Goal: Task Accomplishment & Management: Use online tool/utility

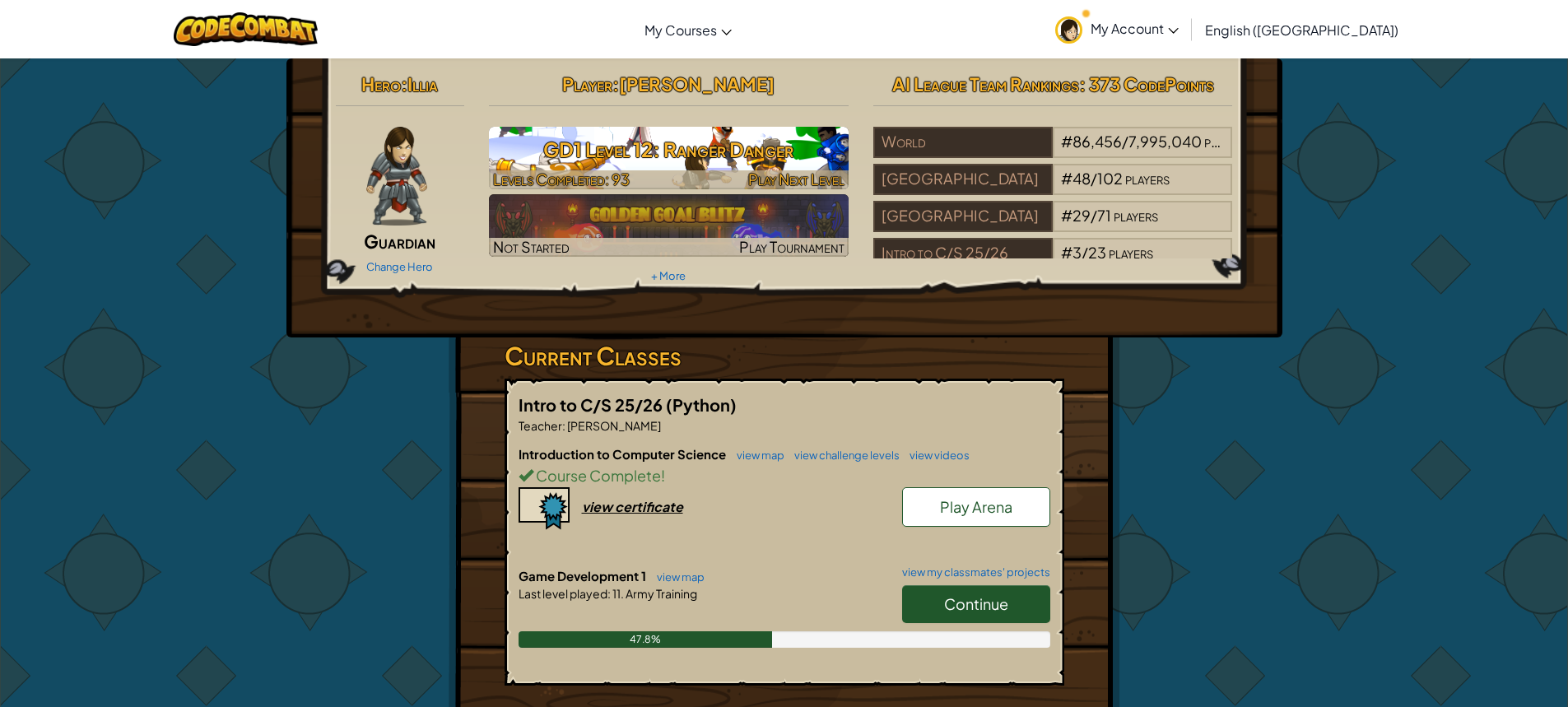
click at [745, 156] on h3 "GD1 Level 12: Ranger Danger" at bounding box center [668, 149] width 359 height 37
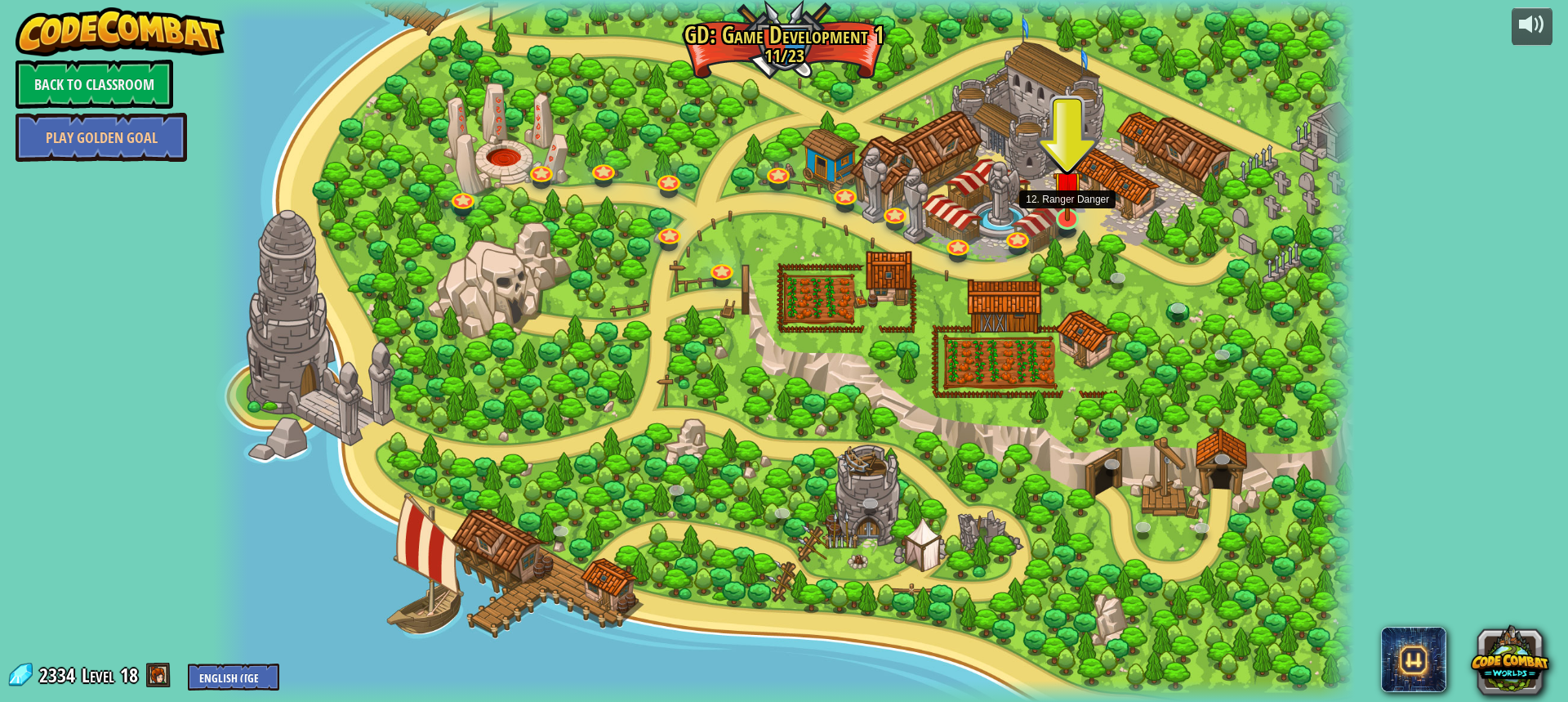
click at [1064, 214] on img at bounding box center [1068, 186] width 31 height 71
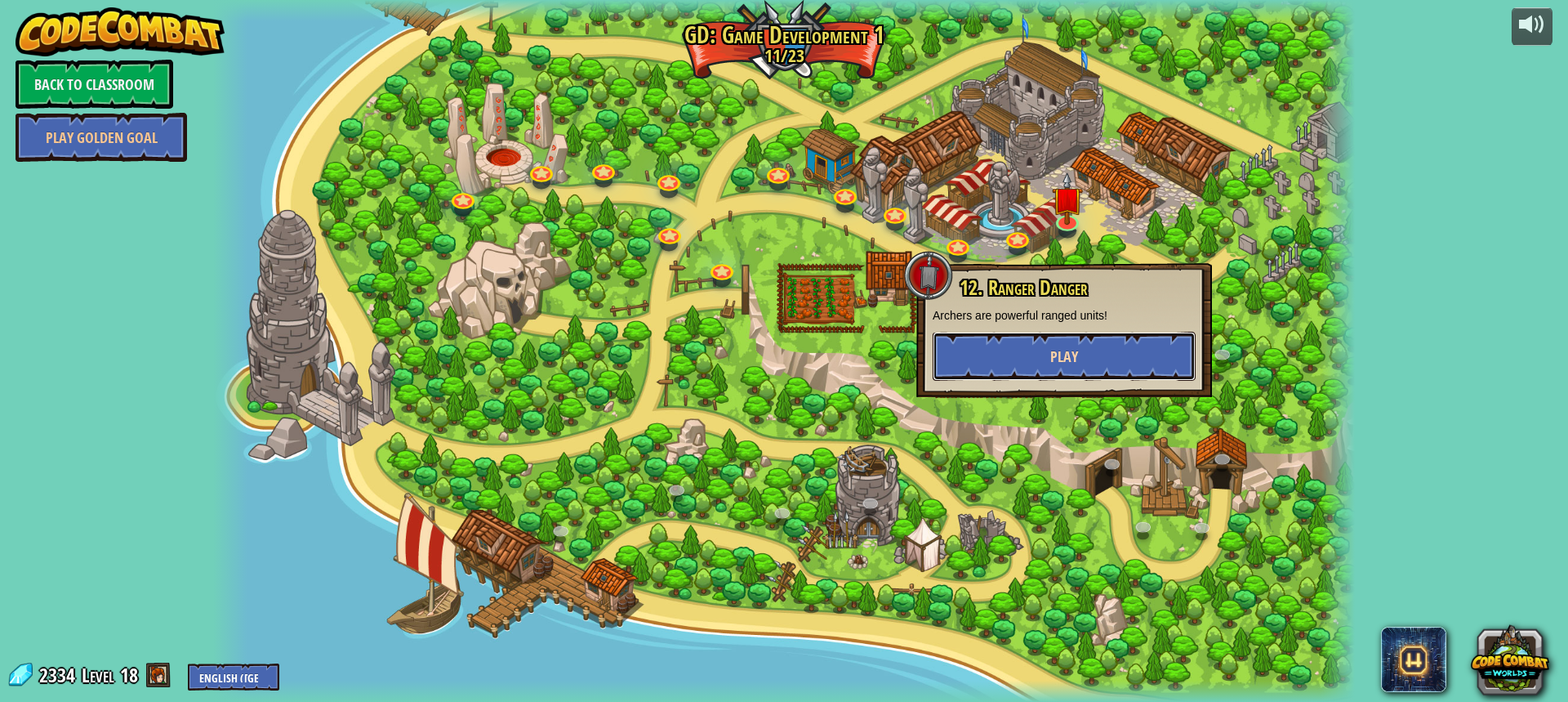
click at [1063, 350] on span "Play" at bounding box center [1063, 357] width 28 height 20
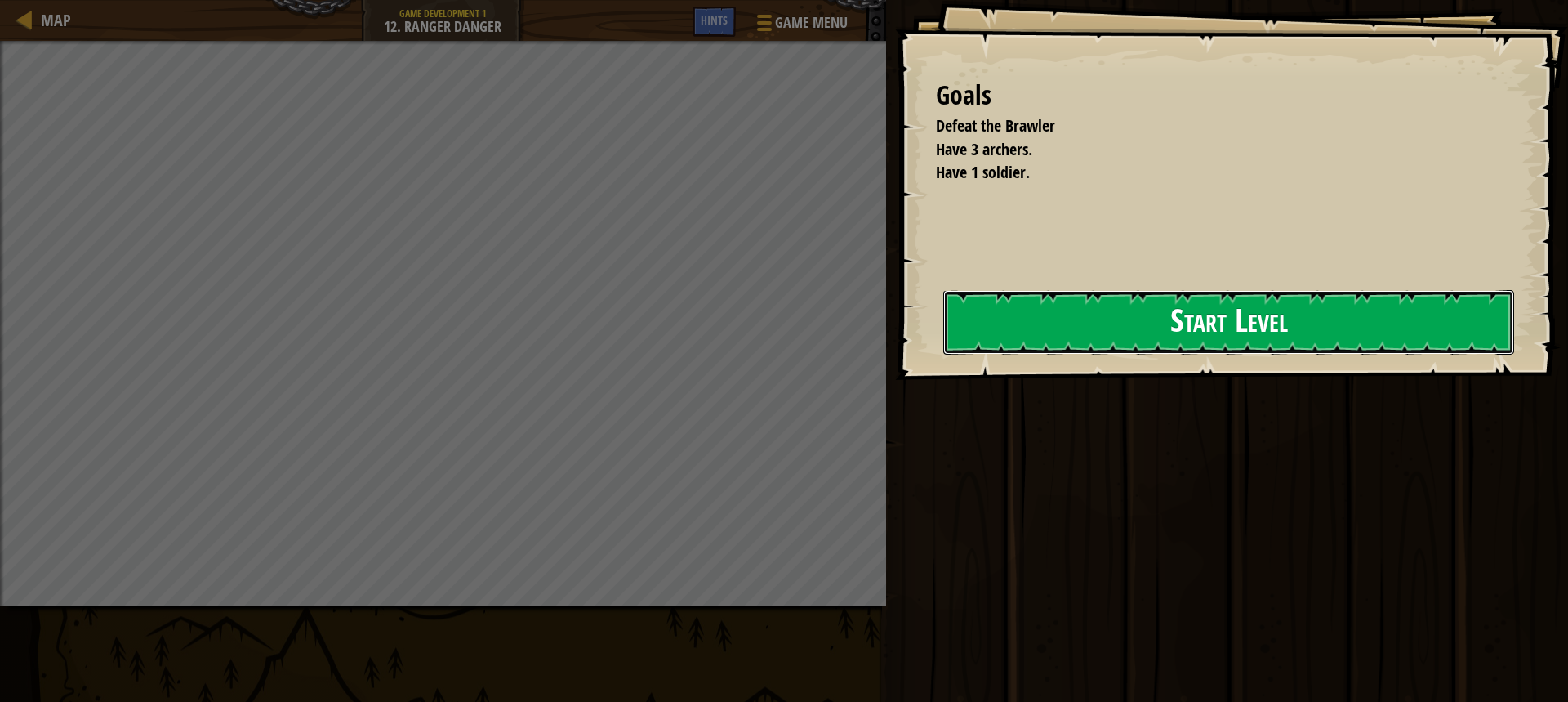
click at [1086, 327] on button "Start Level" at bounding box center [1229, 322] width 571 height 65
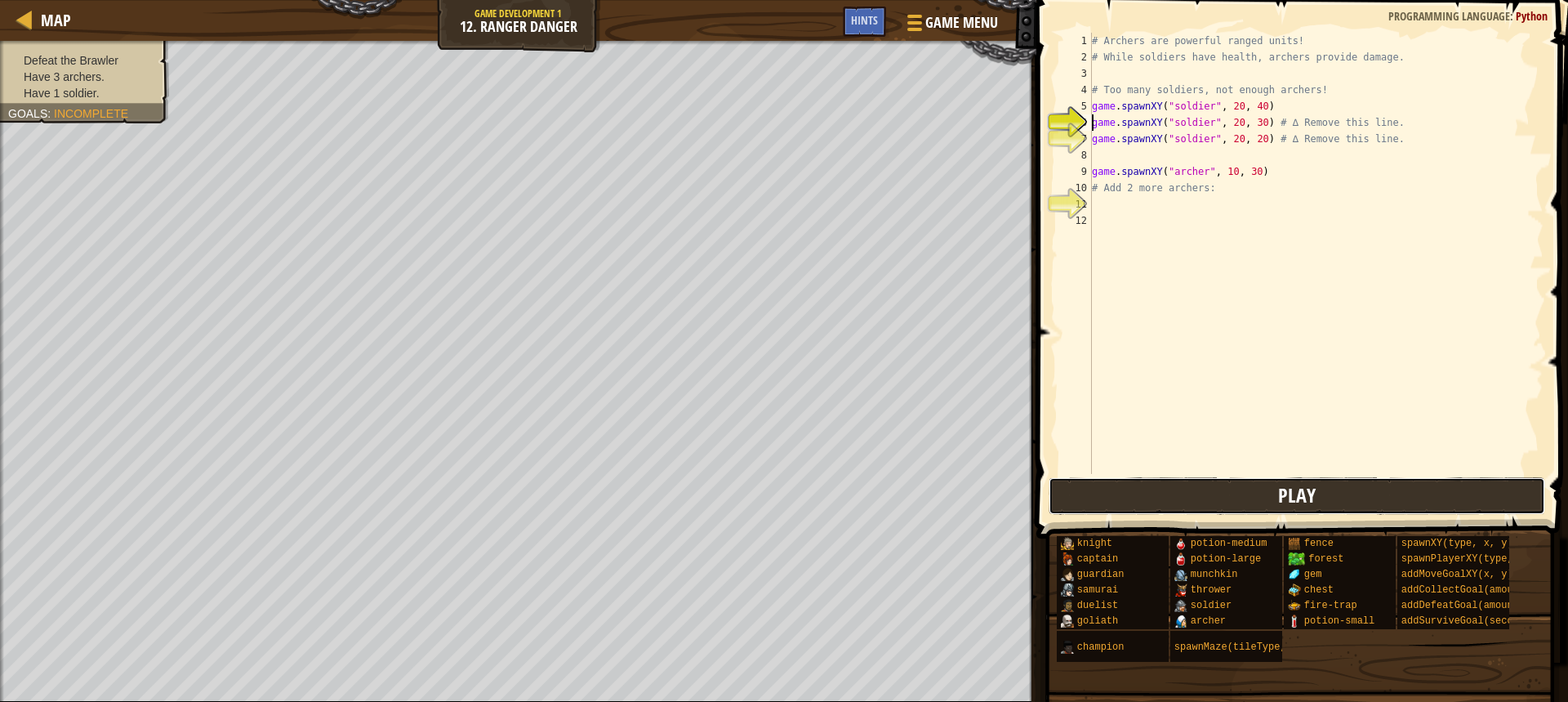
click at [1260, 501] on button "Play" at bounding box center [1297, 496] width 497 height 37
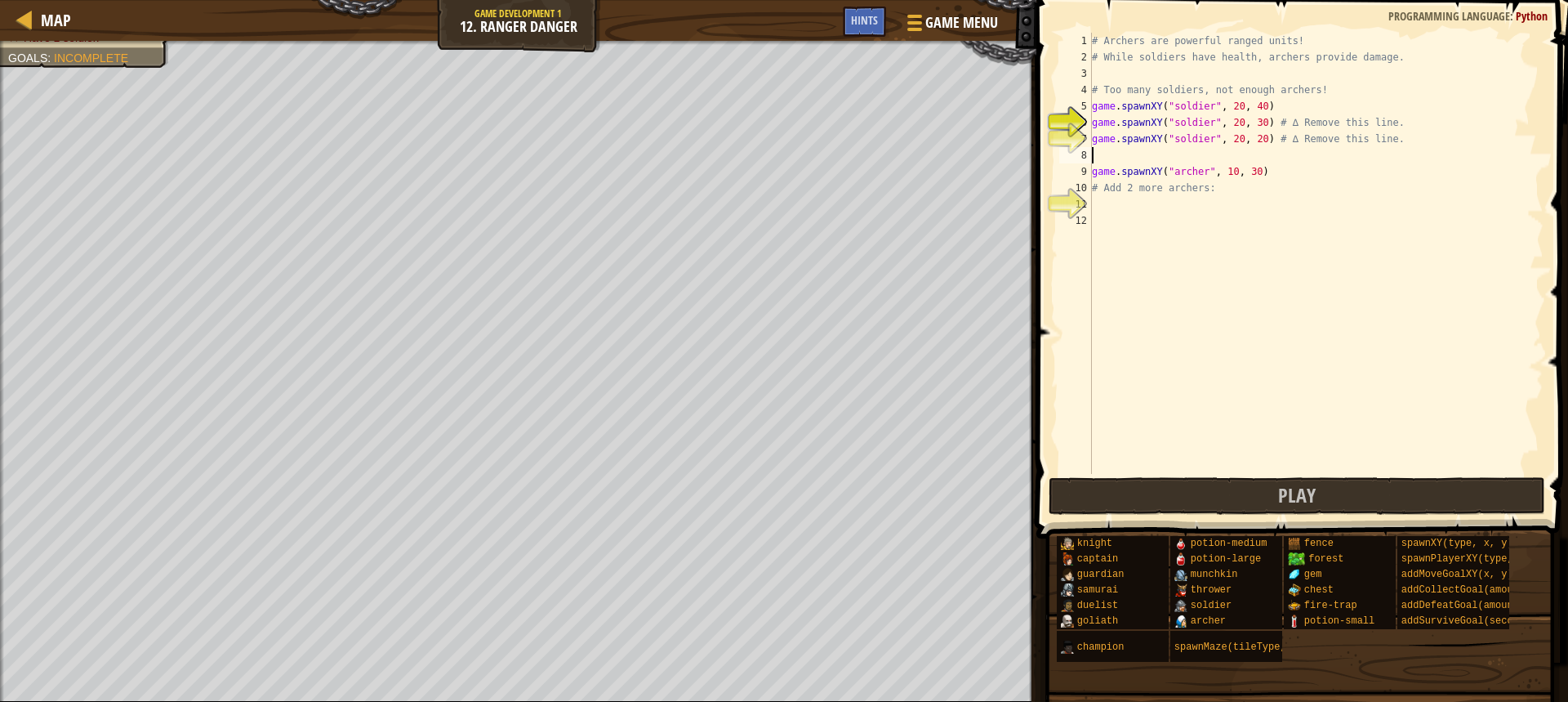
click at [1172, 148] on div "# Archers are powerful ranged units! # While soldiers have health, archers prov…" at bounding box center [1317, 269] width 455 height 474
type textarea "g"
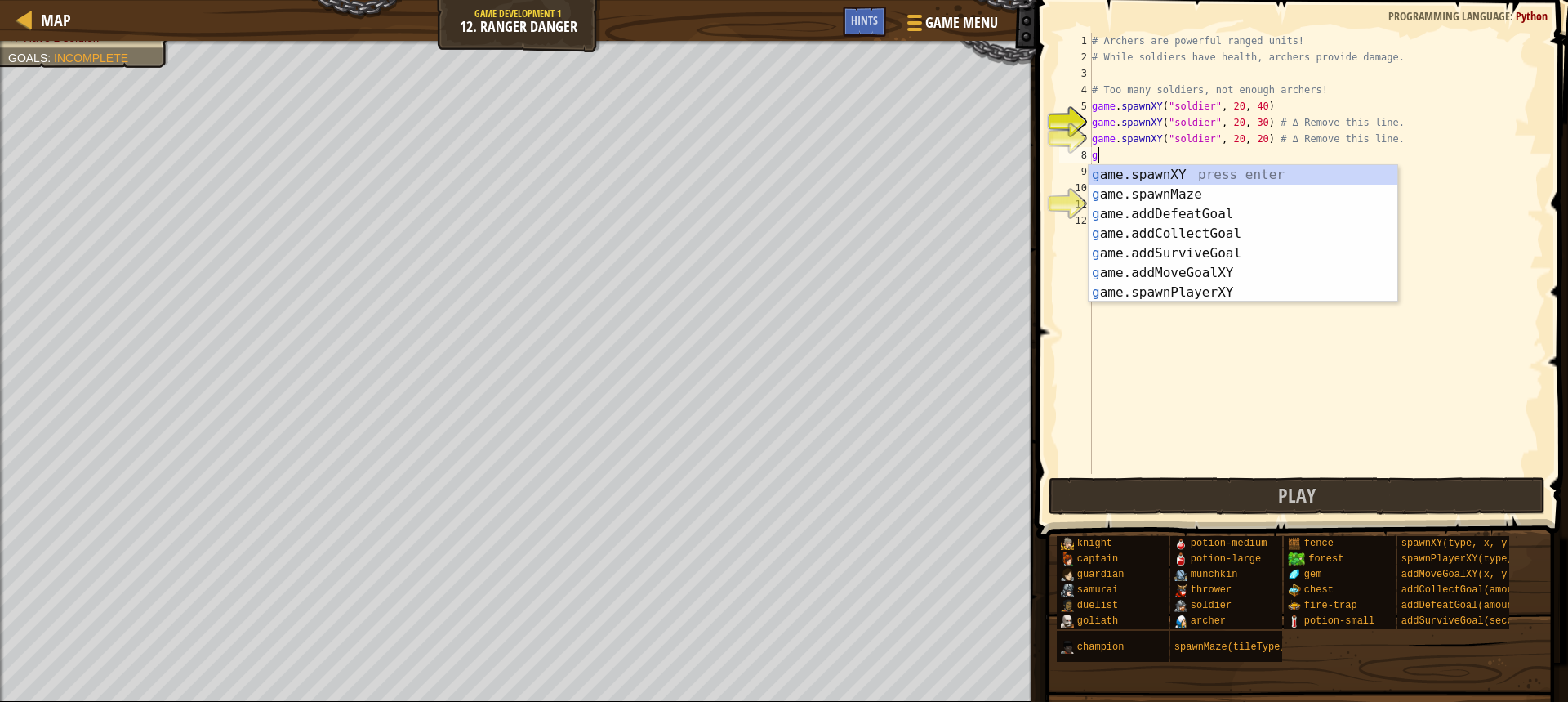
scroll to position [8, 0]
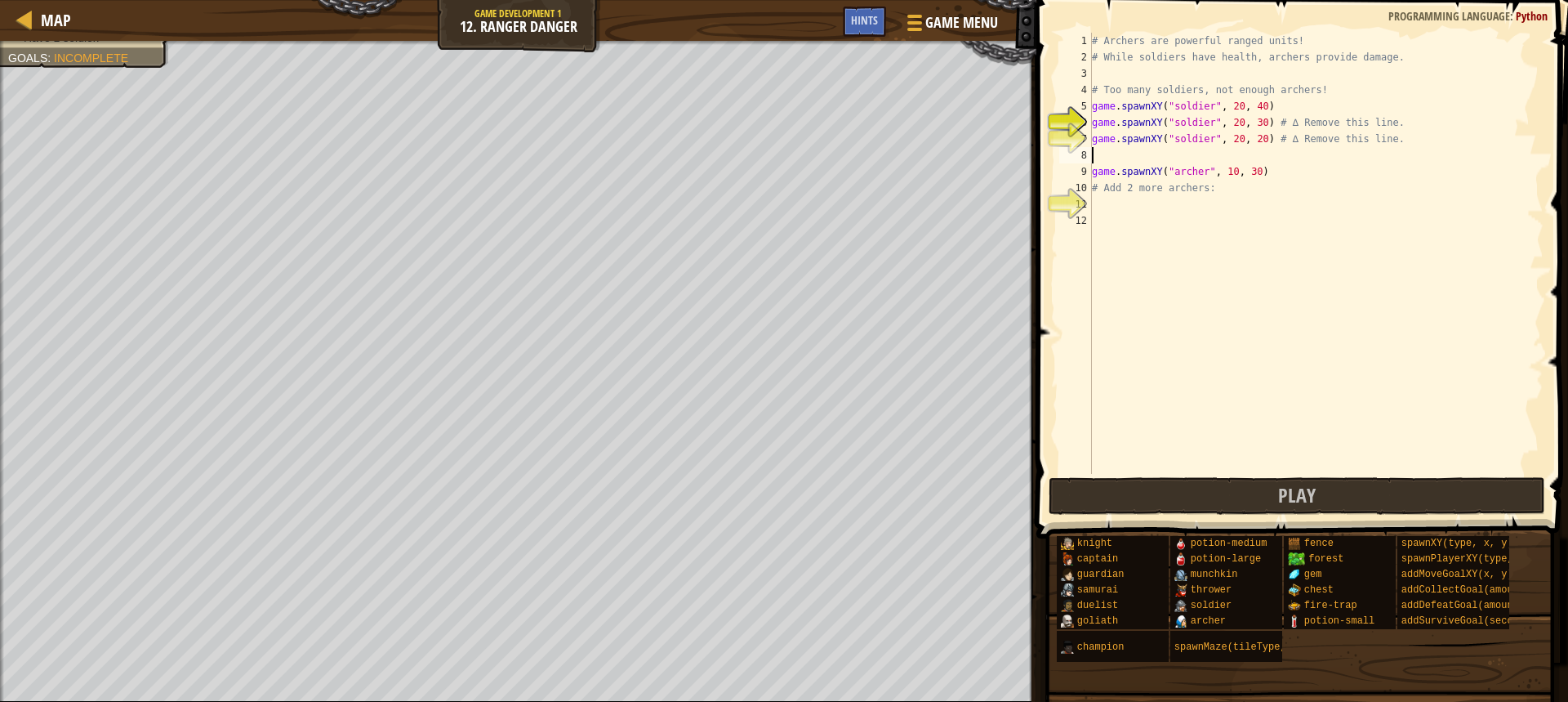
type textarea "h"
type textarea "0"
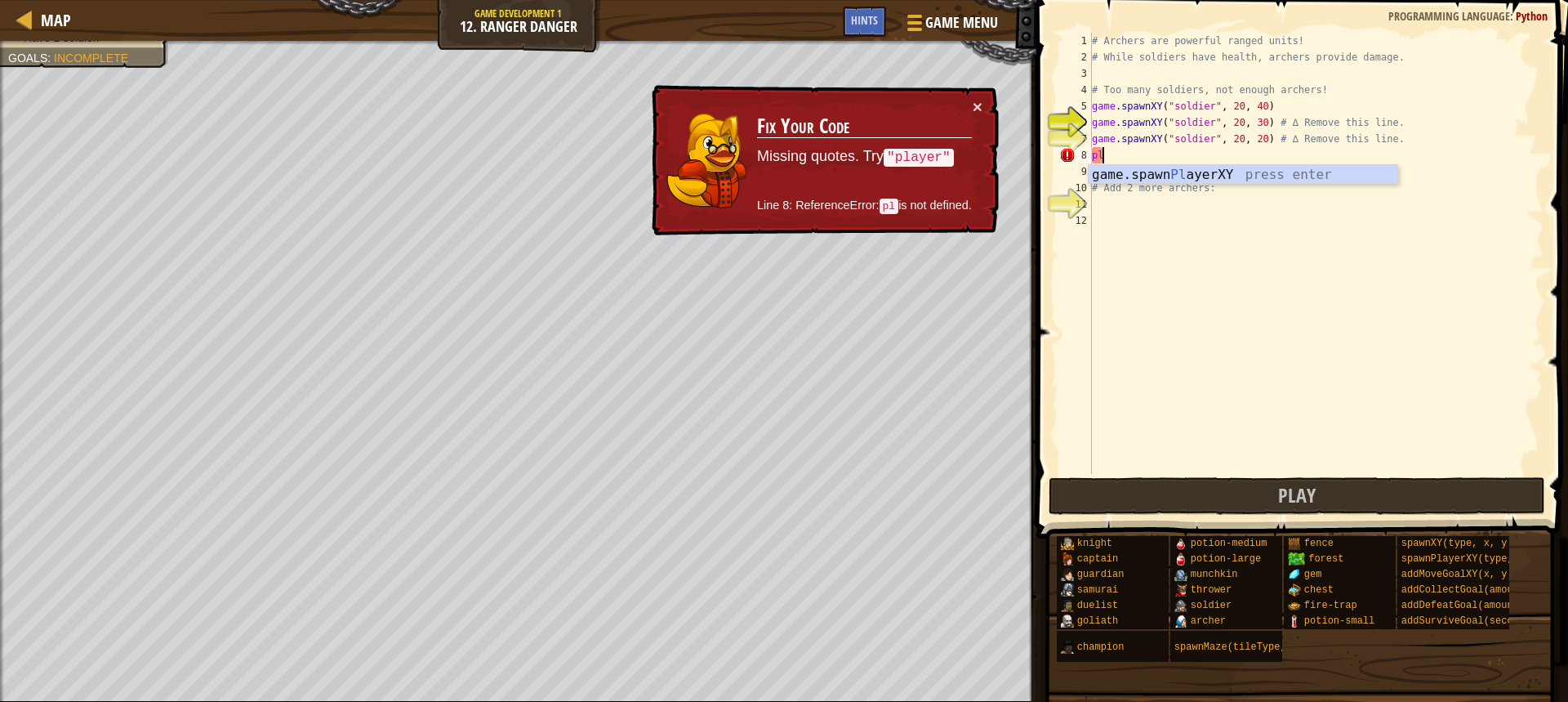
type textarea "p"
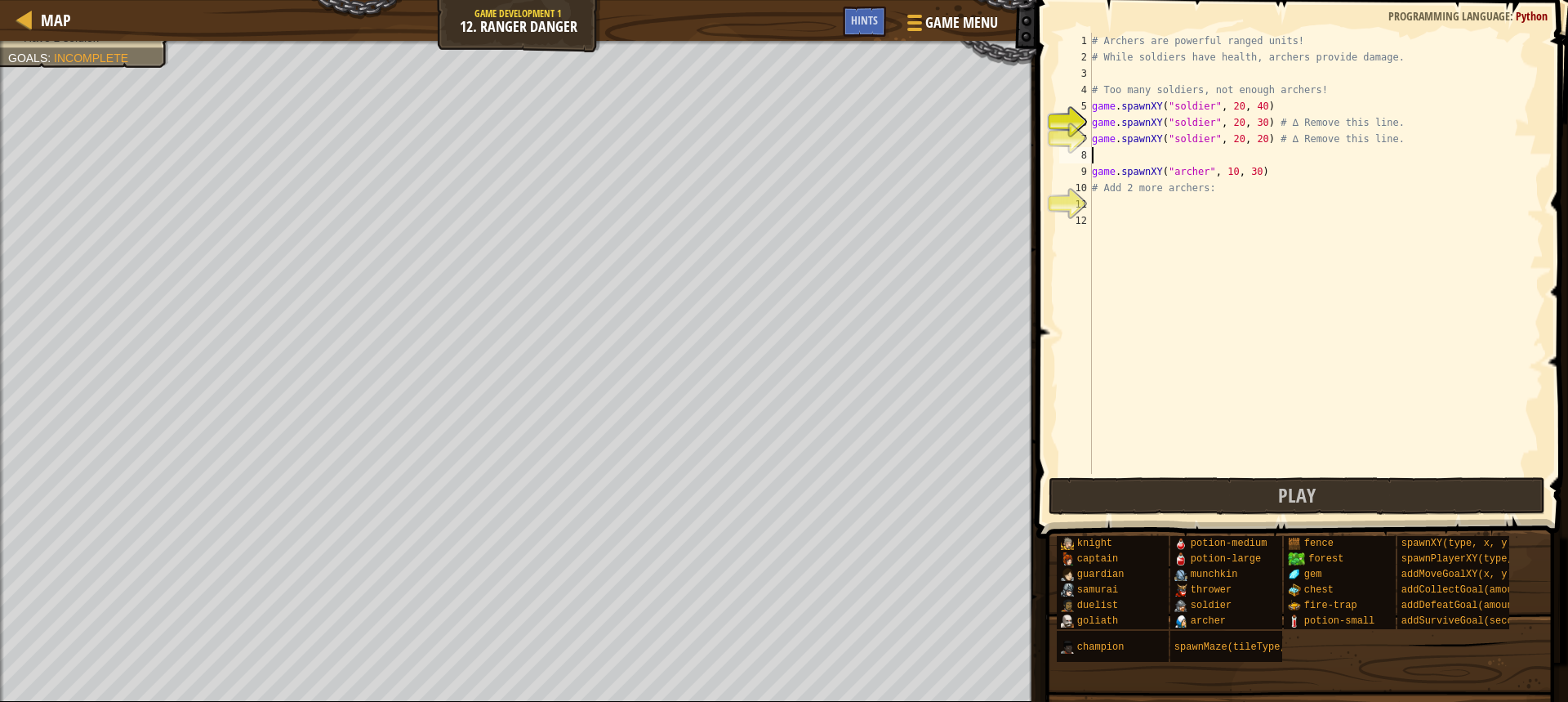
click at [1270, 212] on div "# Archers are powerful ranged units! # While soldiers have health, archers prov…" at bounding box center [1317, 269] width 455 height 474
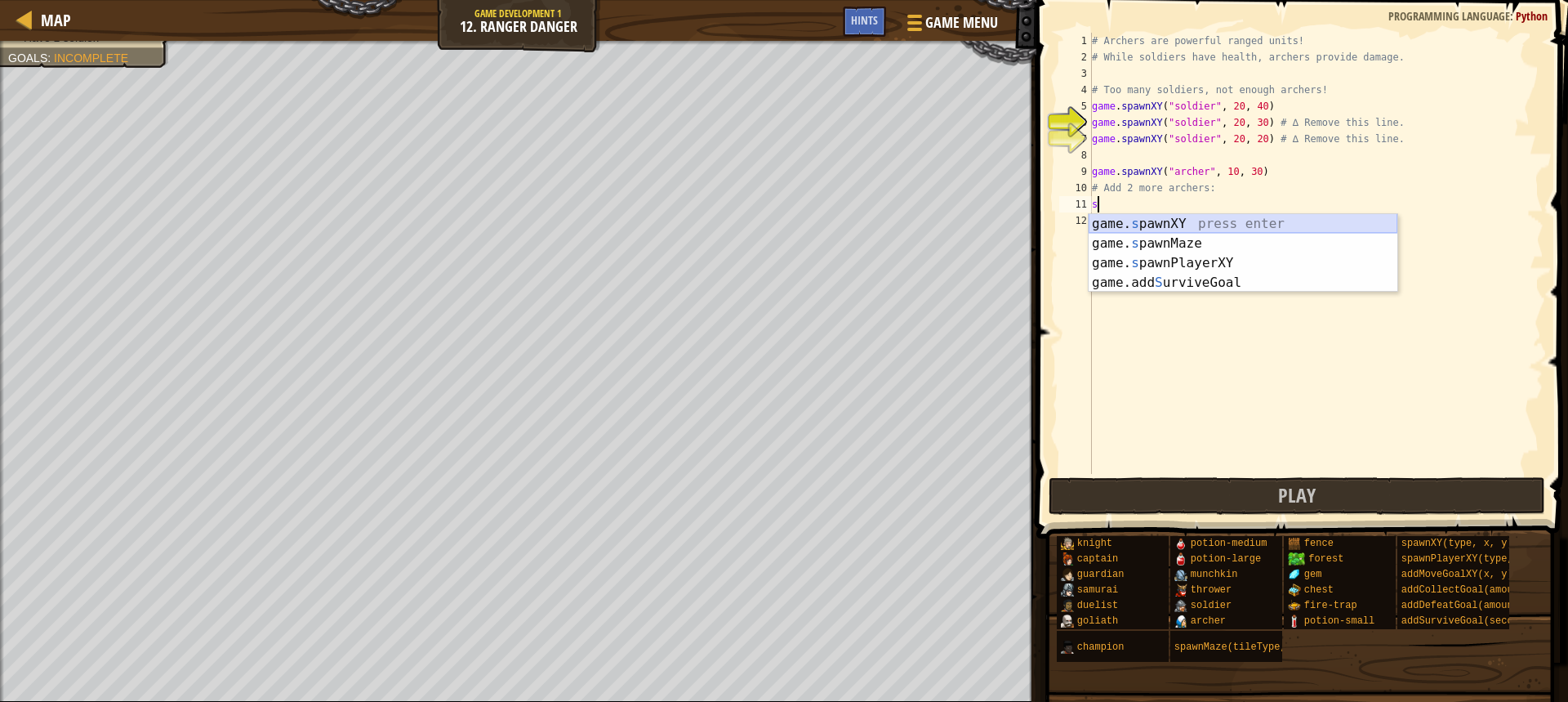
click at [1261, 233] on div "game. s pawnXY press enter game. s pawnMaze press enter game. s pawnPlayerXY pr…" at bounding box center [1243, 273] width 308 height 117
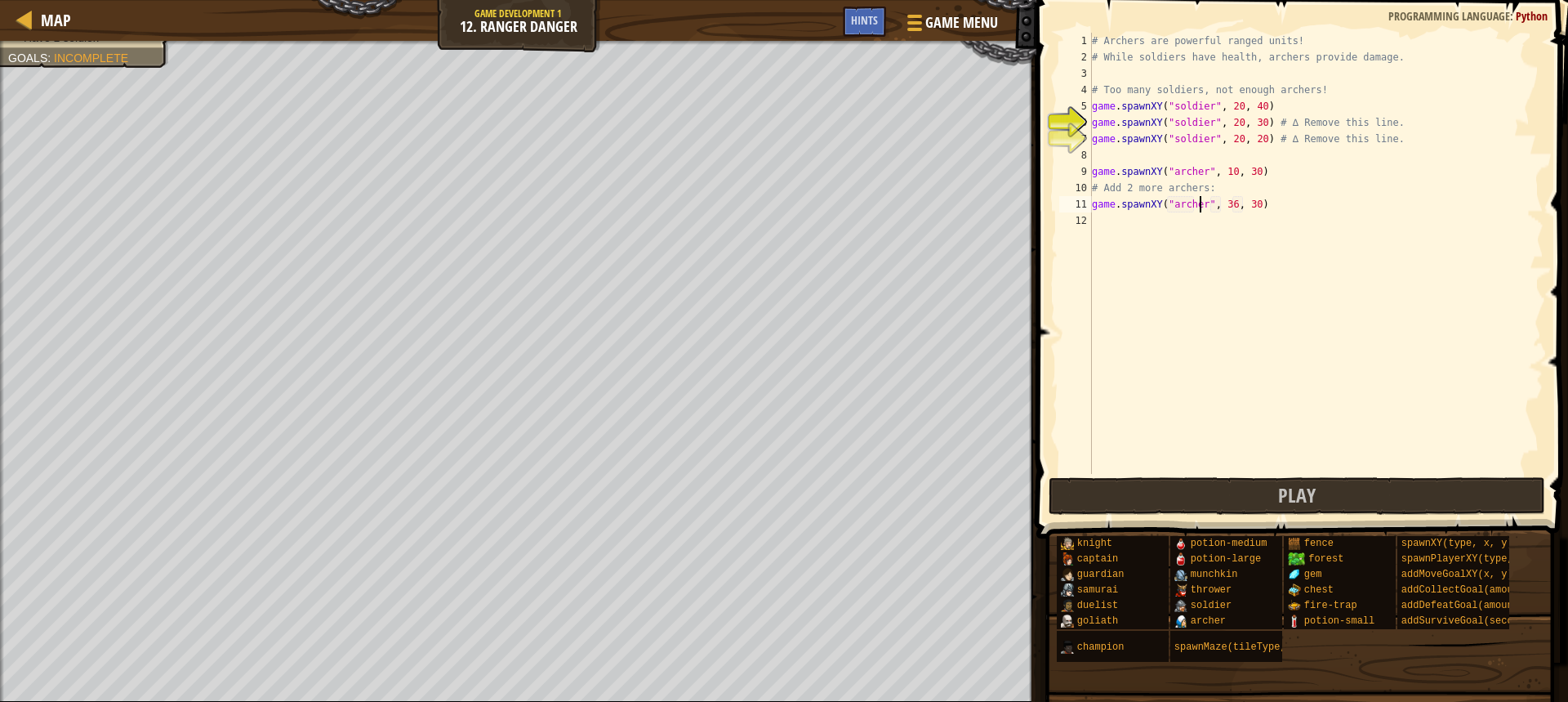
type textarea "game.spawnXY("[PERSON_NAME]", 36, 30)"
click at [1170, 220] on div "# Archers are powerful ranged units! # While soldiers have health, archers prov…" at bounding box center [1317, 269] width 455 height 474
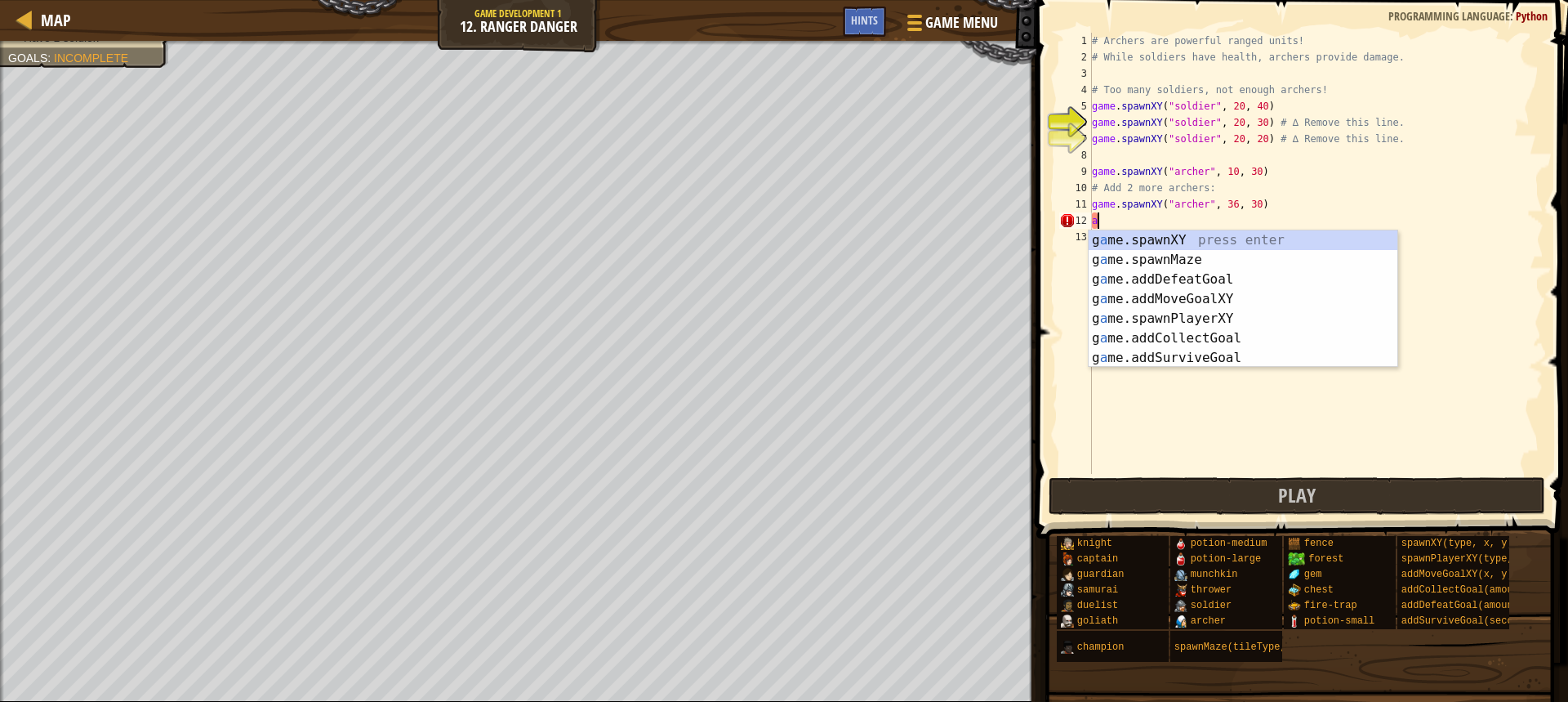
type textarea "a"
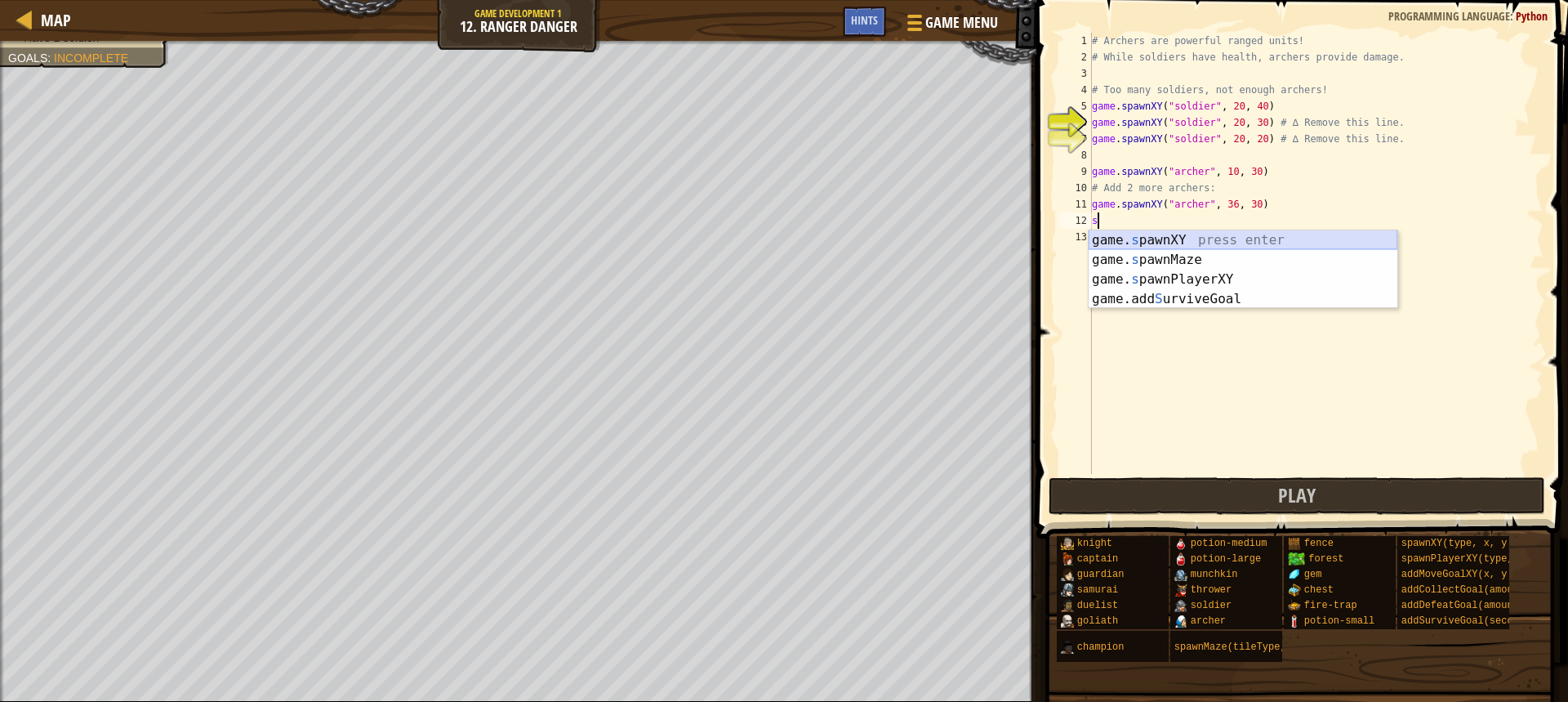
click at [1283, 238] on div "game. s pawnXY press enter game. s pawnMaze press enter game. s pawnPlayerXY pr…" at bounding box center [1243, 289] width 308 height 117
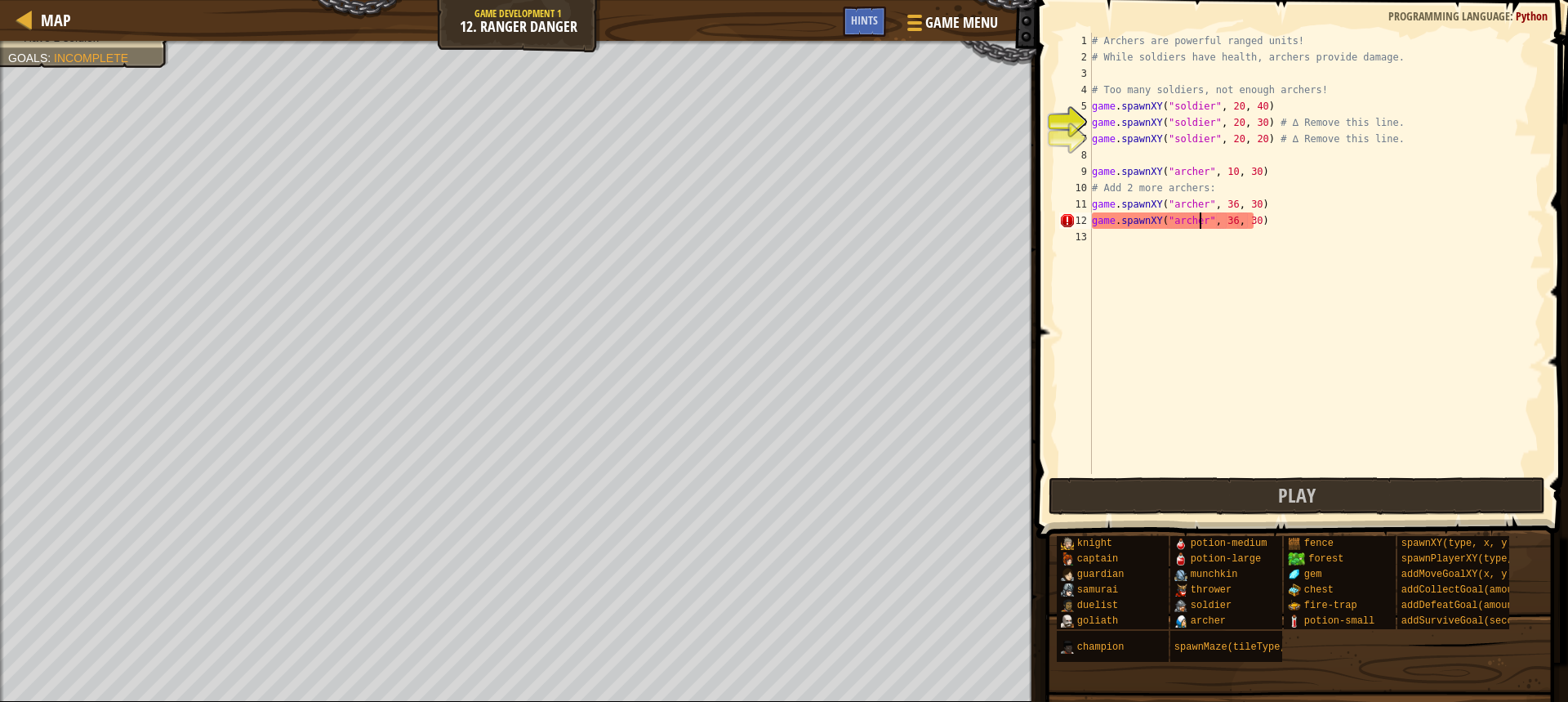
scroll to position [8, 10]
click at [1225, 218] on div "# Archers are powerful ranged units! # While soldiers have health, archers prov…" at bounding box center [1317, 269] width 455 height 474
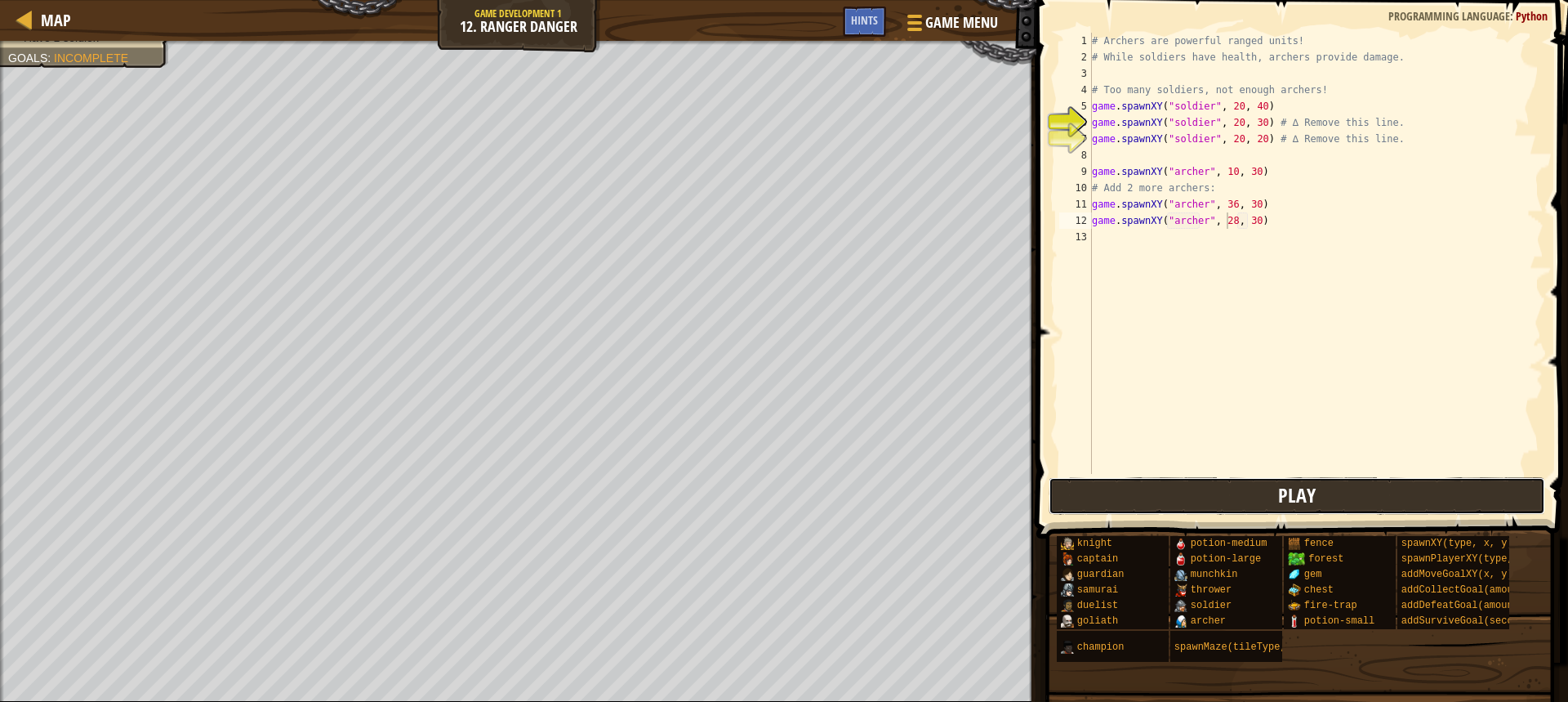
click at [1274, 492] on button "Play" at bounding box center [1297, 496] width 497 height 37
click at [1313, 501] on span "Play" at bounding box center [1297, 495] width 37 height 26
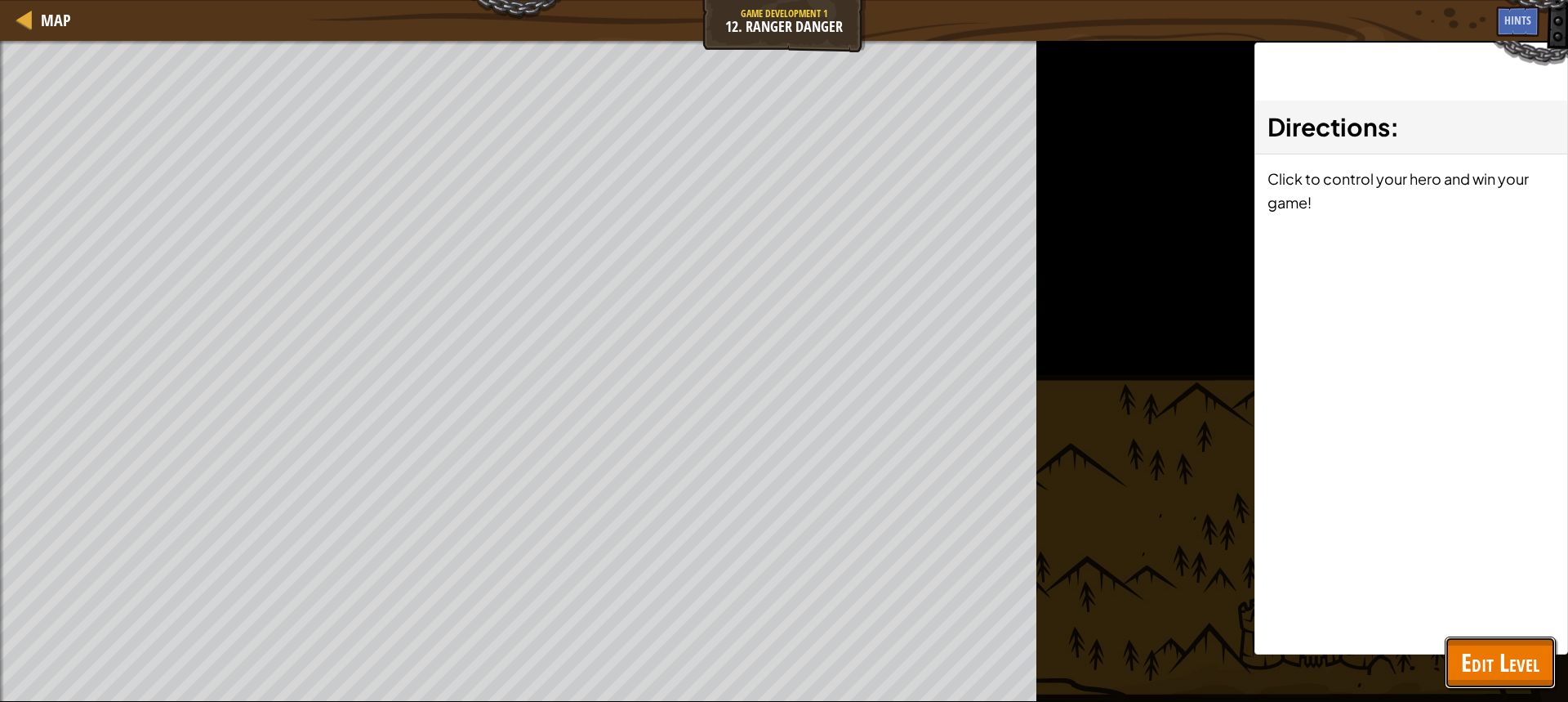
click at [1522, 668] on span "Edit Level" at bounding box center [1500, 662] width 78 height 33
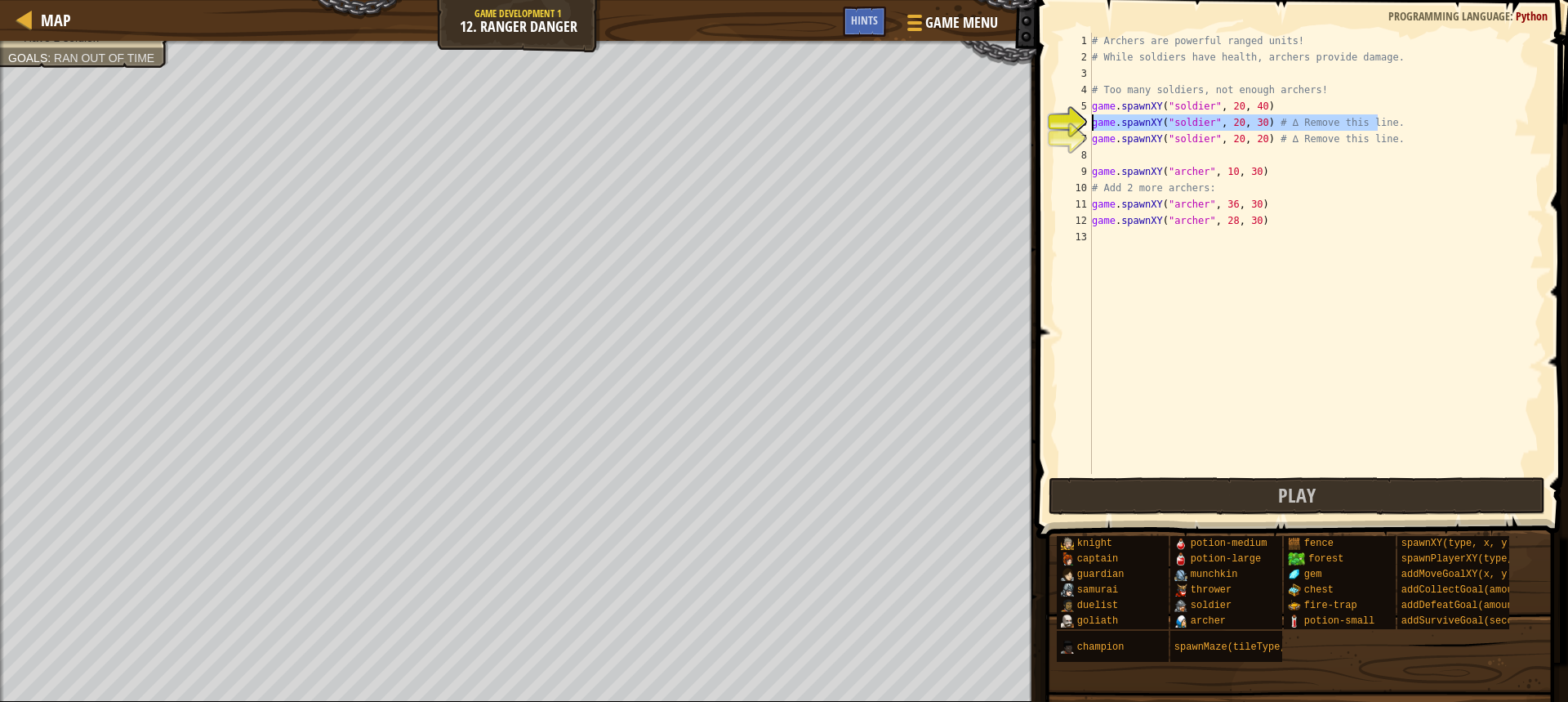
drag, startPoint x: 1395, startPoint y: 116, endPoint x: 1053, endPoint y: 125, distance: 342.1
click at [1056, 125] on div "game.spawnXY("soldier", 20, 30) # ∆ Remove this line. 1 2 3 4 5 6 7 8 9 10 11 1…" at bounding box center [1300, 252] width 488 height 441
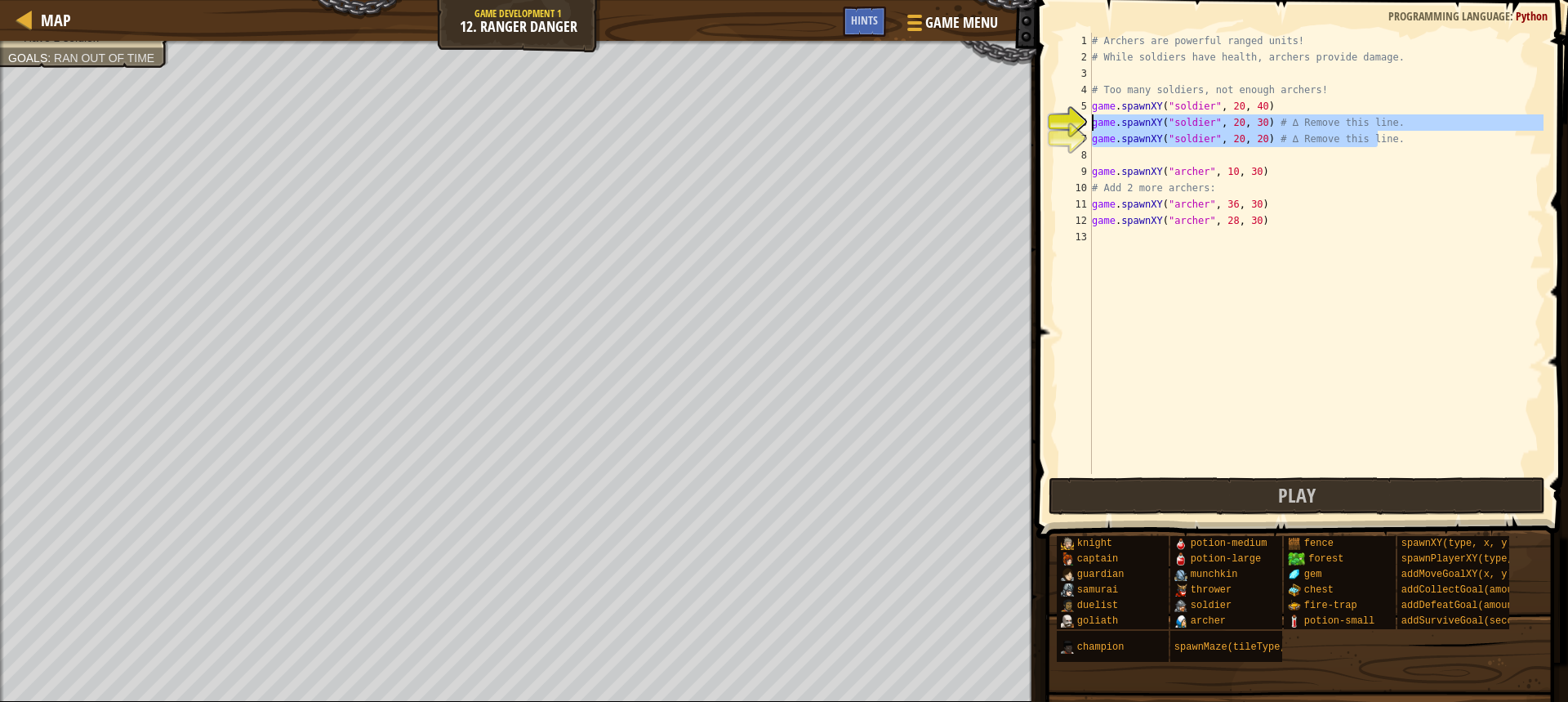
drag, startPoint x: 1388, startPoint y: 139, endPoint x: 1078, endPoint y: 127, distance: 310.2
click at [1078, 127] on div "game.spawnXY("soldier", 20, 30) # ∆ Remove this line. 1 2 3 4 5 6 7 8 9 10 11 1…" at bounding box center [1300, 252] width 488 height 441
type textarea "game.spawnXY("soldier", 20, 30) # ∆ Remove this line. game.spawnXY("soldier", 2…"
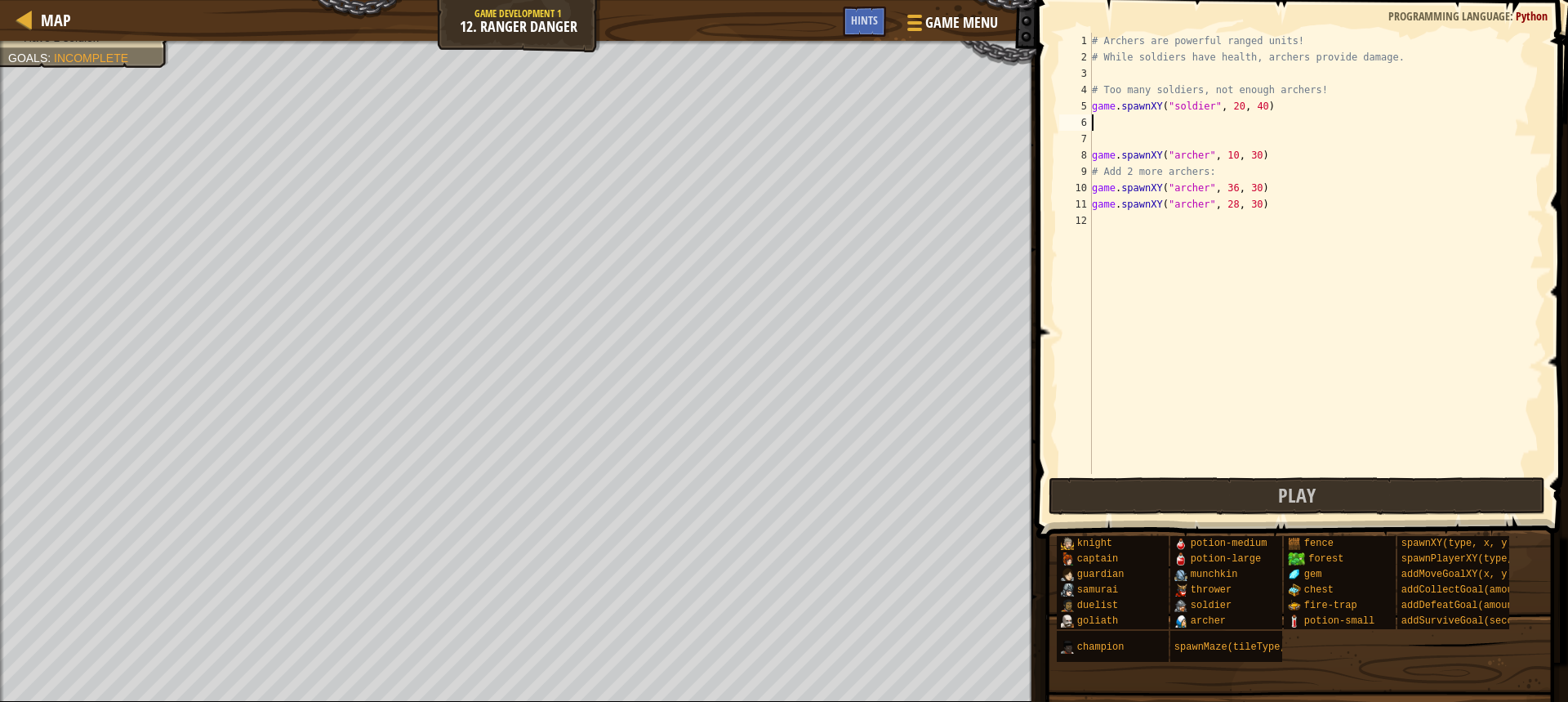
type textarea "game.spawnXY("soldier", 20, 40)"
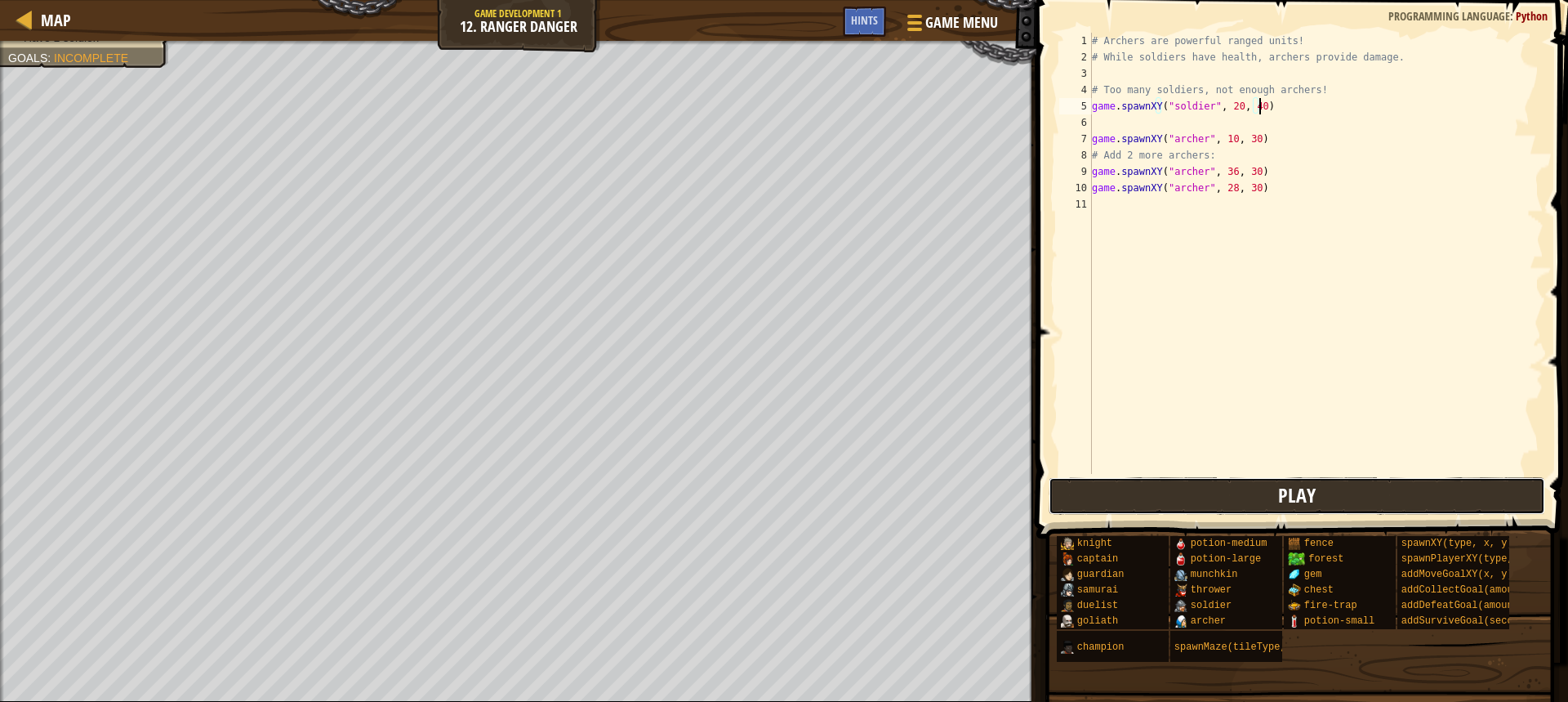
click at [1325, 507] on button "Play" at bounding box center [1297, 496] width 497 height 37
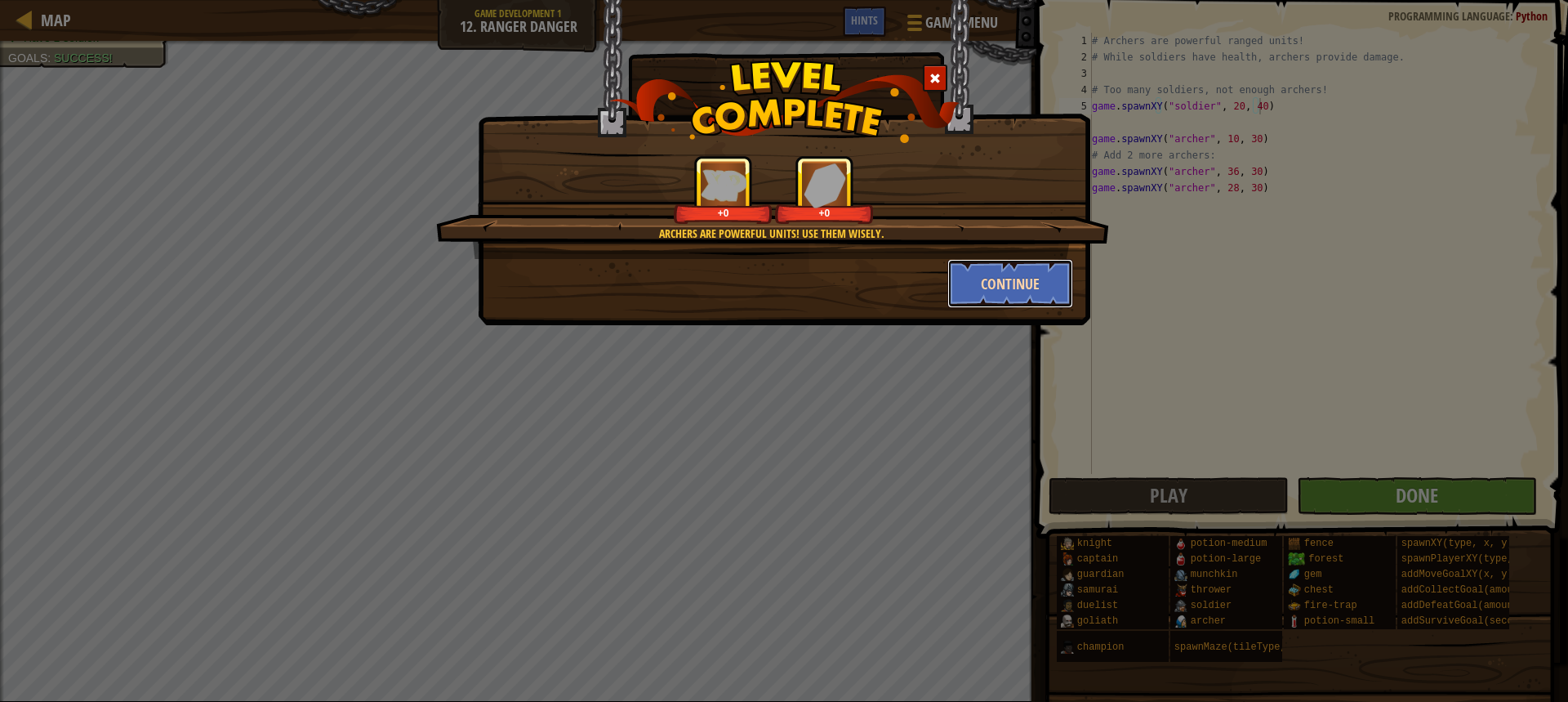
click at [1036, 269] on button "Continue" at bounding box center [1010, 284] width 127 height 49
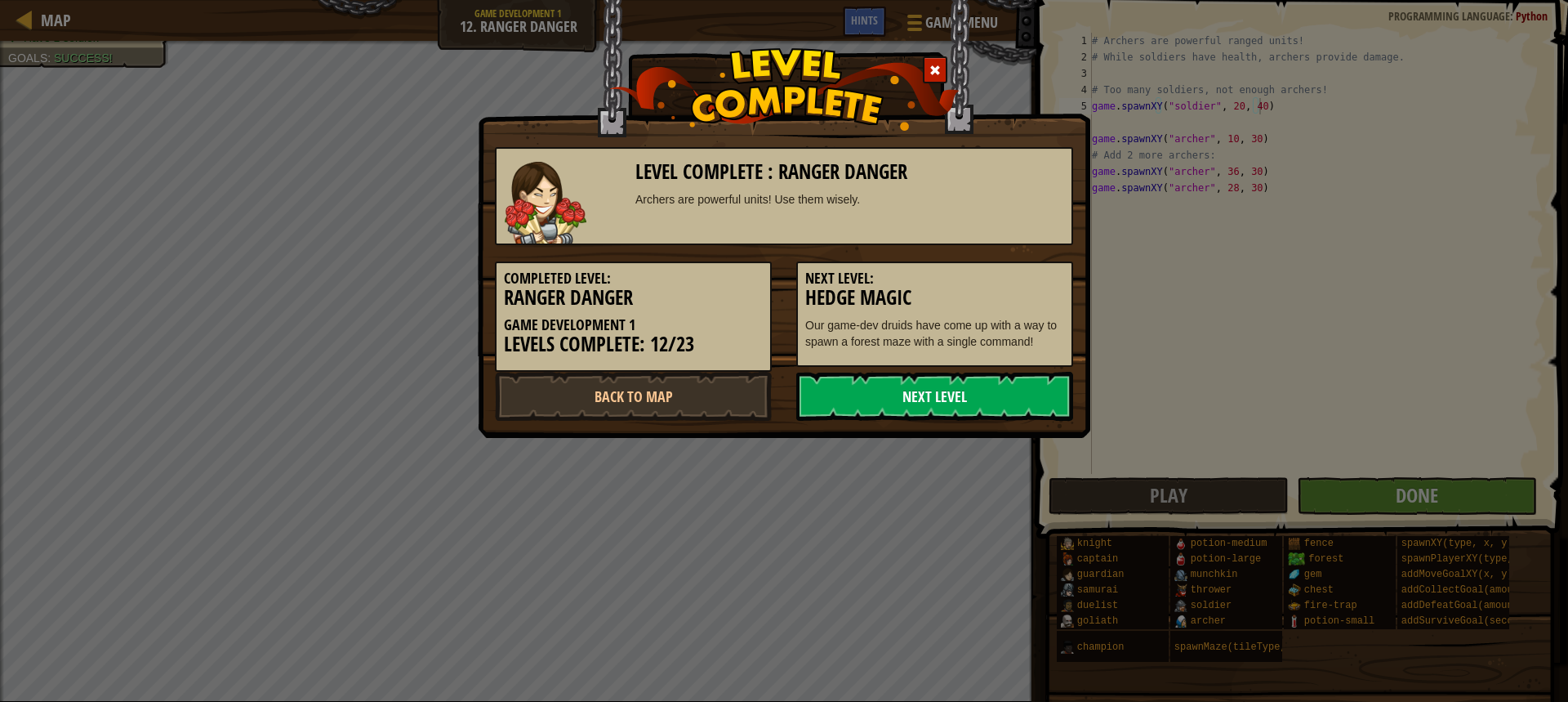
click at [958, 410] on link "Next Level" at bounding box center [934, 396] width 277 height 49
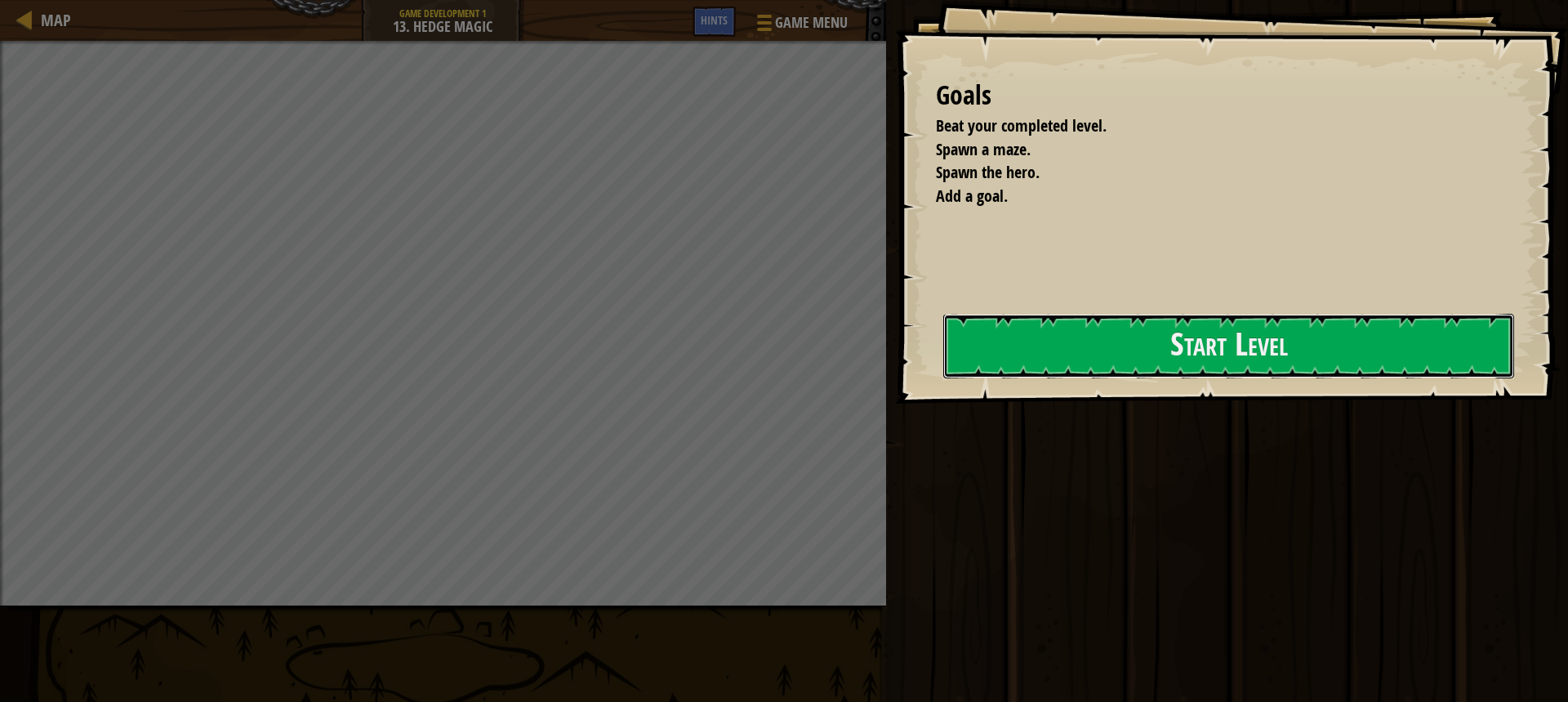
click at [1348, 378] on button "Start Level" at bounding box center [1229, 346] width 571 height 65
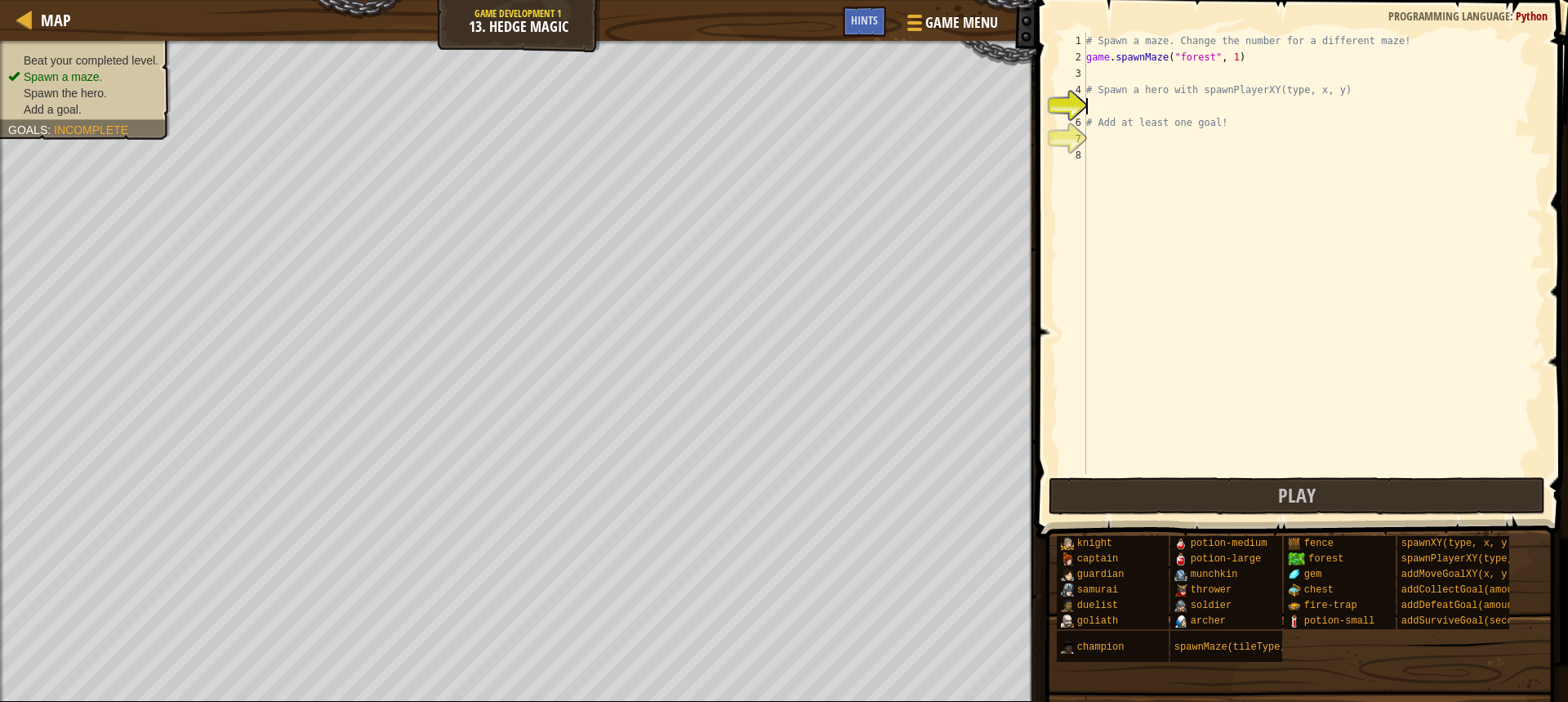
scroll to position [8, 0]
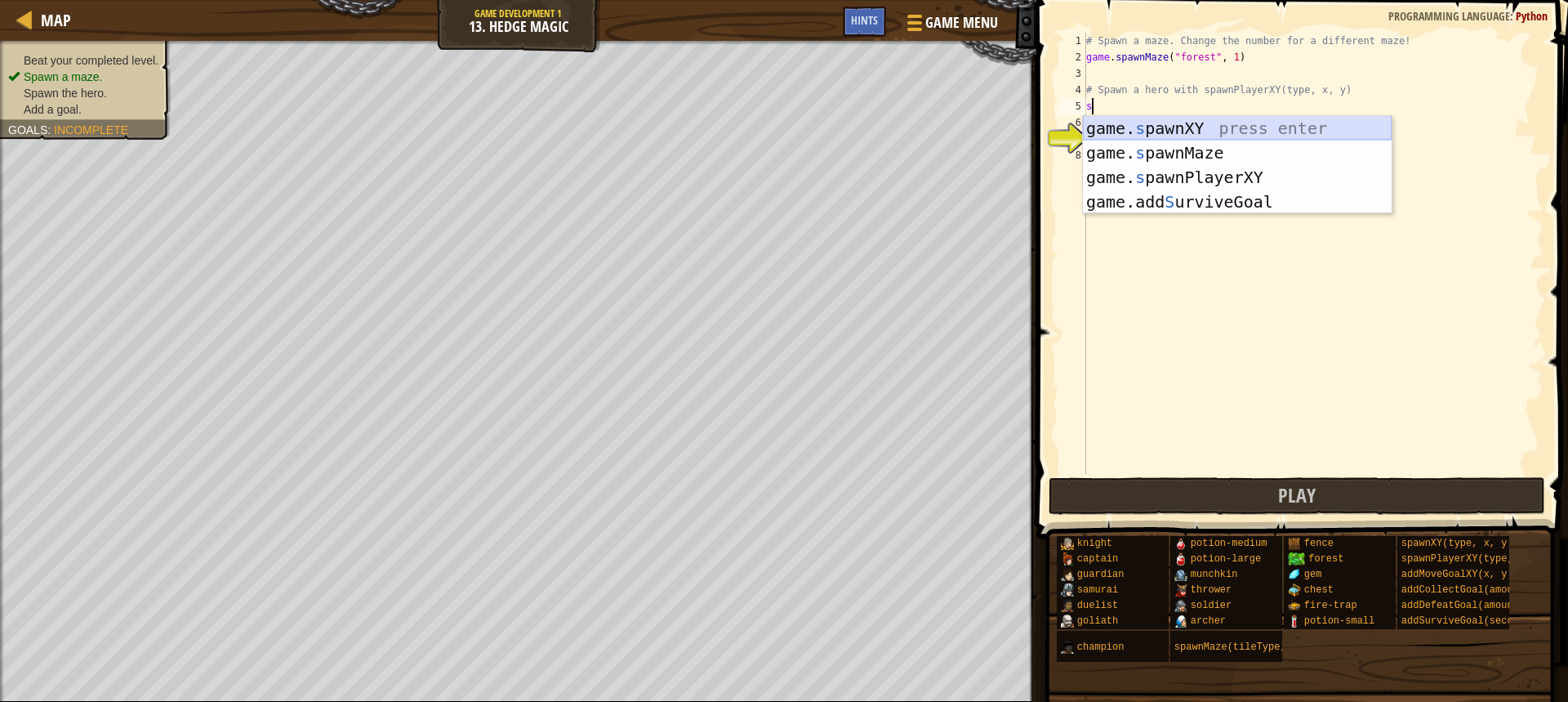
click at [1261, 123] on div "game. s pawnXY press enter game. s pawnMaze press enter game. s pawnPlayerXY pr…" at bounding box center [1237, 190] width 308 height 147
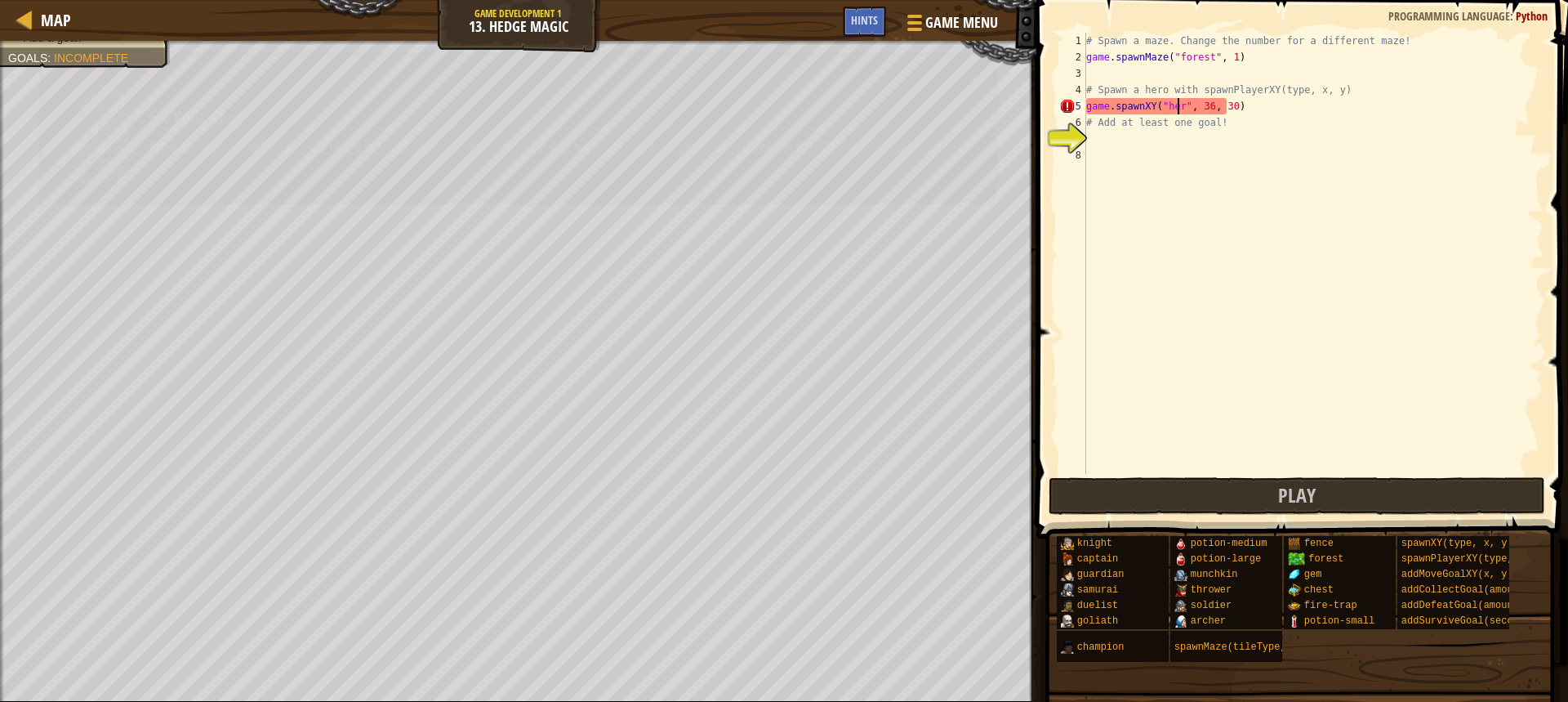
scroll to position [8, 8]
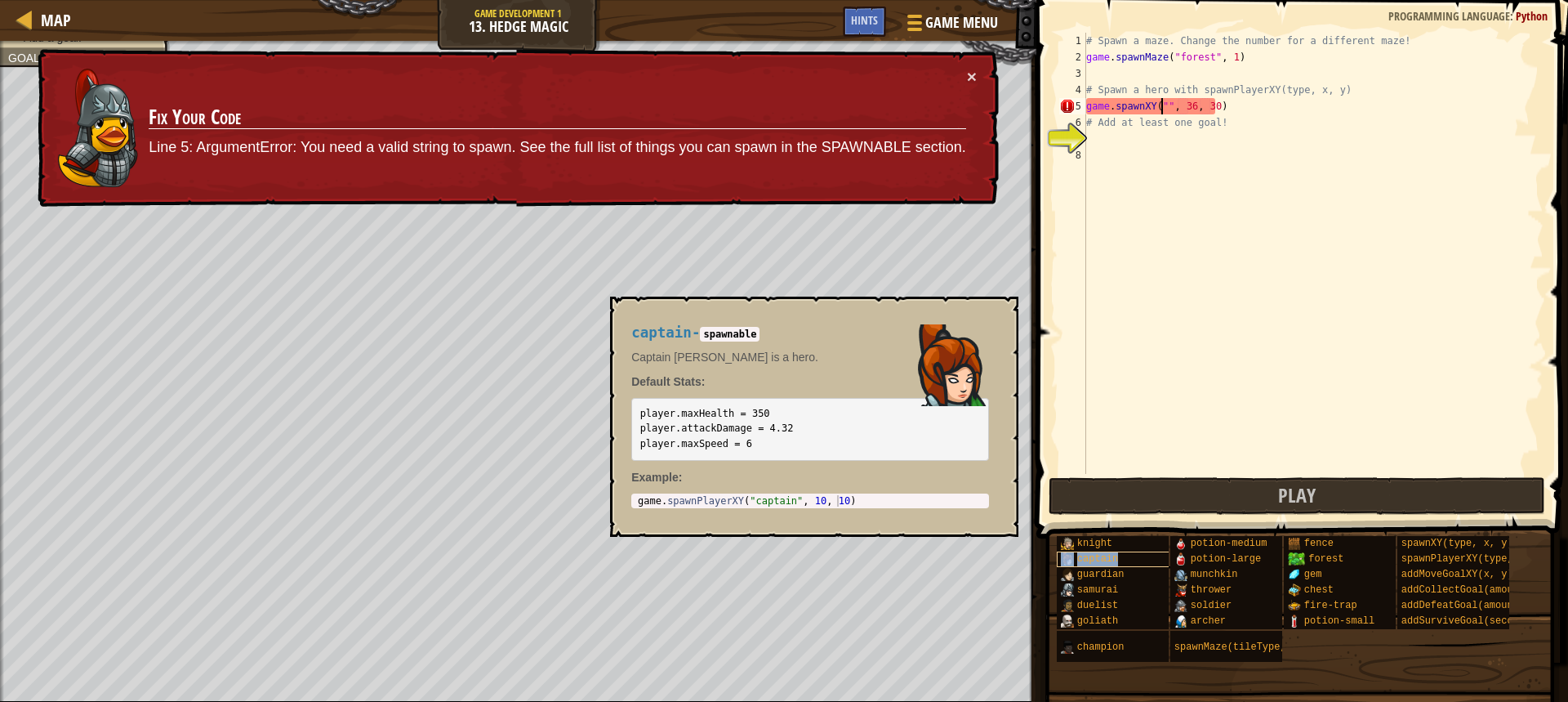
click at [1119, 558] on div "captain" at bounding box center [1135, 559] width 157 height 15
click at [1131, 558] on div "captain" at bounding box center [1135, 559] width 157 height 15
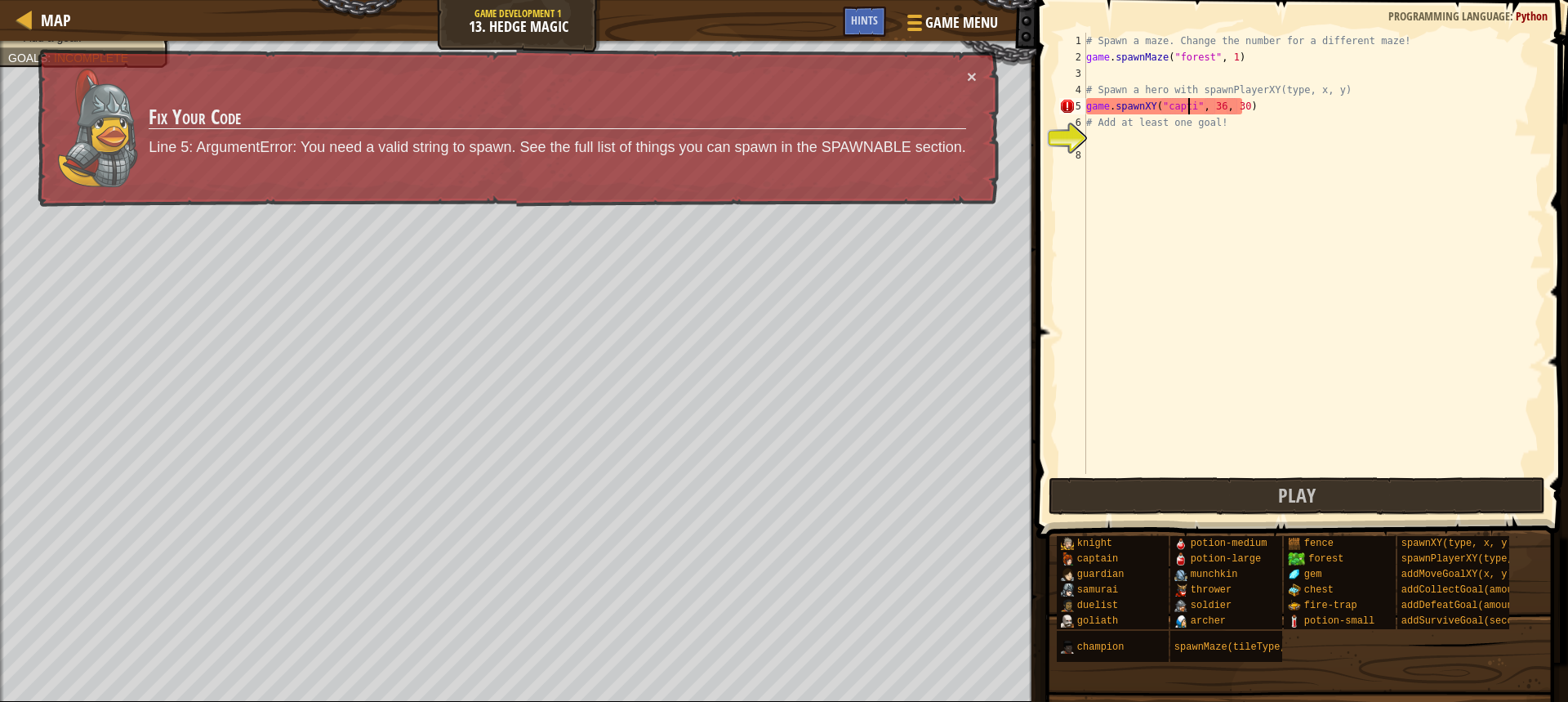
scroll to position [8, 10]
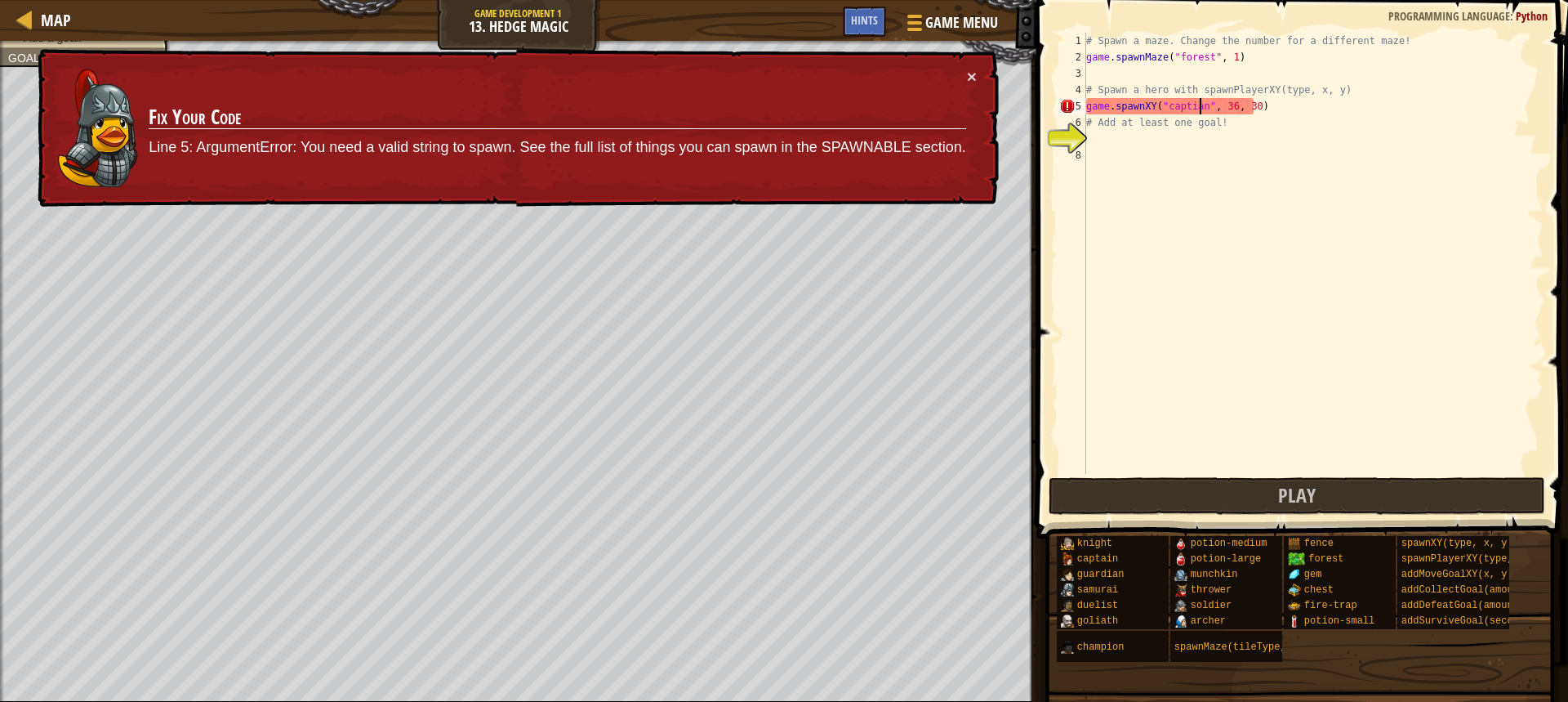
click at [1286, 130] on div "# Spawn a maze. Change the number for a different maze! game . spawnMaze ( "for…" at bounding box center [1313, 269] width 460 height 474
click at [1249, 107] on div "# Spawn a maze. Change the number for a different maze! game . spawnMaze ( "for…" at bounding box center [1313, 269] width 460 height 474
type textarea "game.spawnXY("captian", 36, 30)"
drag, startPoint x: 1321, startPoint y: 108, endPoint x: 1087, endPoint y: 101, distance: 234.1
click at [1087, 101] on div "# Spawn a maze. Change the number for a different maze! game . spawnMaze ( "for…" at bounding box center [1313, 269] width 460 height 474
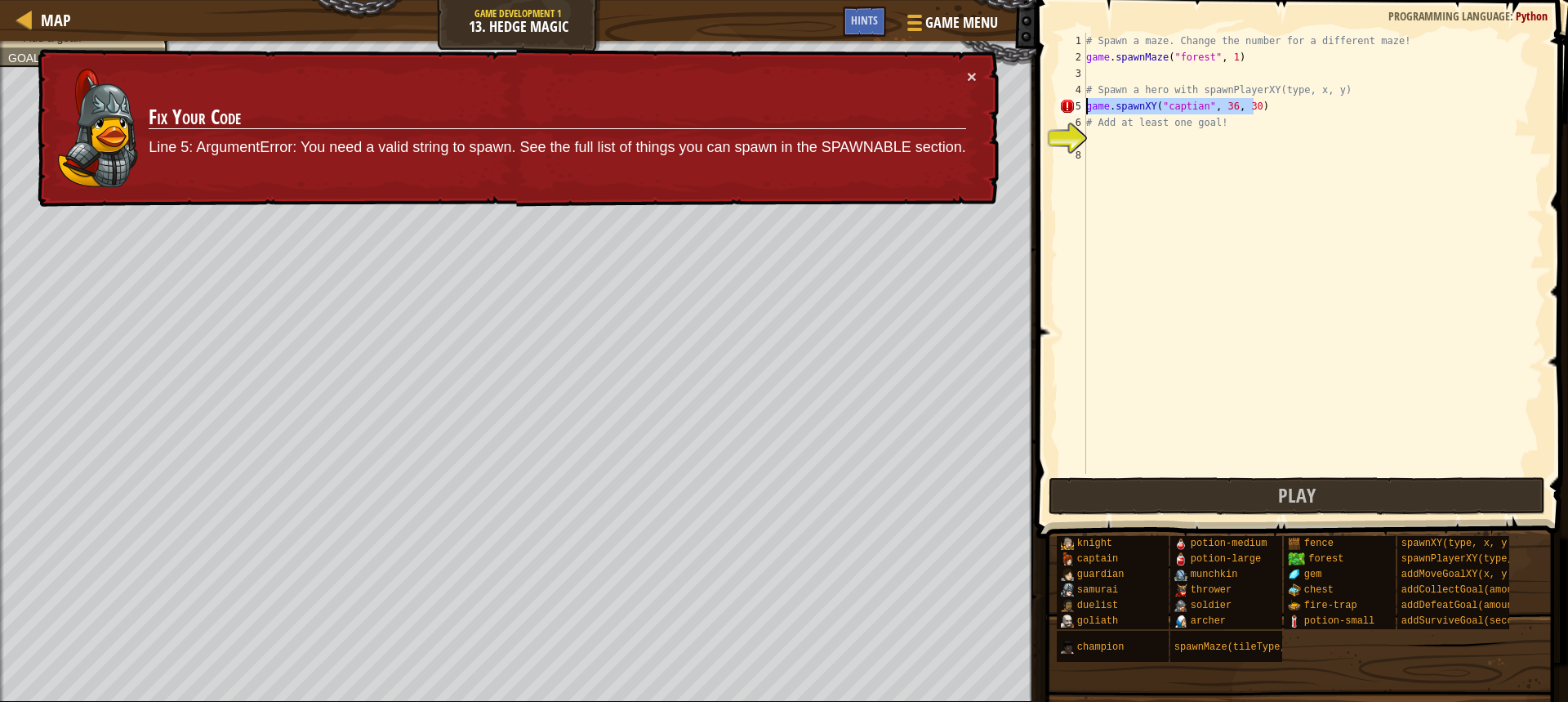
scroll to position [8, 0]
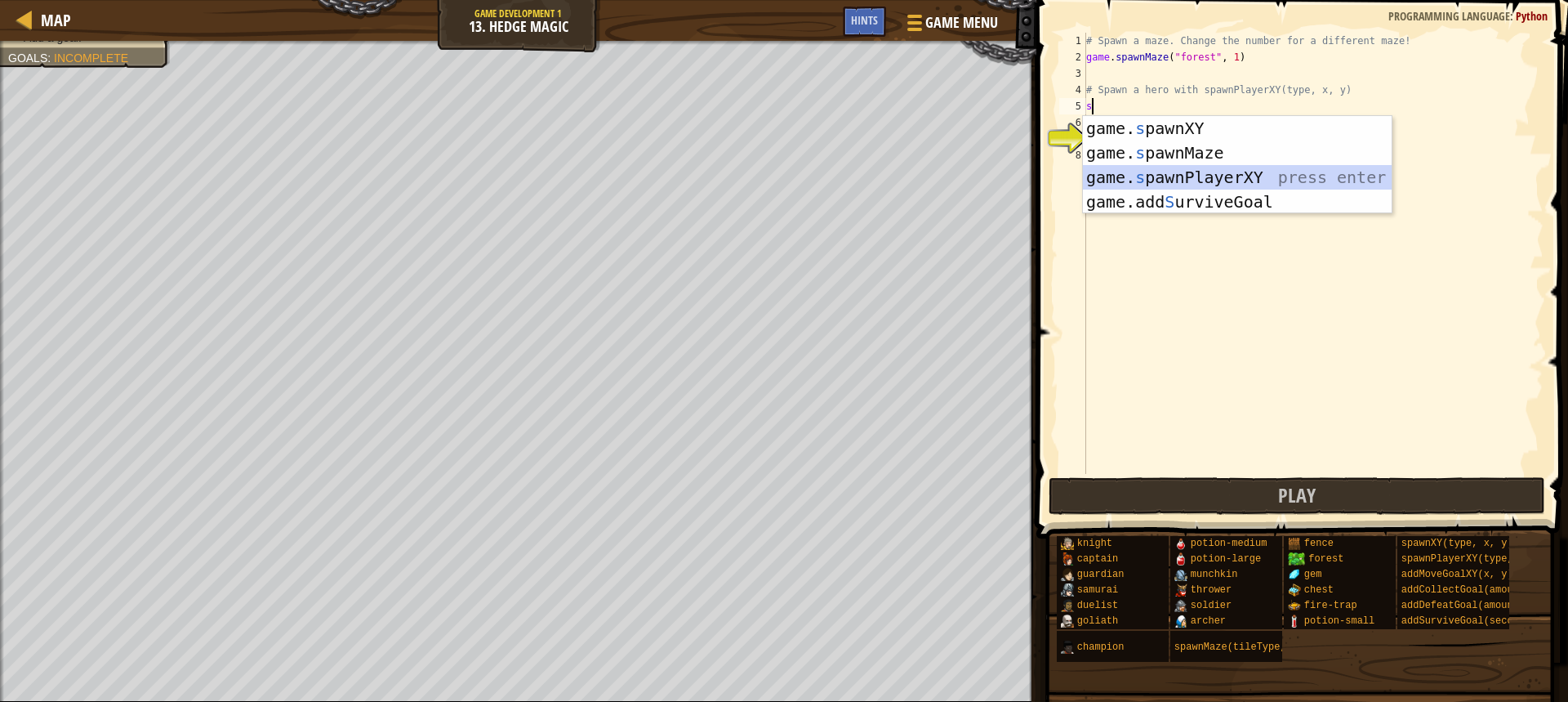
click at [1244, 166] on div "game. s pawnXY press enter game. s pawnMaze press enter game. s pawnPlayerXY pr…" at bounding box center [1237, 190] width 308 height 147
type textarea "player = game.spawnPlayerXY("captain", 36, 30)"
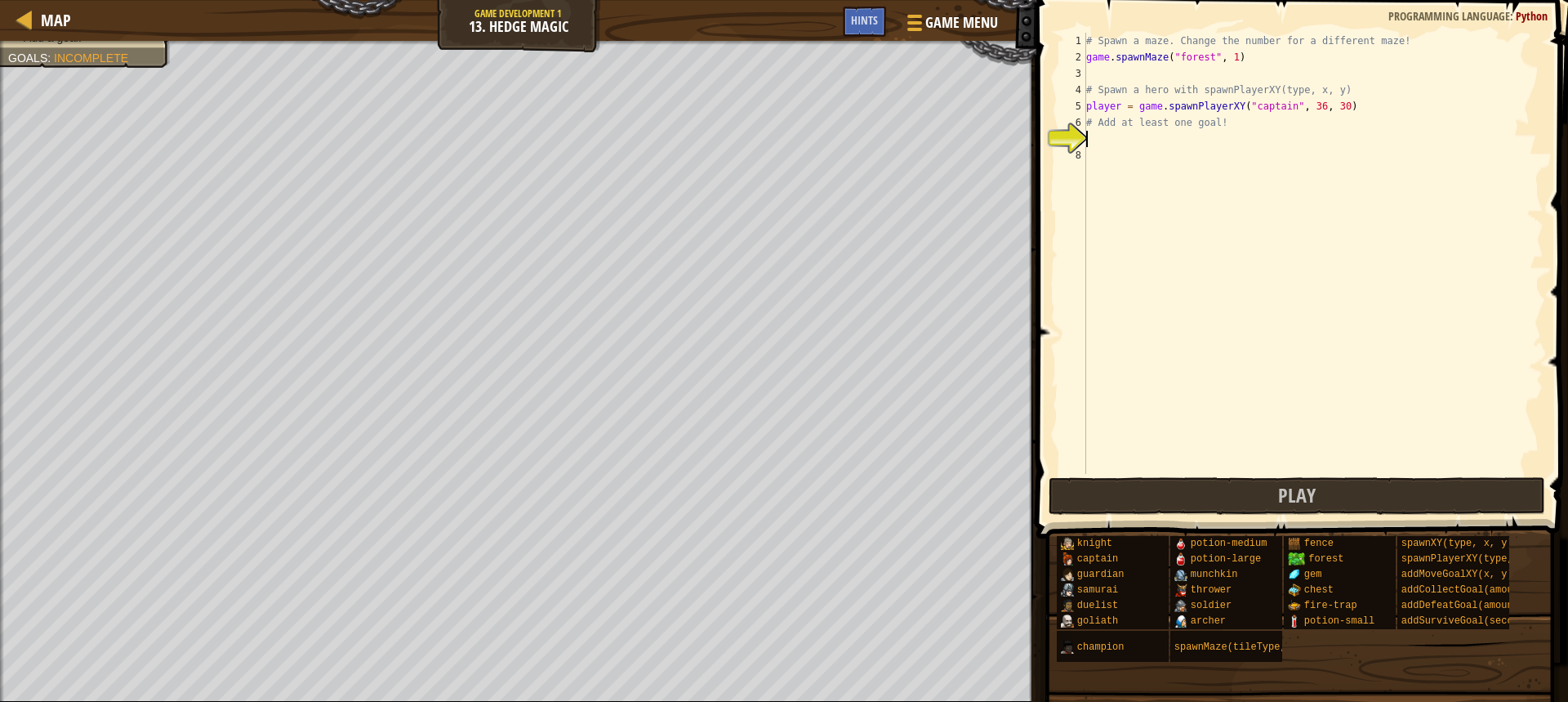
click at [1303, 135] on div "# Spawn a maze. Change the number for a different maze! game . spawnMaze ( "for…" at bounding box center [1313, 269] width 460 height 474
type textarea "g"
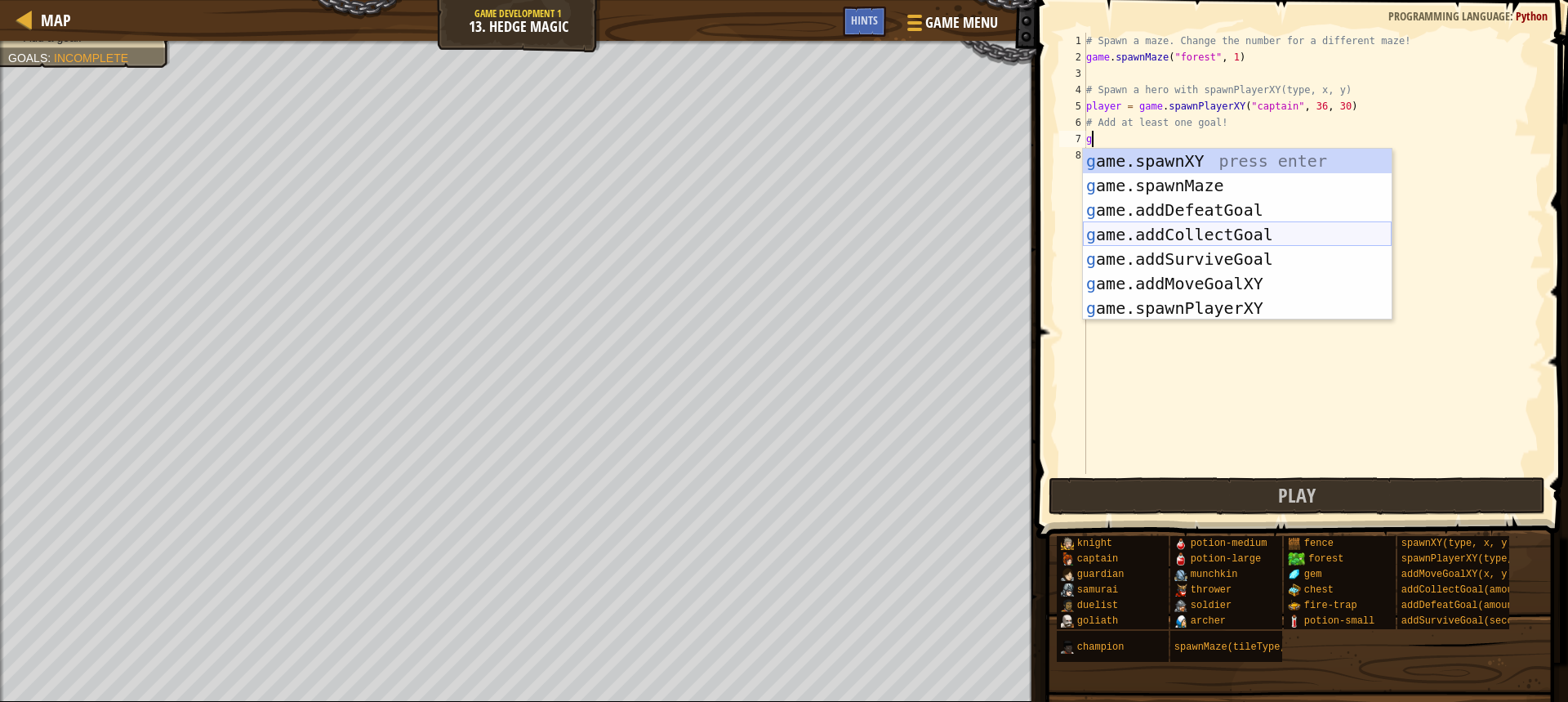
click at [1248, 227] on div "g ame.spawnXY press enter g ame.spawnMaze press enter g ame.addDefeatGoal press…" at bounding box center [1237, 259] width 308 height 221
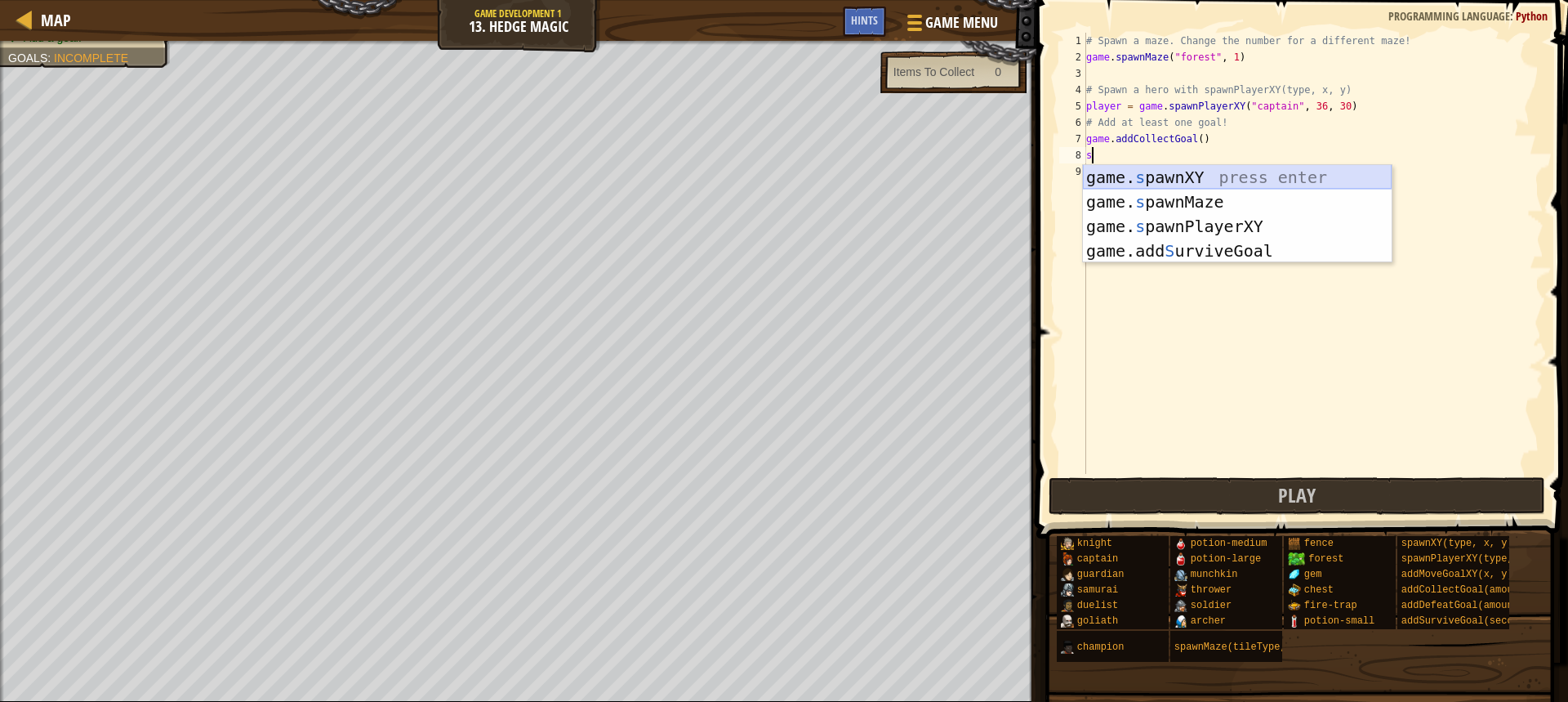
click at [1213, 170] on div "game. s pawnXY press enter game. s pawnMaze press enter game. s pawnPlayerXY pr…" at bounding box center [1237, 238] width 308 height 147
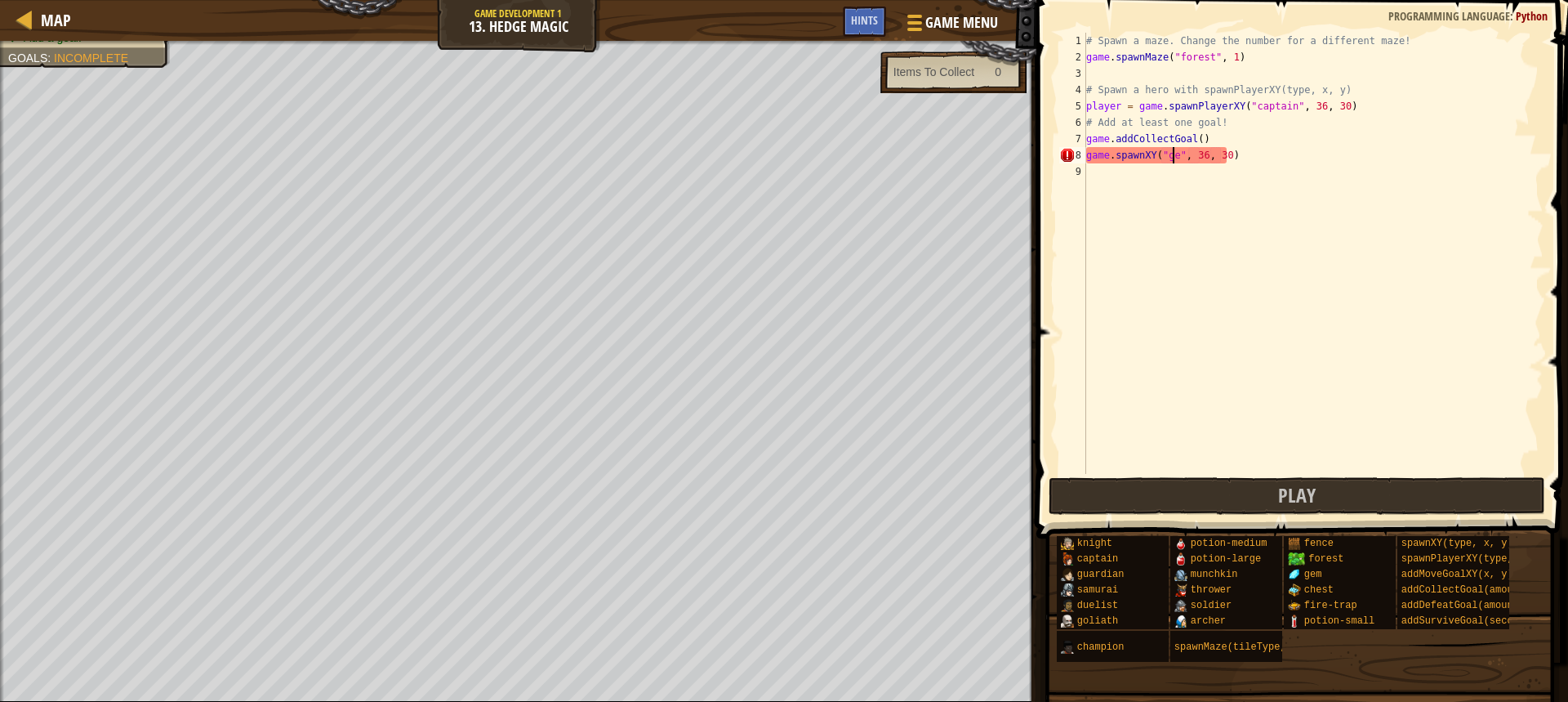
scroll to position [8, 8]
click at [1203, 156] on div "# Spawn a maze. Change the number for a different maze! game . spawnMaze ( "for…" at bounding box center [1313, 269] width 460 height 474
click at [1228, 159] on div "# Spawn a maze. Change the number for a different maze! game . spawnMaze ( "for…" at bounding box center [1313, 269] width 460 height 474
type textarea "game.spawnXY("gem", 40, 30)"
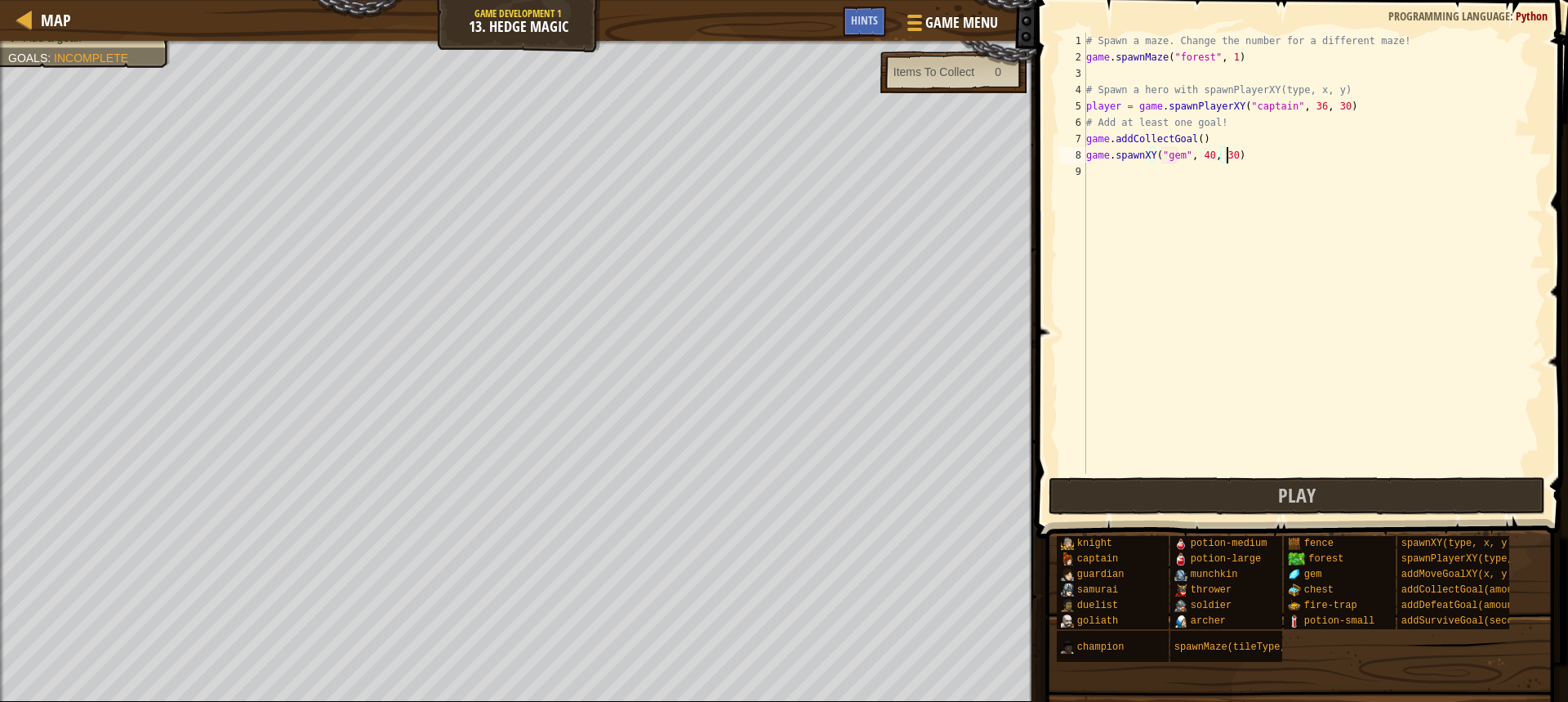
scroll to position [8, 11]
click at [1276, 473] on div "# Spawn a maze. Change the number for a different maze! game . spawnMaze ( "for…" at bounding box center [1313, 269] width 460 height 474
click at [1268, 497] on button "Play" at bounding box center [1297, 496] width 497 height 37
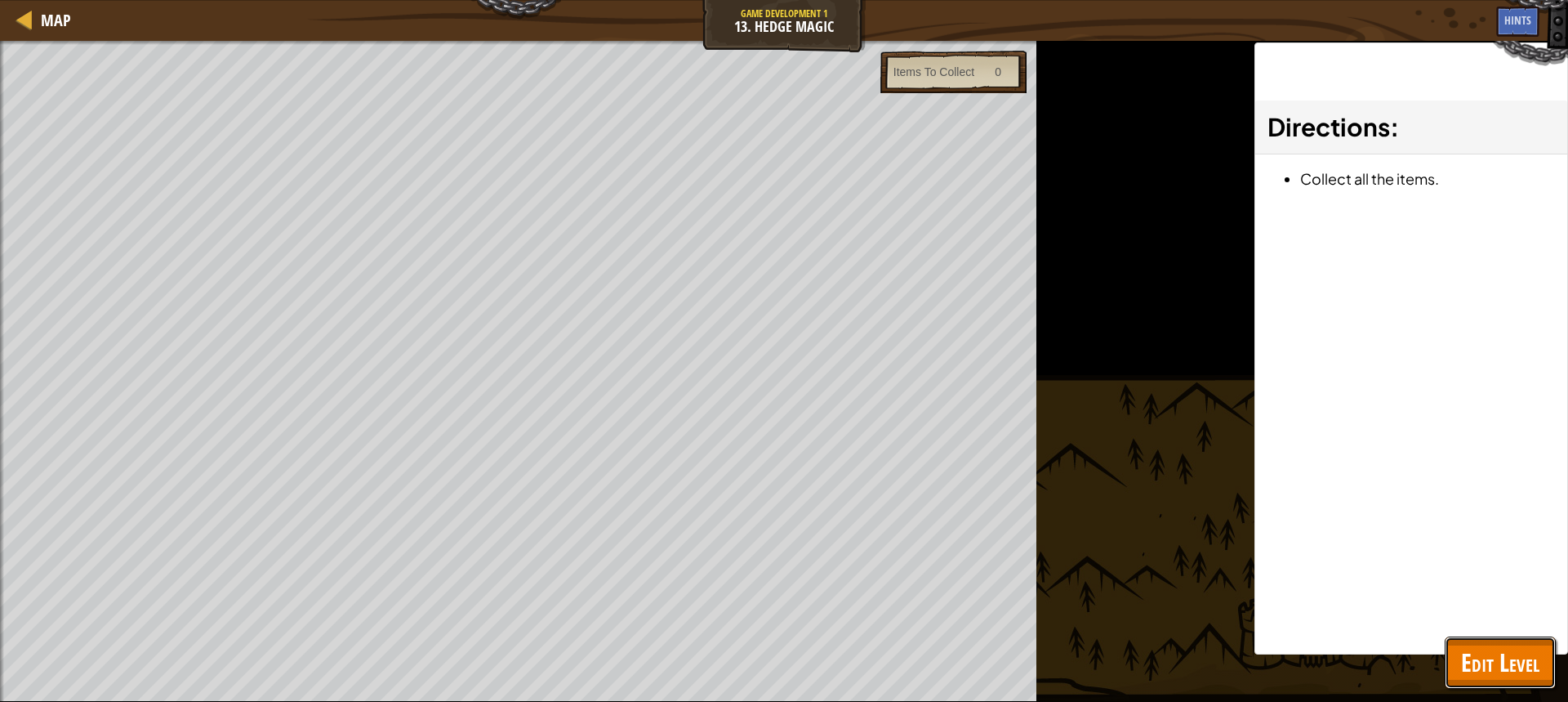
click at [1516, 668] on span "Edit Level" at bounding box center [1500, 662] width 78 height 33
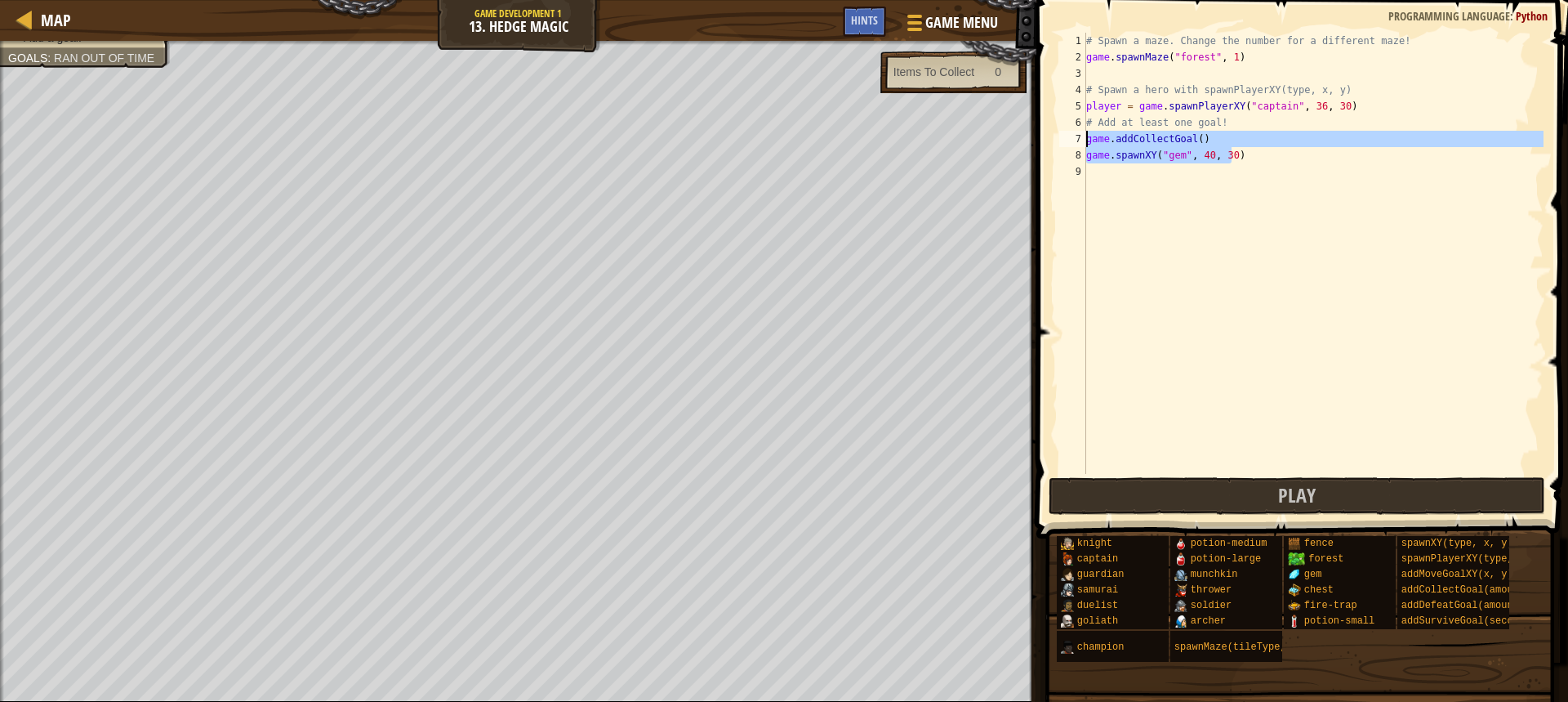
drag, startPoint x: 1254, startPoint y: 159, endPoint x: 1074, endPoint y: 141, distance: 180.9
click at [1074, 141] on div "game.spawnXY("gem", 40, 30) 1 2 3 4 5 6 7 8 9 # Spawn a maze. Change the number…" at bounding box center [1300, 252] width 488 height 441
type textarea "game.addCollectGoal() game.spawnXY("gem", 40, 30)"
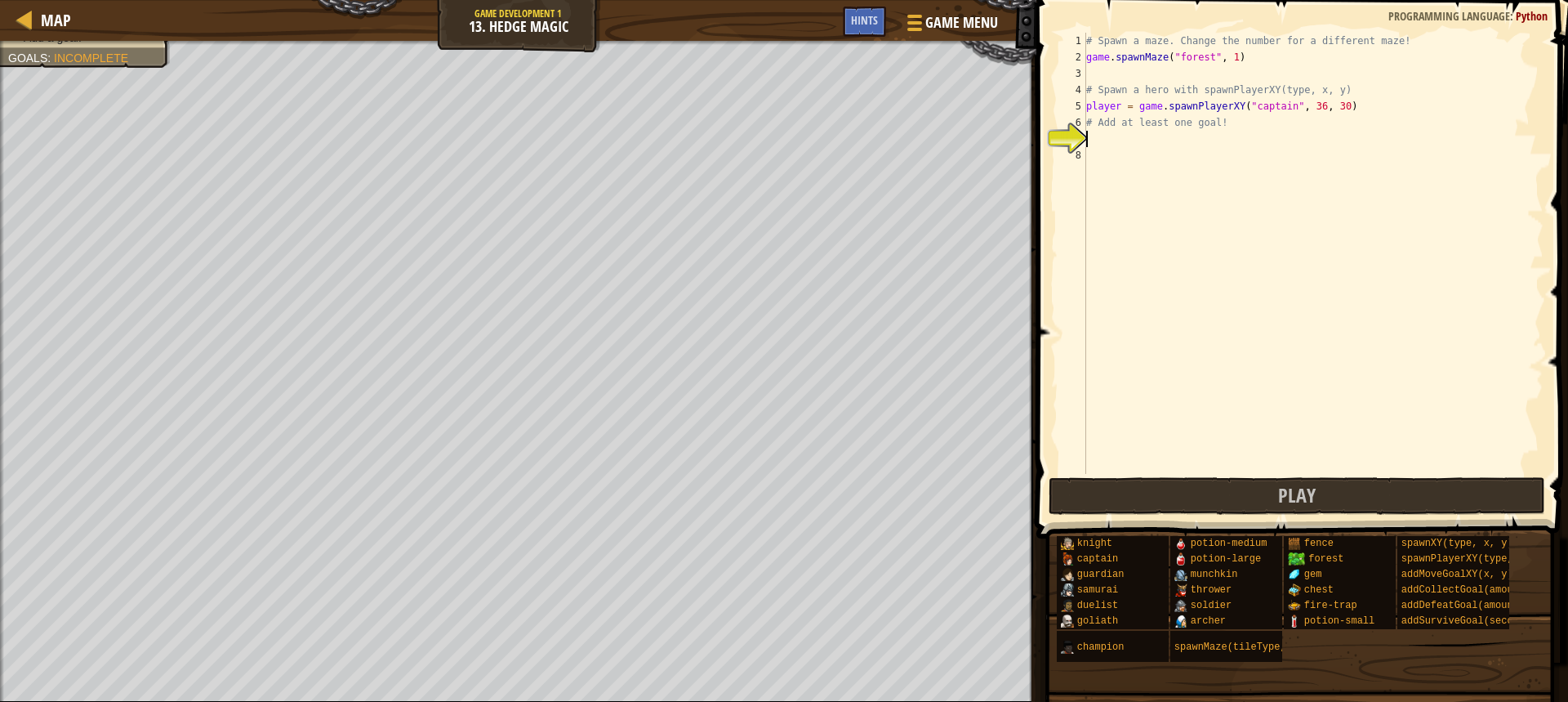
click at [1226, 78] on div "# Spawn a maze. Change the number for a different maze! game . spawnMaze ( "for…" at bounding box center [1313, 269] width 460 height 474
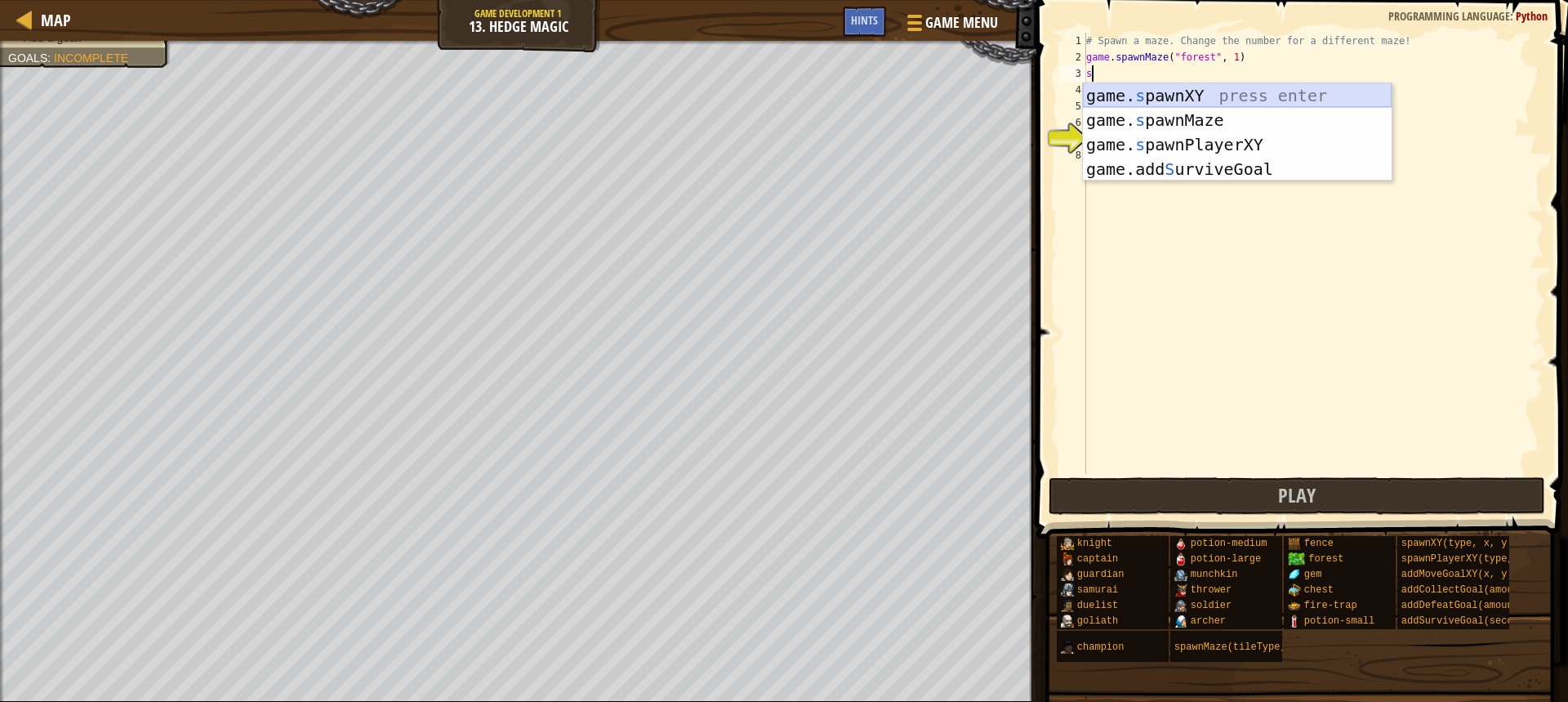
click at [1234, 94] on div "game. s pawnXY press enter game. s pawnMaze press enter game. s pawnPlayerXY pr…" at bounding box center [1237, 156] width 308 height 147
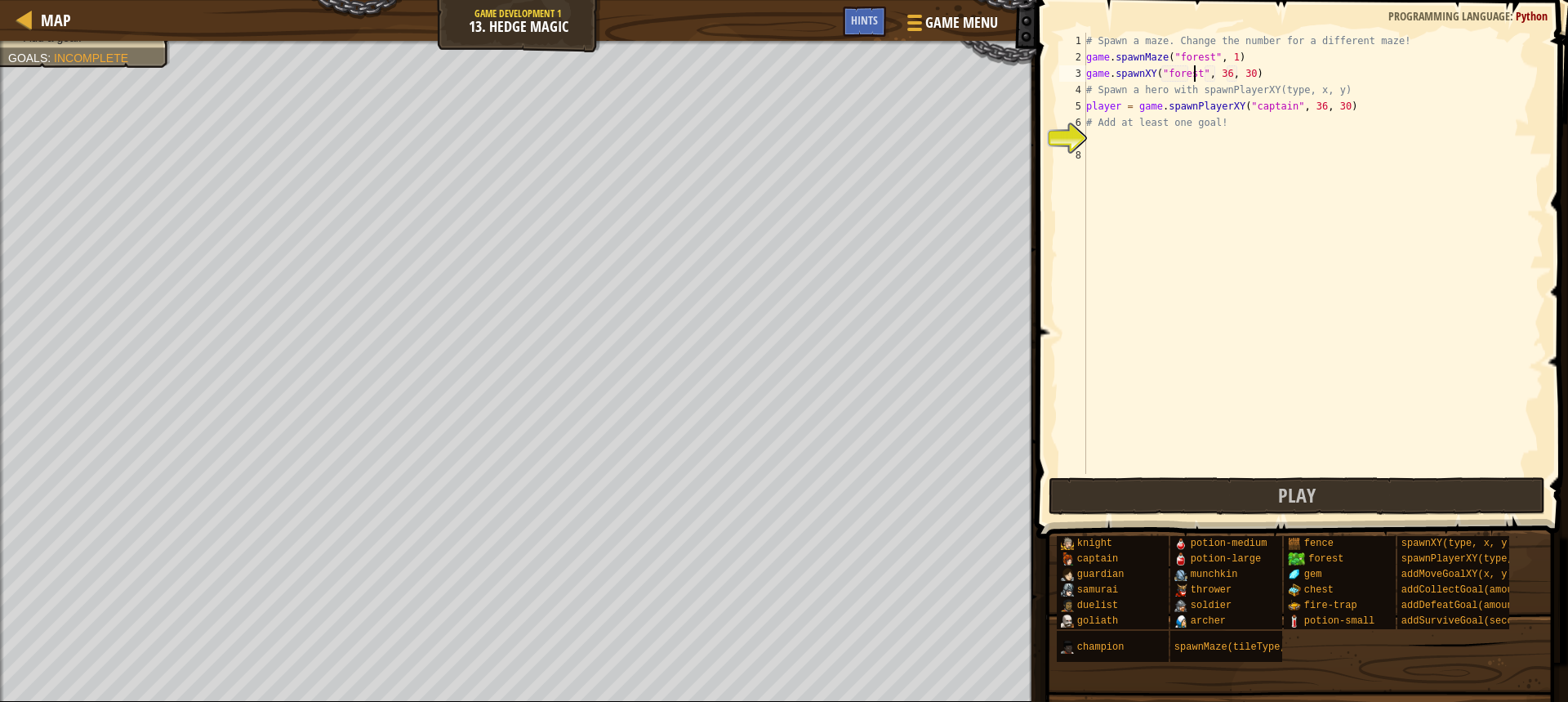
scroll to position [8, 10]
click at [1238, 71] on div "# Spawn a maze. Change the number for a different maze! game . spawnMaze ( "for…" at bounding box center [1313, 269] width 460 height 474
type textarea "game.spawnXY("forest", 36, 28)"
click at [1238, 135] on div "# Spawn a maze. Change the number for a different maze! game . spawnMaze ( "for…" at bounding box center [1313, 269] width 460 height 474
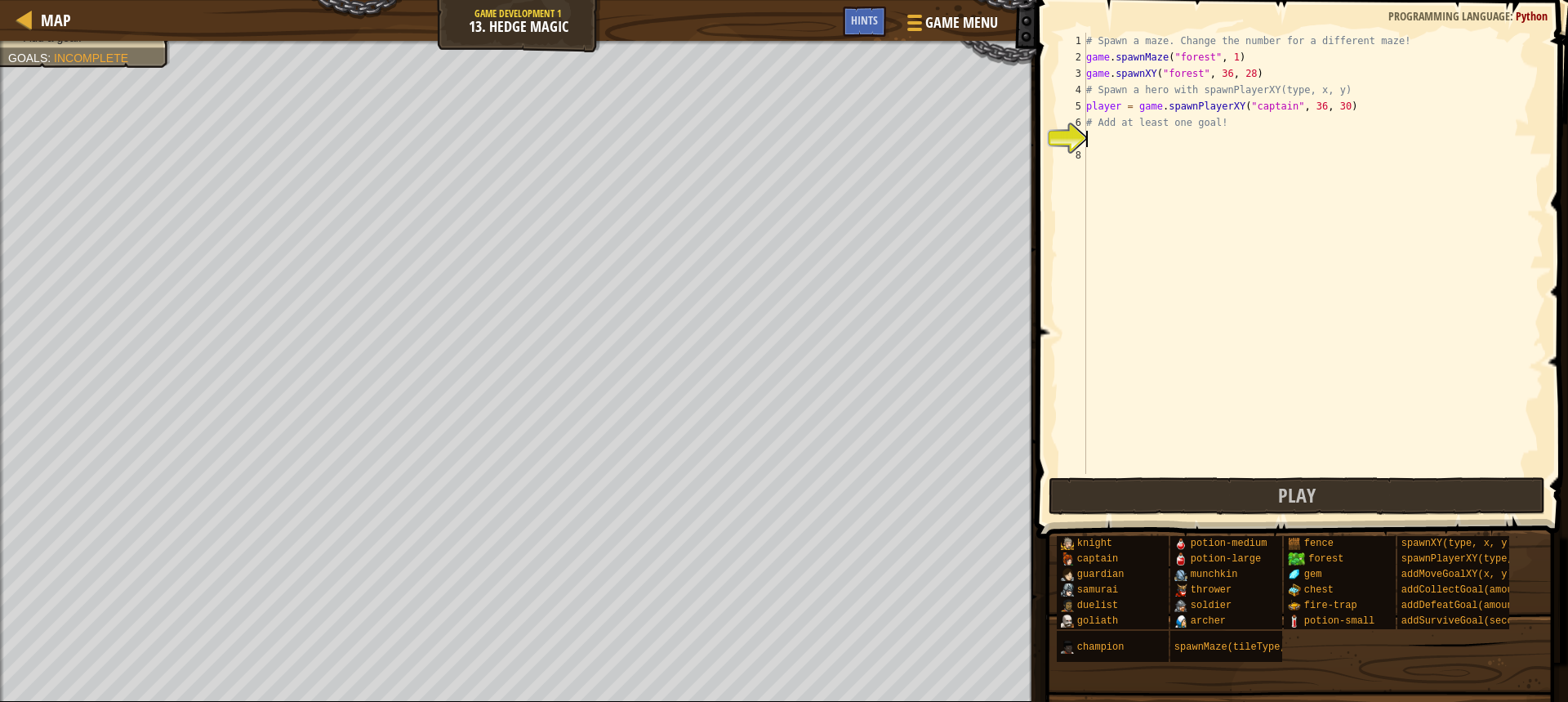
scroll to position [8, 0]
click at [1306, 110] on div "# Spawn a maze. Change the number for a different maze! game . spawnMaze ( "for…" at bounding box center [1313, 269] width 460 height 474
click at [1103, 129] on div "# Spawn a maze. Change the number for a different maze! game . spawnMaze ( "for…" at bounding box center [1313, 269] width 460 height 474
type textarea "# Add at least one goal!"
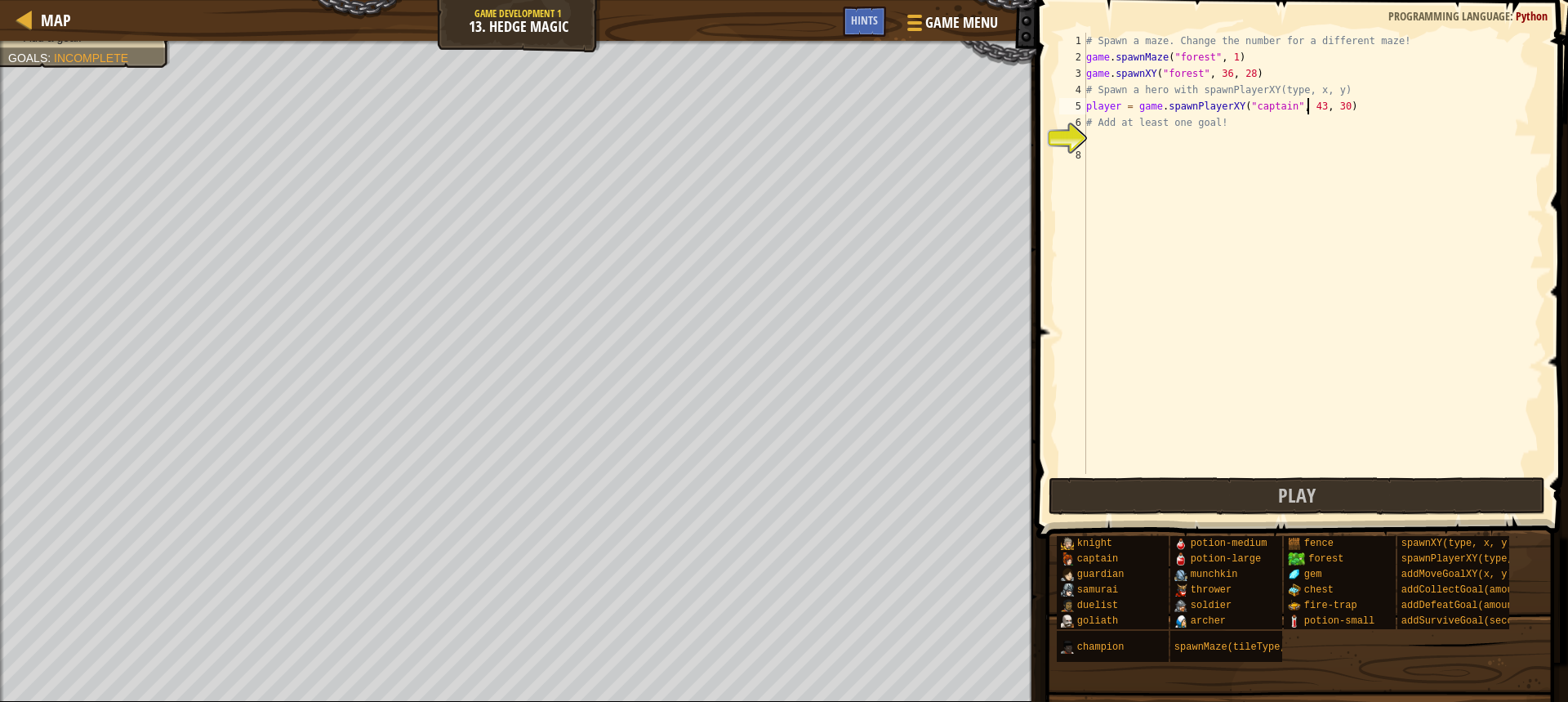
scroll to position [8, 10]
click at [1113, 151] on div "# Spawn a maze. Change the number for a different maze! game . spawnMaze ( "for…" at bounding box center [1313, 269] width 460 height 474
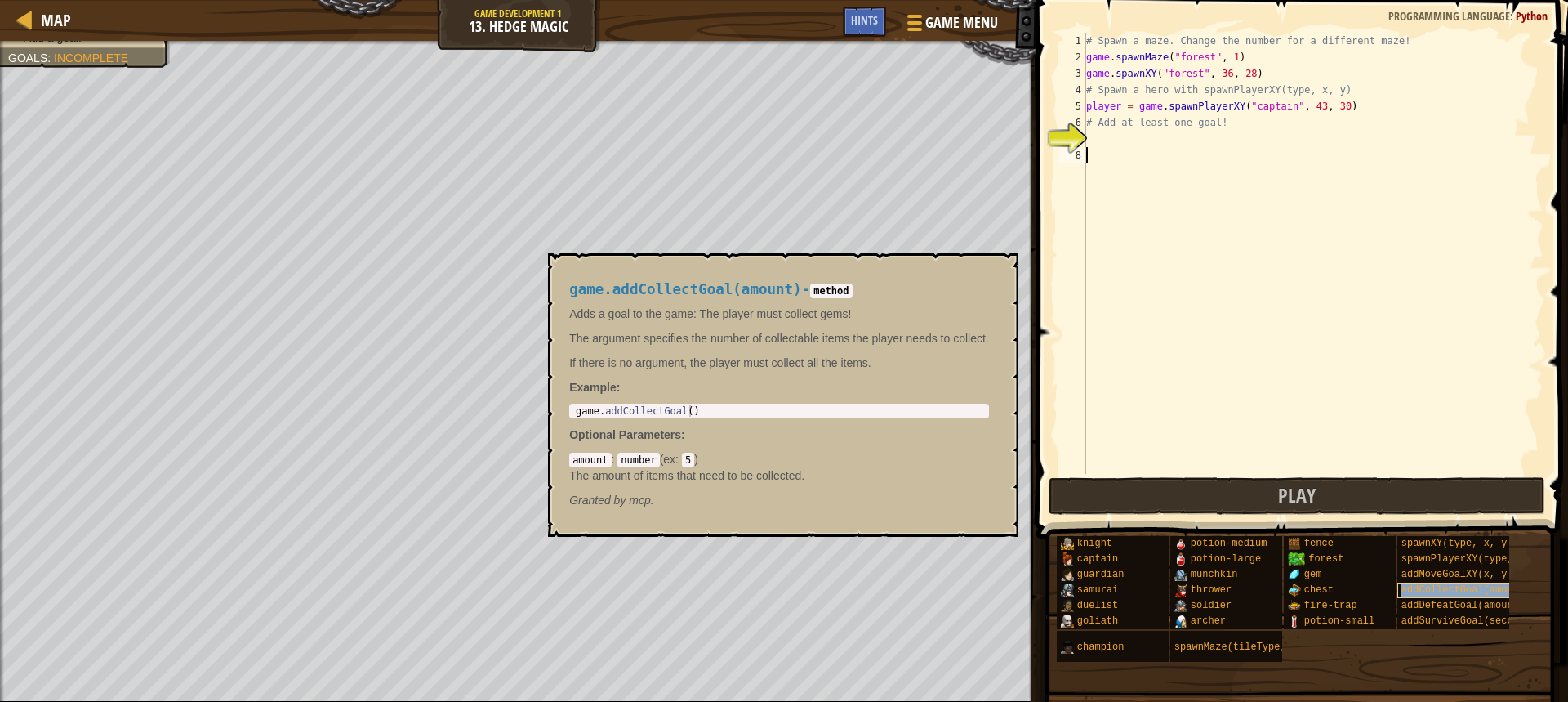
click at [1453, 590] on span "addCollectGoal(amount)" at bounding box center [1466, 589] width 129 height 11
click at [1103, 148] on div "# Spawn a maze. Change the number for a different maze! game . spawnMaze ( "for…" at bounding box center [1313, 269] width 460 height 474
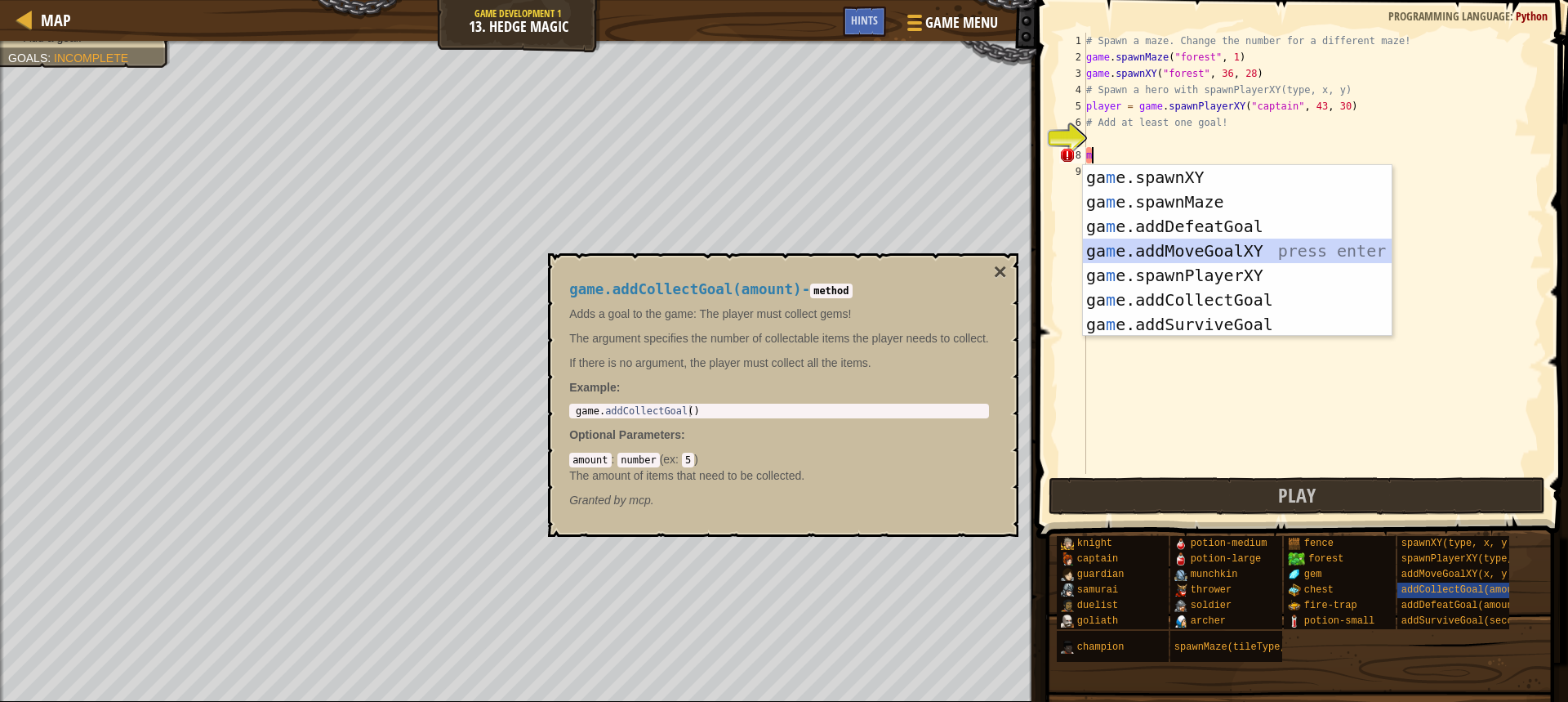
click at [1207, 247] on div "ga m e.spawnXY press enter ga m e.spawnMaze press enter ga m e.addDefeatGoal pr…" at bounding box center [1237, 275] width 308 height 221
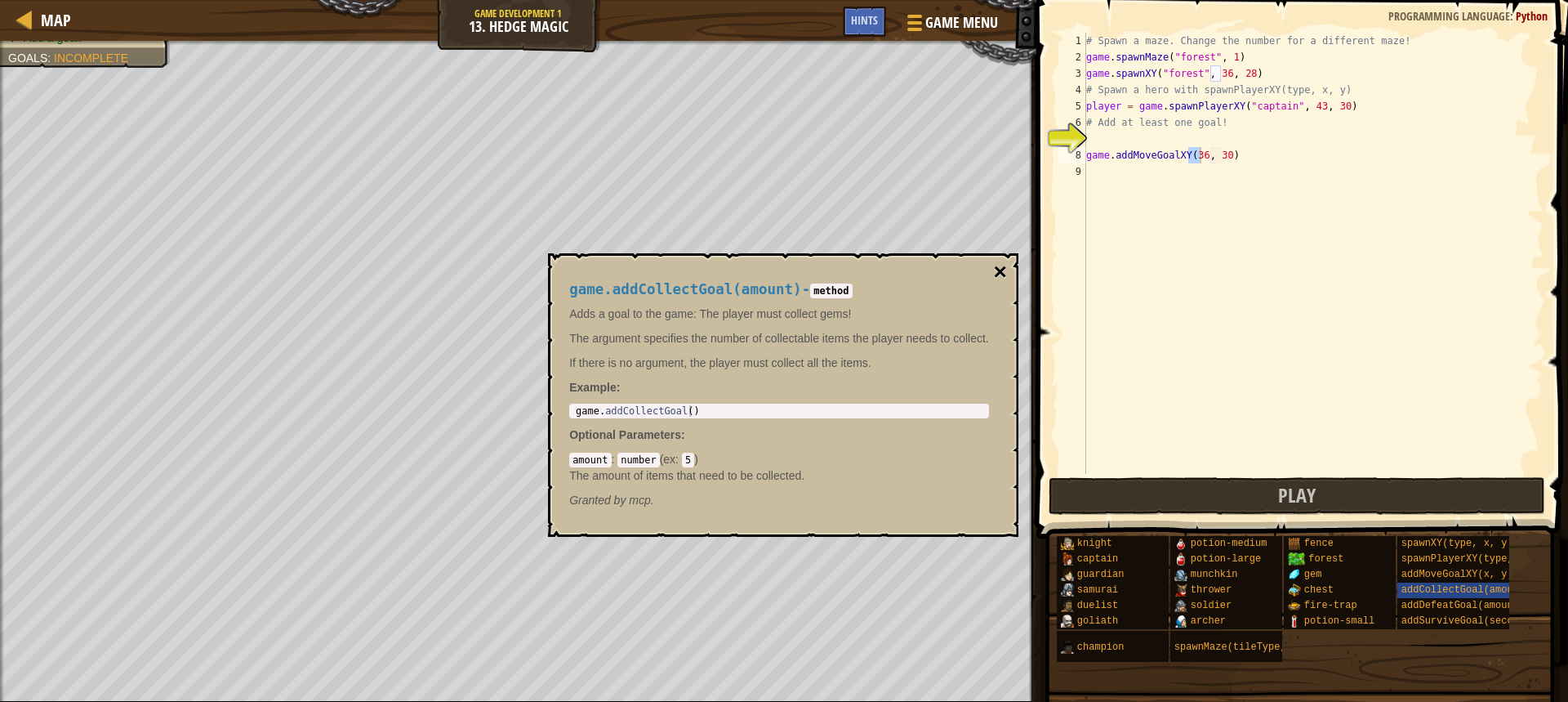
click at [995, 268] on button "×" at bounding box center [999, 272] width 13 height 23
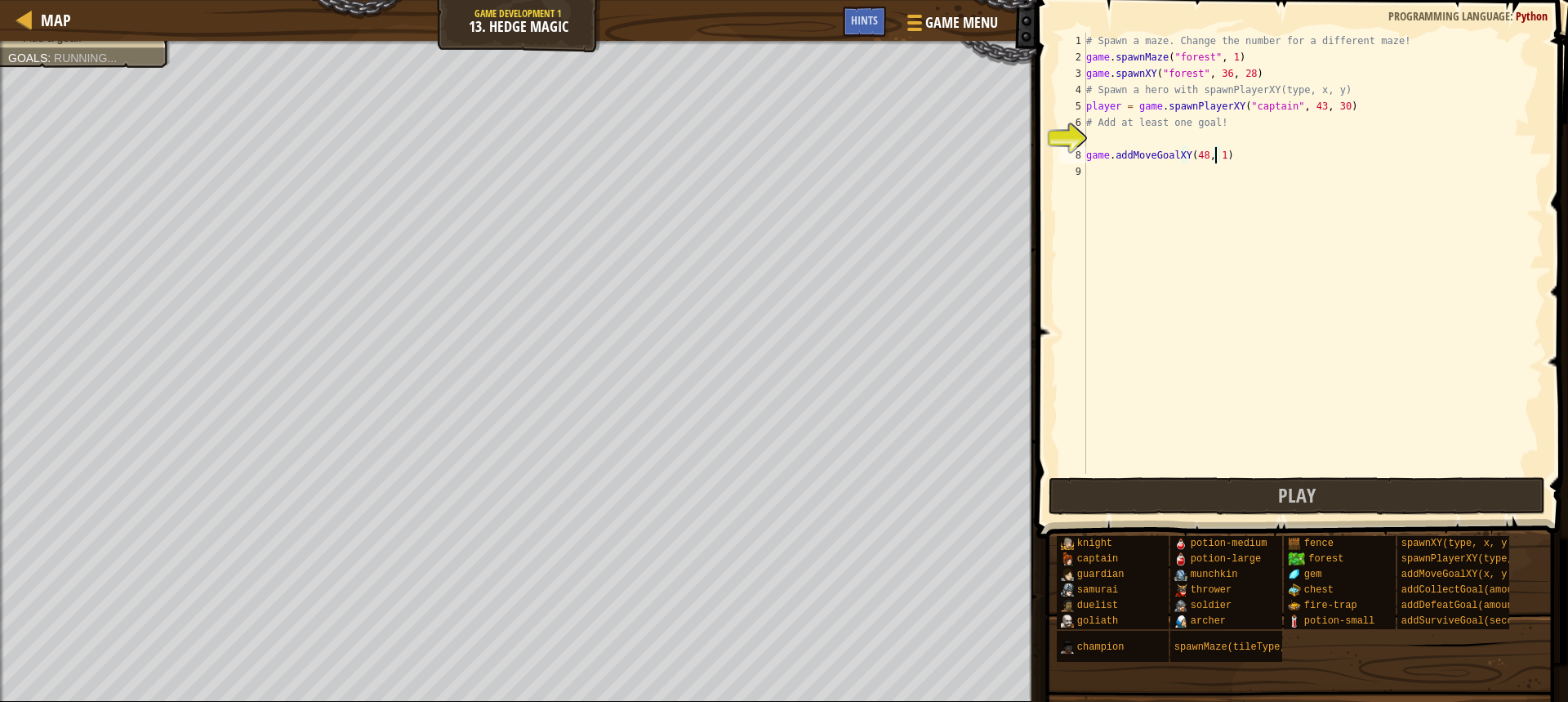
scroll to position [8, 10]
type textarea "game.addMoveGoalXY(48, 13)"
click at [1116, 185] on div "# Spawn a maze. Change the number for a different maze! game . spawnMaze ( "for…" at bounding box center [1313, 269] width 460 height 474
type textarea "c"
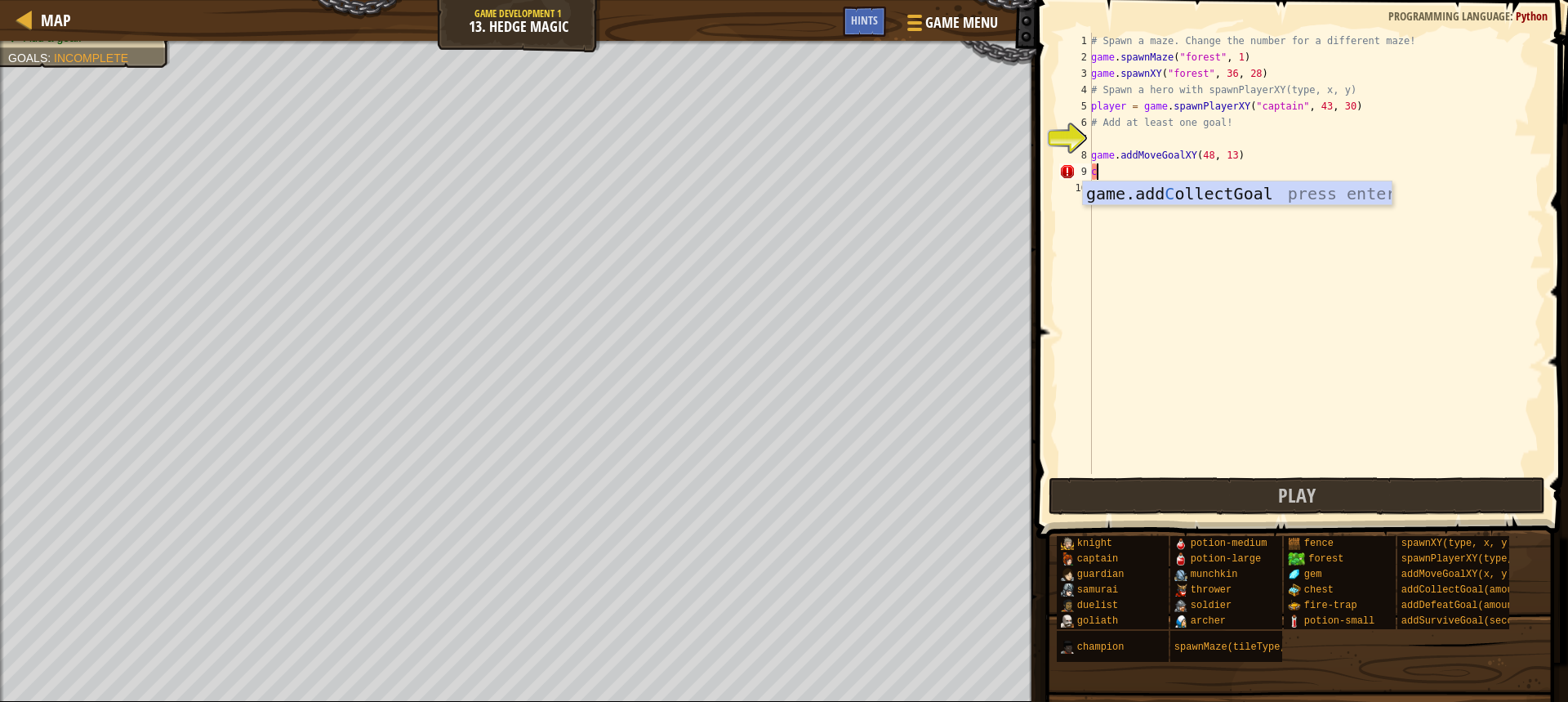
click at [1116, 185] on div "game.add C ollectGoal press enter" at bounding box center [1237, 218] width 308 height 74
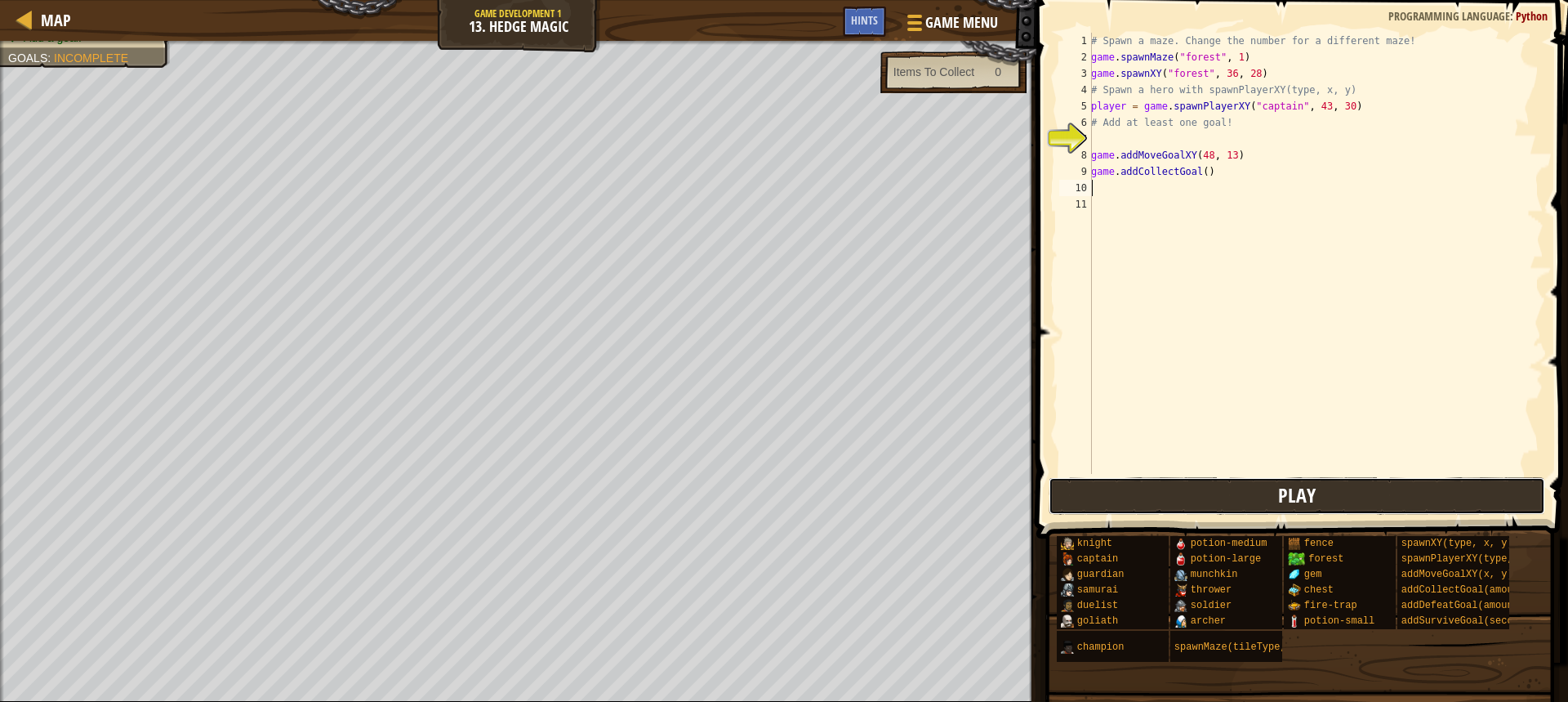
click at [1126, 493] on button "Play" at bounding box center [1297, 496] width 497 height 37
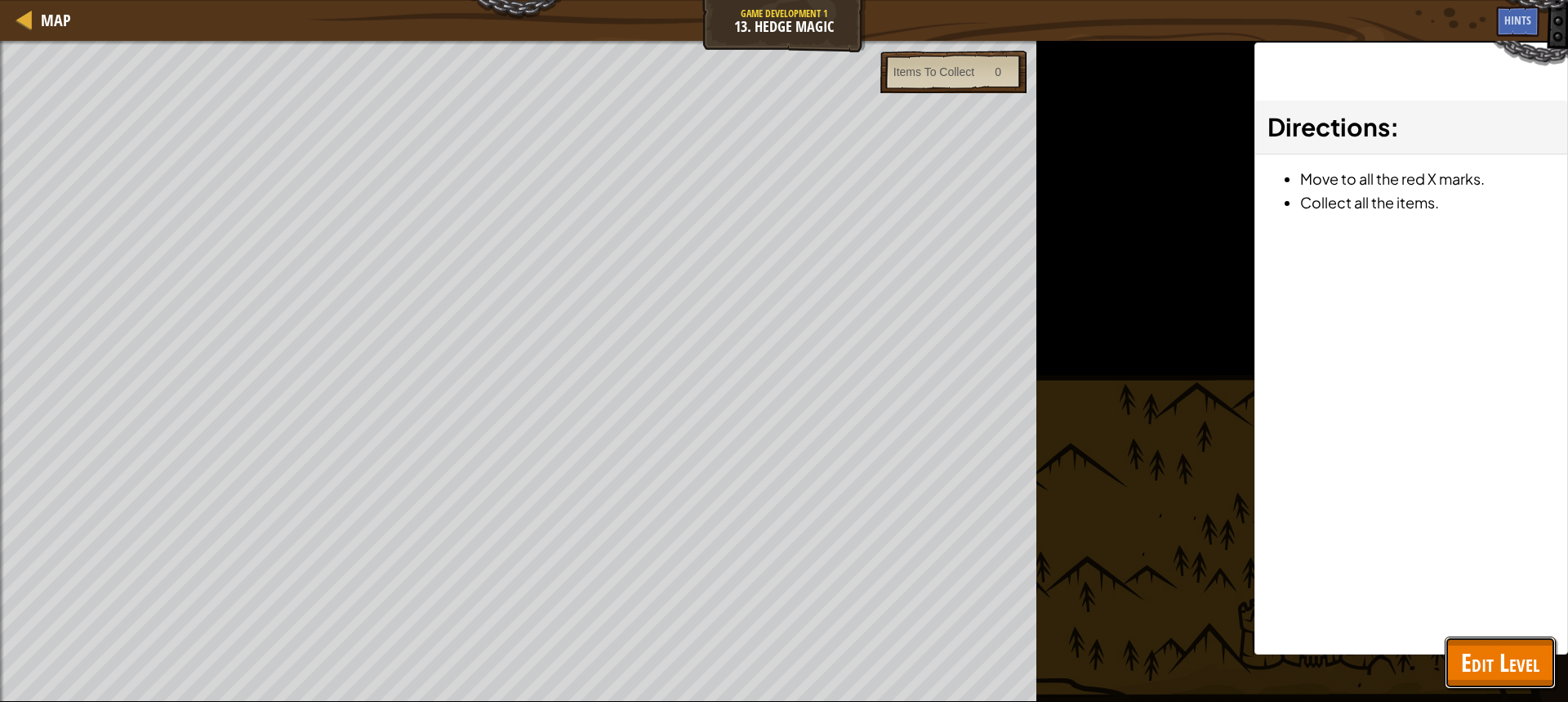
click at [1461, 646] on span "Edit Level" at bounding box center [1500, 662] width 78 height 33
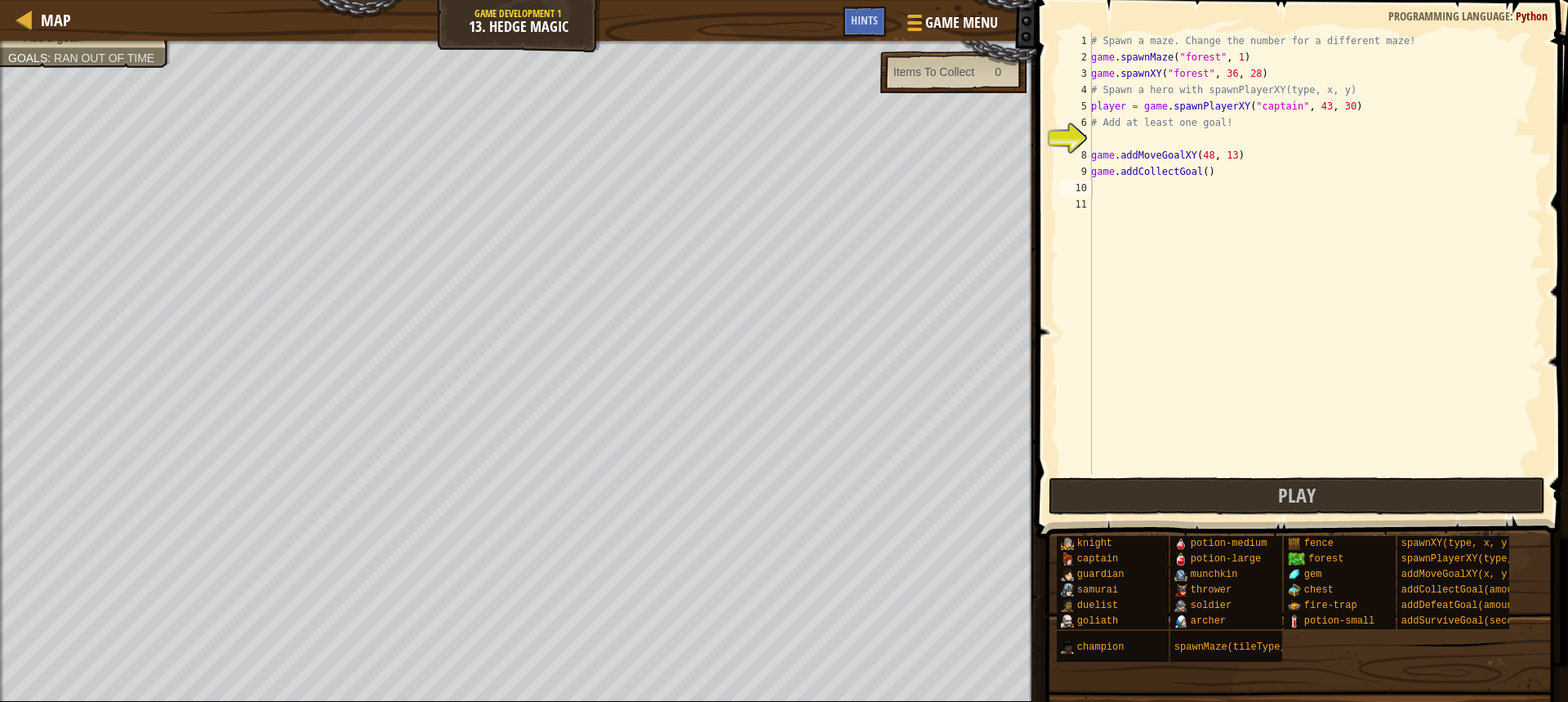
click at [1096, 144] on div "# Spawn a maze. Change the number for a different maze! game . spawnMaze ( "for…" at bounding box center [1316, 269] width 456 height 474
click at [1092, 156] on div "# Spawn a maze. Change the number for a different maze! game . spawnMaze ( "for…" at bounding box center [1316, 269] width 456 height 474
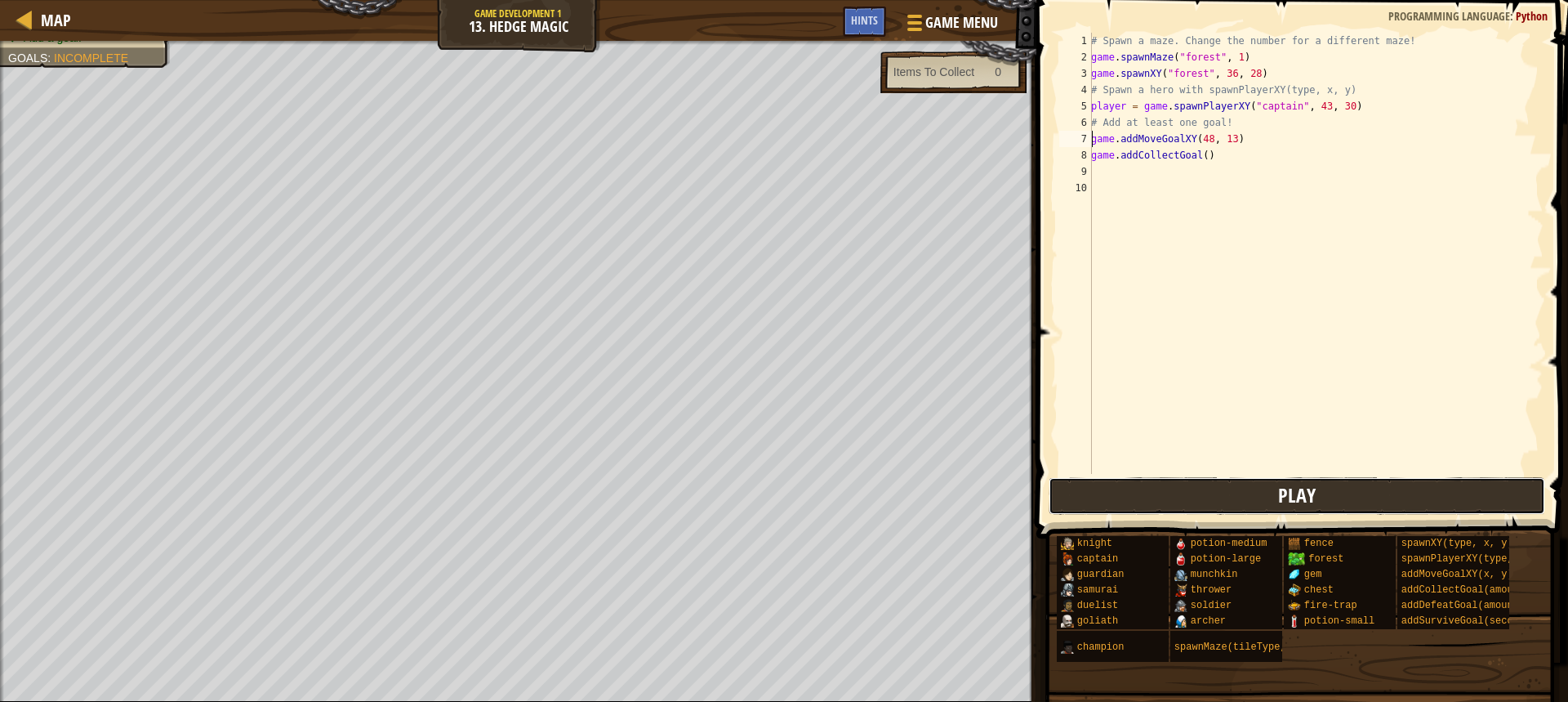
click at [1222, 490] on button "Play" at bounding box center [1297, 496] width 497 height 37
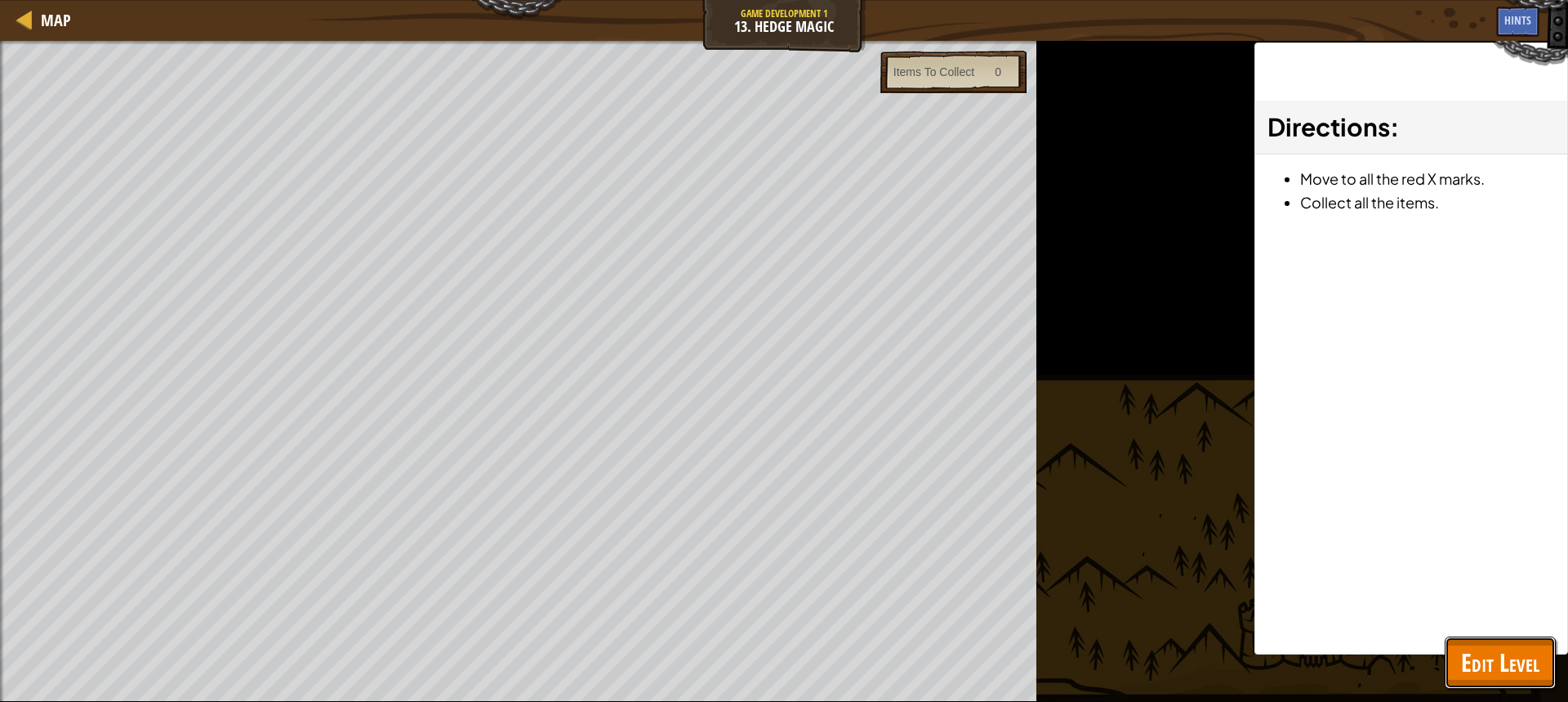
click at [1486, 664] on span "Edit Level" at bounding box center [1500, 662] width 78 height 33
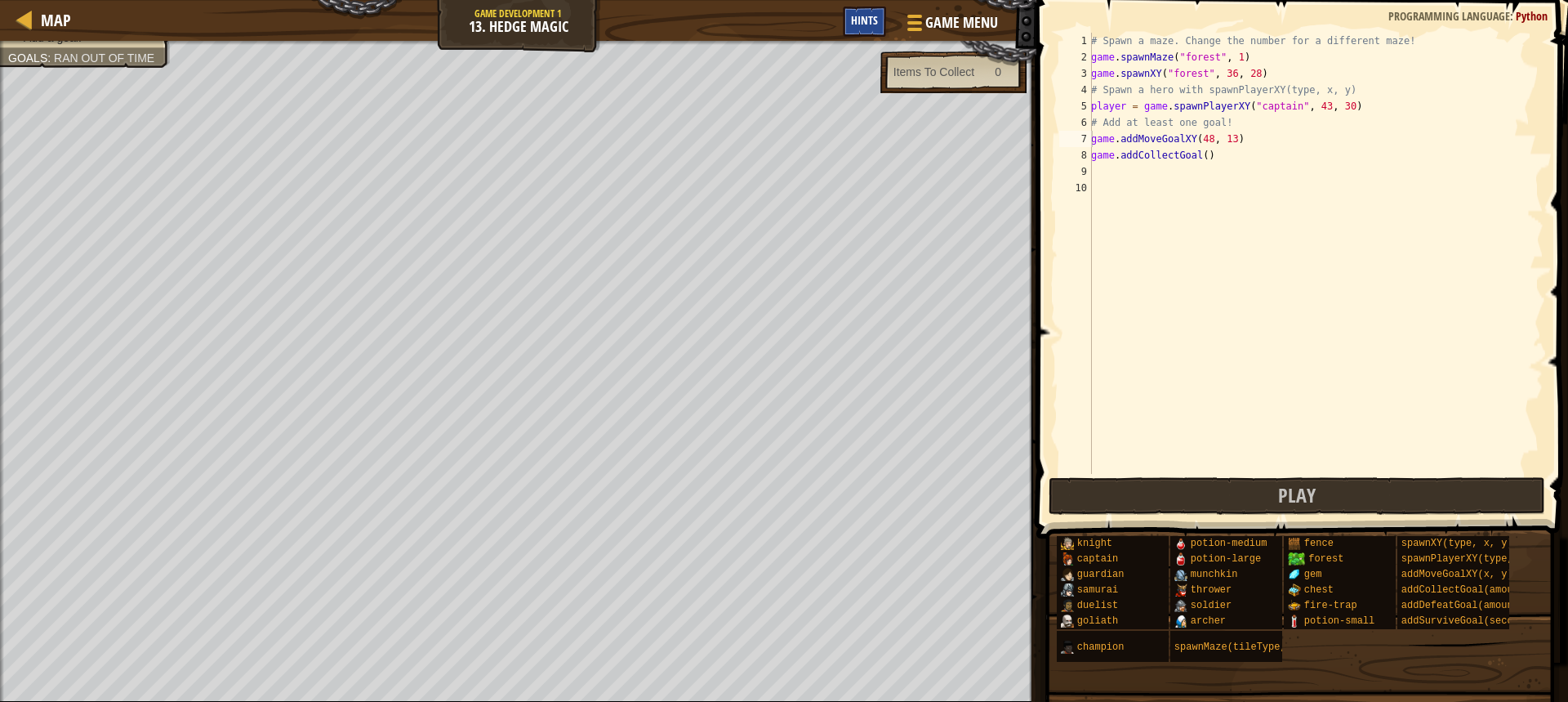
click at [851, 10] on div "Hints" at bounding box center [864, 22] width 43 height 31
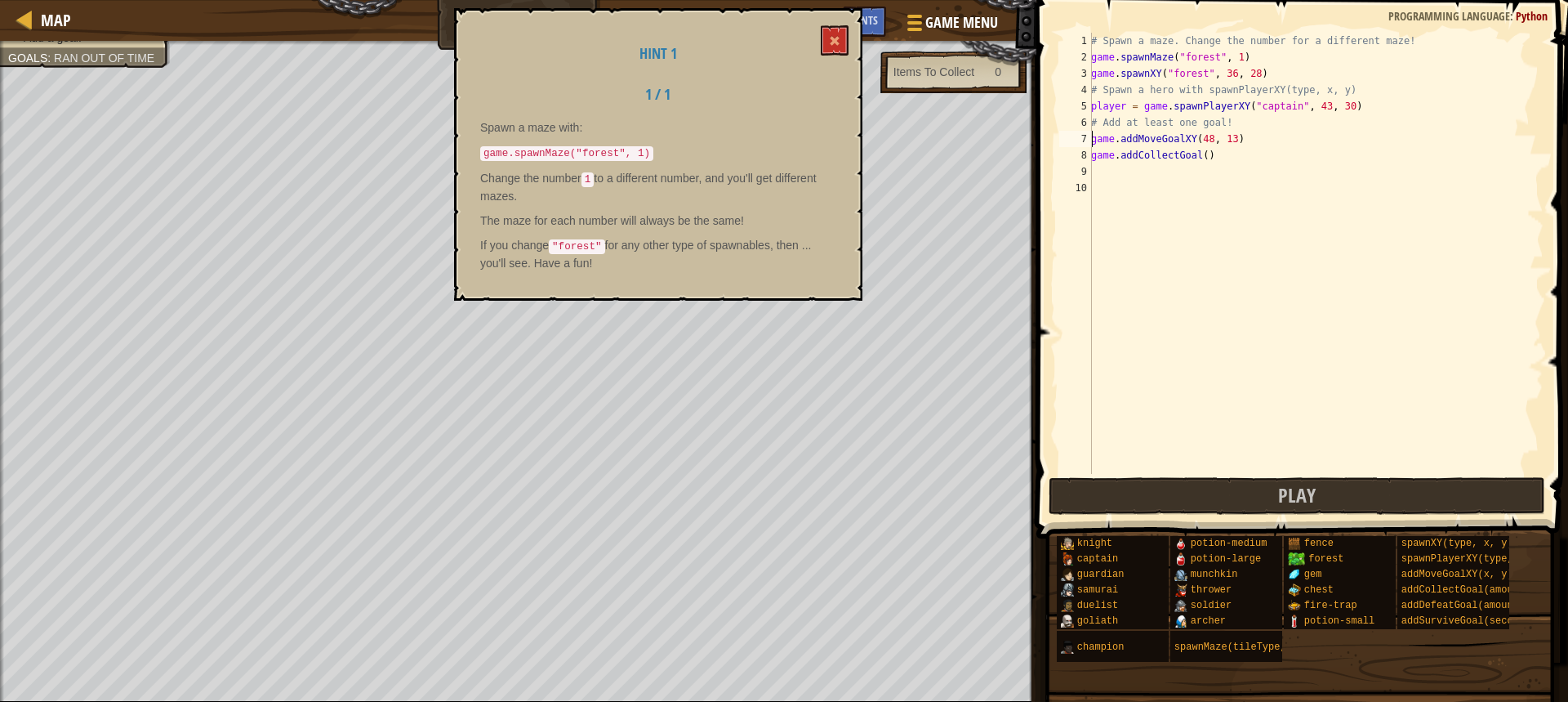
click at [1231, 58] on div "# Spawn a maze. Change the number for a different maze! game . spawnMaze ( "for…" at bounding box center [1316, 269] width 456 height 474
type textarea "game.spawnMaze("forest", 2)"
click at [828, 37] on button at bounding box center [834, 41] width 28 height 31
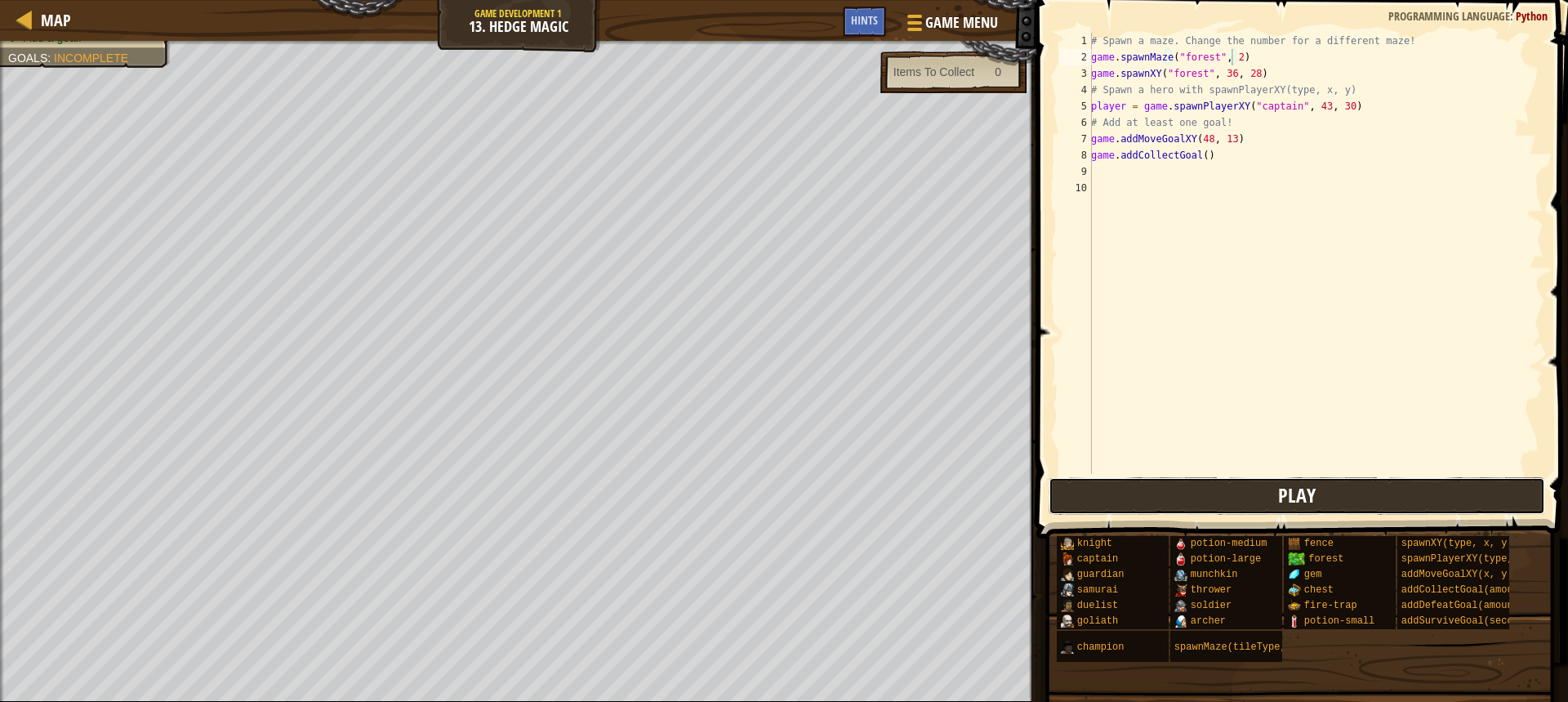
click at [1111, 482] on button "Play" at bounding box center [1297, 496] width 497 height 37
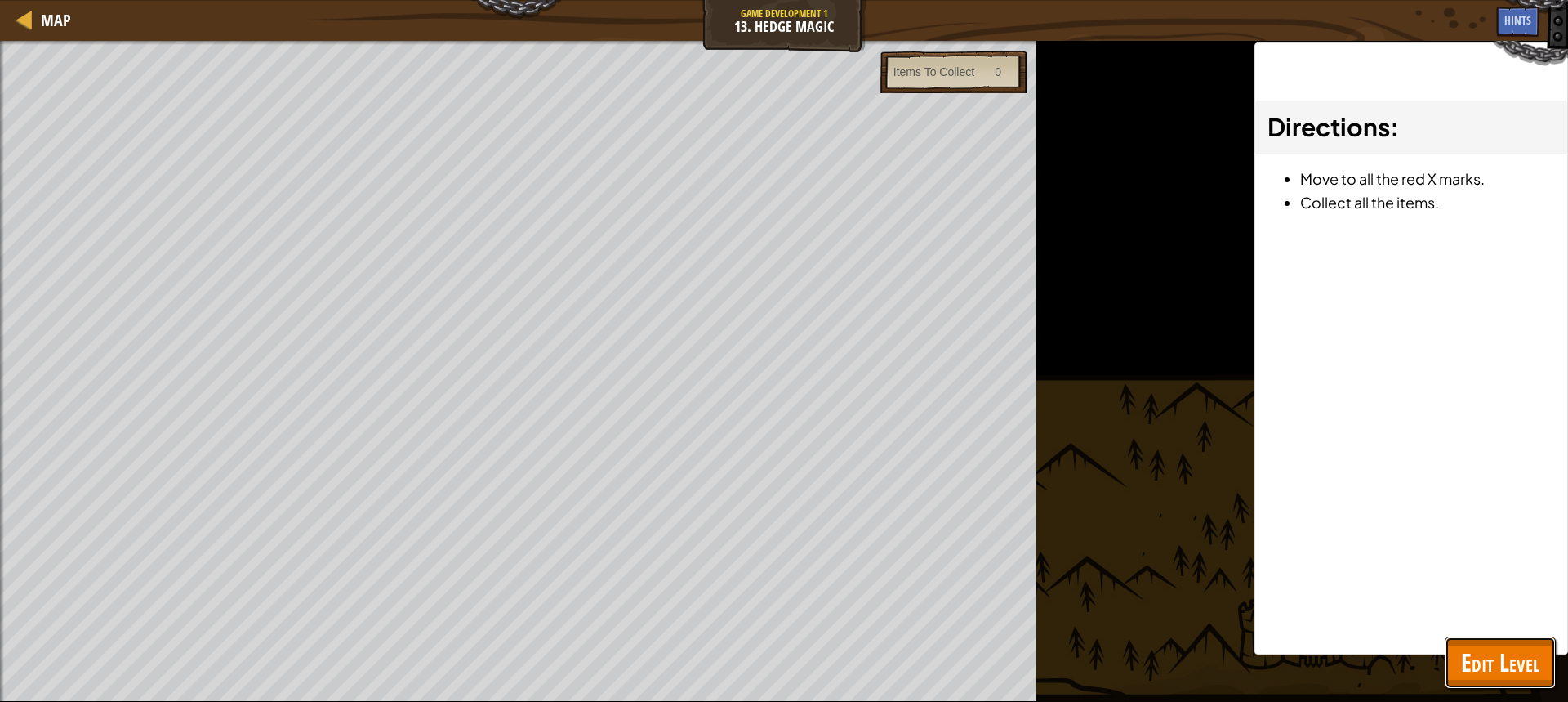
click at [1501, 667] on span "Edit Level" at bounding box center [1500, 662] width 78 height 33
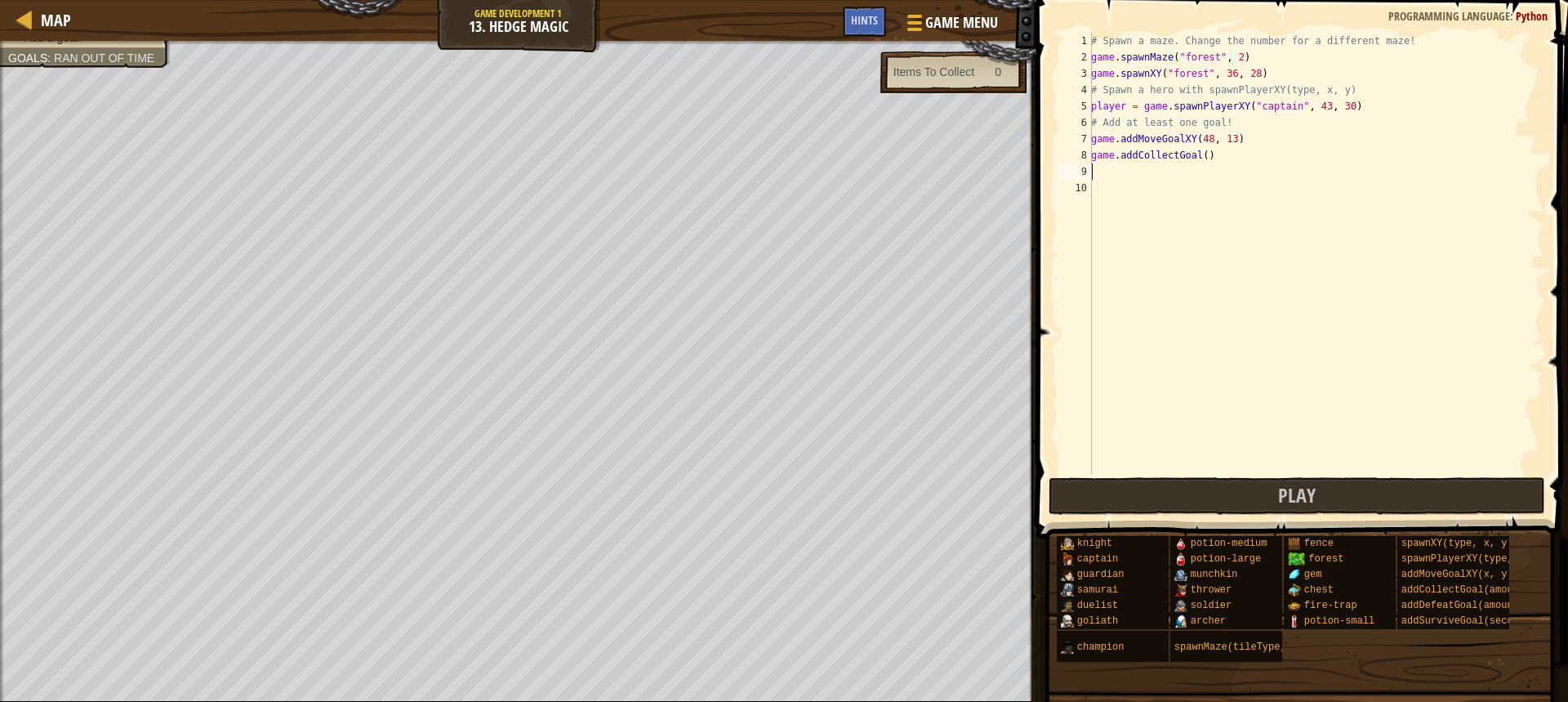
scroll to position [8, 0]
click at [1154, 167] on div "# Spawn a maze. Change the number for a different maze! game . spawnMaze ( "for…" at bounding box center [1316, 269] width 456 height 474
type textarea "c"
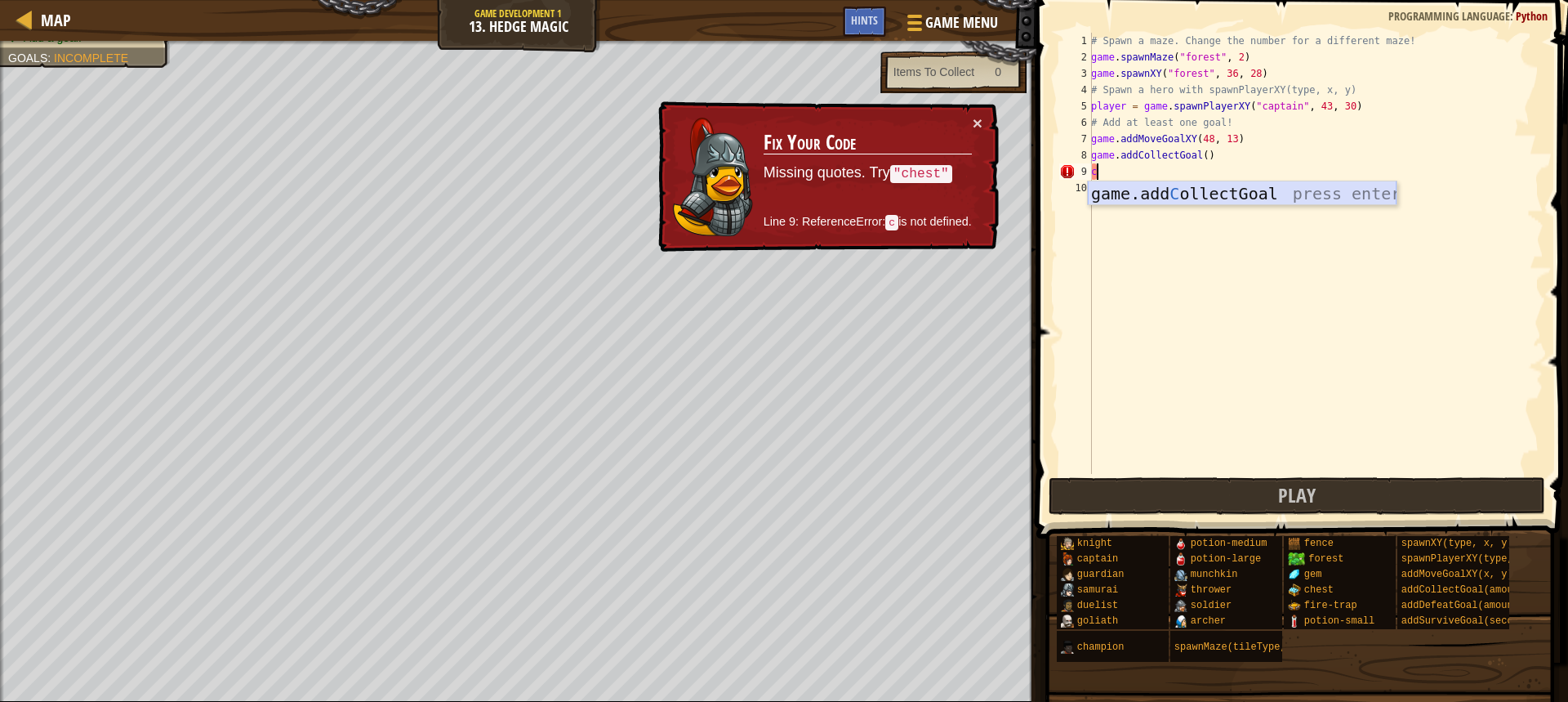
click at [1284, 190] on div "game.add C ollectGoal press enter" at bounding box center [1242, 218] width 308 height 74
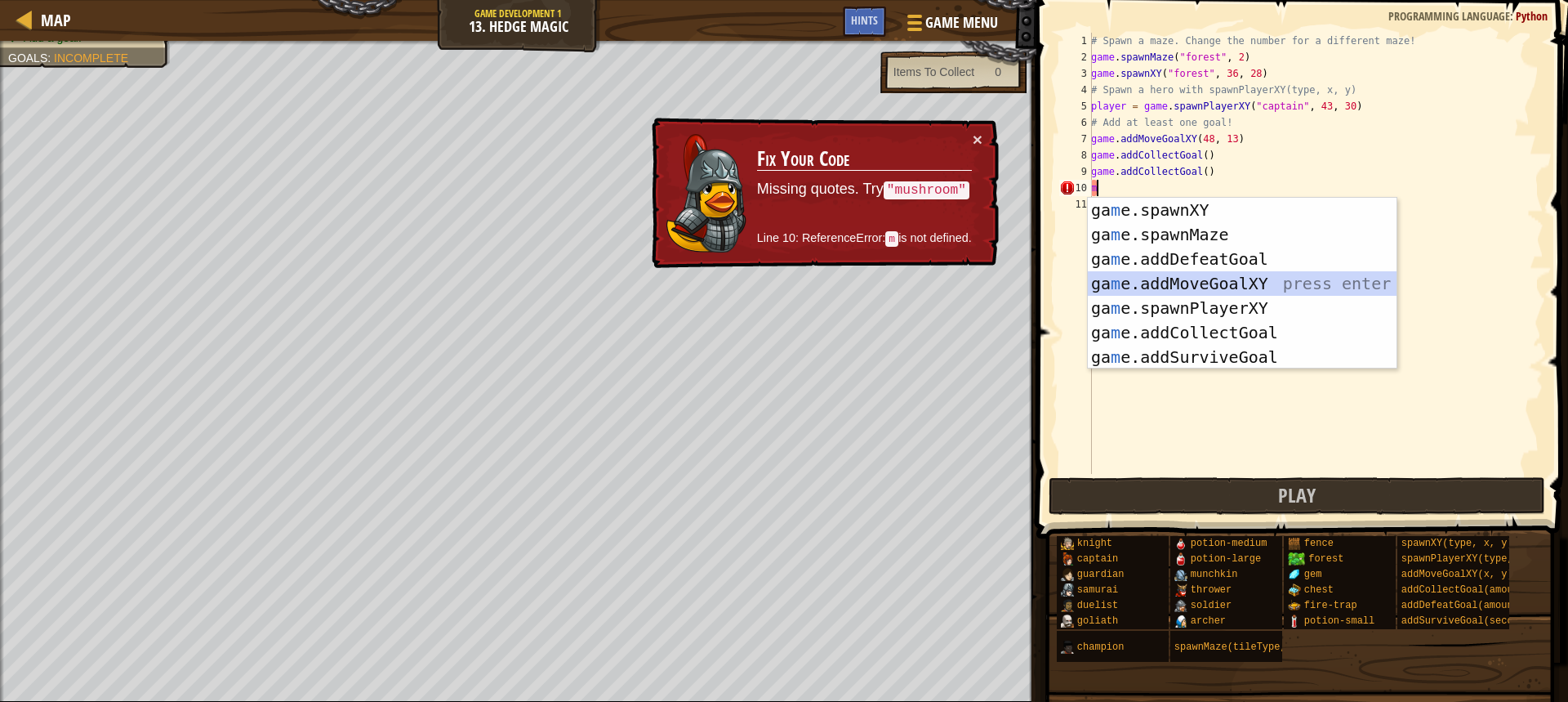
click at [1245, 287] on div "ga m e.spawnXY press enter ga m e.spawnMaze press enter ga m e.addDefeatGoal pr…" at bounding box center [1242, 309] width 308 height 221
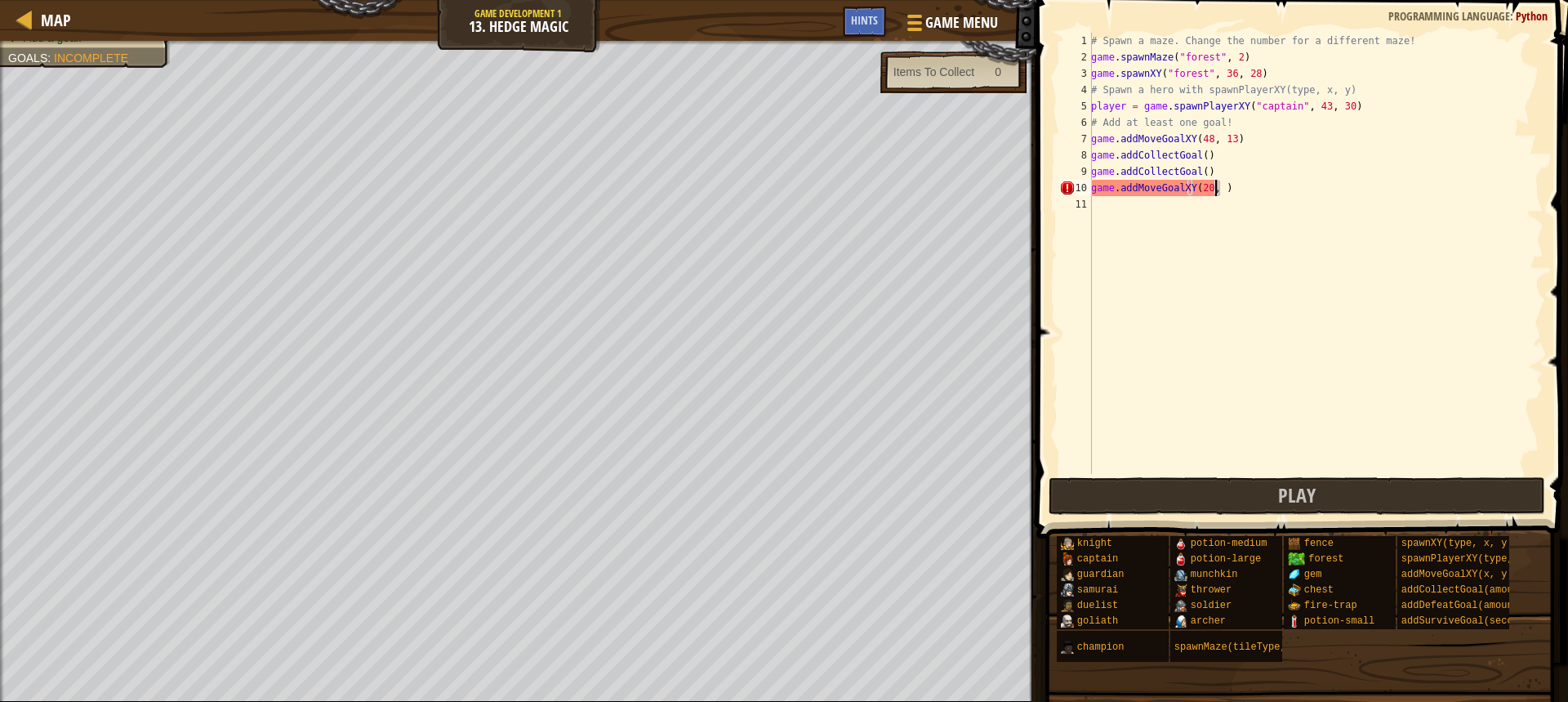
scroll to position [8, 10]
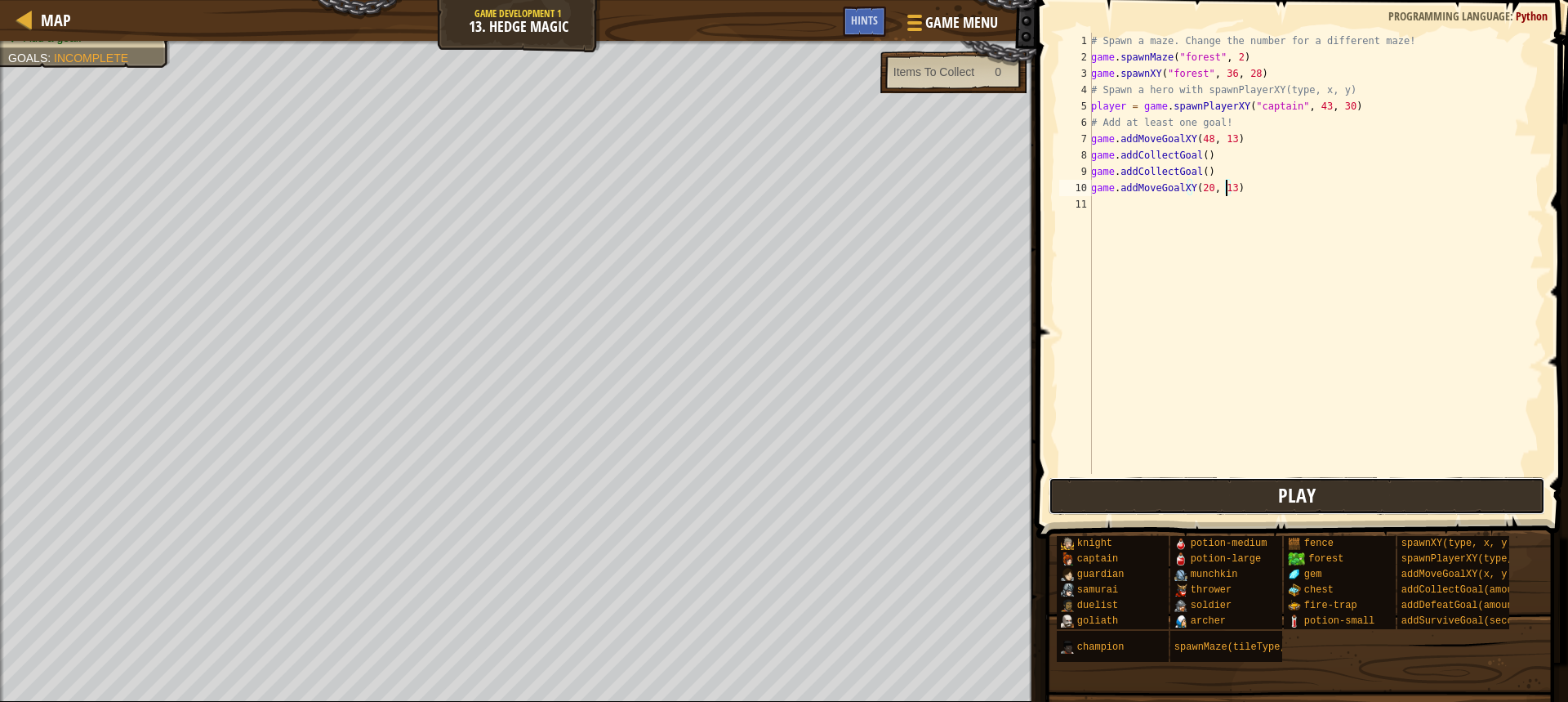
click at [1159, 480] on button "Play" at bounding box center [1297, 496] width 497 height 37
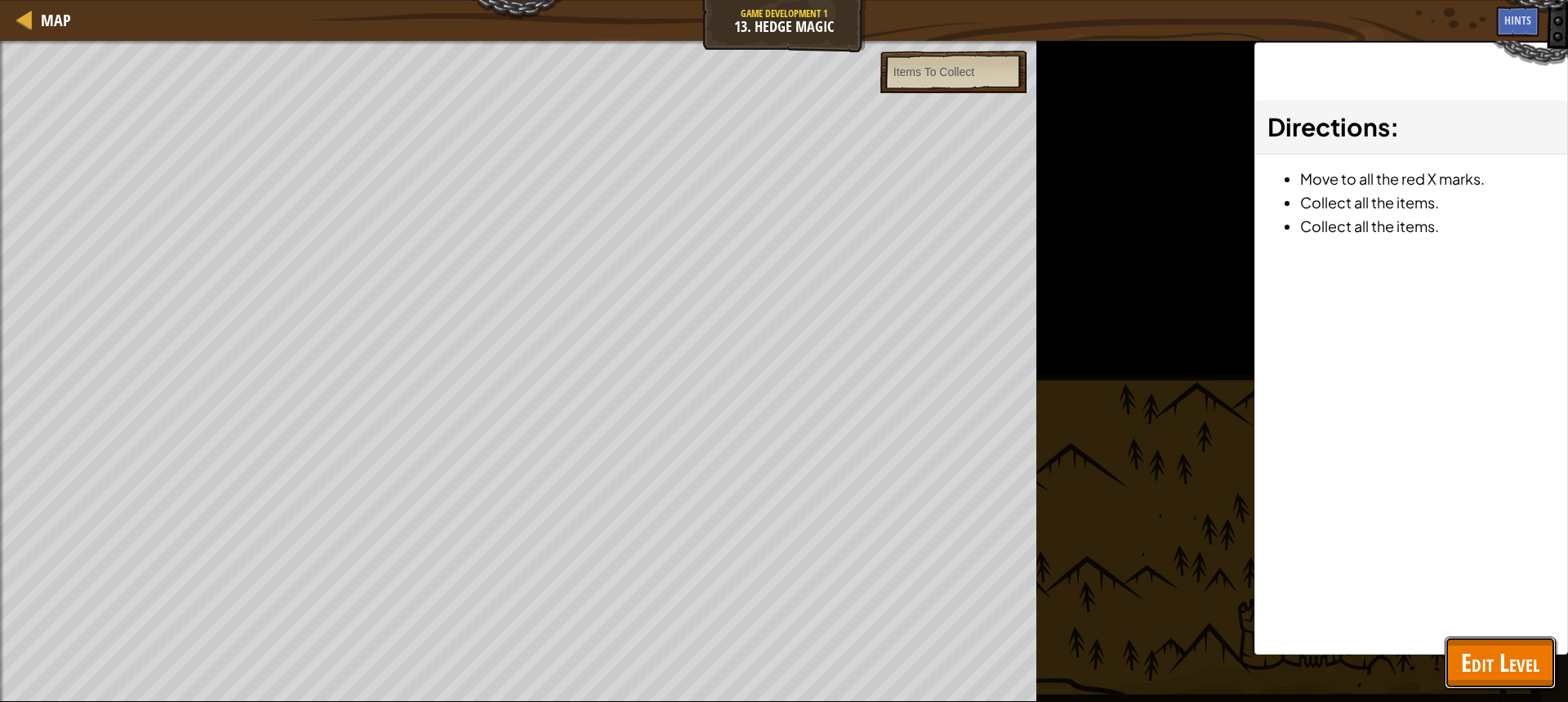
click at [1474, 647] on span "Edit Level" at bounding box center [1500, 662] width 78 height 33
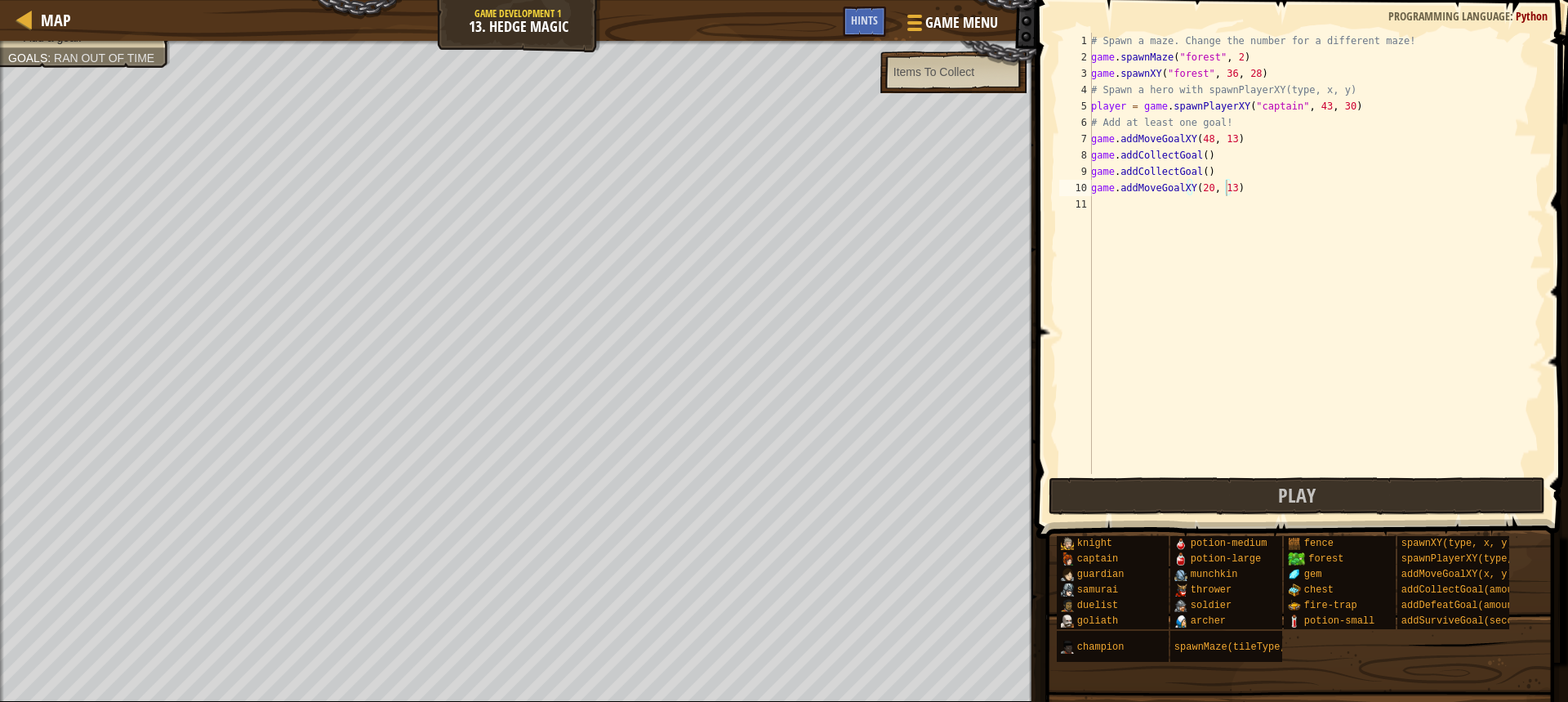
type textarea "game.spawnXY("forest", 36, 28)"
drag, startPoint x: 1259, startPoint y: 70, endPoint x: 1088, endPoint y: 74, distance: 171.0
click at [1088, 74] on div "game.spawnXY("forest", 36, 28) 1 2 3 4 5 6 7 8 9 10 11 # Spawn a maze. Change t…" at bounding box center [1300, 252] width 488 height 441
click at [1306, 101] on div "# Spawn a maze. Change the number for a different maze! game . spawnMaze ( "for…" at bounding box center [1316, 269] width 456 height 474
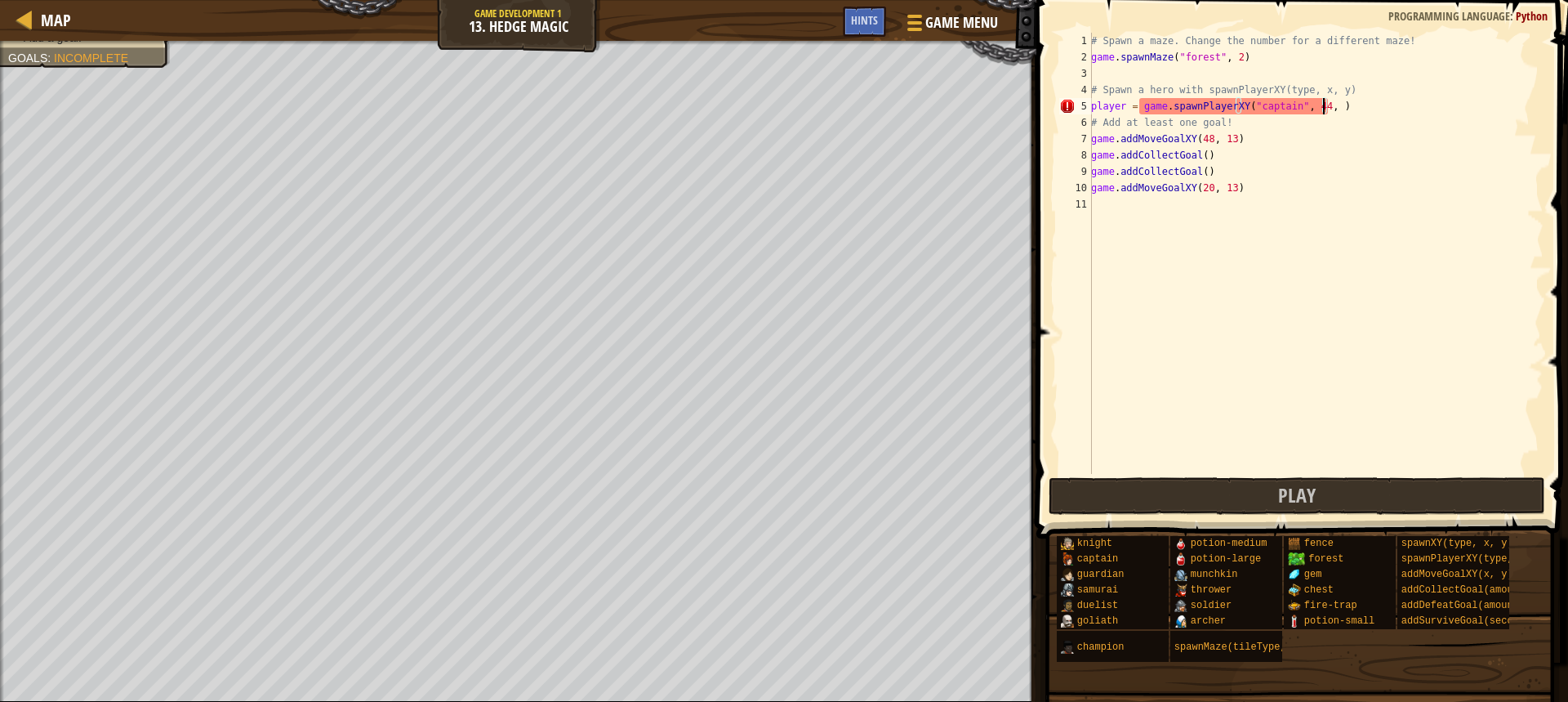
scroll to position [8, 20]
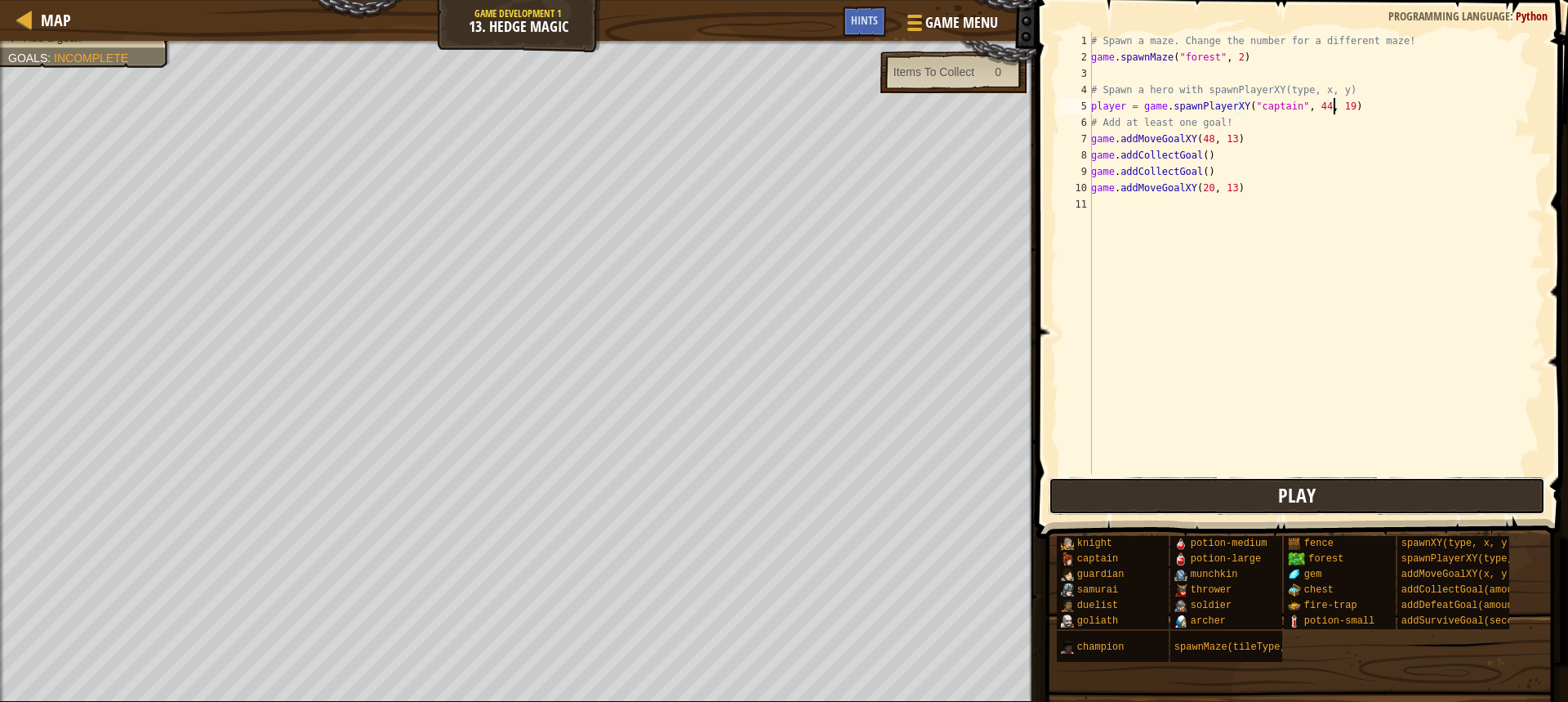
click at [1204, 478] on button "Play" at bounding box center [1297, 496] width 497 height 37
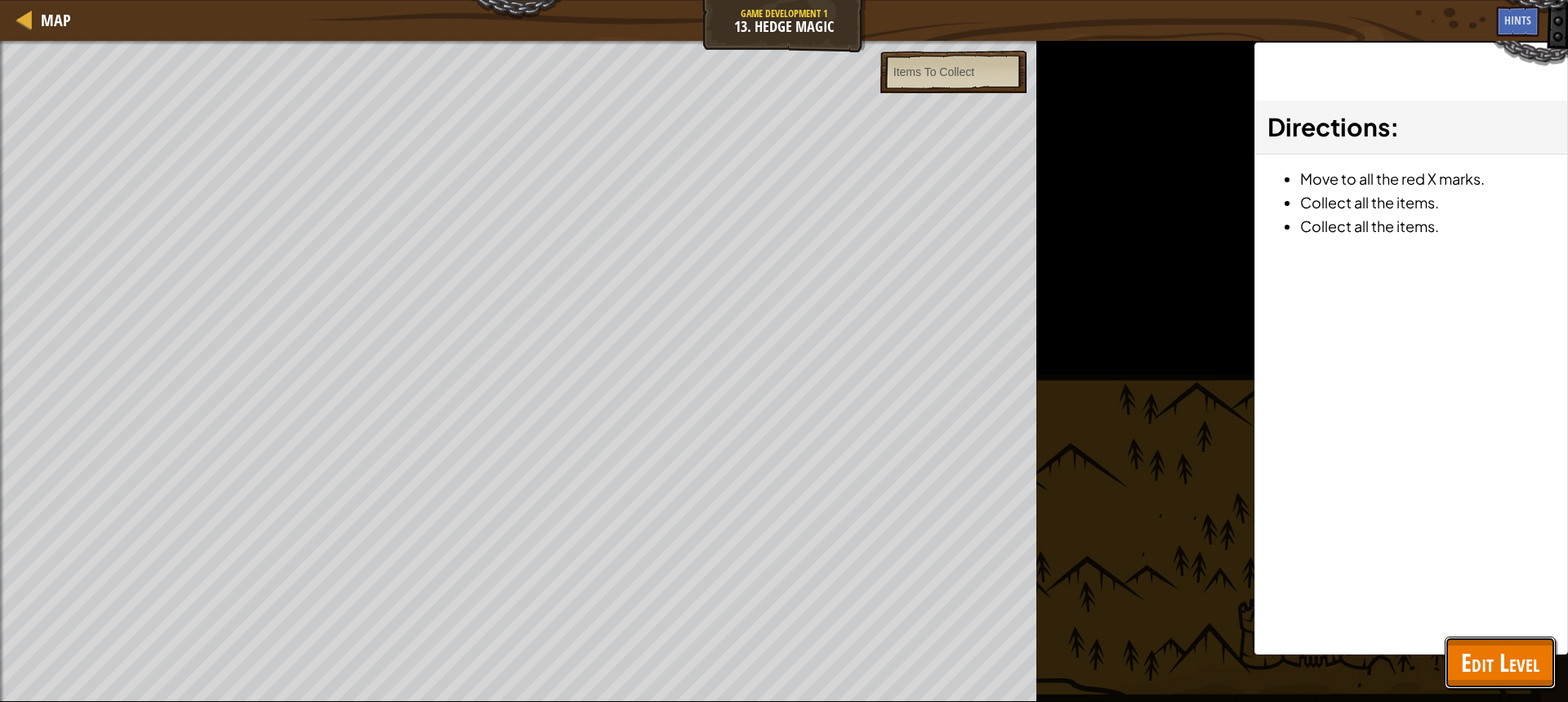
click at [1496, 661] on span "Edit Level" at bounding box center [1500, 662] width 78 height 33
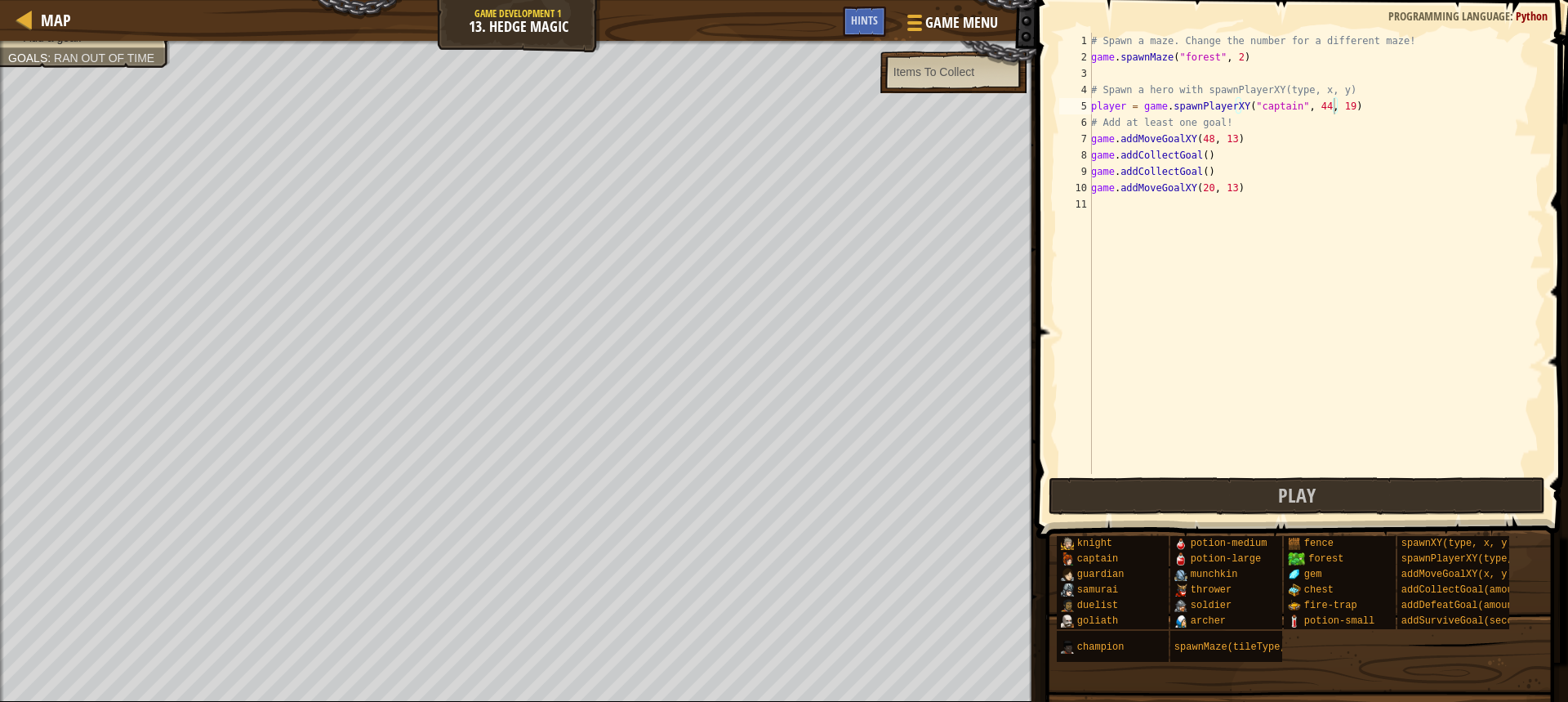
type textarea "game.addCollectGoal()"
drag, startPoint x: 1211, startPoint y: 175, endPoint x: 1090, endPoint y: 176, distance: 121.0
click at [1090, 176] on div "game.addCollectGoal() 1 2 3 4 5 6 7 8 9 10 11 # Spawn a maze. Change the number…" at bounding box center [1300, 252] width 488 height 441
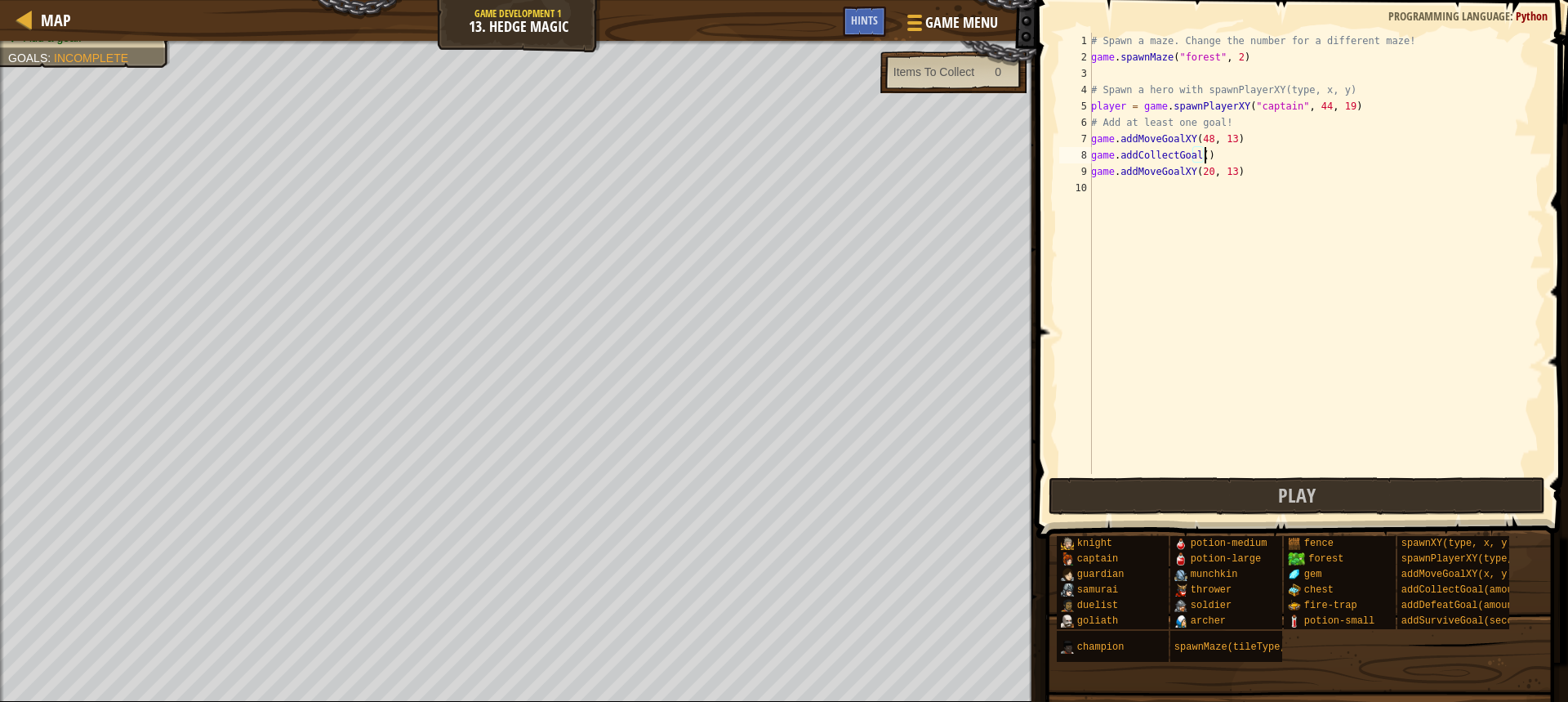
click at [1196, 153] on div "# Spawn a maze. Change the number for a different maze! game . spawnMaze ( "for…" at bounding box center [1316, 269] width 456 height 474
click at [1197, 153] on div "# Spawn a maze. Change the number for a different maze! game . spawnMaze ( "for…" at bounding box center [1316, 269] width 456 height 474
click at [1399, 494] on button "Play" at bounding box center [1297, 496] width 497 height 37
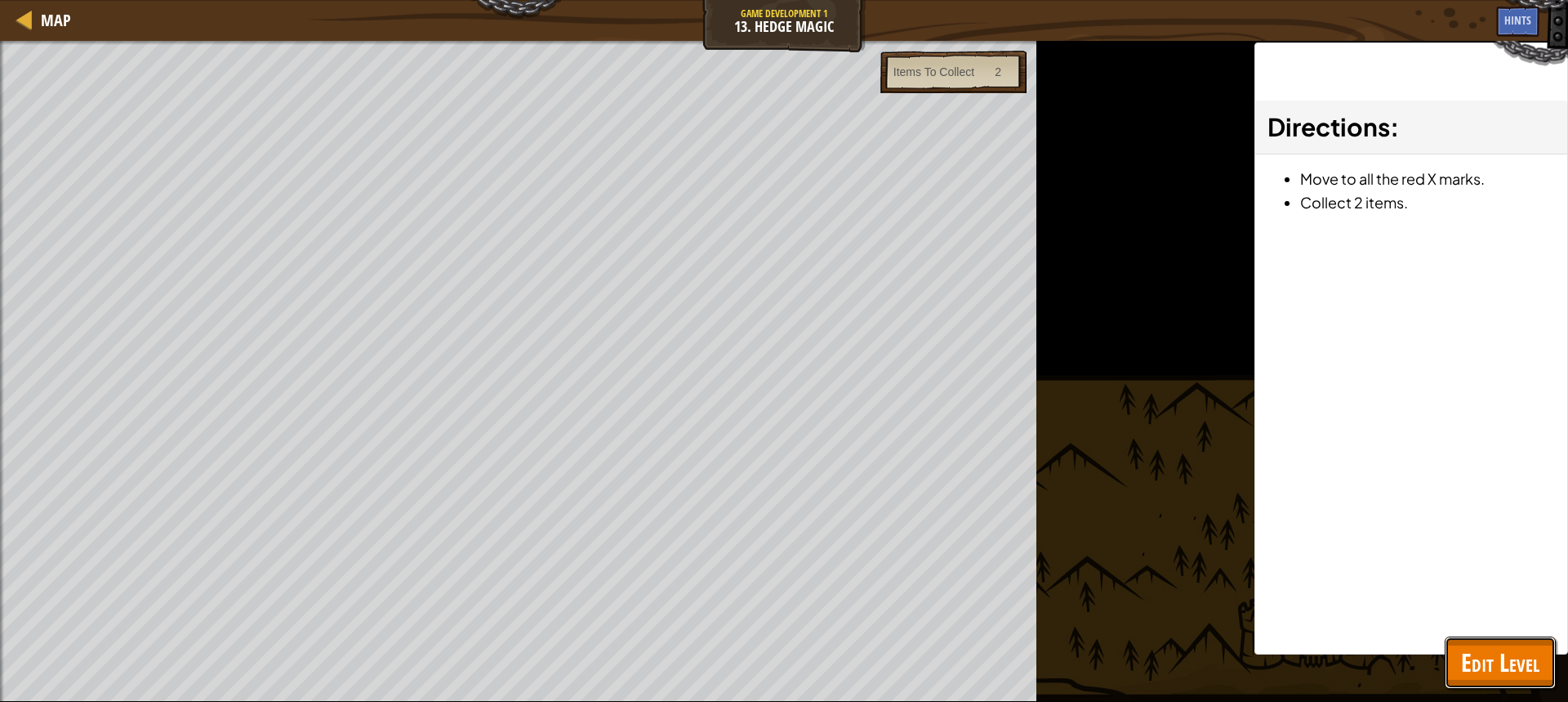
click at [1492, 664] on span "Edit Level" at bounding box center [1500, 662] width 78 height 33
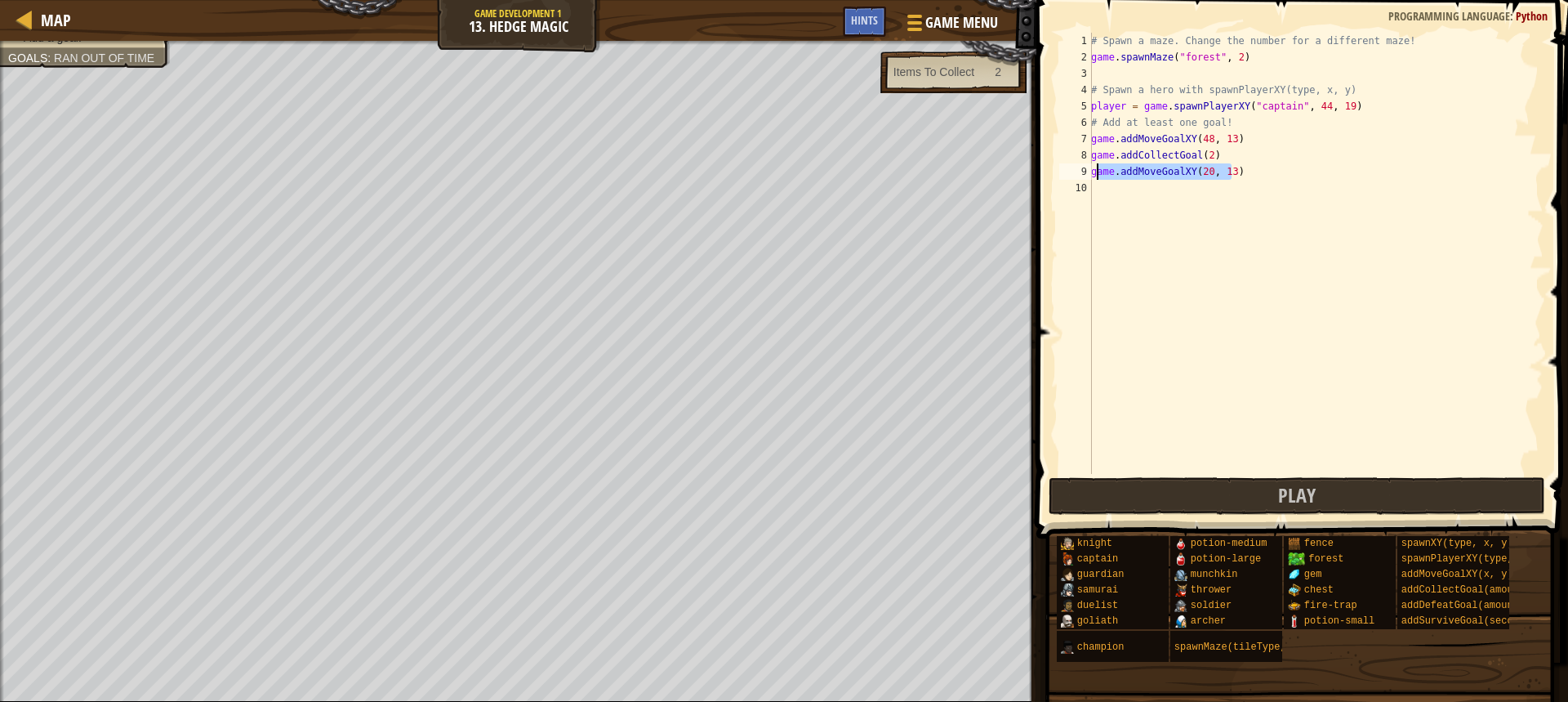
drag, startPoint x: 1244, startPoint y: 172, endPoint x: 1097, endPoint y: 168, distance: 147.1
click at [1097, 168] on div "# Spawn a maze. Change the number for a different maze! game . spawnMaze ( "for…" at bounding box center [1316, 269] width 456 height 474
type textarea "g"
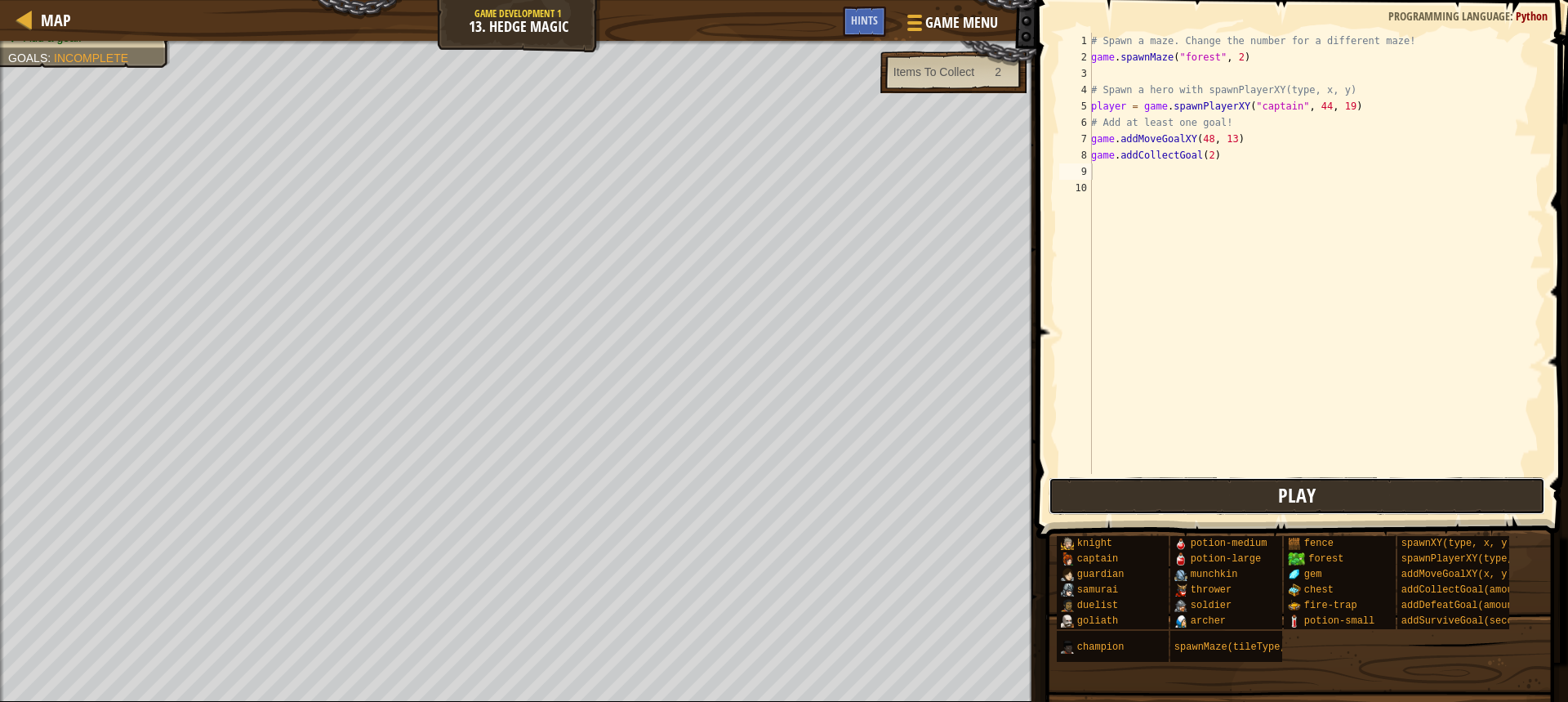
click at [1300, 500] on span "Play" at bounding box center [1297, 495] width 37 height 26
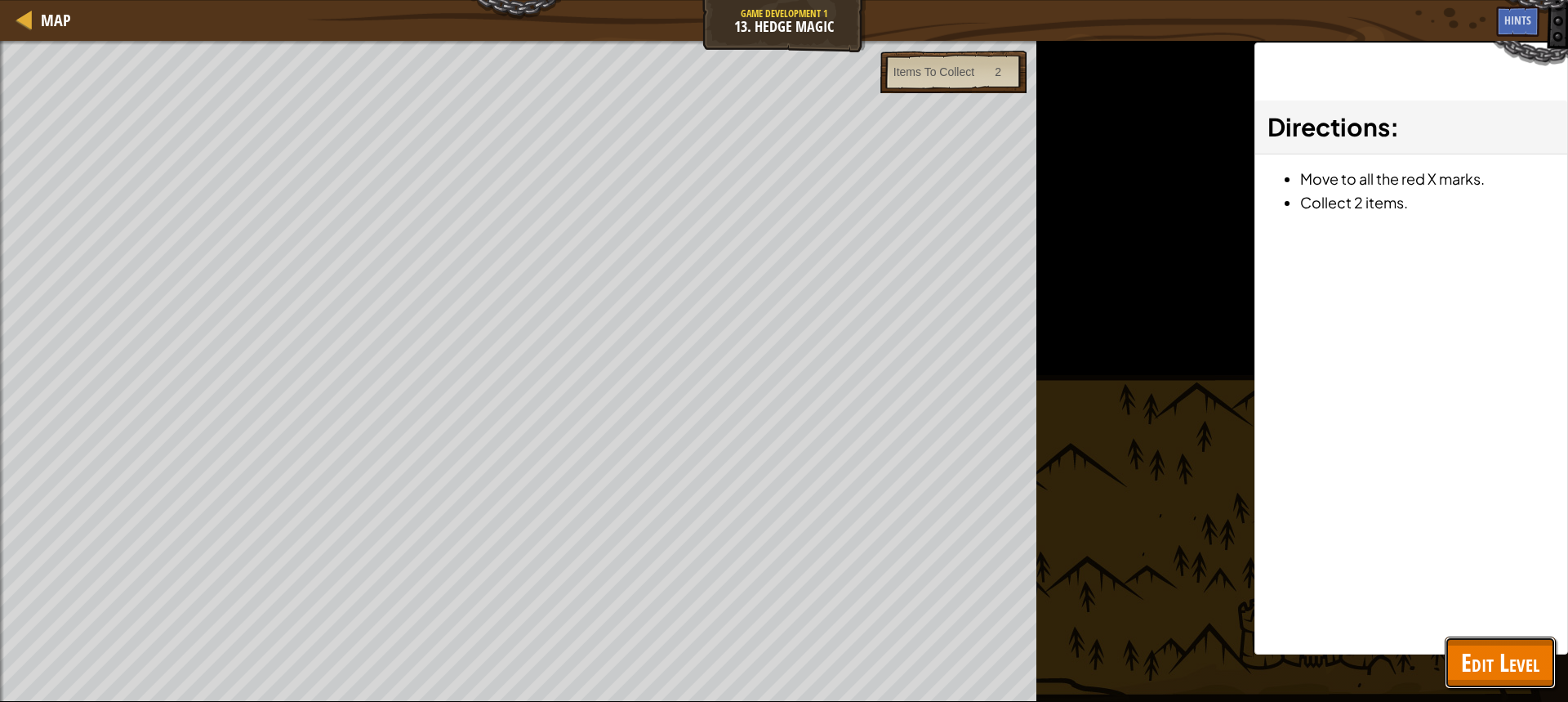
click at [1510, 650] on span "Edit Level" at bounding box center [1500, 662] width 78 height 33
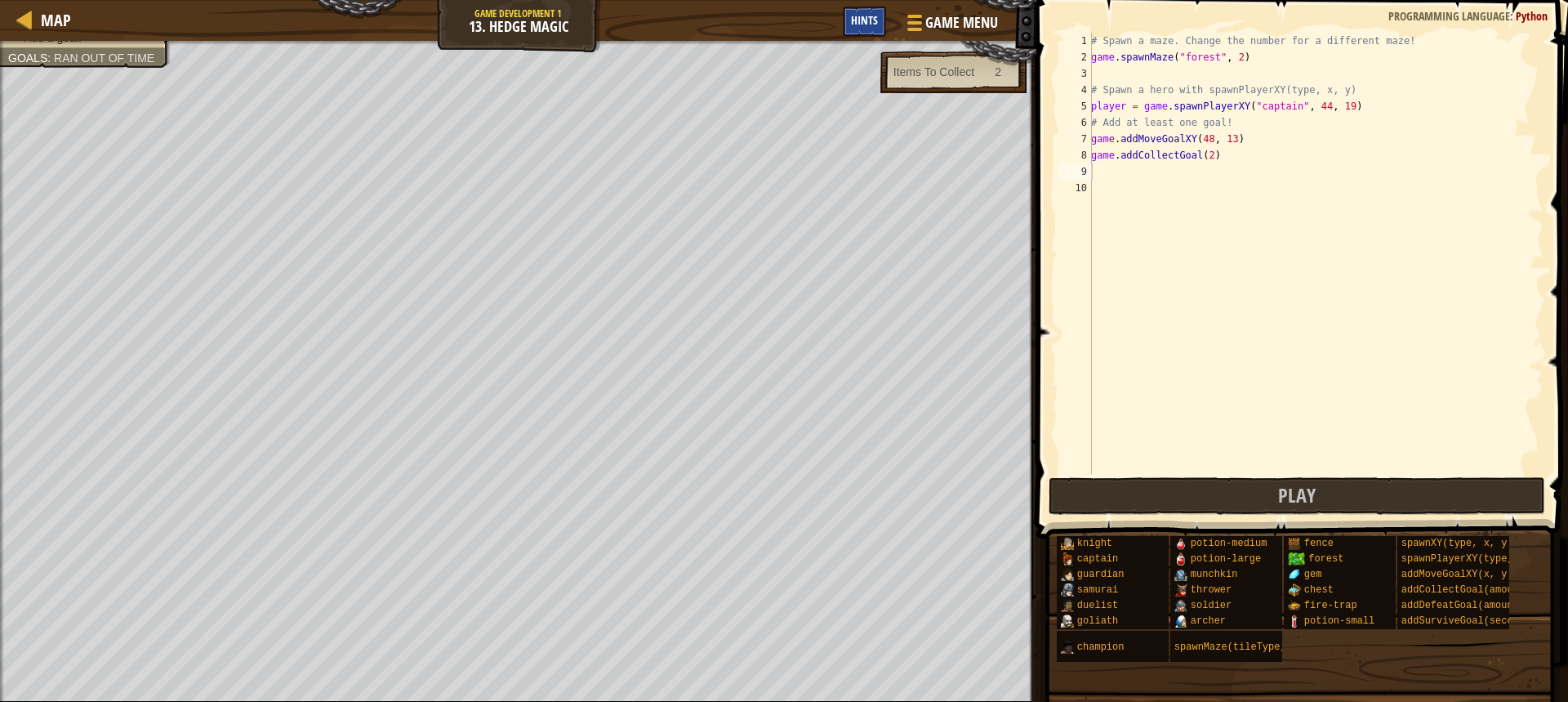
click at [865, 25] on span "Hints" at bounding box center [865, 20] width 27 height 15
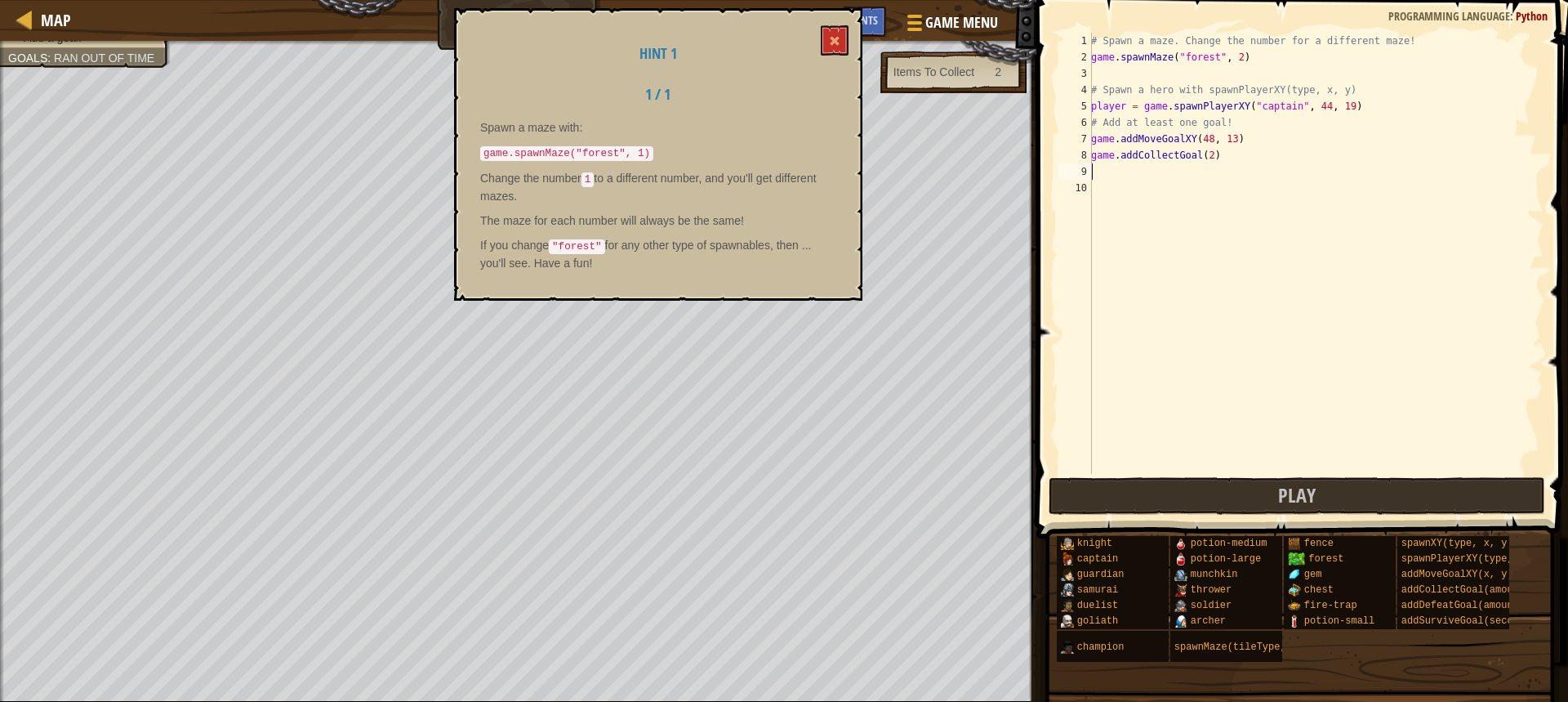
click at [1231, 53] on div "# Spawn a maze. Change the number for a different maze! game . spawnMaze ( "for…" at bounding box center [1316, 269] width 456 height 474
type textarea "game.spawnMaze("forest", 3)"
click at [1198, 483] on button "Play" at bounding box center [1297, 496] width 497 height 37
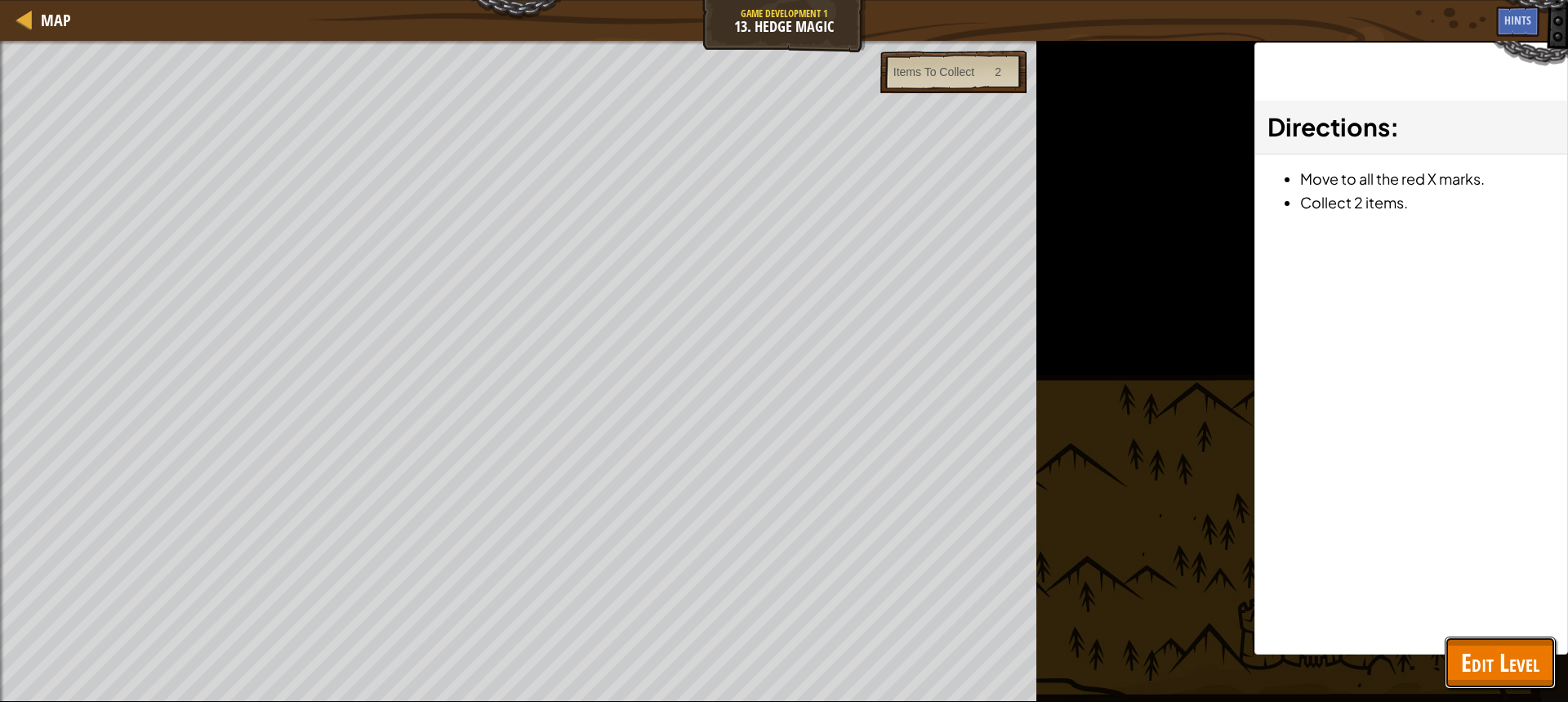
click at [1513, 667] on span "Edit Level" at bounding box center [1500, 662] width 78 height 33
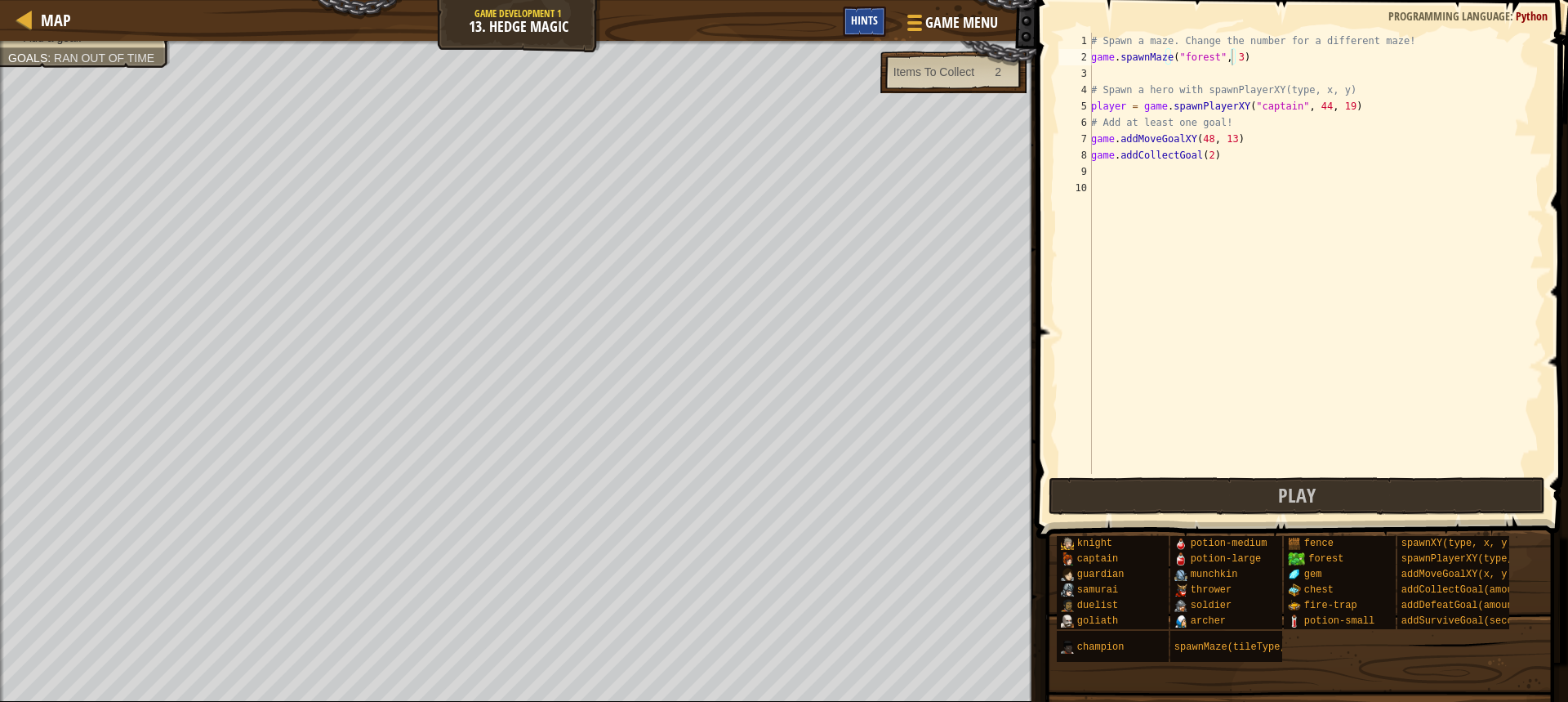
click at [860, 19] on span "Hints" at bounding box center [865, 20] width 27 height 15
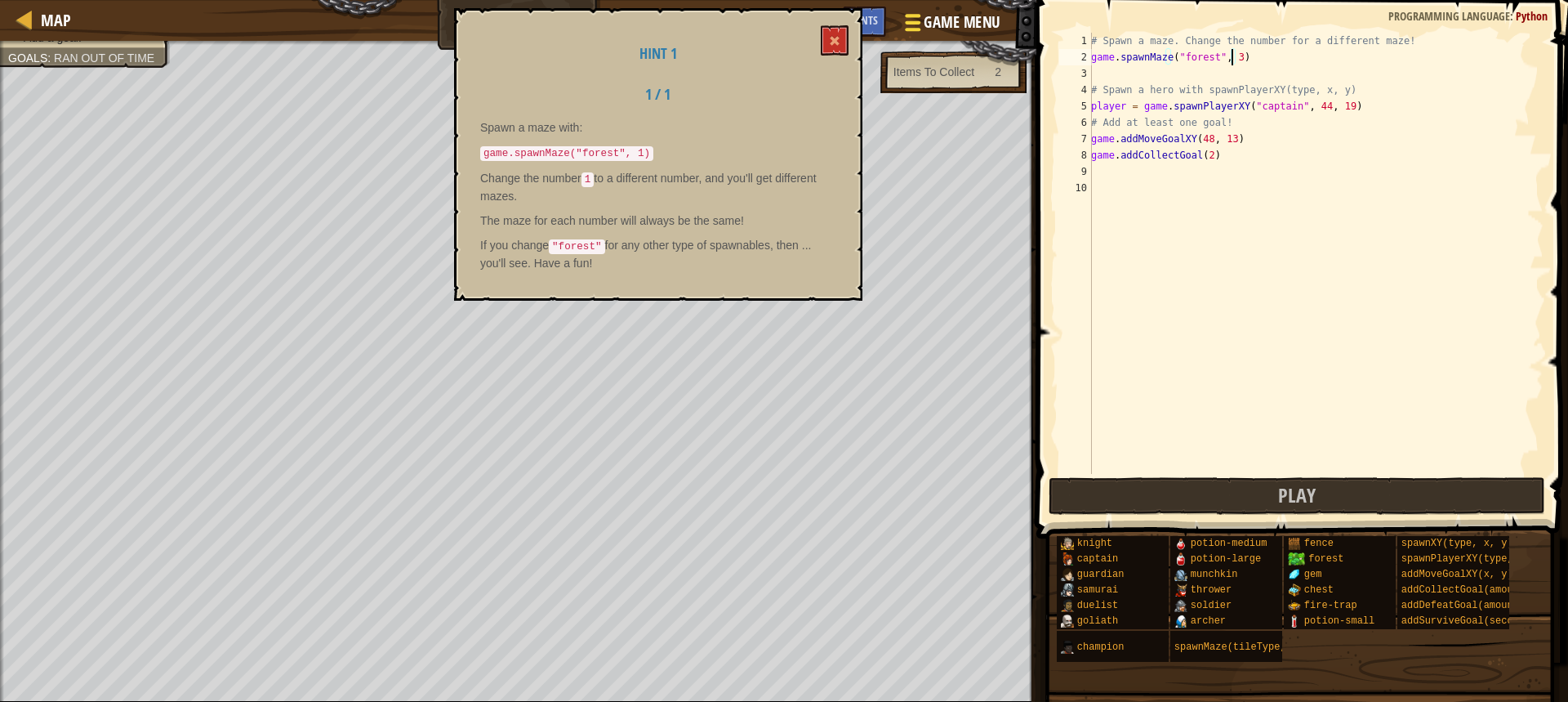
click at [931, 13] on span "Game Menu" at bounding box center [962, 22] width 76 height 22
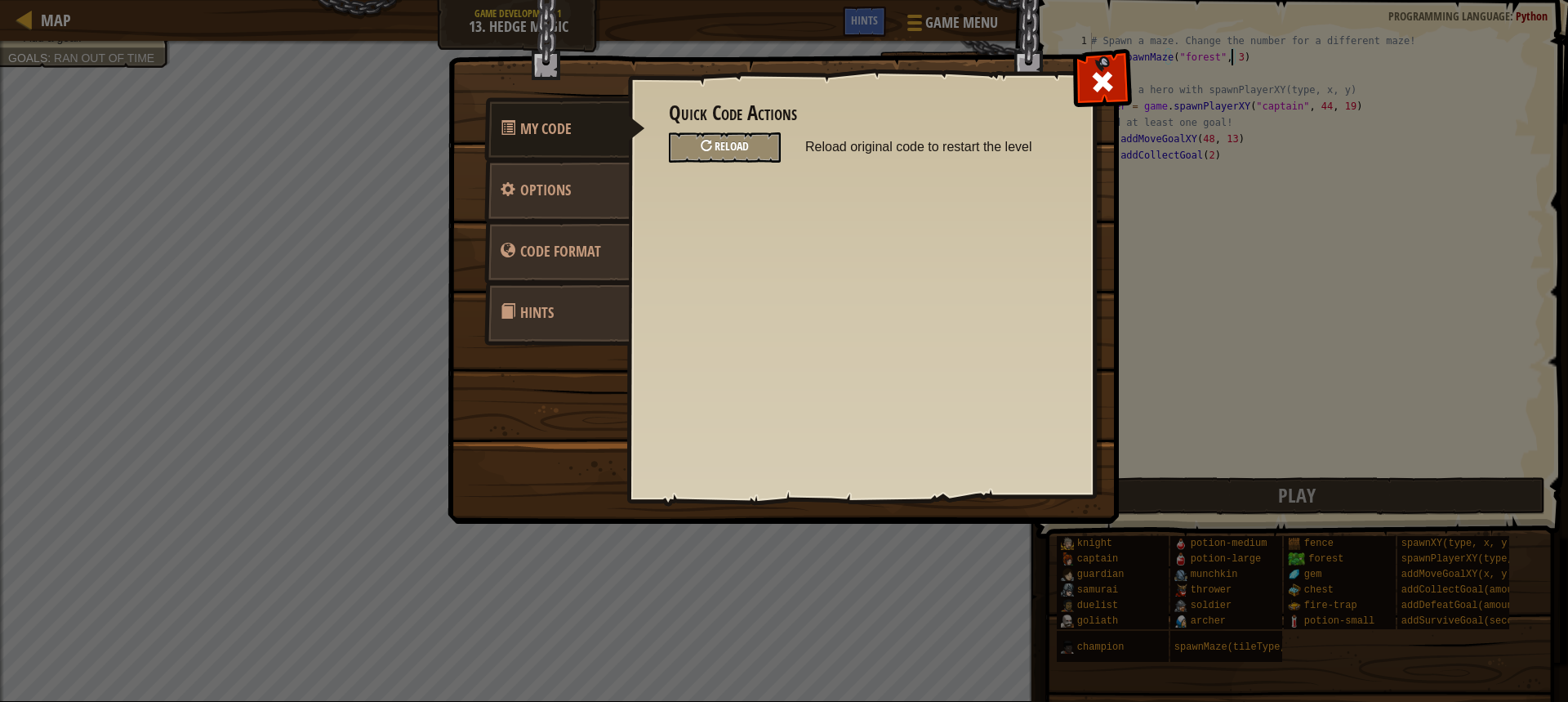
click at [713, 157] on div "Reload" at bounding box center [725, 148] width 112 height 31
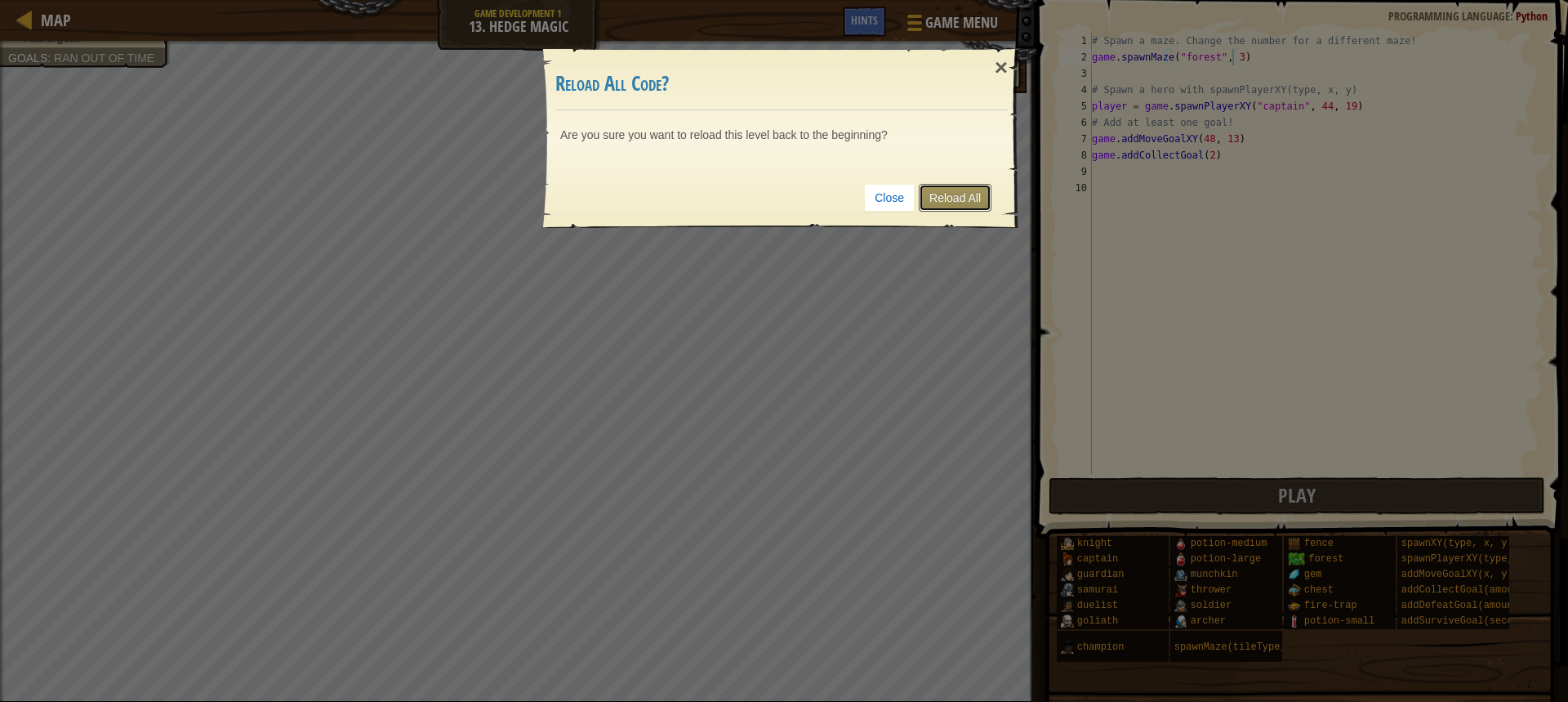
click at [939, 186] on link "Reload All" at bounding box center [956, 197] width 73 height 28
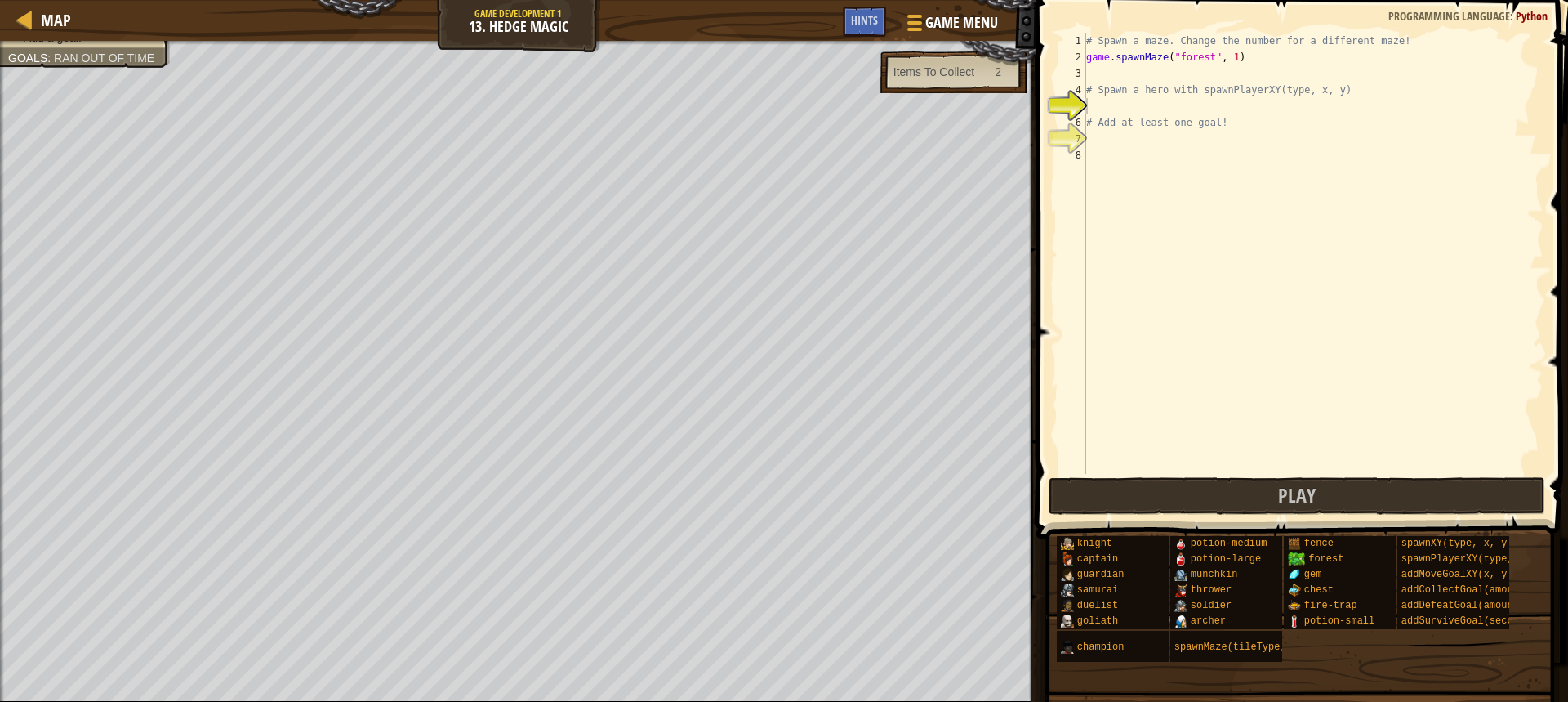
scroll to position [8, 0]
click at [956, 19] on span "Game Menu" at bounding box center [962, 22] width 76 height 22
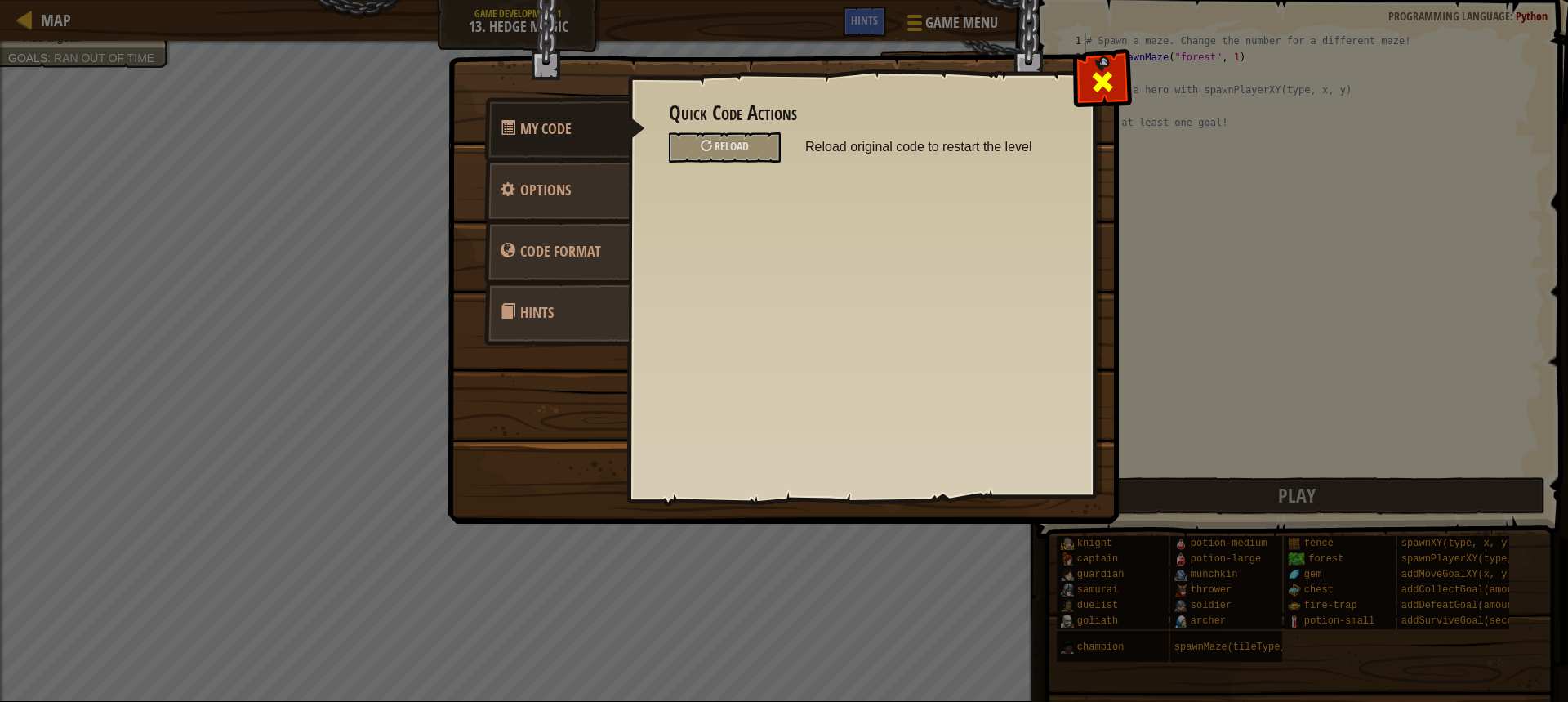
click at [1108, 69] on span at bounding box center [1103, 82] width 26 height 26
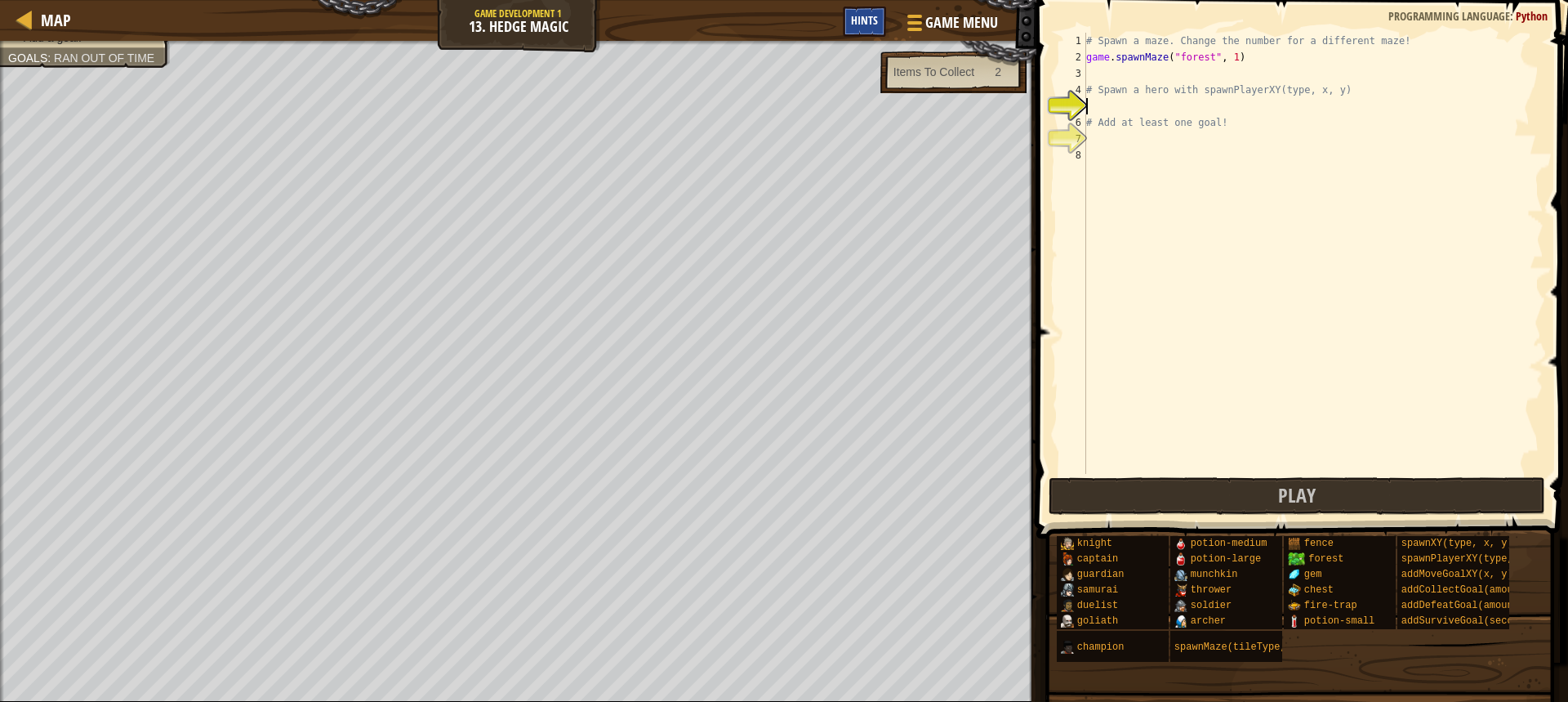
click at [855, 23] on span "Hints" at bounding box center [865, 20] width 27 height 15
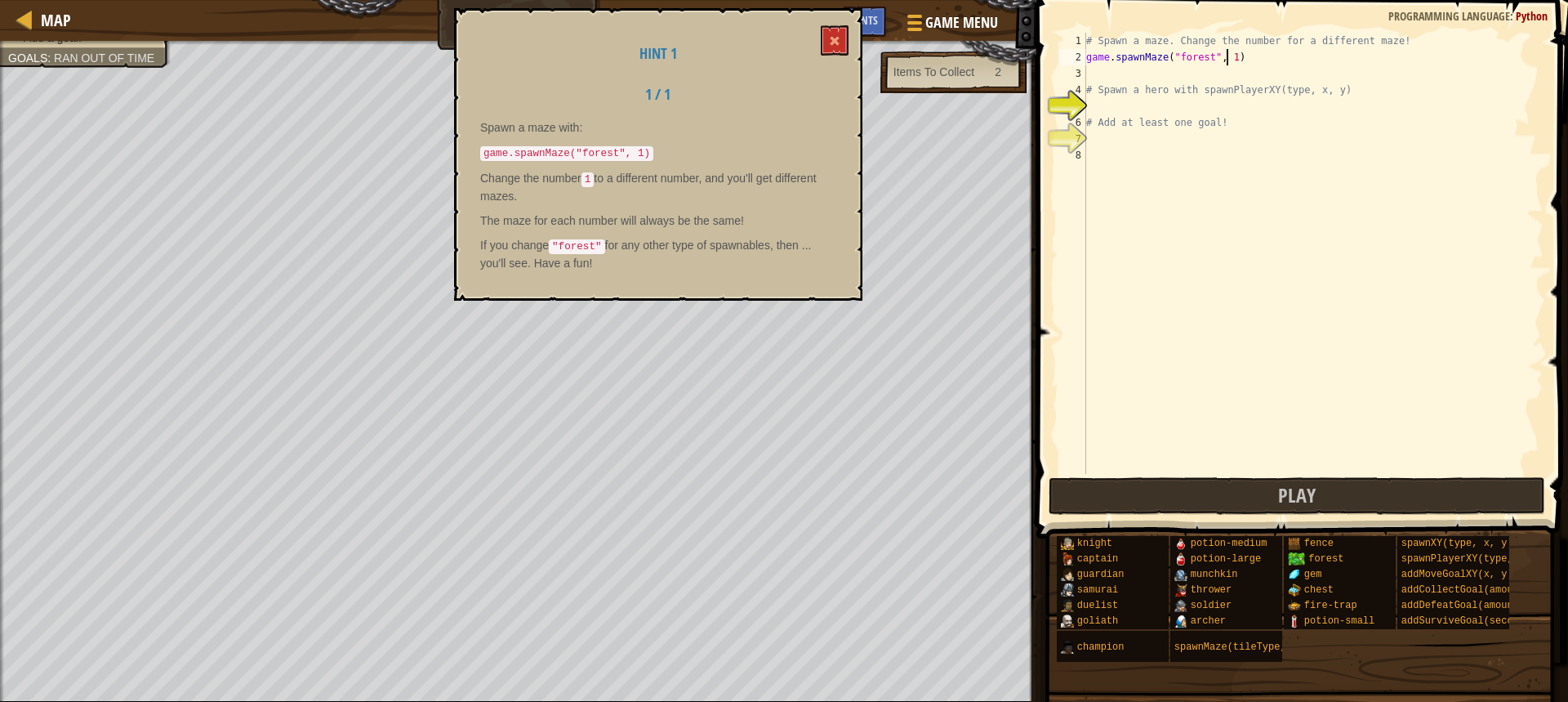
click at [1226, 58] on div "# Spawn a maze. Change the number for a different maze! game . spawnMaze ( "for…" at bounding box center [1313, 269] width 460 height 474
type textarea "game.spawnMaze("forest", 2)"
click at [1121, 108] on div "# Spawn a maze. Change the number for a different maze! game . spawnMaze ( "for…" at bounding box center [1313, 269] width 460 height 474
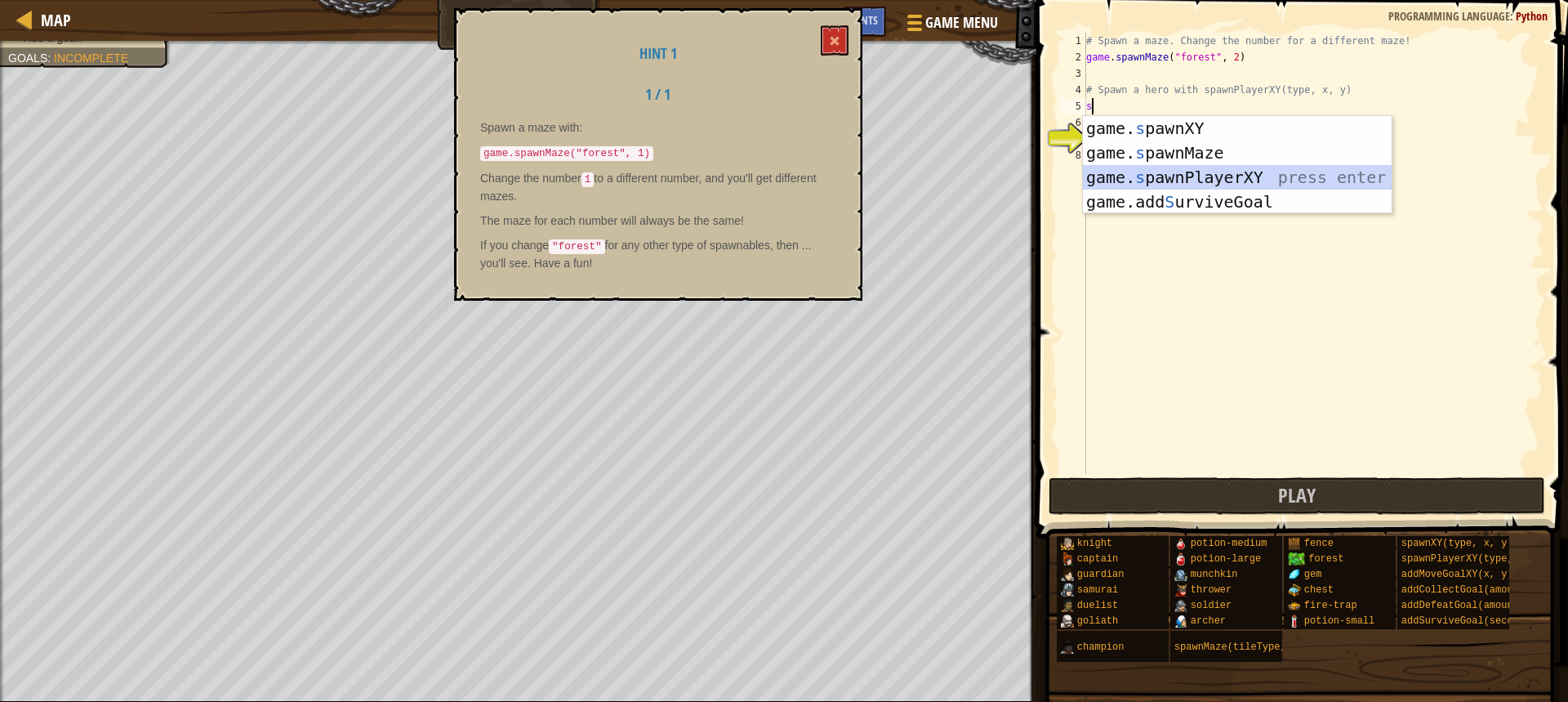
click at [1225, 184] on div "game. s pawnXY press enter game. s pawnMaze press enter game. s pawnPlayerXY pr…" at bounding box center [1237, 190] width 308 height 147
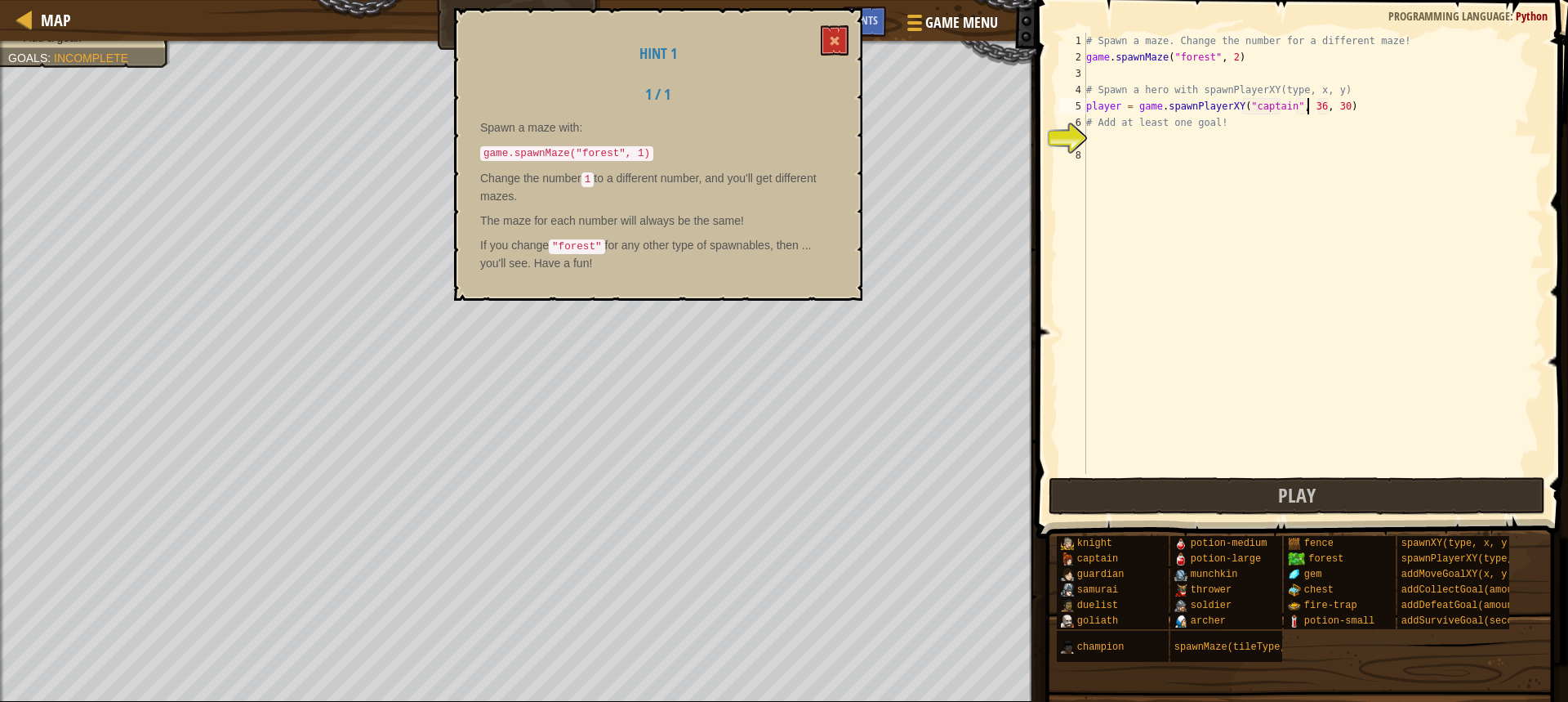
click at [1305, 107] on div "# Spawn a maze. Change the number for a different maze! game . spawnMaze ( "for…" at bounding box center [1313, 269] width 460 height 474
type textarea "player = game.spawnPlayerXY("captain", 44, 28)"
click at [1224, 143] on div "# Spawn a maze. Change the number for a different maze! game . spawnMaze ( "for…" at bounding box center [1313, 269] width 460 height 474
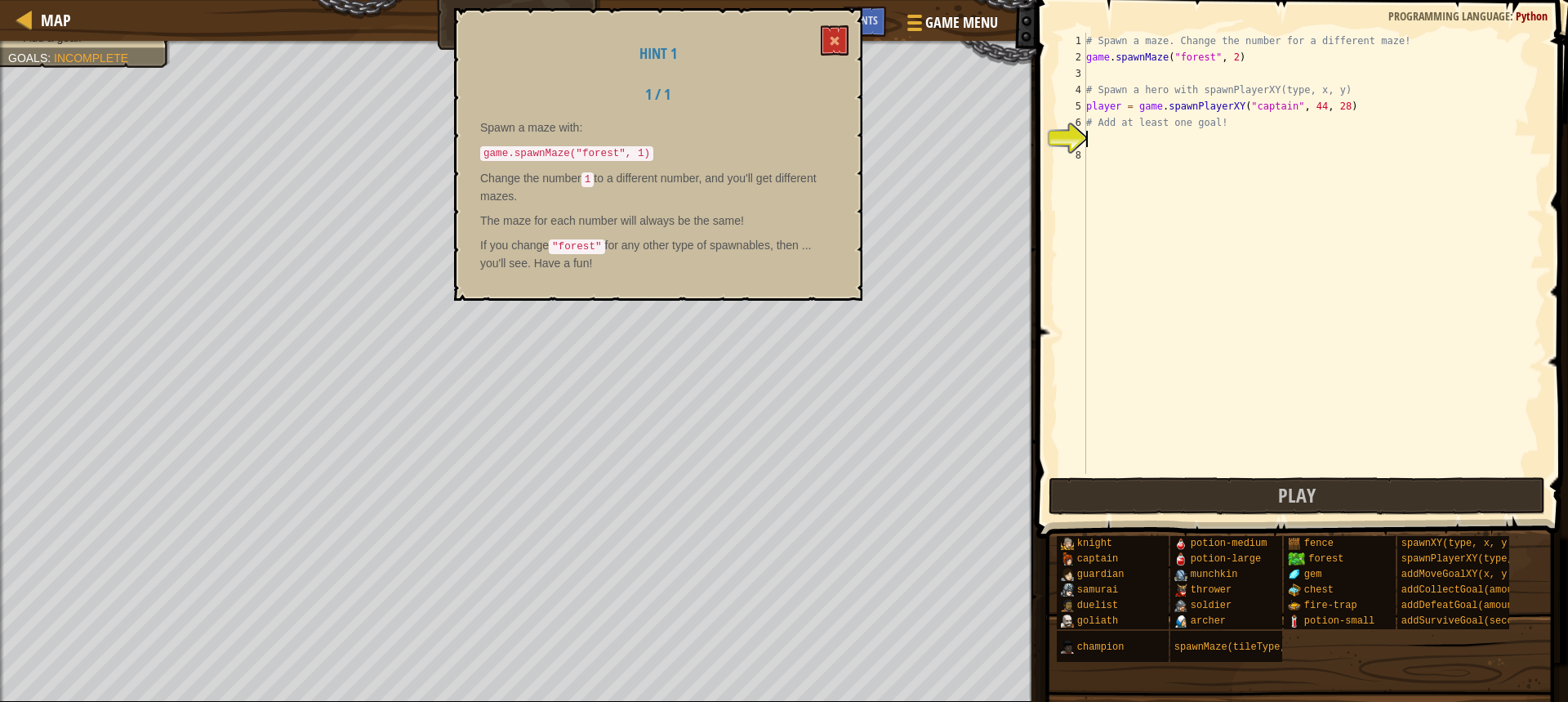
type textarea "c"
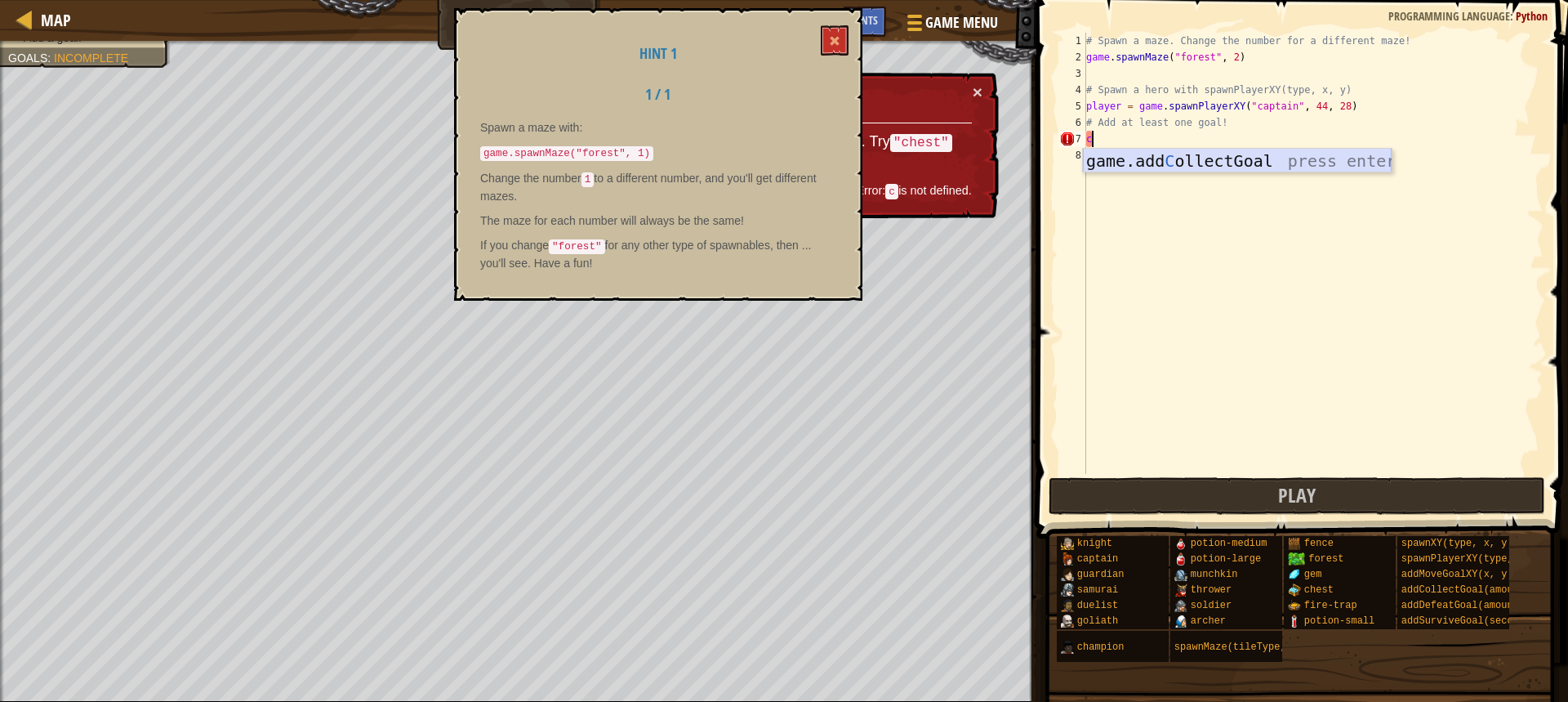
click at [1224, 164] on div "game.add C ollectGoal press enter" at bounding box center [1237, 185] width 308 height 74
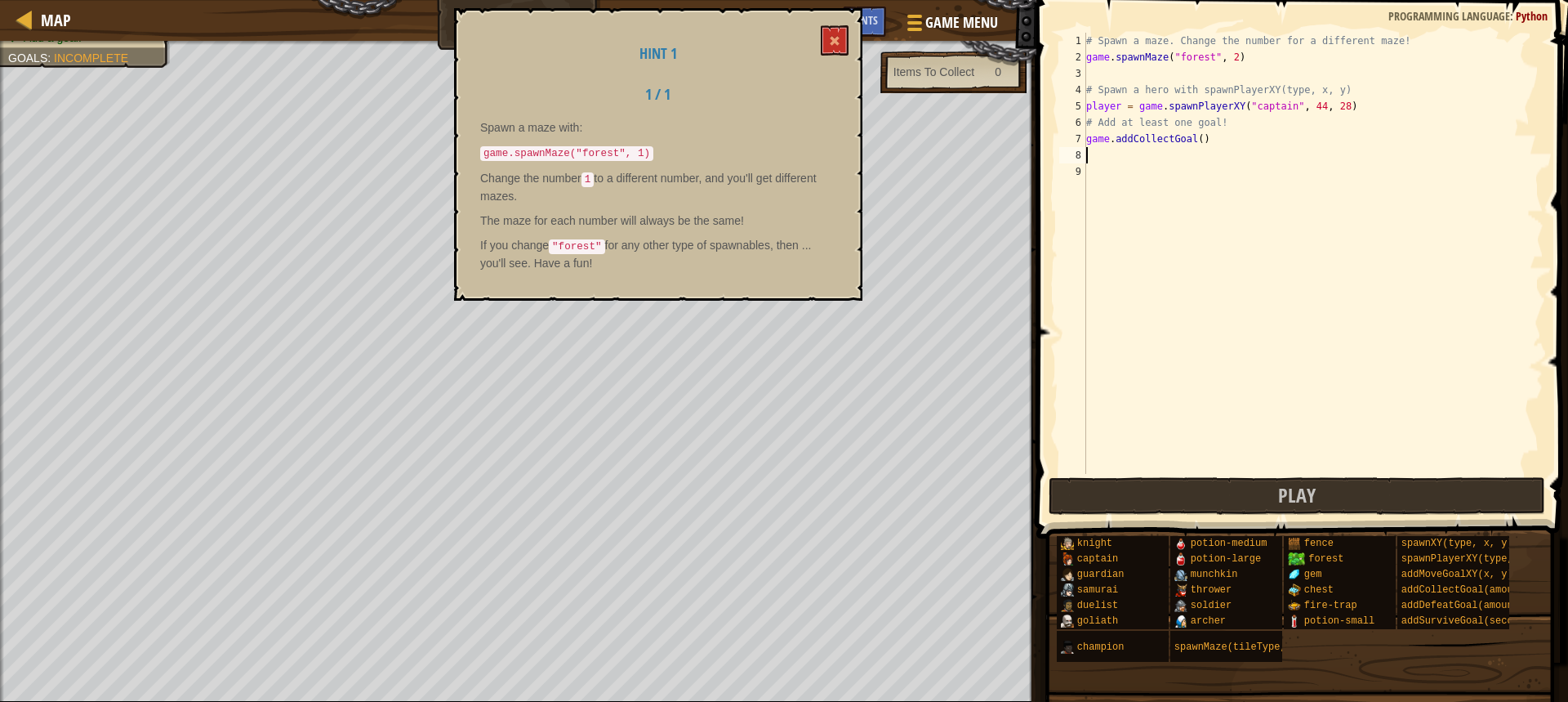
type textarea "c"
click at [844, 42] on button at bounding box center [834, 41] width 28 height 31
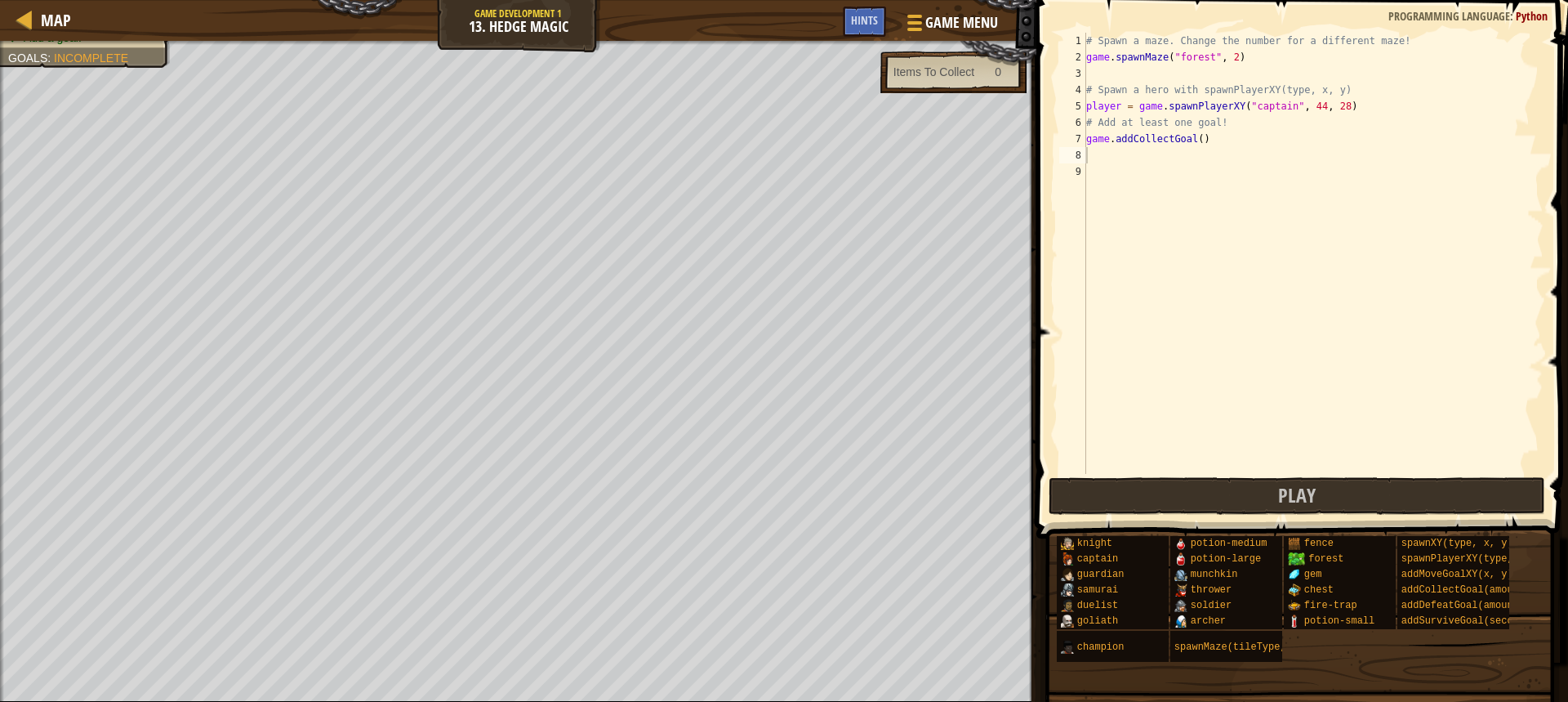
click at [1125, 162] on div "# Spawn a maze. Change the number for a different maze! game . spawnMaze ( "for…" at bounding box center [1313, 269] width 460 height 474
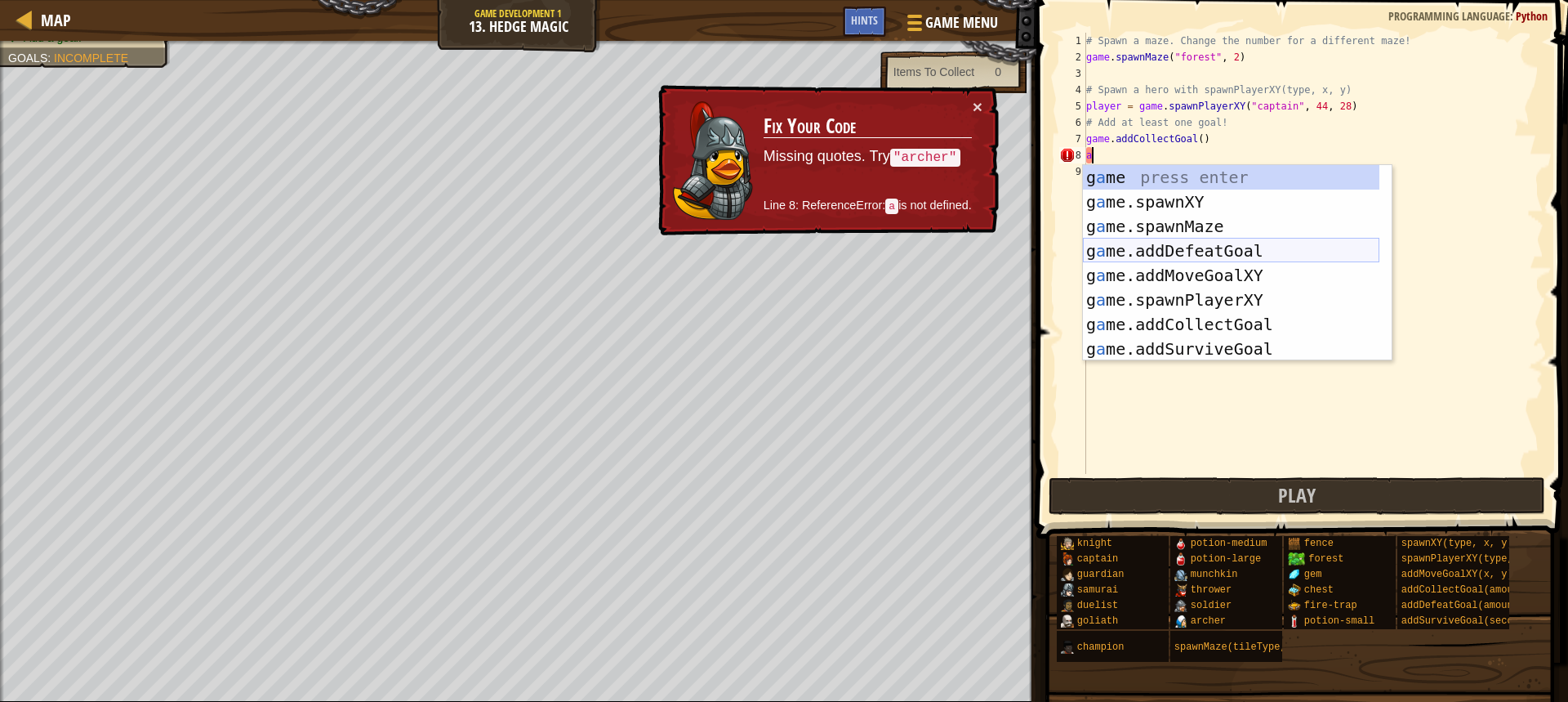
scroll to position [0, 0]
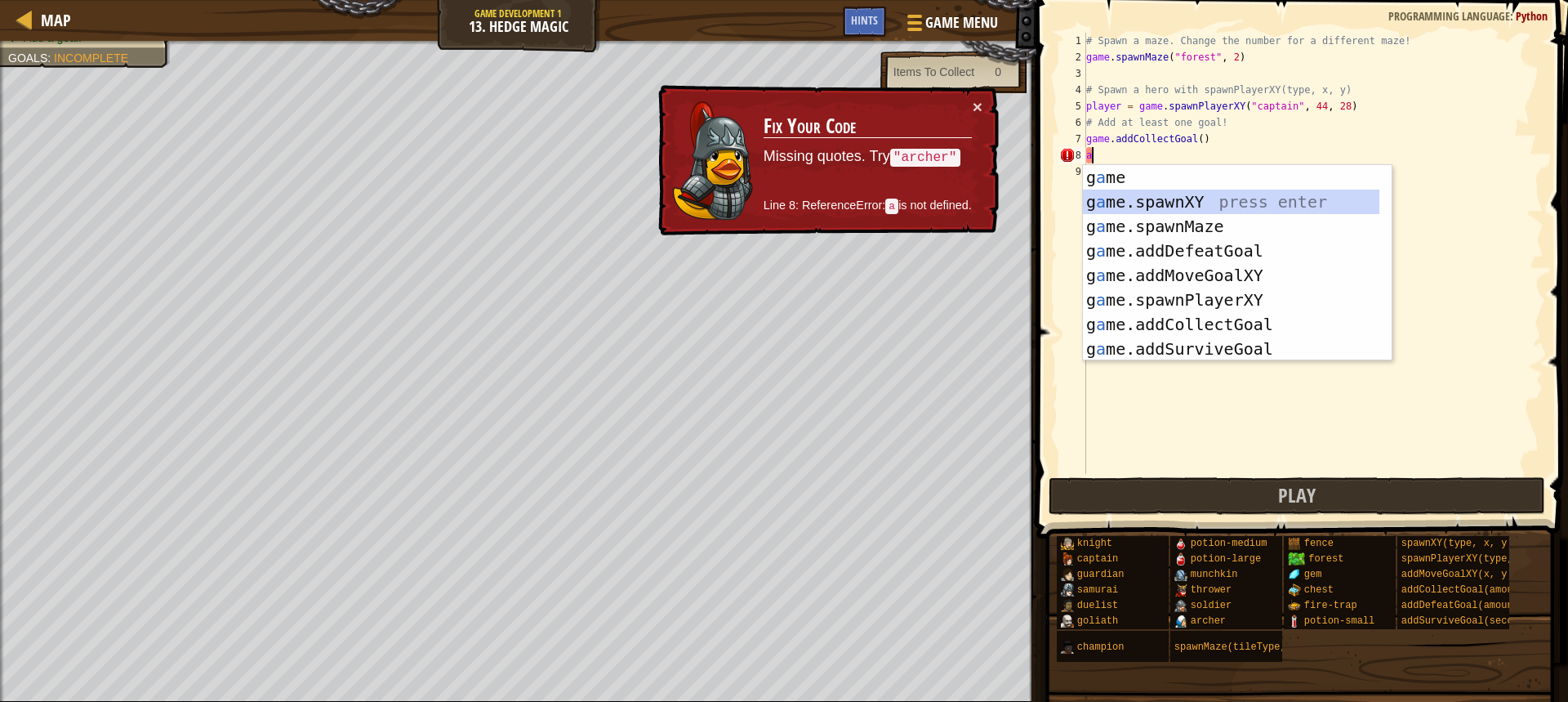
click at [1242, 207] on div "g a me press enter g a me.spawnXY press enter g a me.spawnMaze press enter g a …" at bounding box center [1231, 287] width 296 height 245
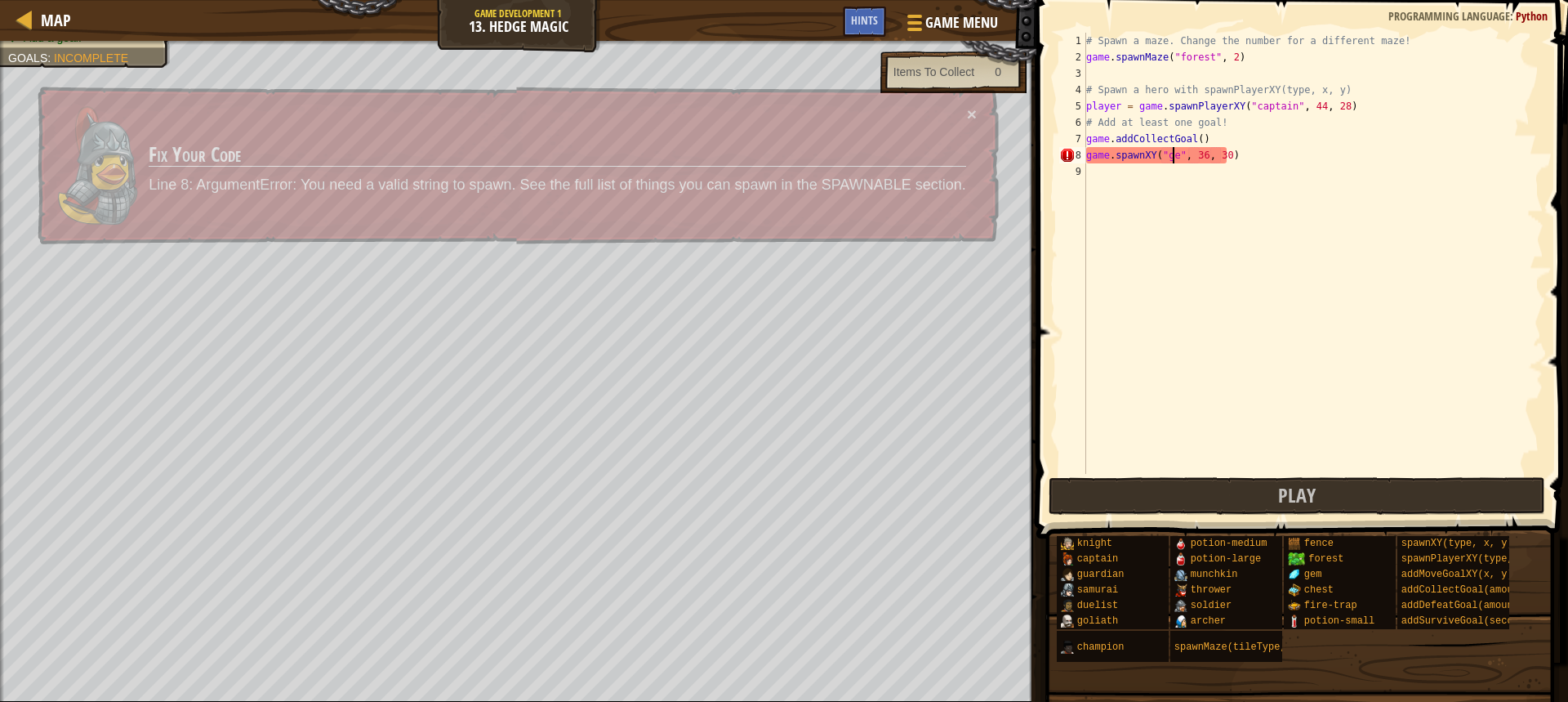
scroll to position [8, 8]
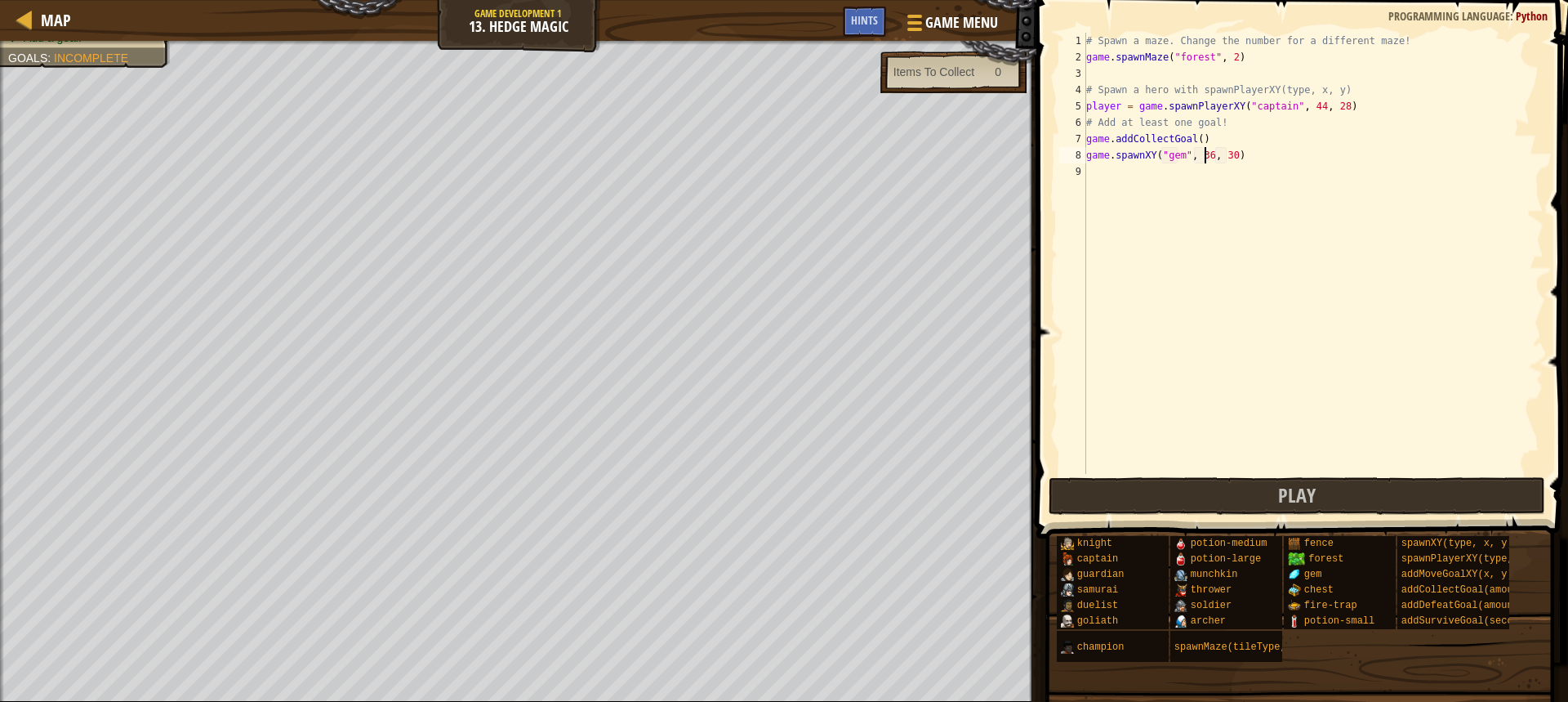
click at [1206, 156] on div "# Spawn a maze. Change the number for a different maze! game . spawnMaze ( "for…" at bounding box center [1313, 269] width 460 height 474
click at [1225, 158] on div "# Spawn a maze. Change the number for a different maze! game . spawnMaze ( "for…" at bounding box center [1313, 269] width 460 height 474
click at [1211, 156] on div "# Spawn a maze. Change the number for a different maze! game . spawnMaze ( "for…" at bounding box center [1313, 269] width 460 height 474
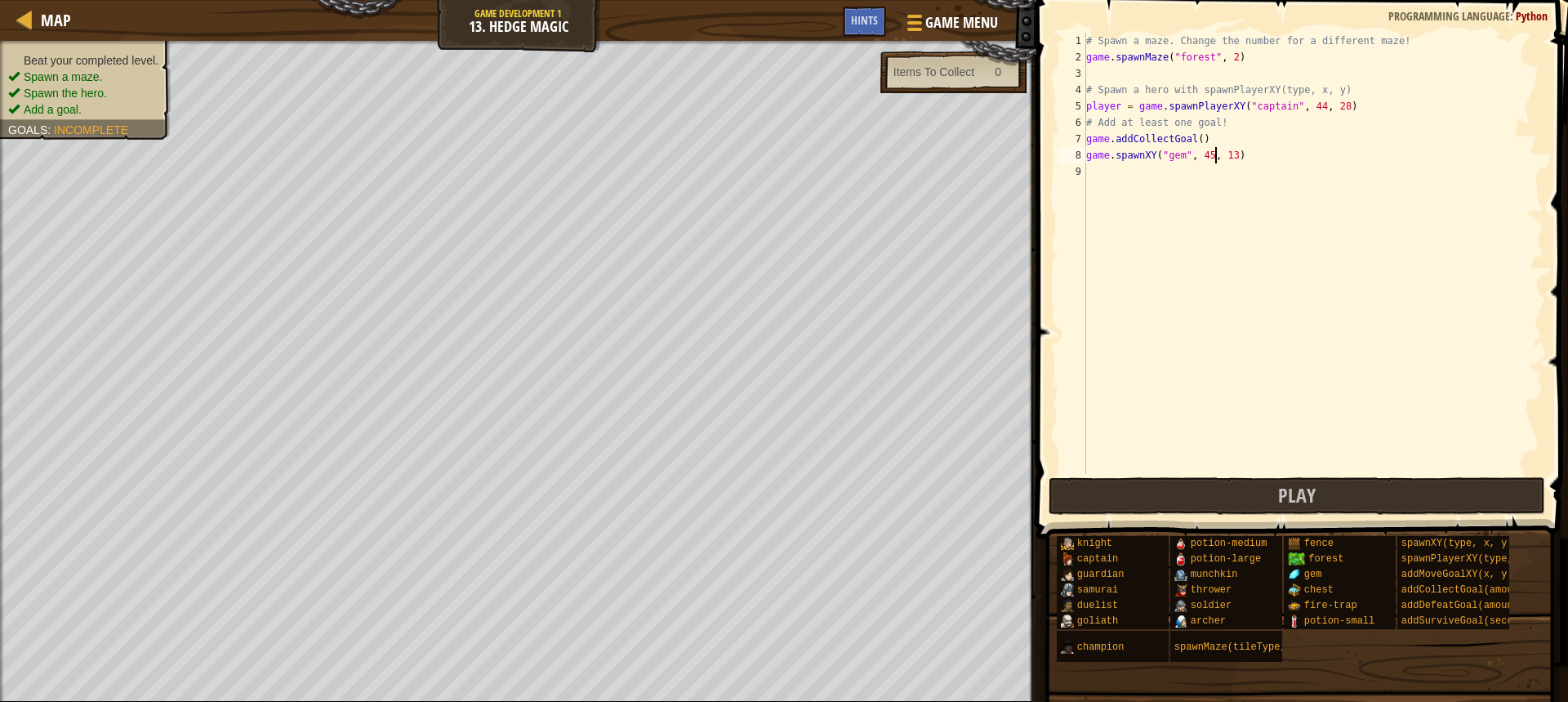
type textarea "game.spawnXY("gem", 45, 13)"
click at [79, 53] on ul "Beat your completed level. Spawn a maze. Spawn the hero. Add a goal." at bounding box center [86, 85] width 155 height 65
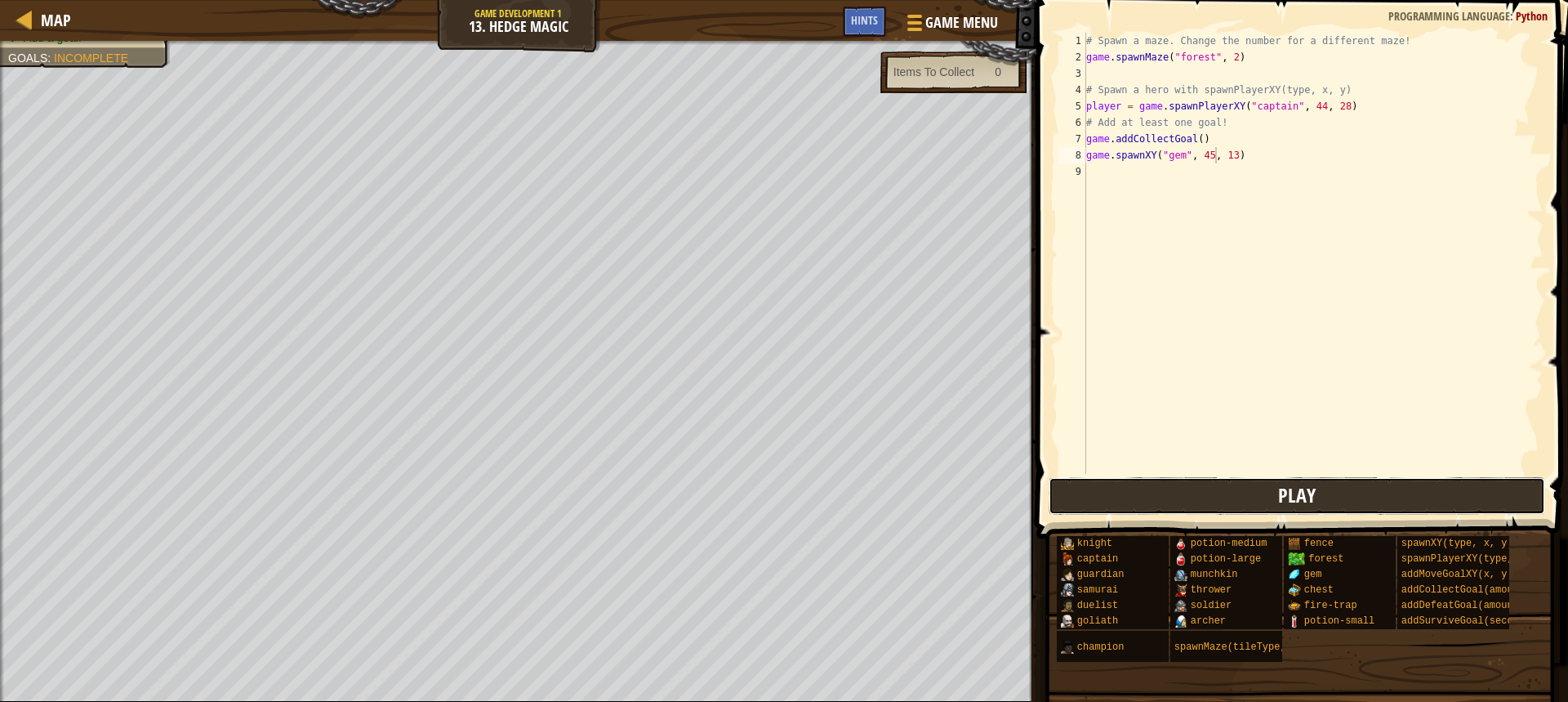
click at [1368, 499] on button "Play" at bounding box center [1297, 496] width 497 height 37
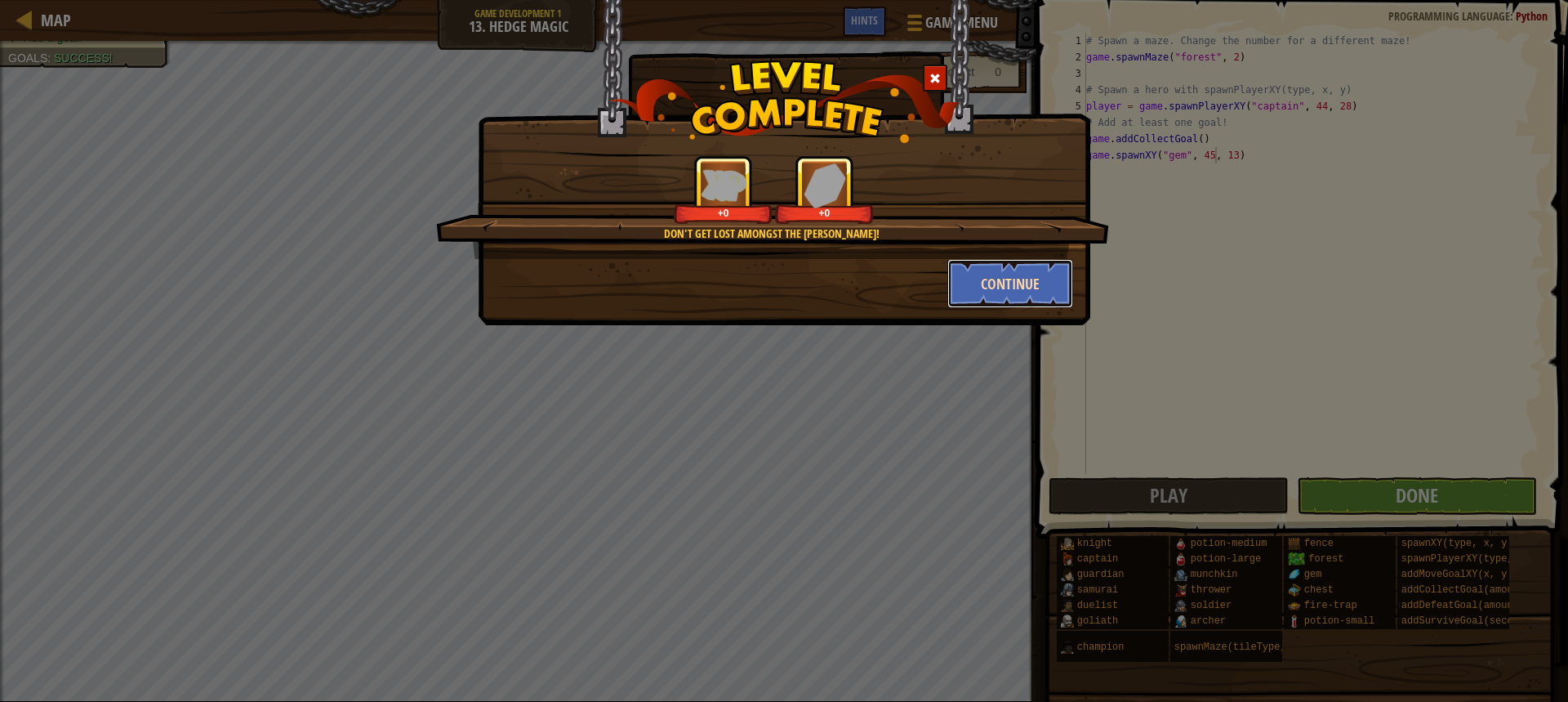
click at [974, 280] on button "Continue" at bounding box center [1010, 284] width 127 height 49
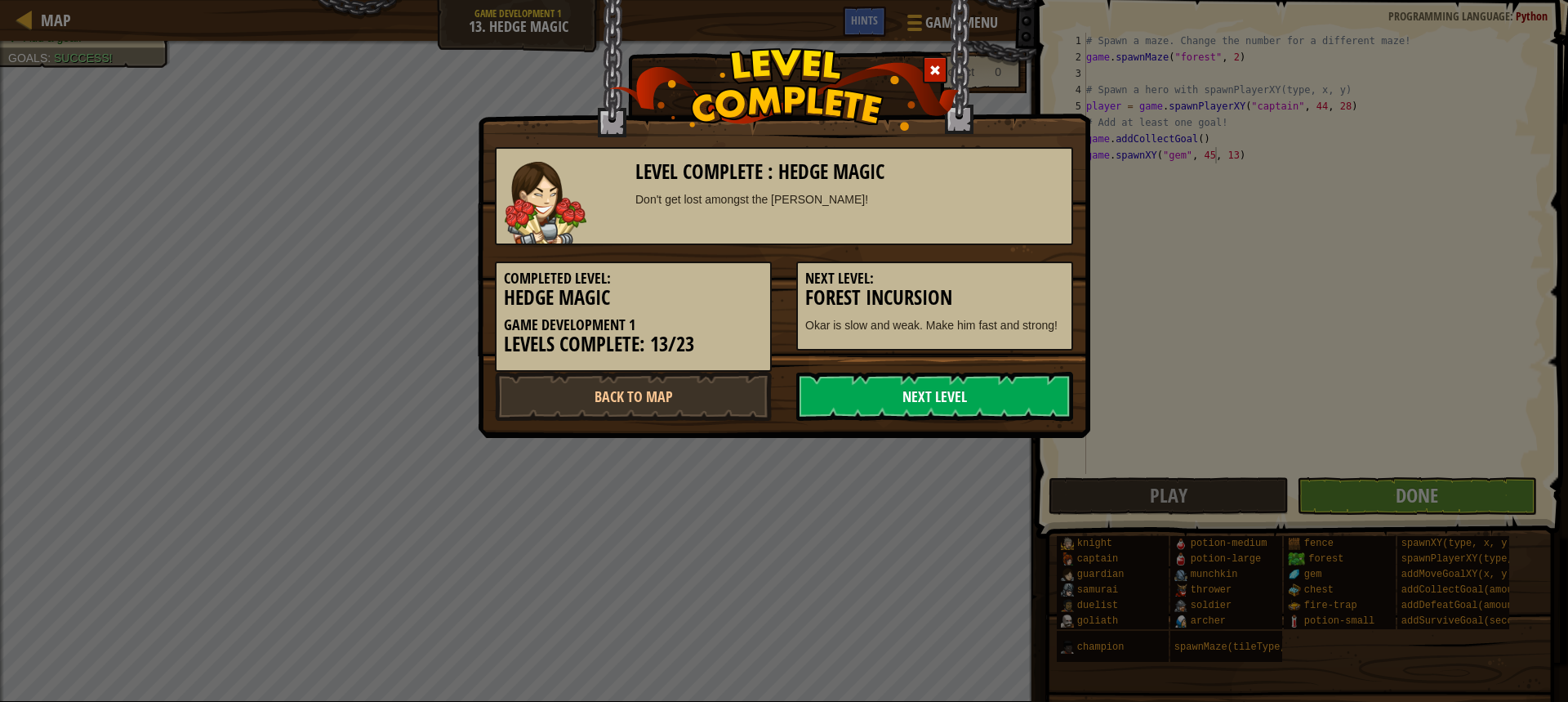
click at [833, 386] on link "Next Level" at bounding box center [934, 396] width 277 height 49
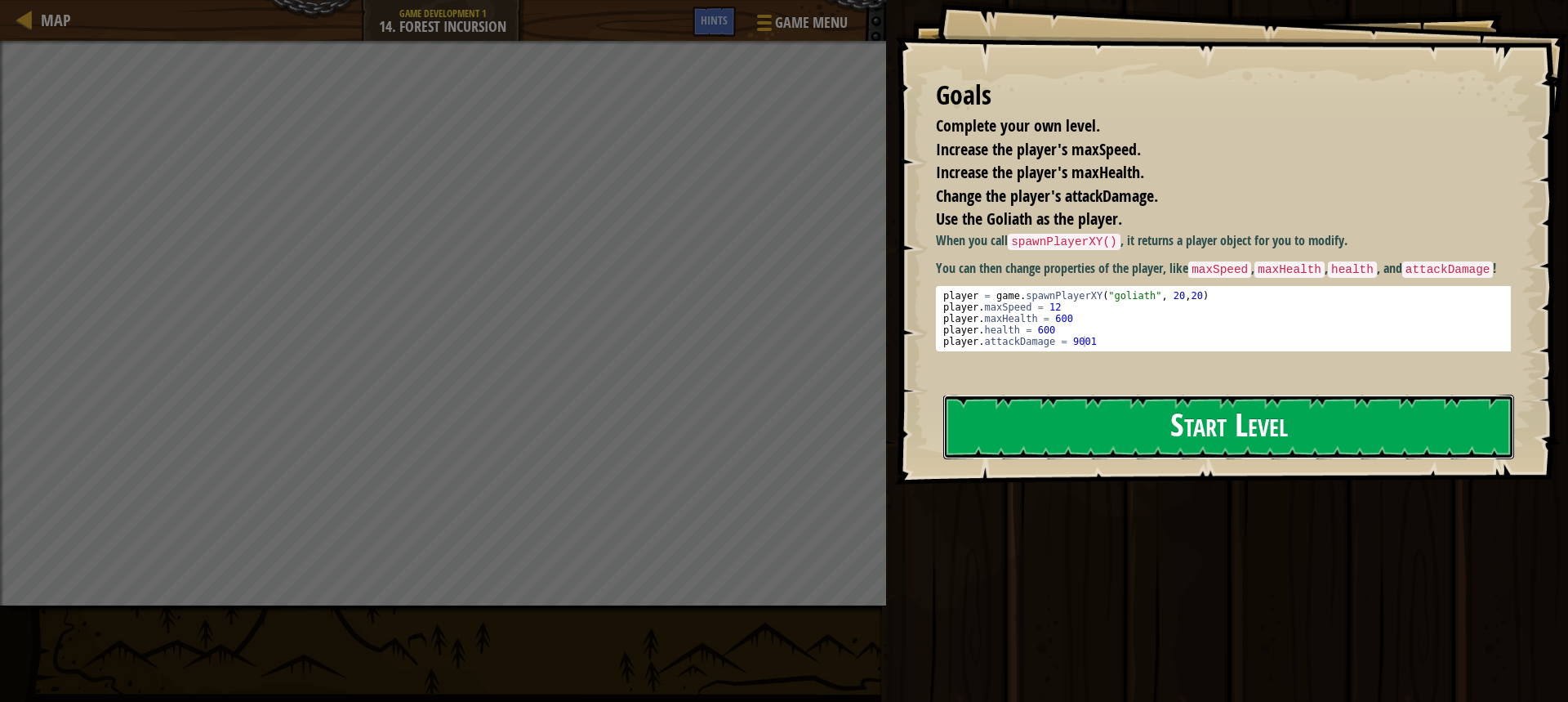
click at [1061, 394] on button "Start Level" at bounding box center [1229, 427] width 571 height 65
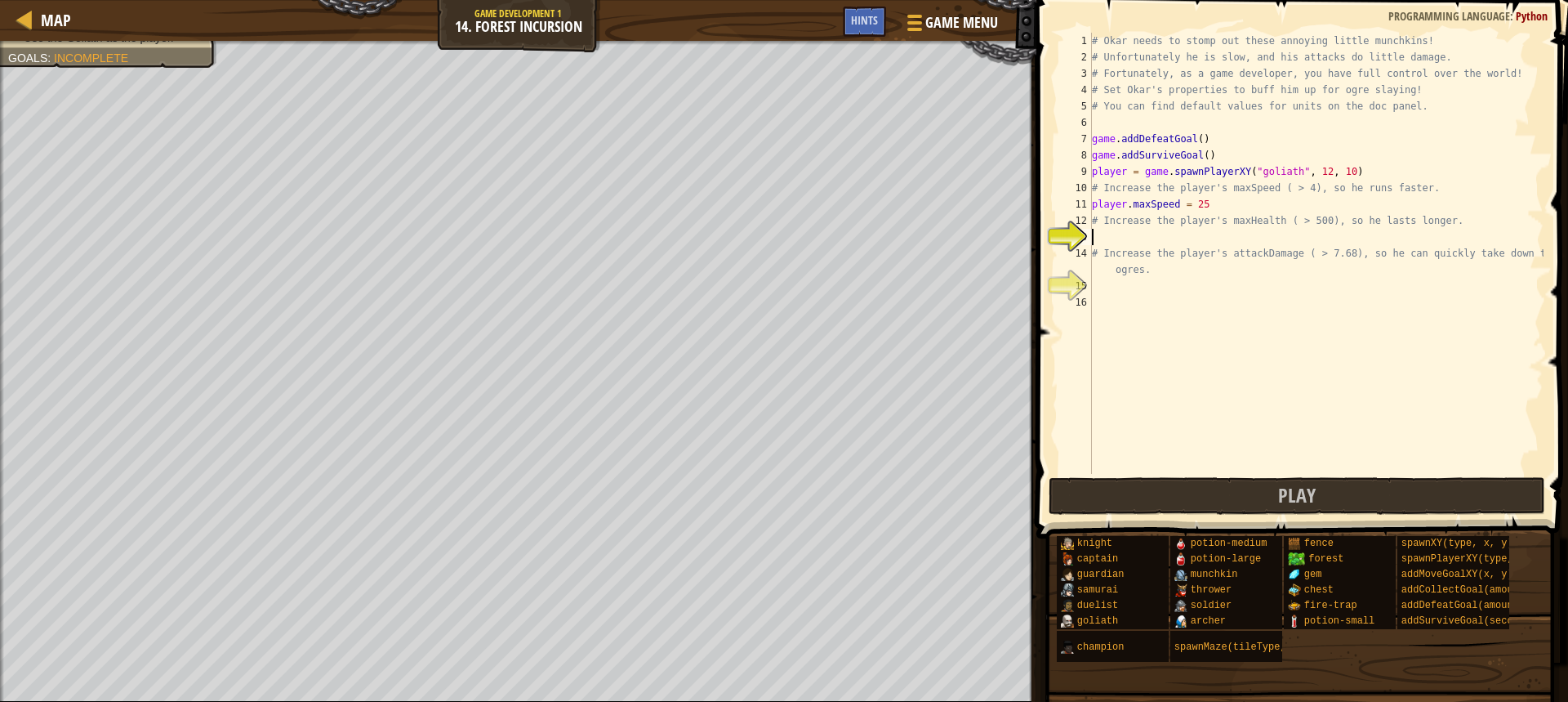
type textarea "m"
type textarea "h"
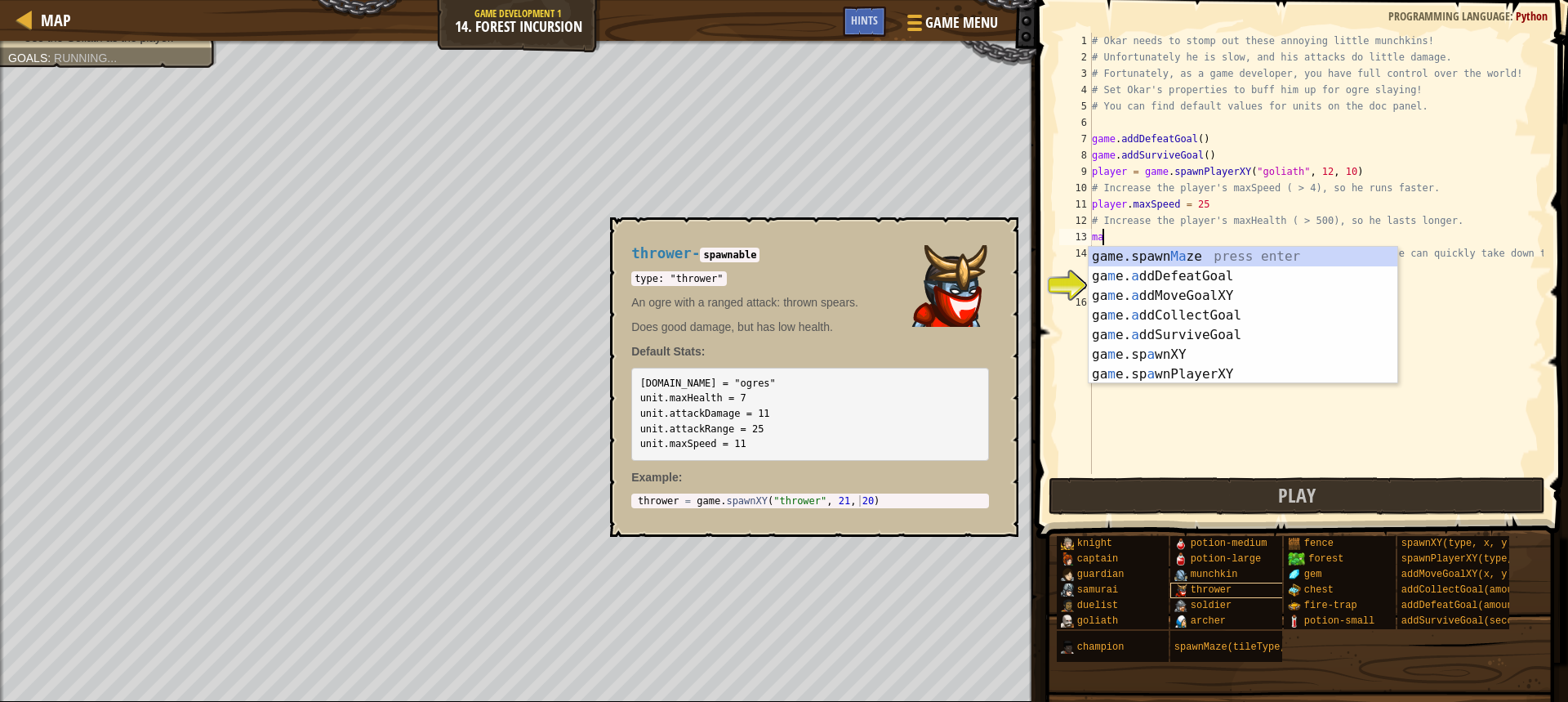
type textarea "m"
type textarea "# Increase the player's maxHealth ( > 500), so he lasts longer."
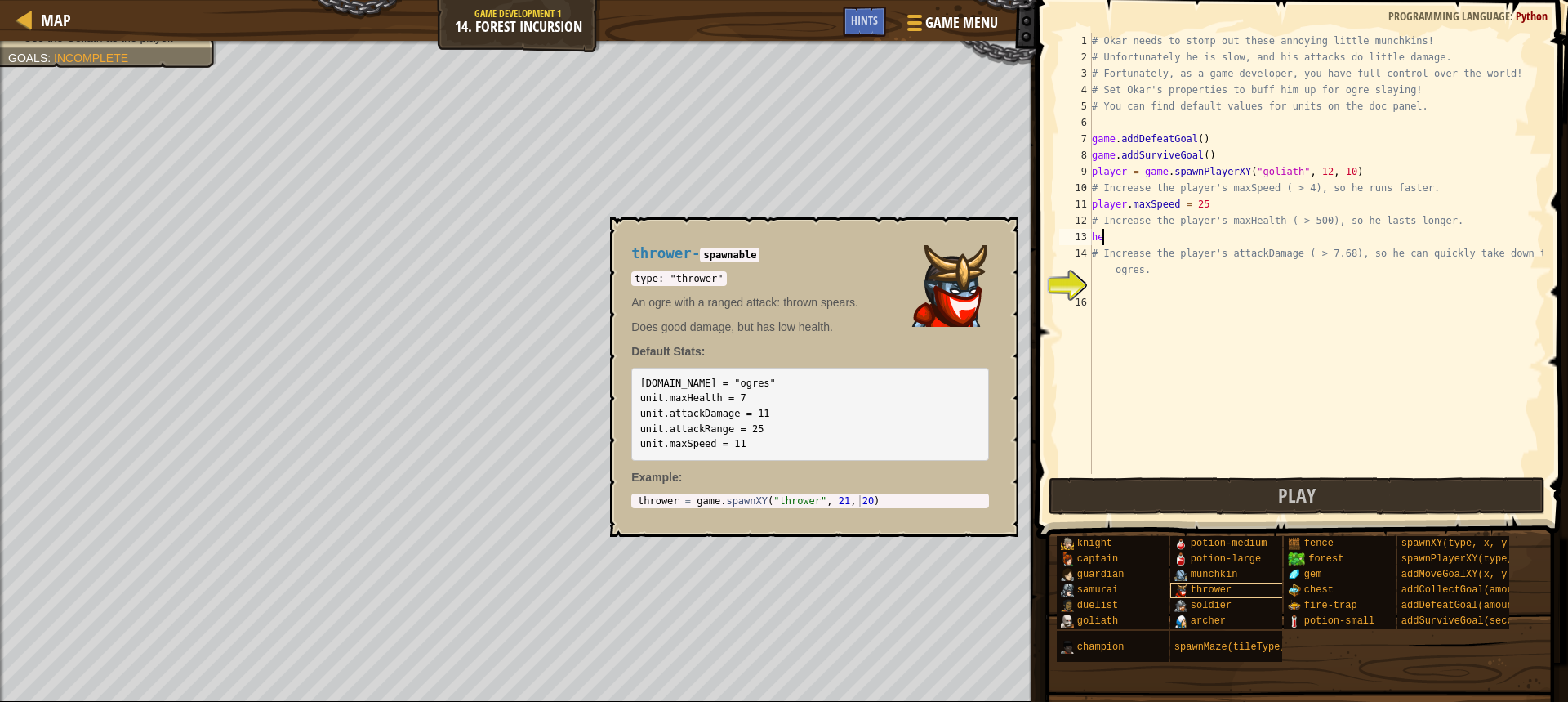
type textarea "h"
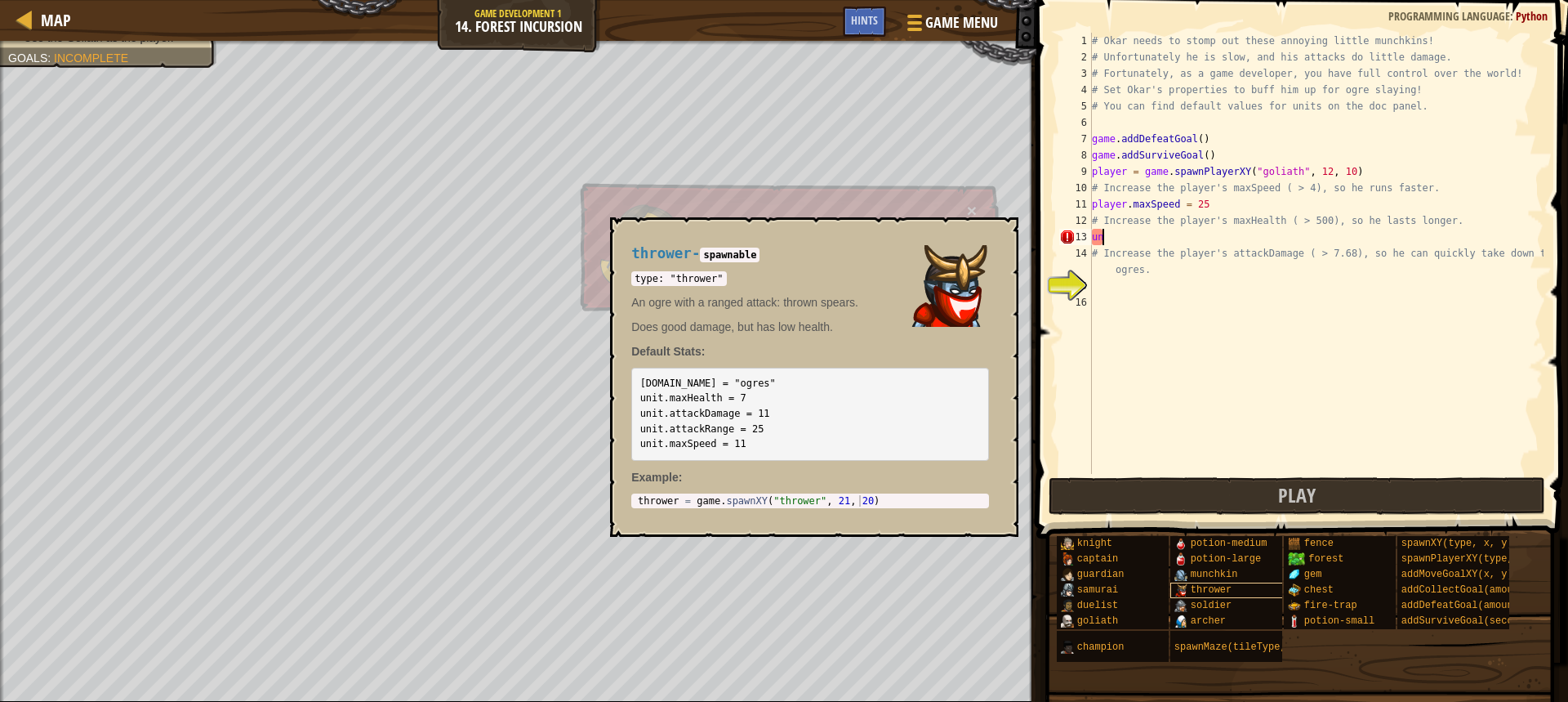
type textarea "u"
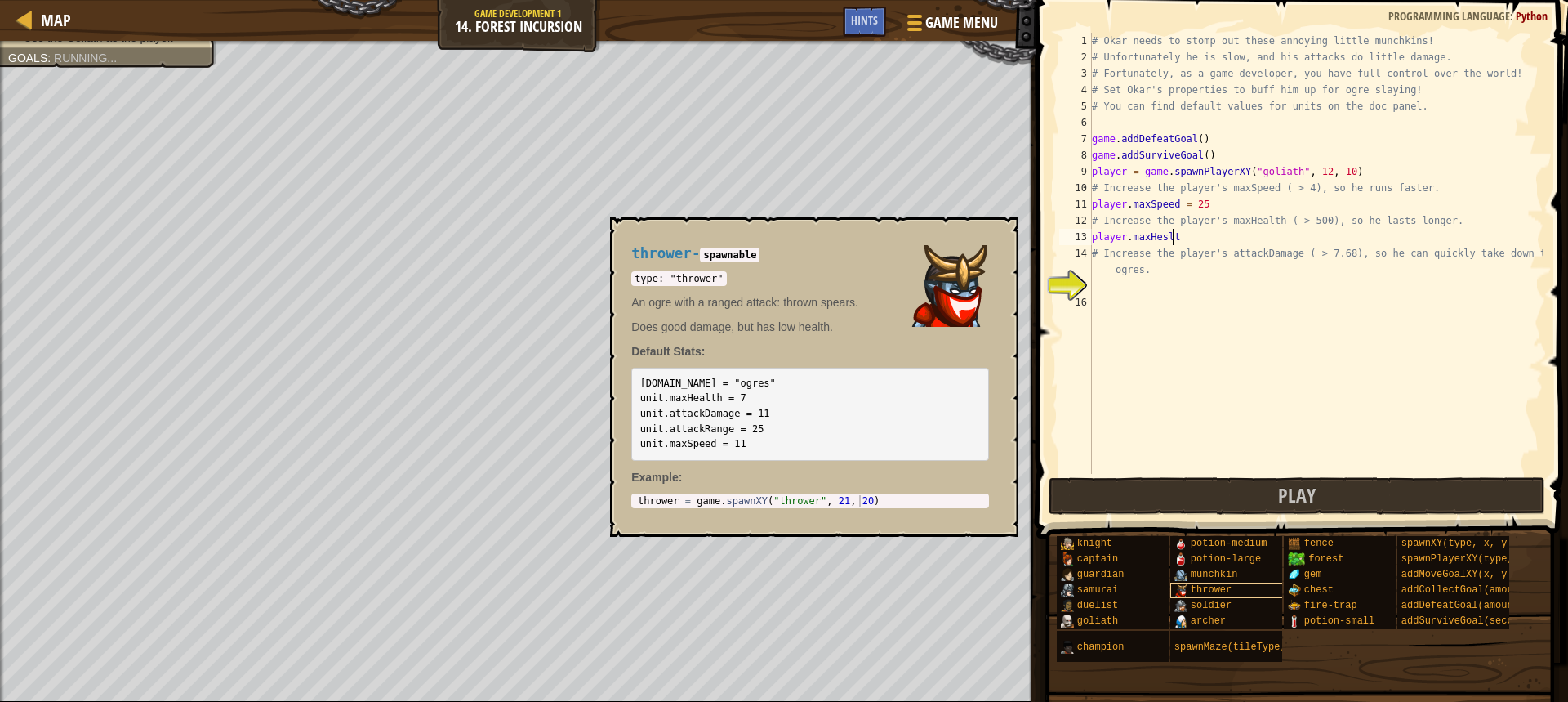
scroll to position [8, 7]
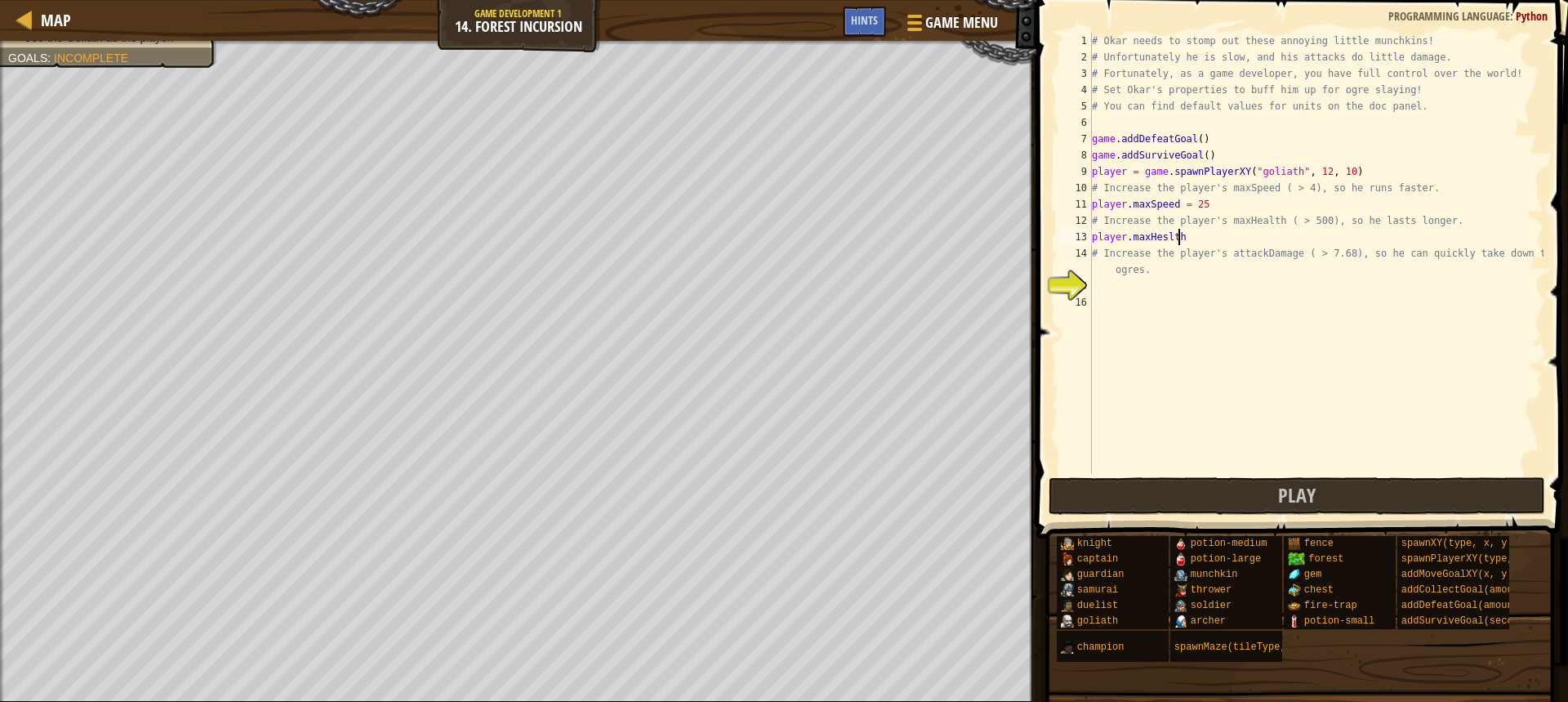
click at [1161, 240] on div "# Okar needs to stomp out these annoying little munchkins! # Unfortunately he i…" at bounding box center [1317, 269] width 455 height 474
click at [1205, 240] on div "# Okar needs to stomp out these annoying little munchkins! # Unfortunately he i…" at bounding box center [1317, 269] width 455 height 474
click at [1175, 239] on div "# Okar needs to stomp out these annoying little munchkins! # Unfortunately he i…" at bounding box center [1317, 269] width 455 height 474
click at [1192, 238] on div "# Okar needs to stomp out these annoying little munchkins! # Unfortunately he i…" at bounding box center [1317, 269] width 455 height 474
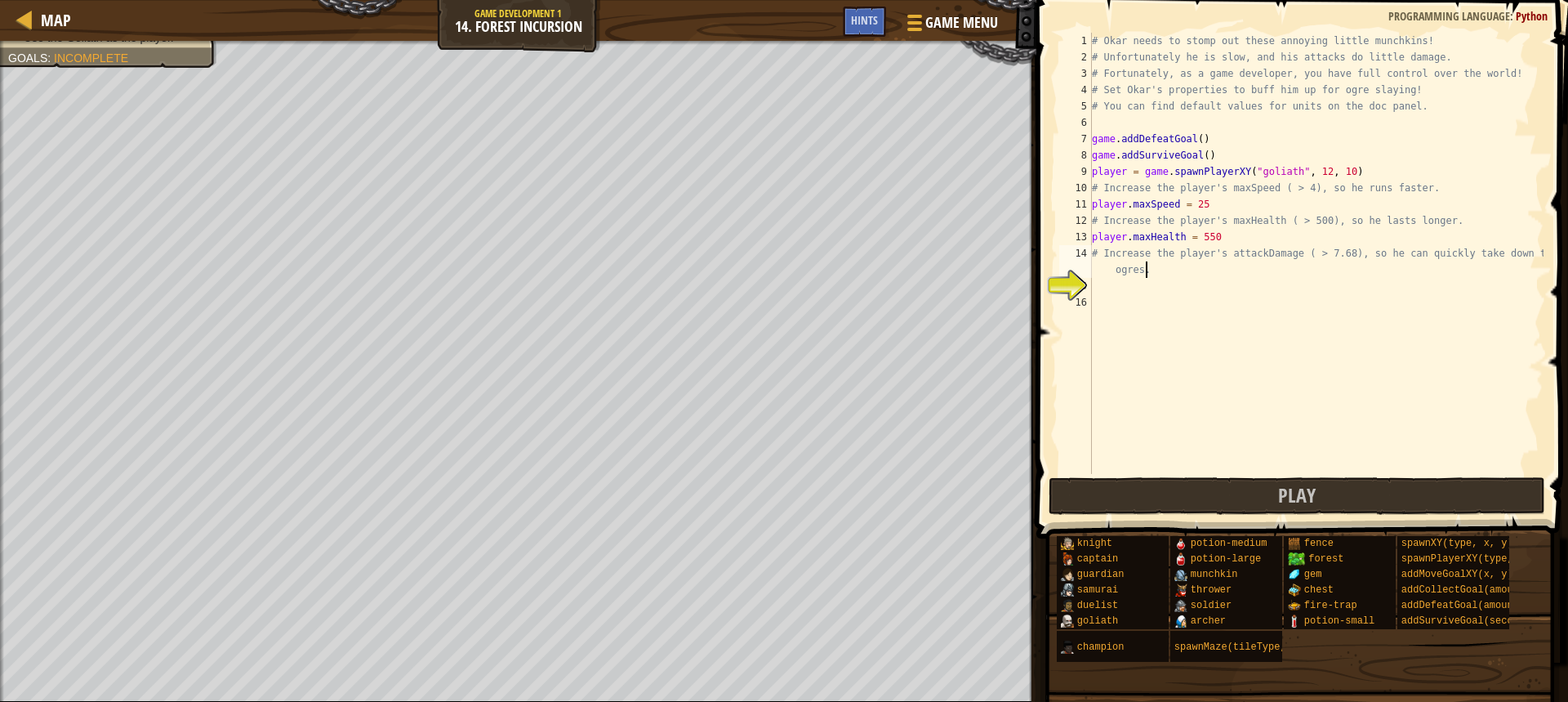
click at [1251, 273] on div "# Okar needs to stomp out these annoying little munchkins! # Unfortunately he i…" at bounding box center [1317, 269] width 455 height 474
type textarea "# Increase the player's attackDamage ( > 7.68), so he can quickly take down the…"
click at [1252, 290] on div "# Okar needs to stomp out these annoying little munchkins! # Unfortunately he i…" at bounding box center [1317, 269] width 455 height 474
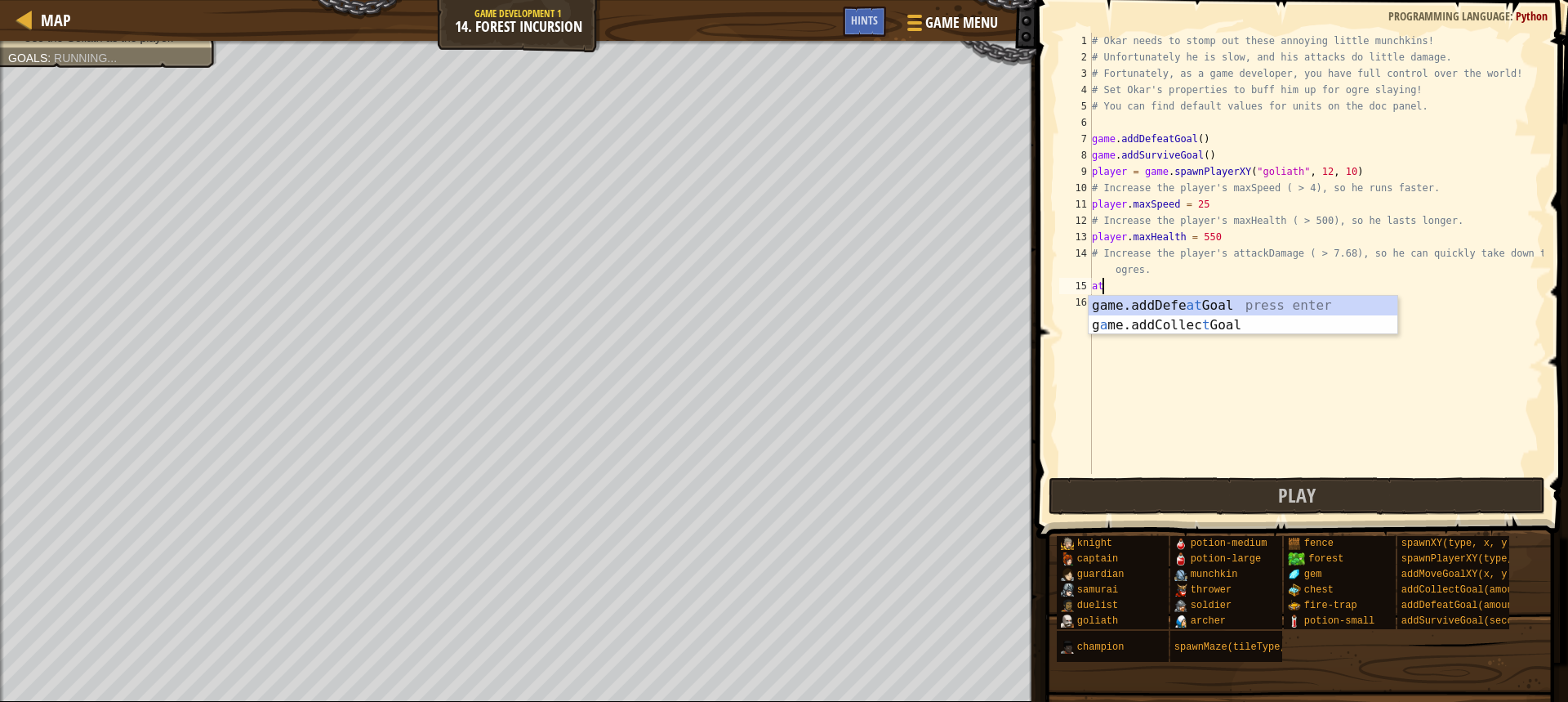
scroll to position [8, 0]
type textarea "a"
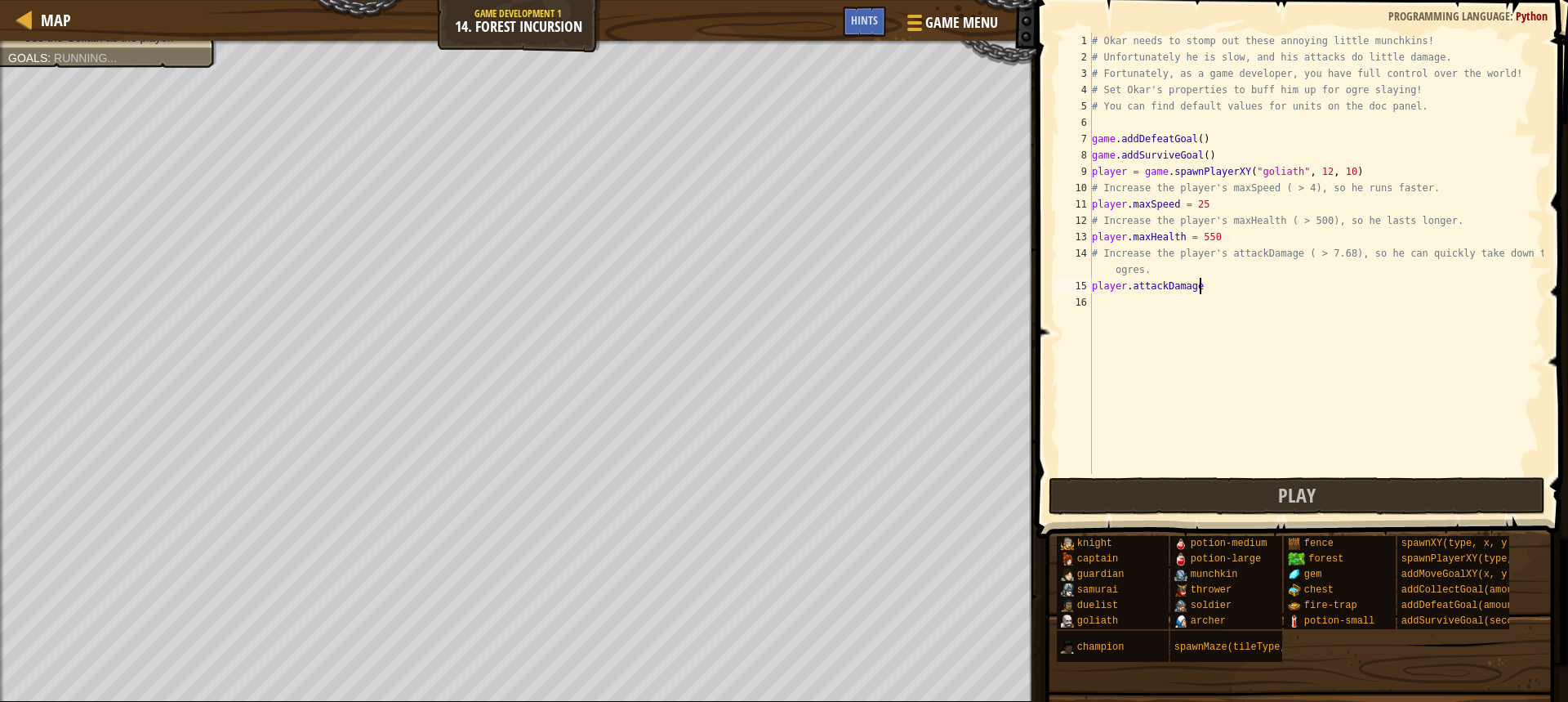
scroll to position [8, 9]
type textarea "player.attackDamage = 8"
click at [1323, 469] on div "# Okar needs to stomp out these annoying little munchkins! # Unfortunately he i…" at bounding box center [1317, 269] width 455 height 474
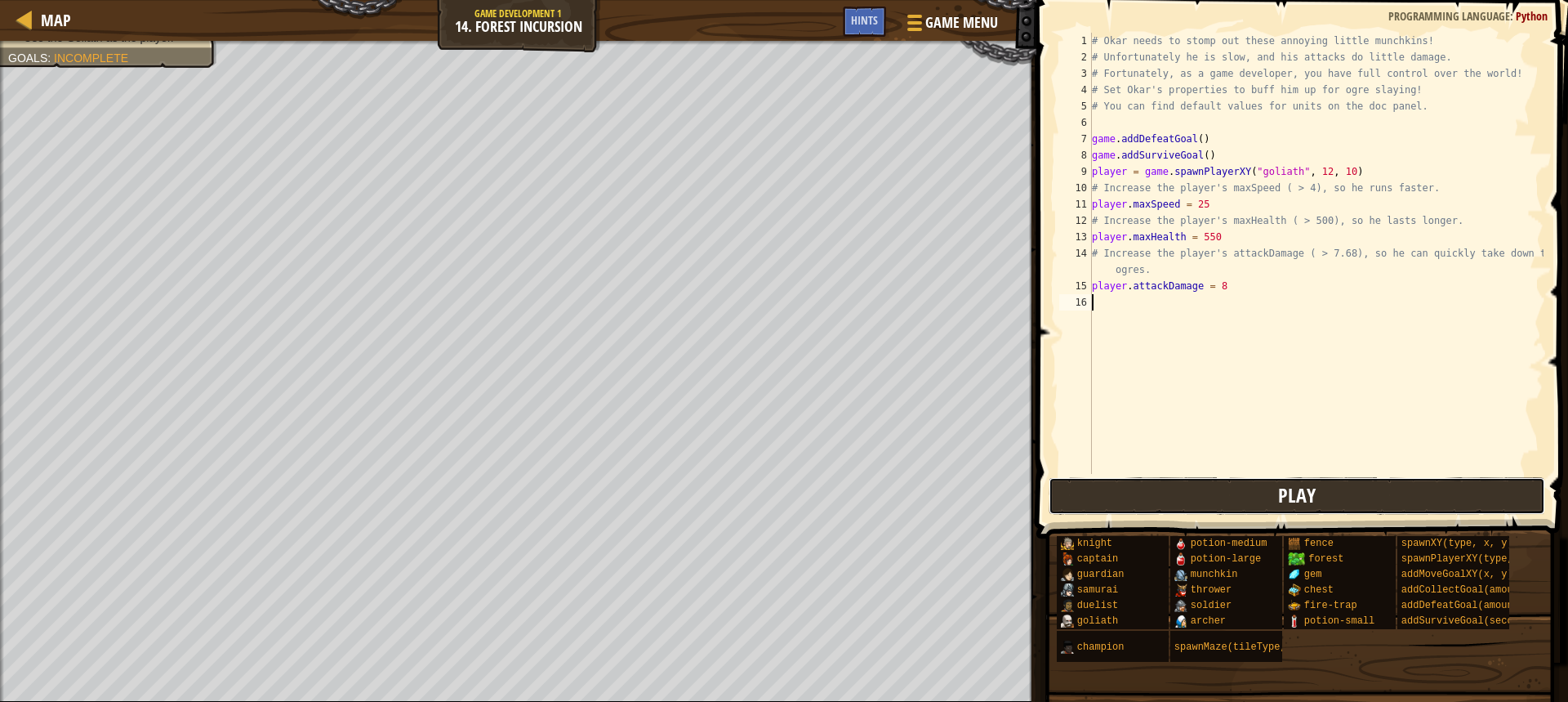
click at [1350, 499] on button "Play" at bounding box center [1297, 496] width 497 height 37
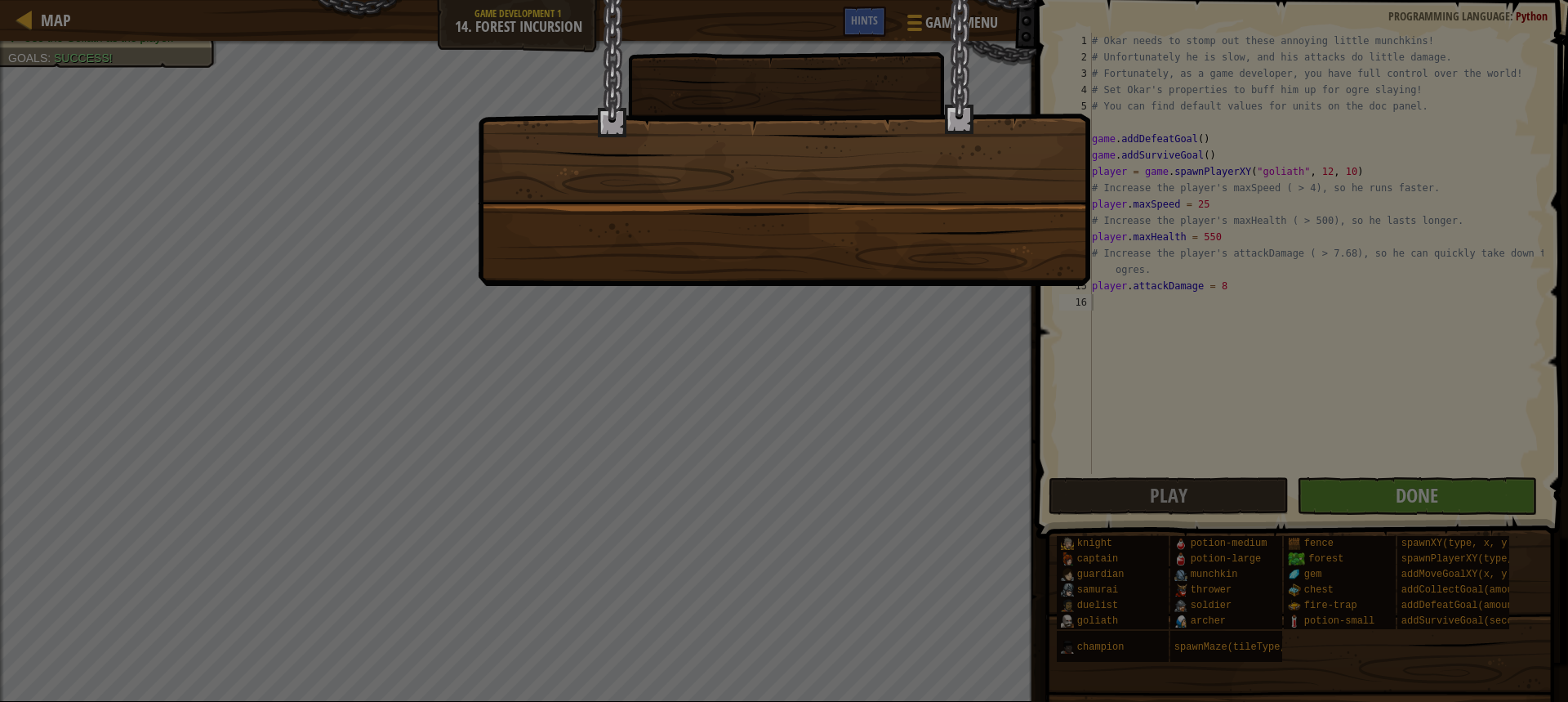
click at [1389, 499] on div at bounding box center [784, 351] width 1568 height 702
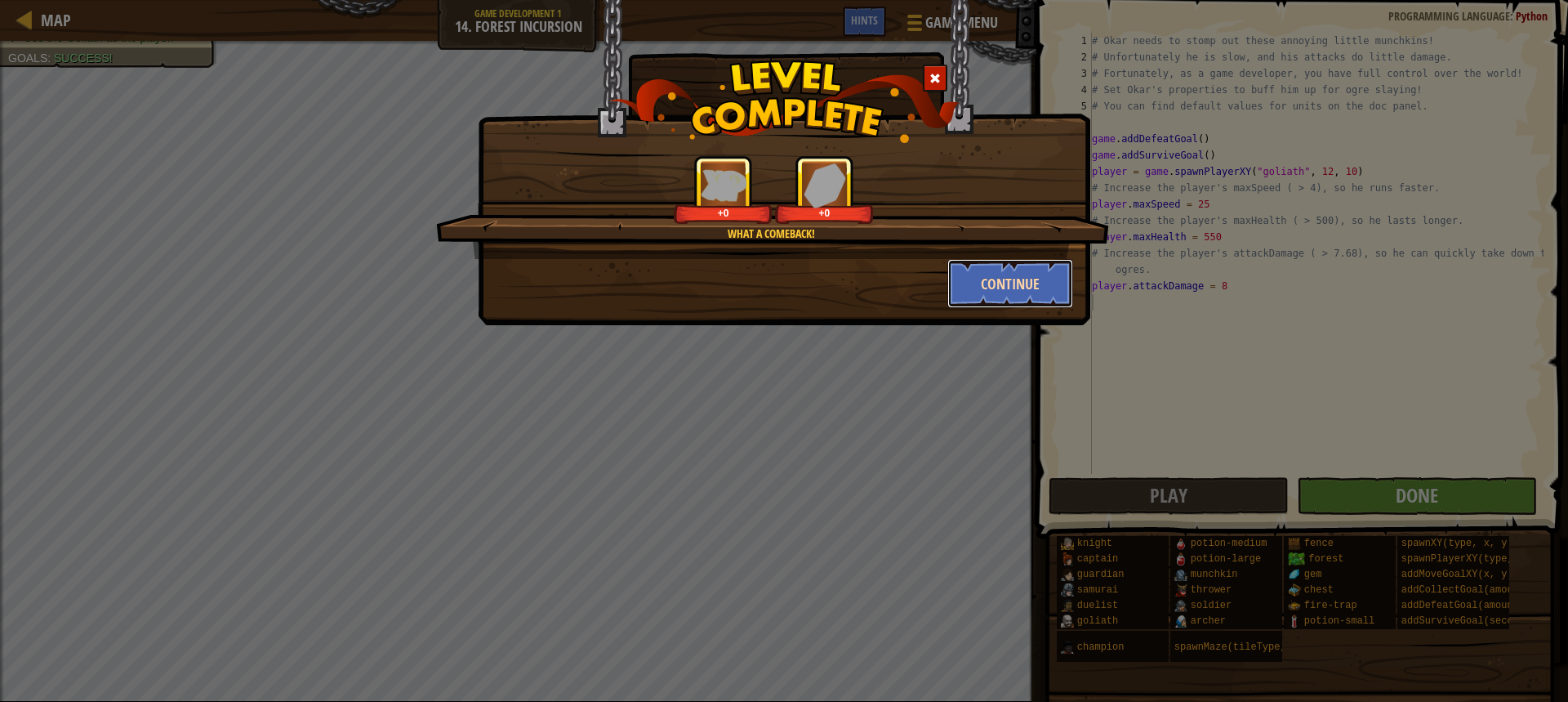
click at [973, 279] on button "Continue" at bounding box center [1010, 284] width 127 height 49
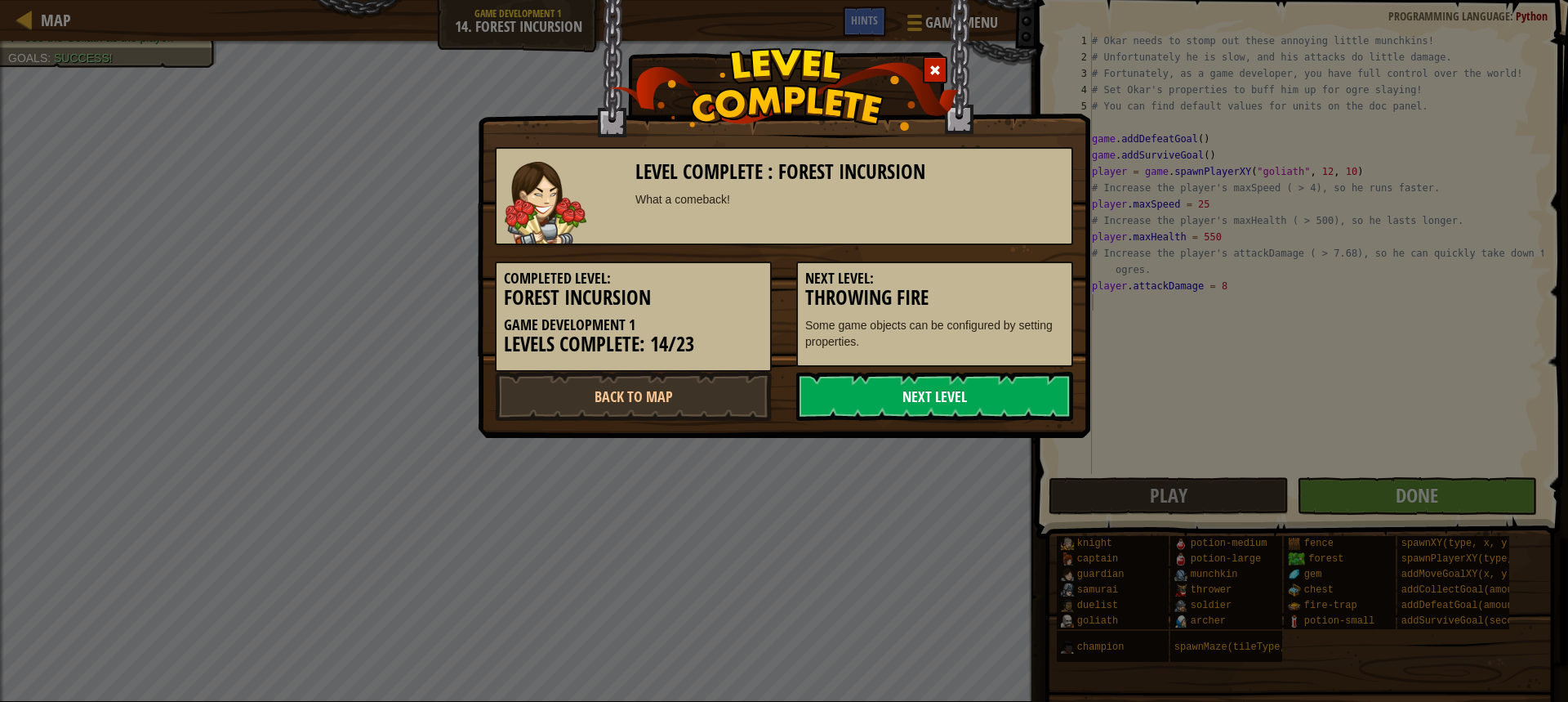
click at [908, 397] on link "Next Level" at bounding box center [934, 396] width 277 height 49
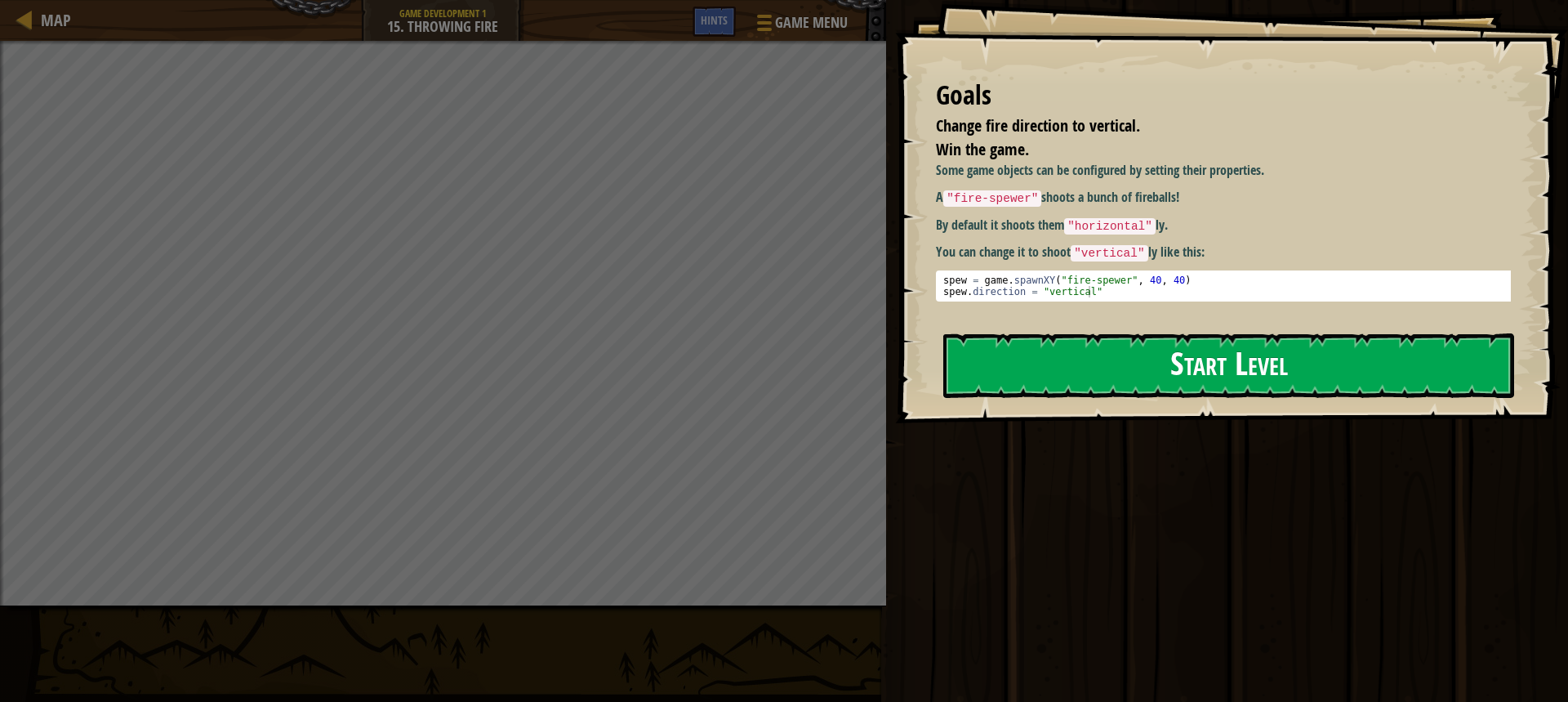
click at [1142, 367] on button "Start Level" at bounding box center [1229, 365] width 571 height 65
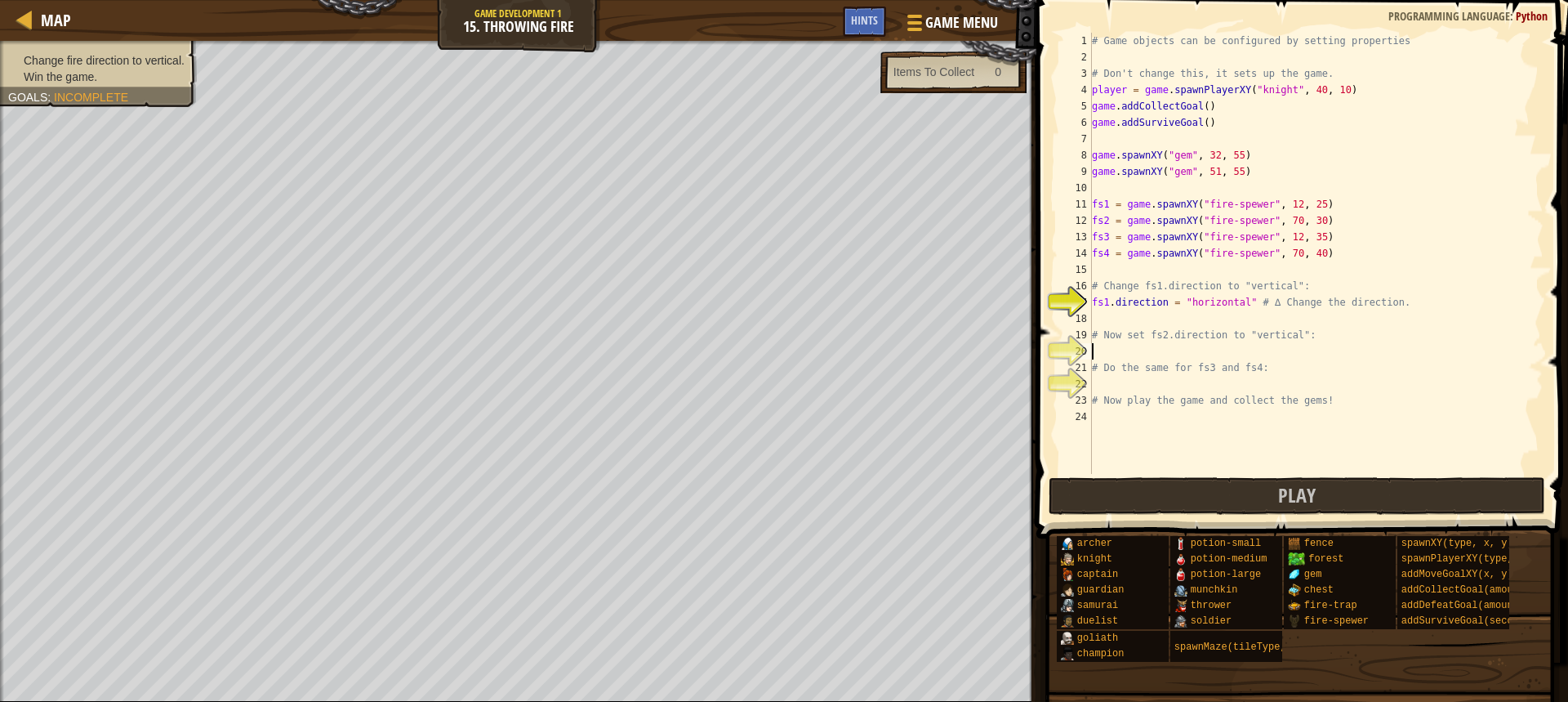
click at [1204, 359] on div "# Game objects can be configured by setting properties # Don't change this, it …" at bounding box center [1317, 269] width 455 height 474
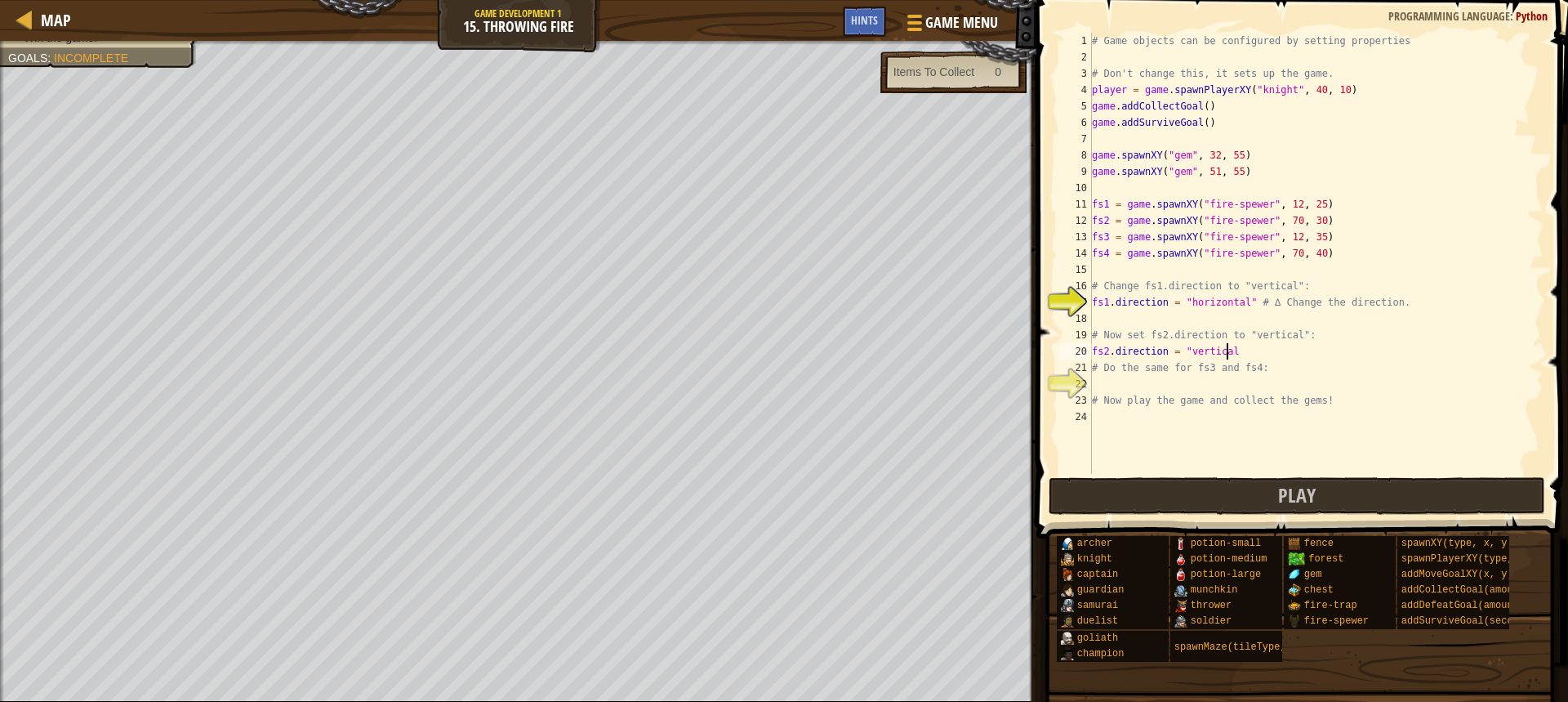
scroll to position [8, 10]
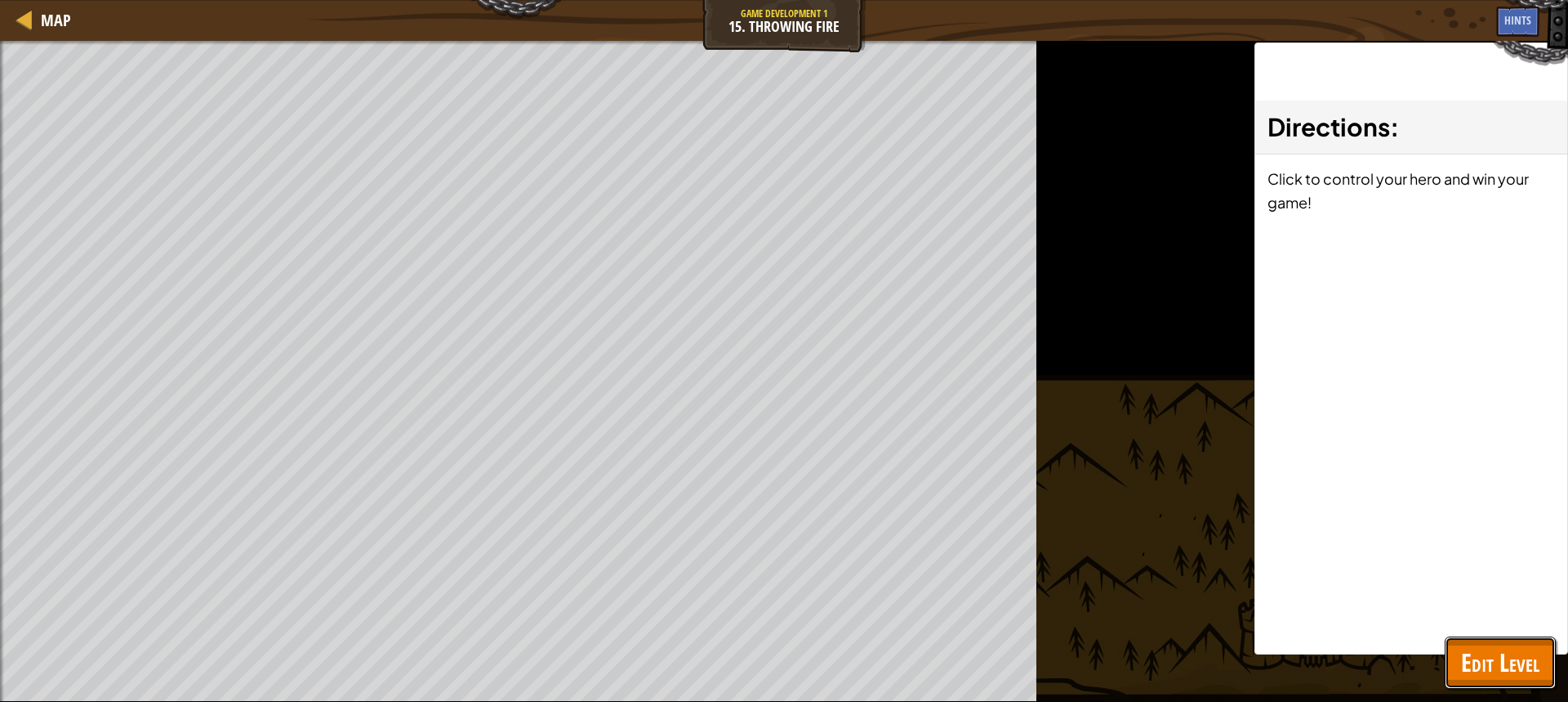
click at [1525, 675] on span "Edit Level" at bounding box center [1500, 662] width 78 height 33
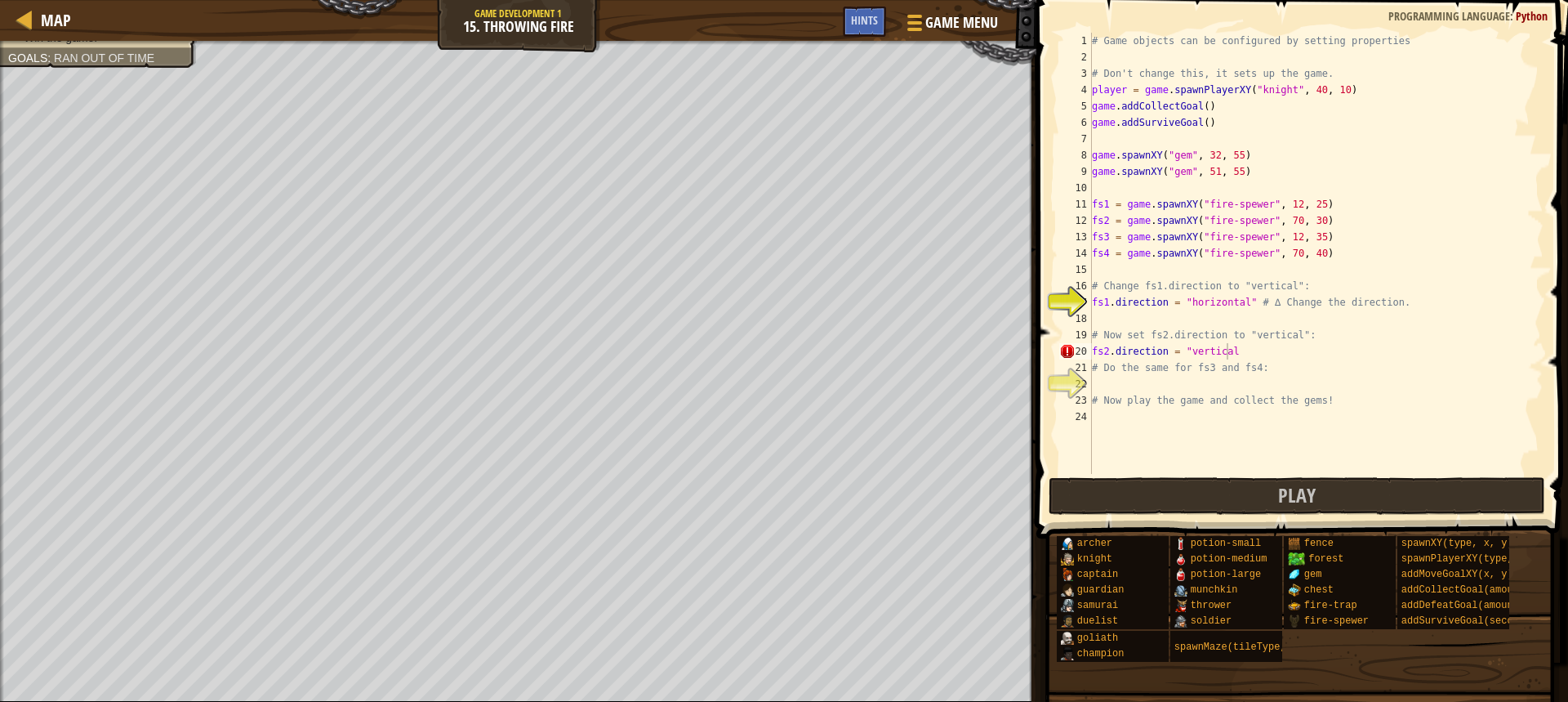
click at [1260, 362] on div "# Game objects can be configured by setting properties # Don't change this, it …" at bounding box center [1317, 269] width 455 height 474
click at [1261, 353] on div "# Game objects can be configured by setting properties # Don't change this, it …" at bounding box center [1317, 269] width 455 height 474
type textarea "fs2.direction = "vertical""
click at [1151, 382] on div "# Game objects can be configured by setting properties # Don't change this, it …" at bounding box center [1317, 269] width 455 height 474
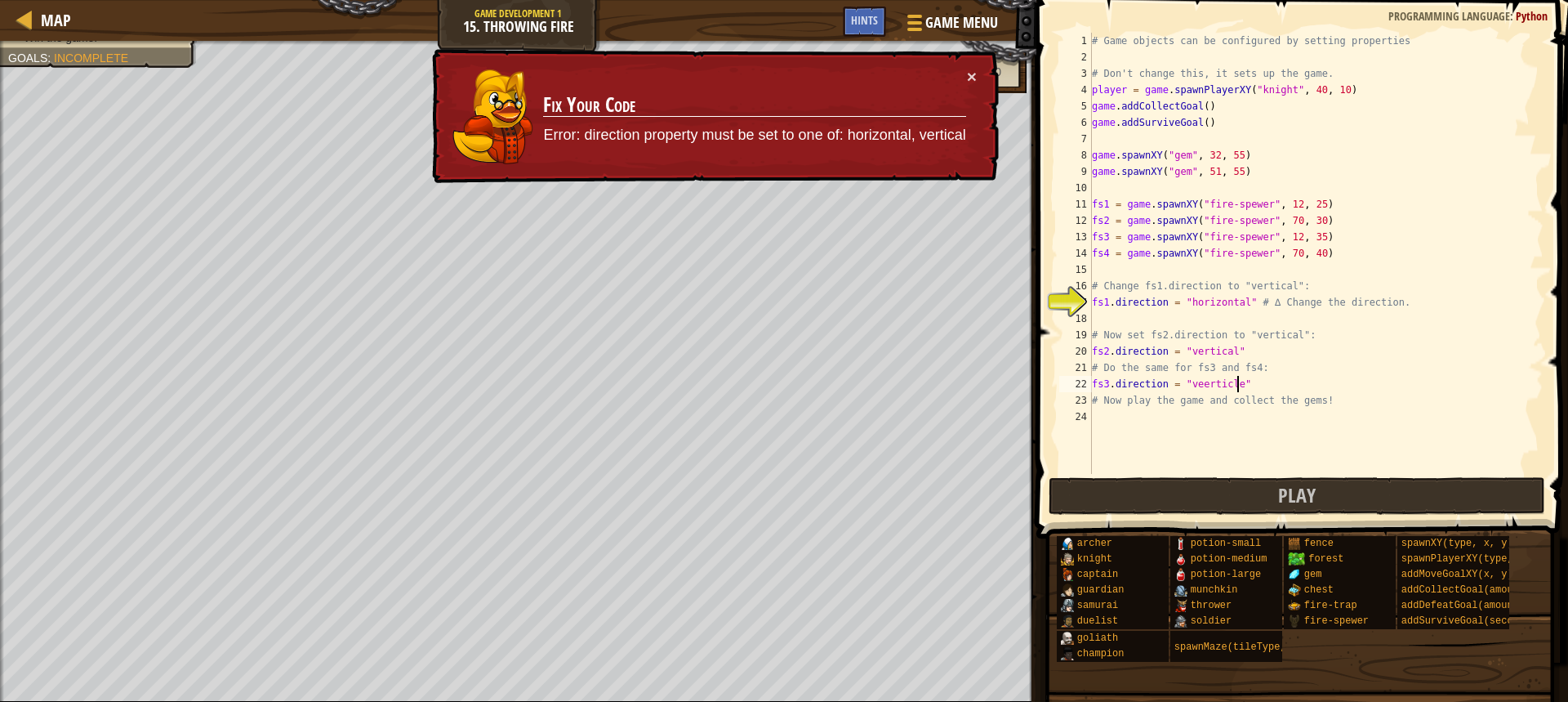
click at [1199, 388] on div "# Game objects can be configured by setting properties # Don't change this, it …" at bounding box center [1317, 269] width 455 height 474
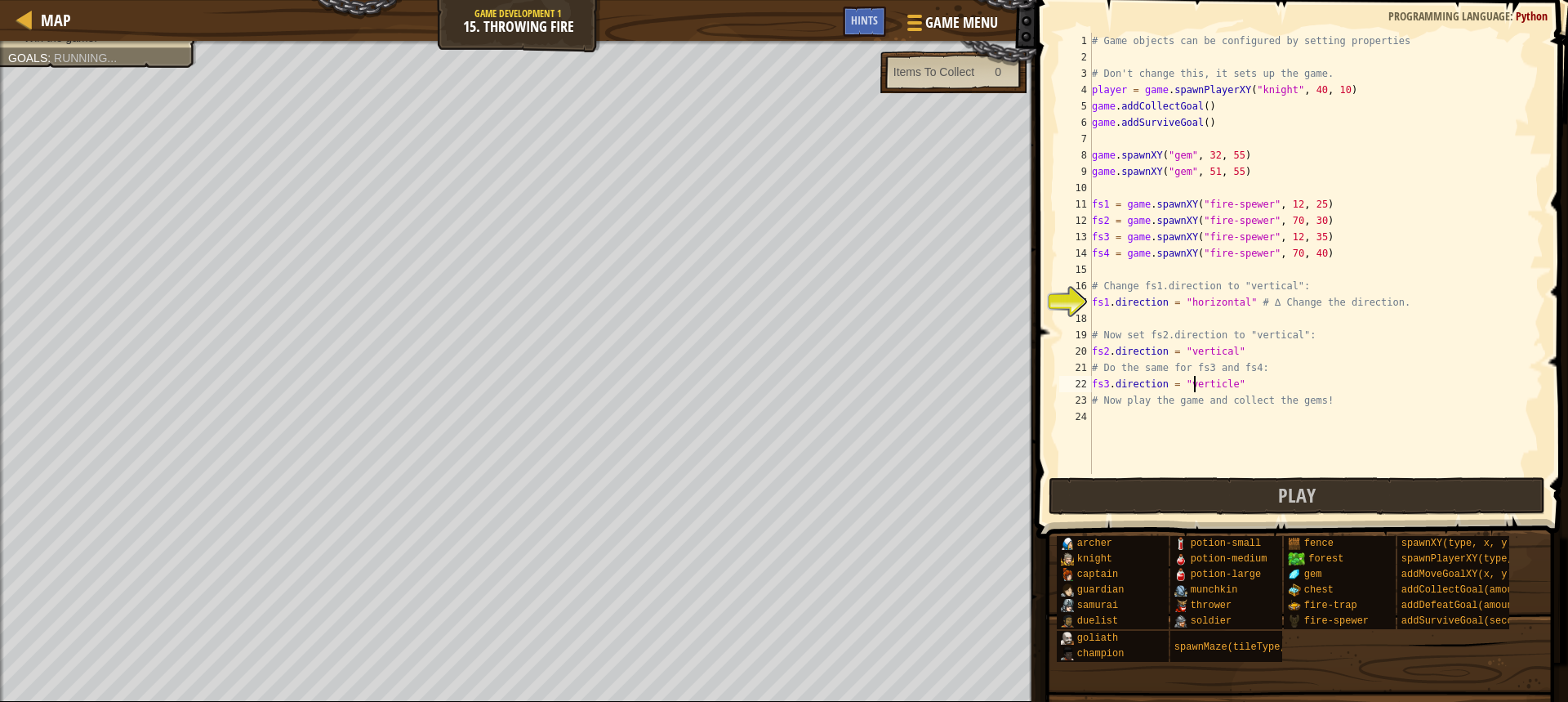
scroll to position [8, 10]
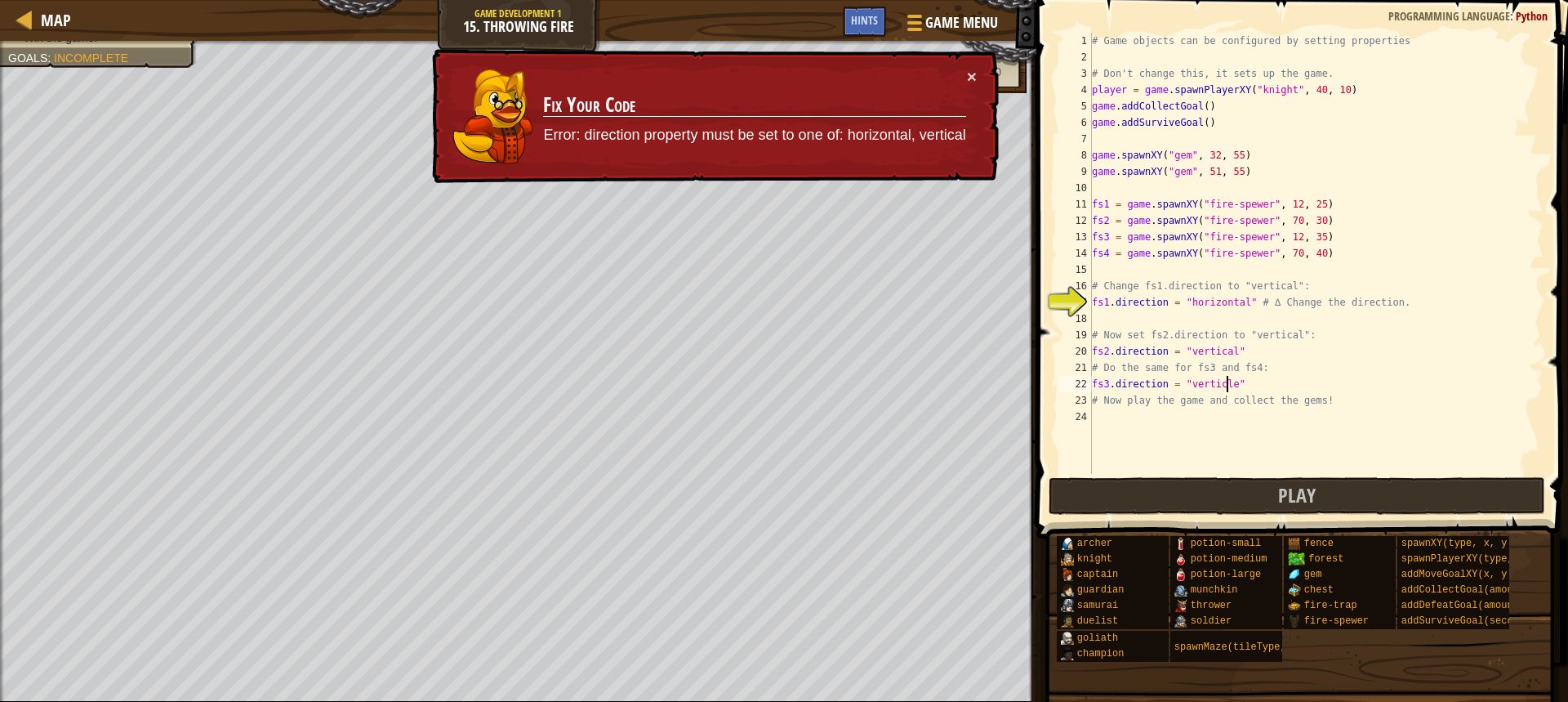
click at [1229, 385] on div "# Game objects can be configured by setting properties # Don't change this, it …" at bounding box center [1317, 269] width 455 height 474
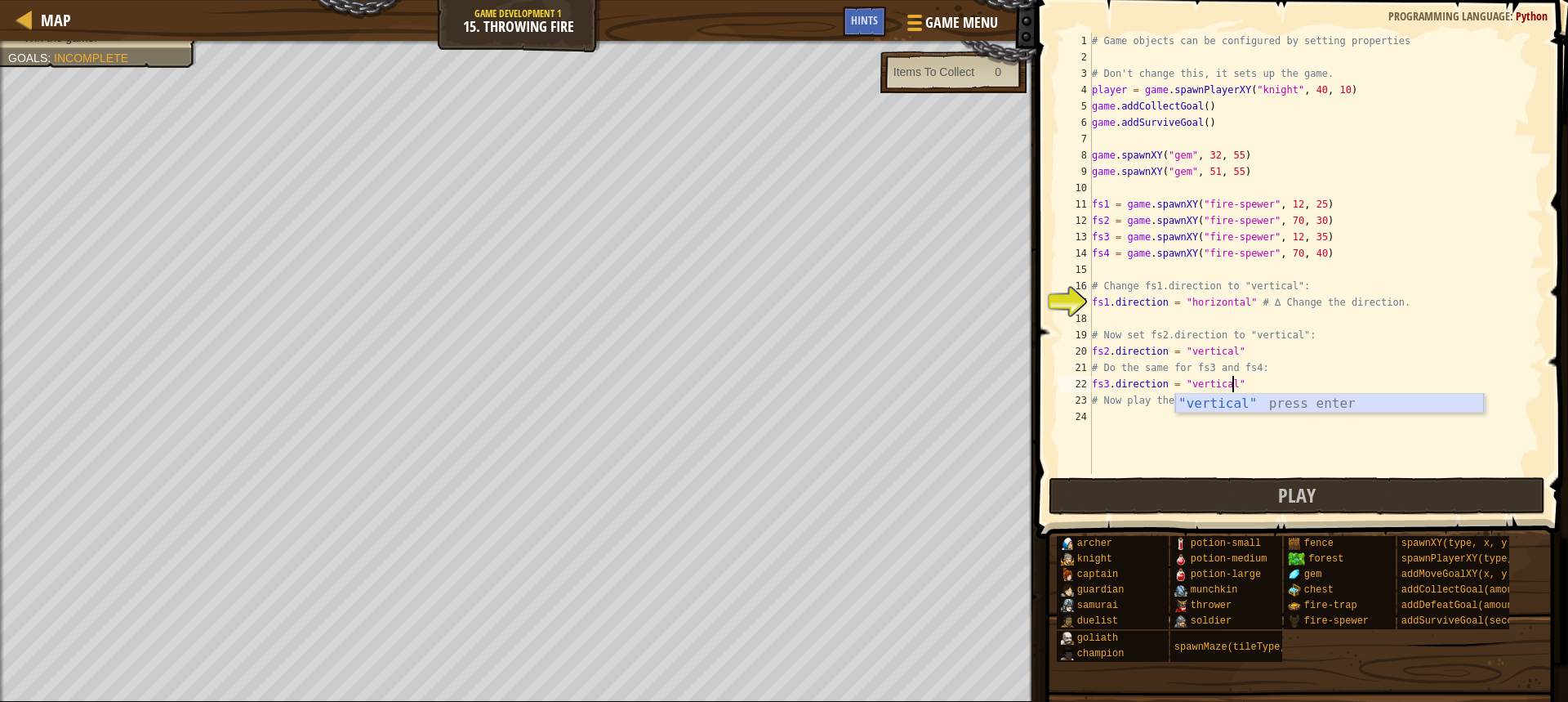
click at [1238, 410] on div ""vertical" press enter" at bounding box center [1329, 422] width 308 height 59
type textarea "fs3.direction = "vertical""
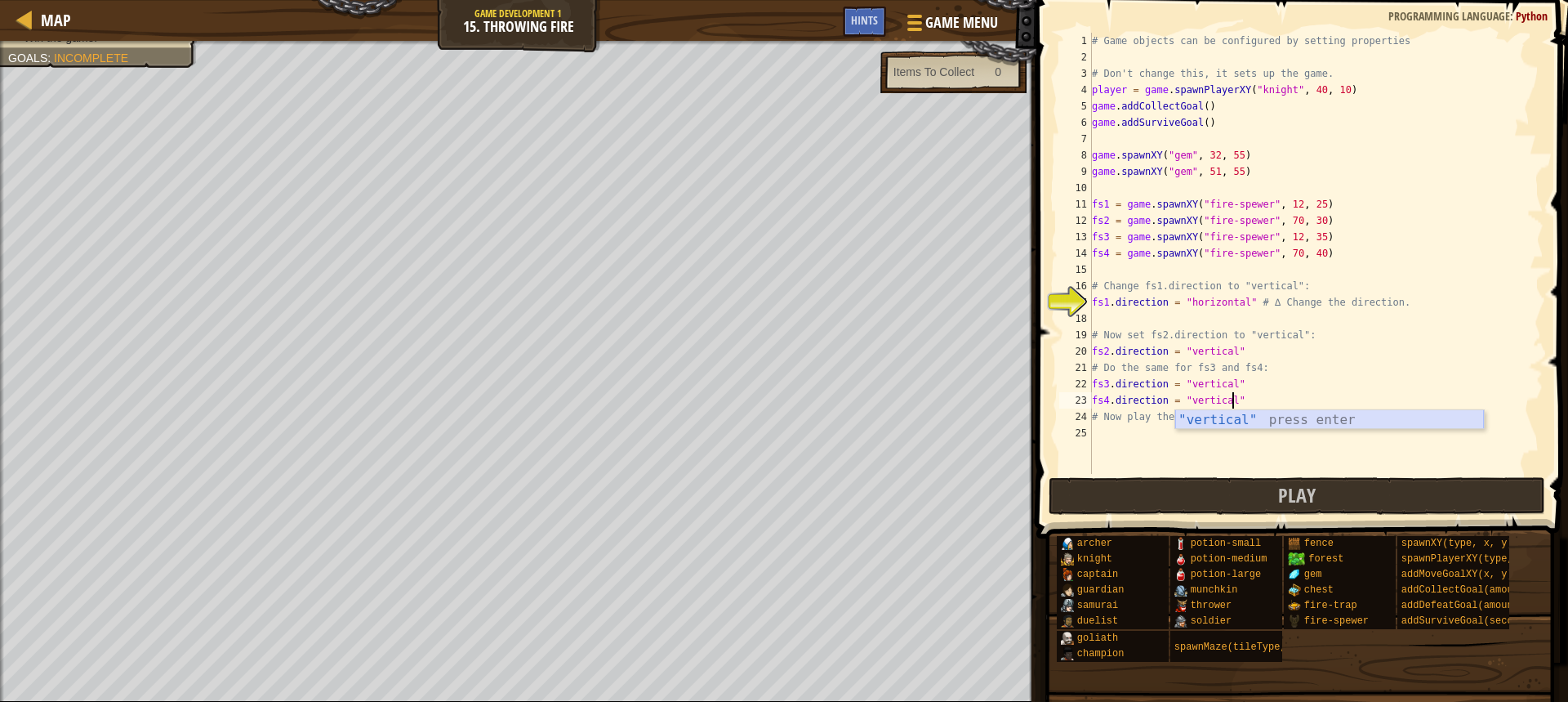
click at [1262, 412] on div ""vertical" press enter" at bounding box center [1329, 439] width 308 height 59
type textarea "fs4.direction = "vertical""
click at [1297, 500] on span "Play" at bounding box center [1297, 495] width 37 height 26
click at [1153, 317] on div "# Game objects can be configured by setting properties # Don't change this, it …" at bounding box center [1317, 269] width 455 height 474
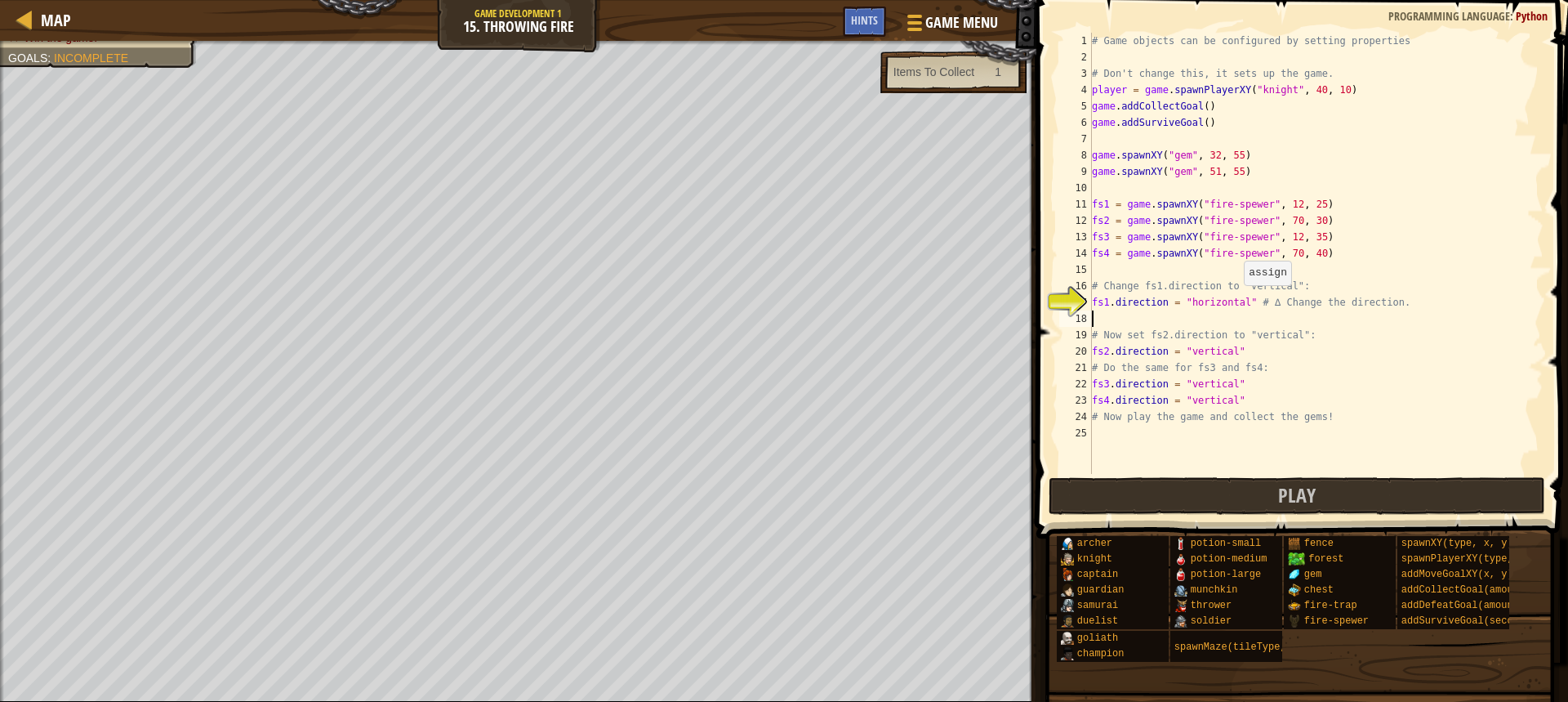
click at [1236, 302] on div "# Game objects can be configured by setting properties # Don't change this, it …" at bounding box center [1317, 269] width 455 height 474
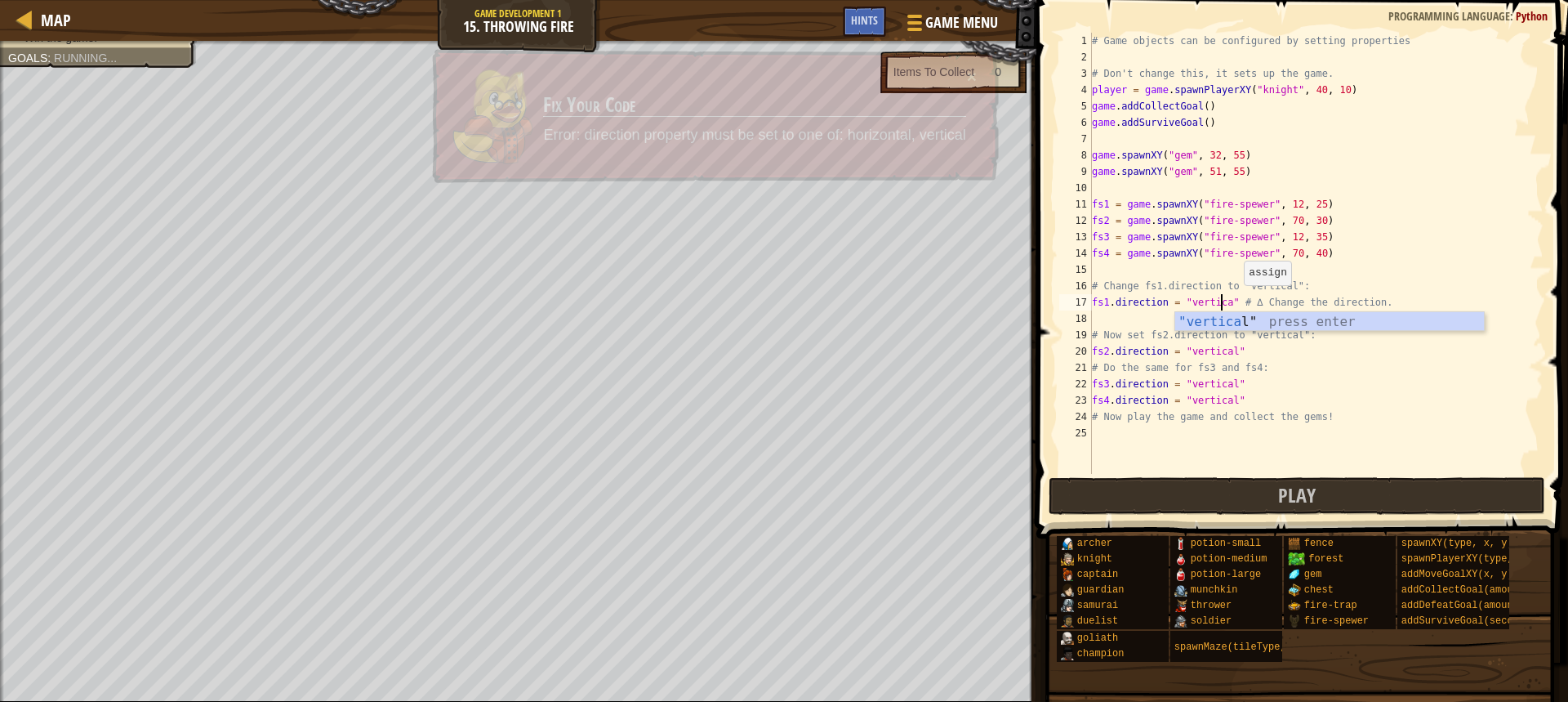
scroll to position [8, 11]
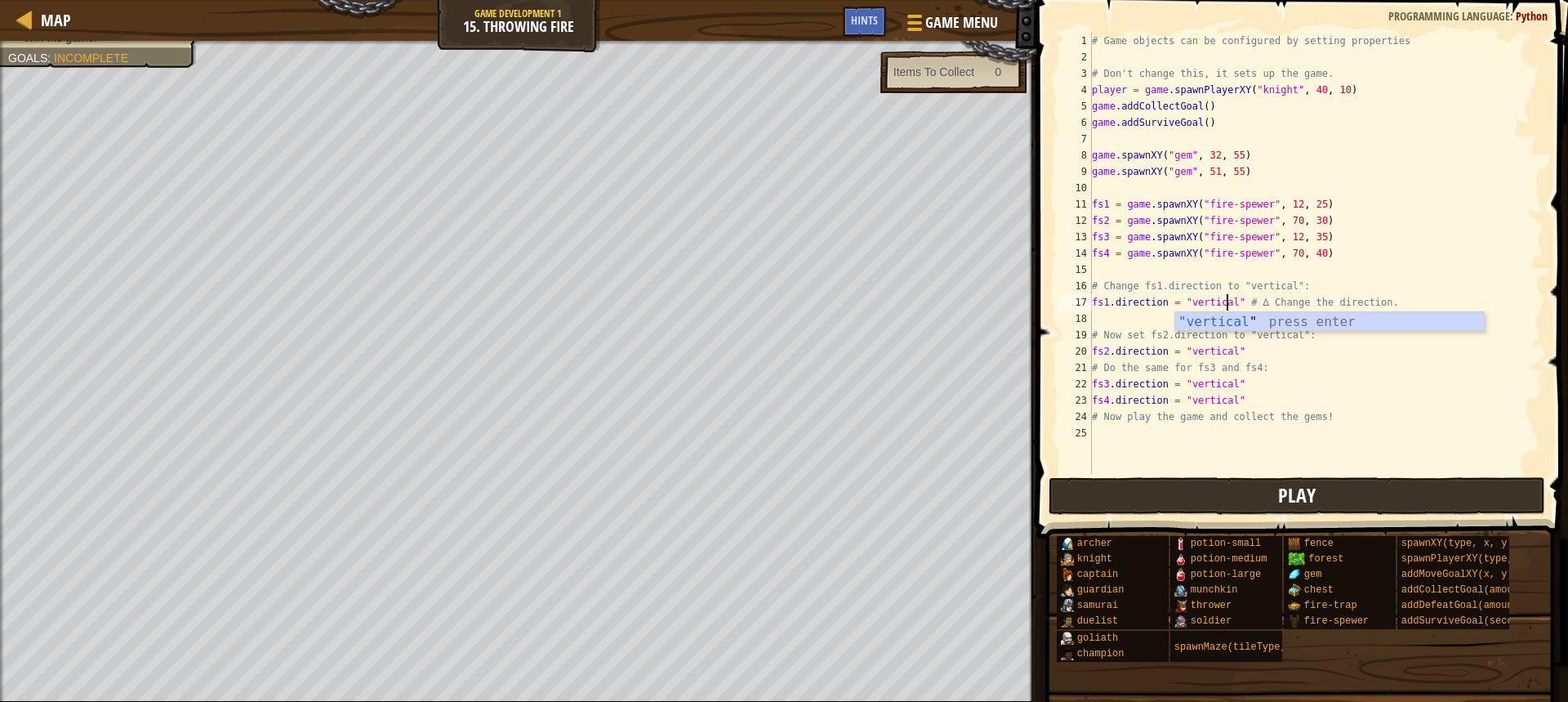
type textarea "fs1.direction = "vertical" # ∆ Change the direction."
click at [1346, 499] on button "Play" at bounding box center [1297, 496] width 497 height 37
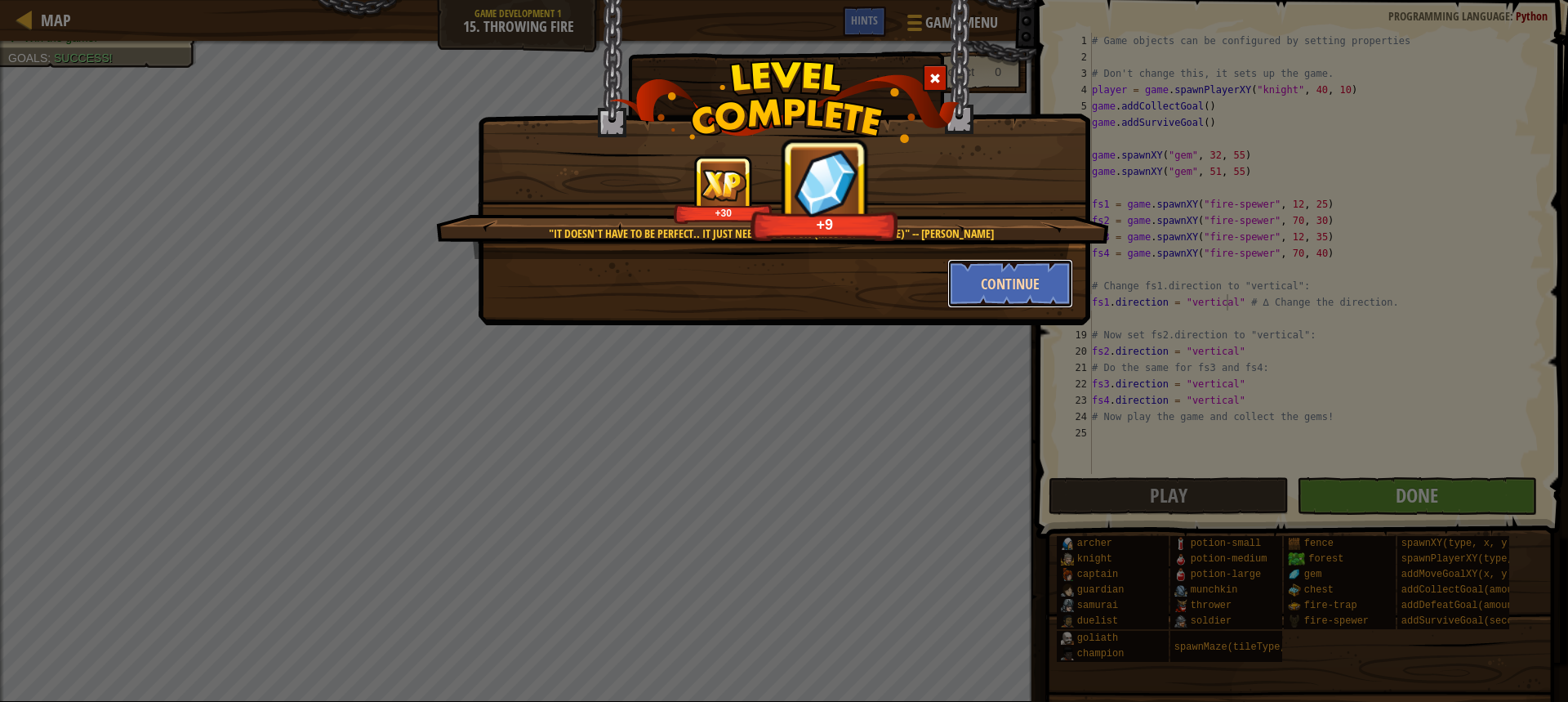
click at [1016, 297] on button "Continue" at bounding box center [1010, 284] width 127 height 49
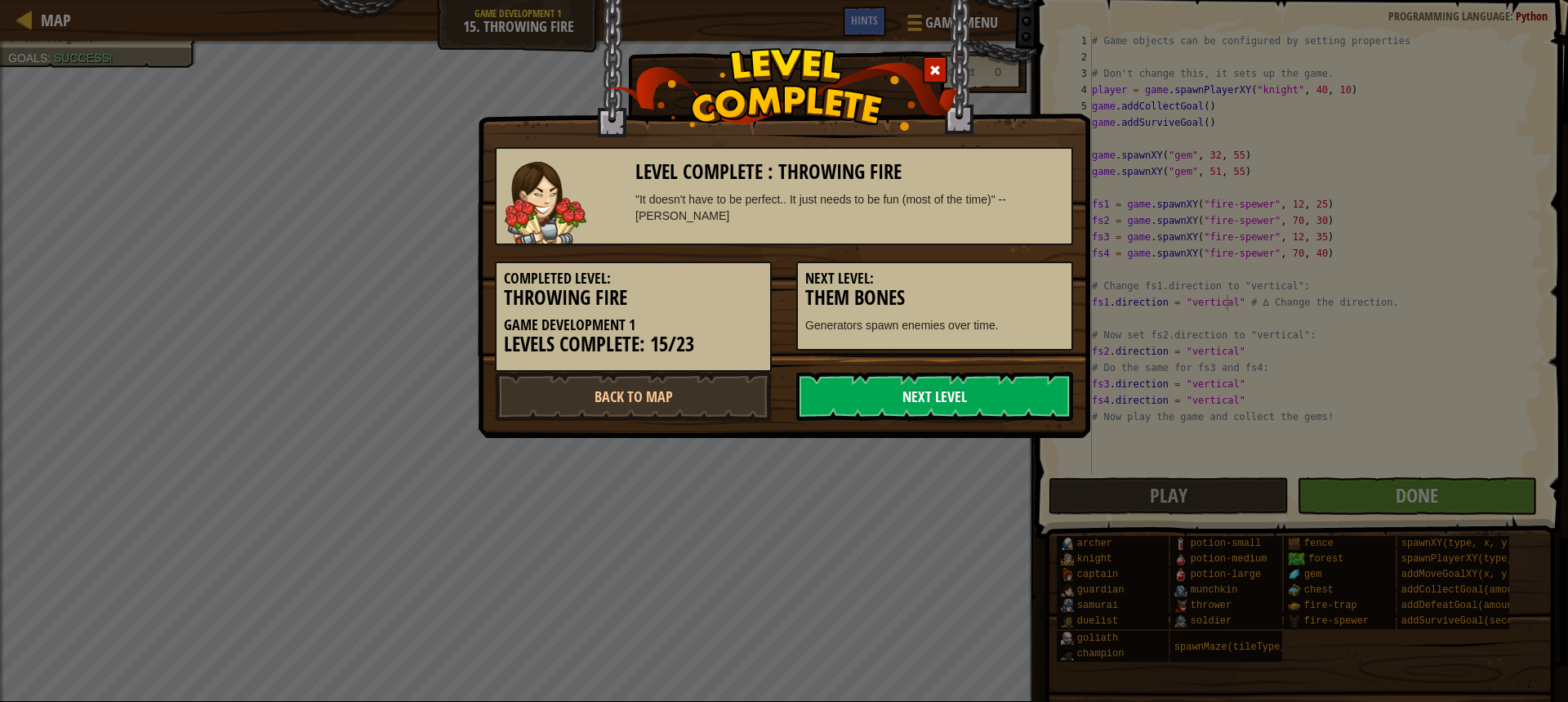
click at [1009, 378] on link "Next Level" at bounding box center [934, 396] width 277 height 49
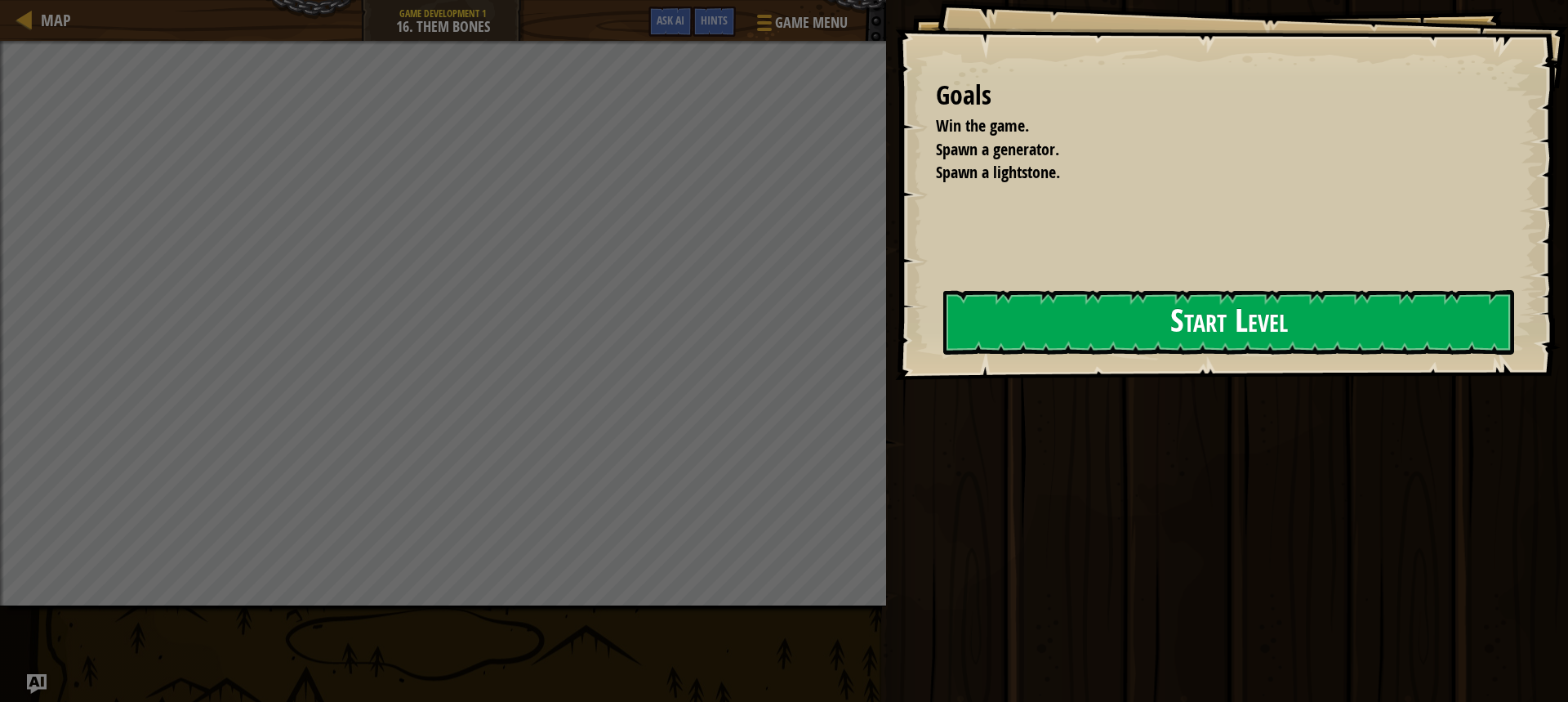
click at [948, 335] on button "Start Level" at bounding box center [1229, 322] width 571 height 65
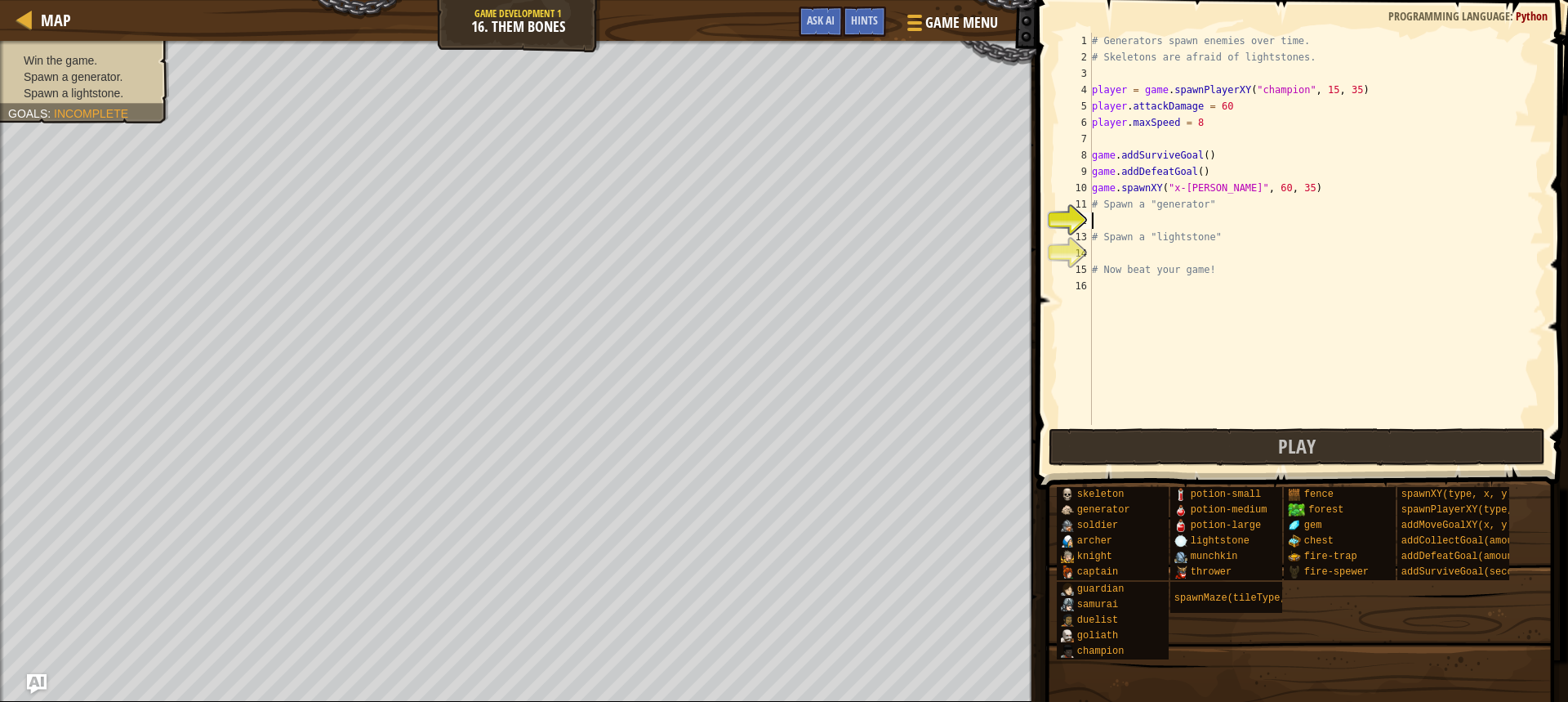
scroll to position [8, 0]
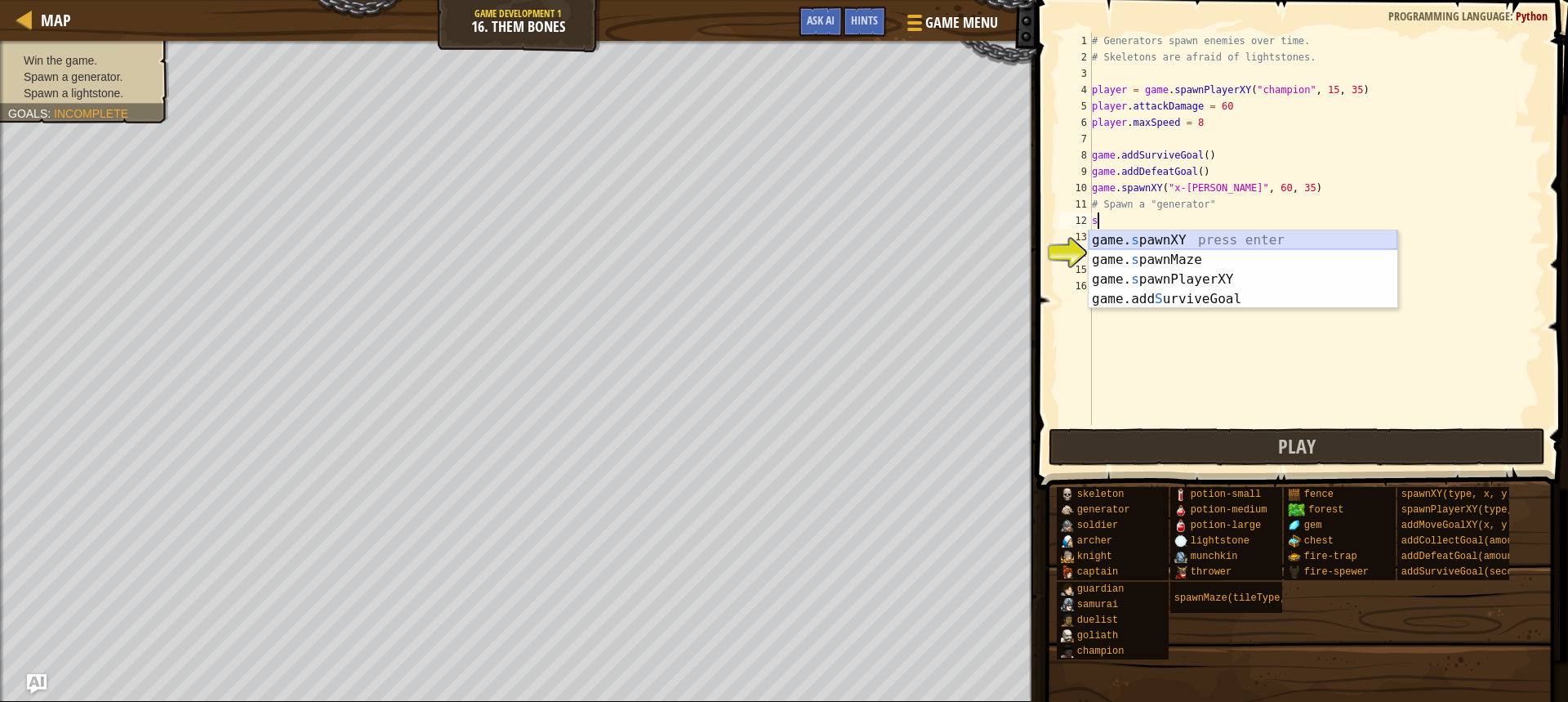
click at [1209, 243] on div "game. s pawnXY press enter game. s pawnMaze press enter game. s pawnPlayerXY pr…" at bounding box center [1243, 289] width 308 height 117
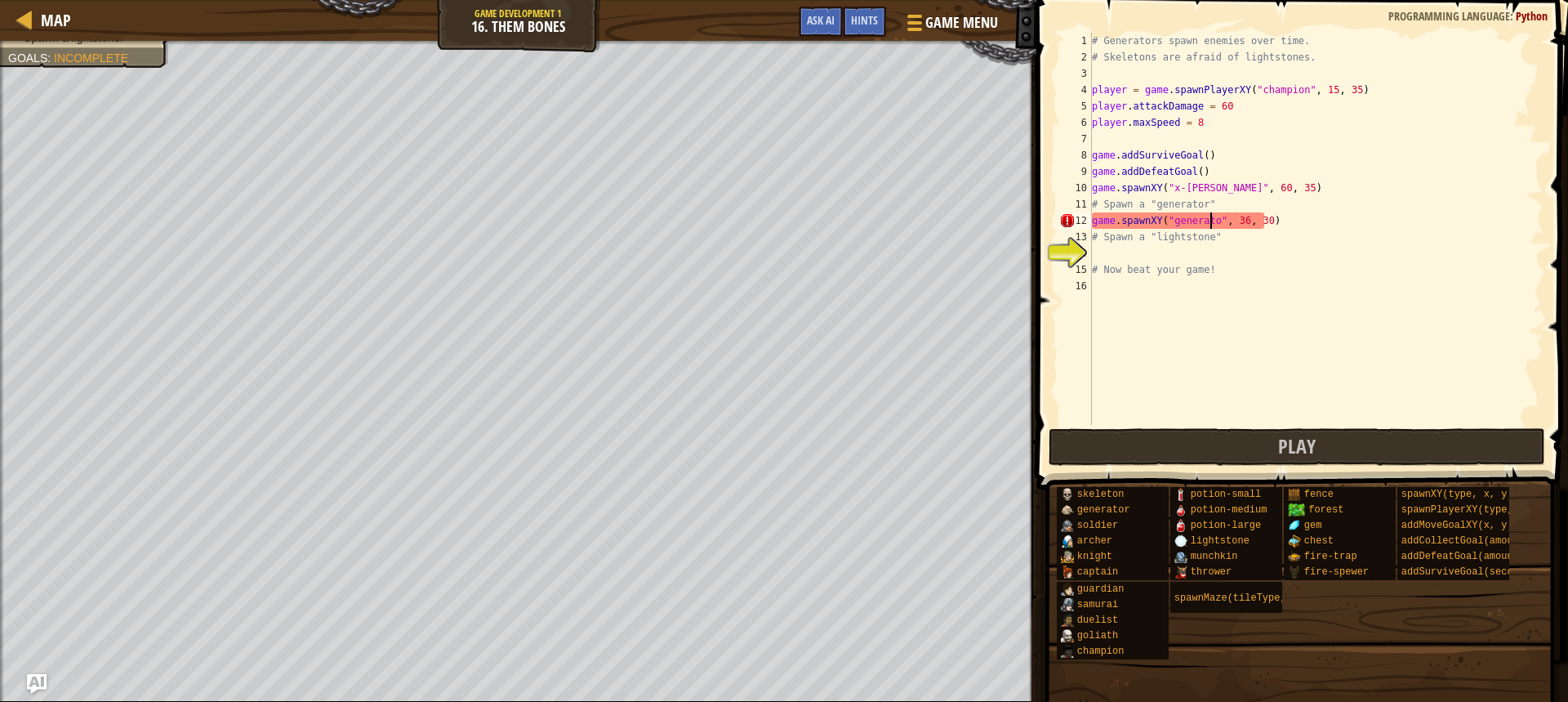
scroll to position [8, 10]
type textarea "game.spawnXY("generator", 36, 30)"
click at [1156, 250] on div "# Generators spawn enemies over time. # Skeletons are afraid of lightstones. pl…" at bounding box center [1317, 245] width 455 height 425
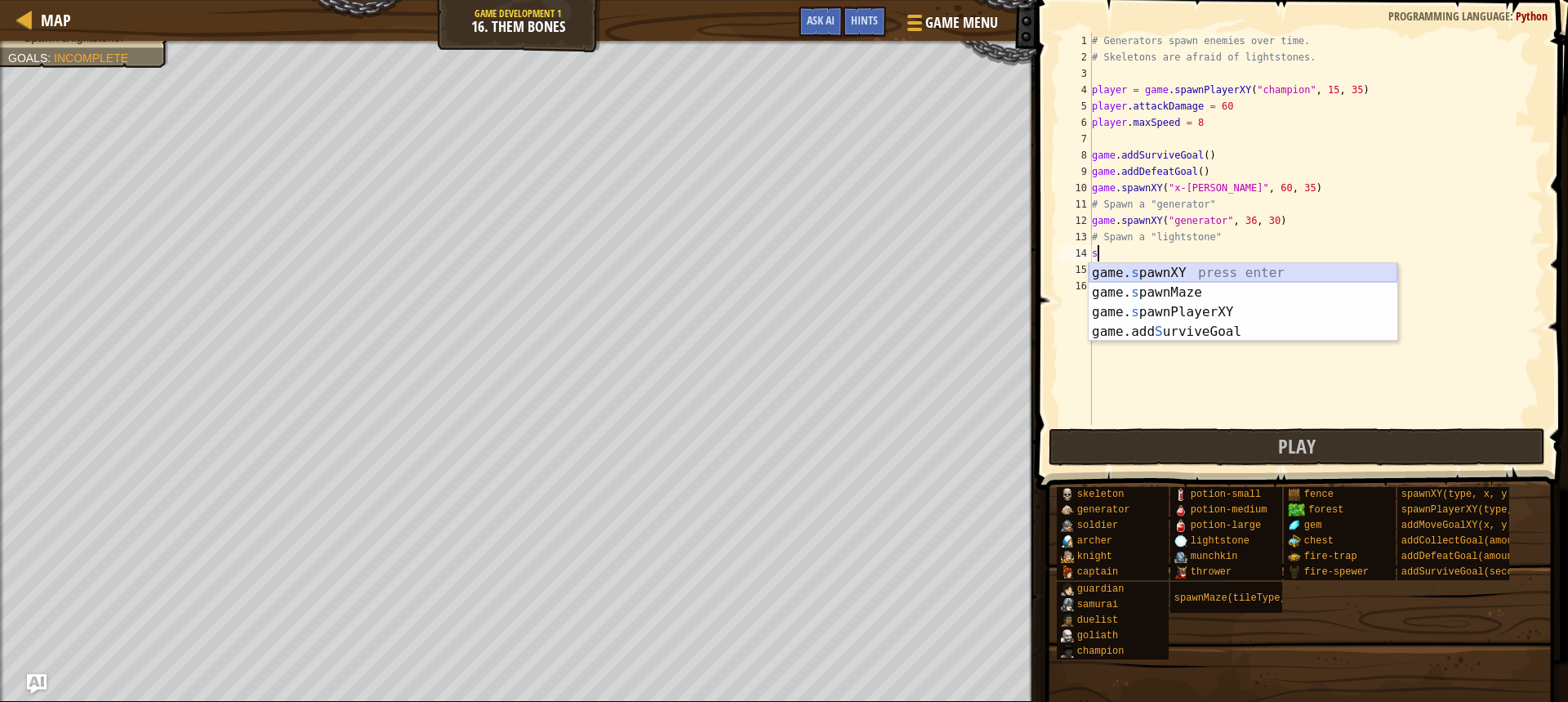
click at [1215, 272] on div "game. s pawnXY press enter game. s pawnMaze press enter game. s pawnPlayerXY pr…" at bounding box center [1243, 322] width 308 height 117
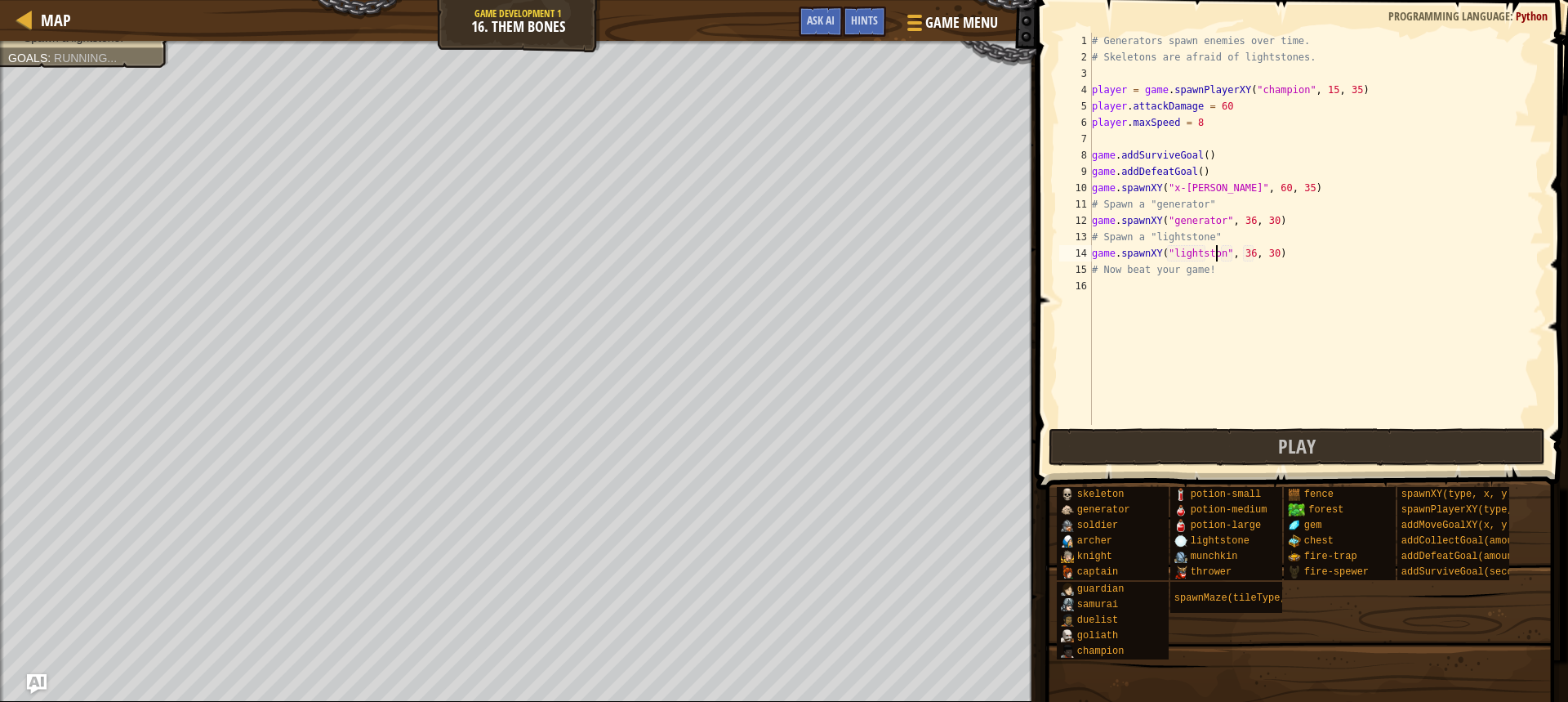
scroll to position [8, 11]
click at [1273, 253] on div "# Generators spawn enemies over time. # Skeletons are afraid of lightstones. pl…" at bounding box center [1317, 245] width 455 height 425
click at [1266, 253] on div "# Generators spawn enemies over time. # Skeletons are afraid of lightstones. pl…" at bounding box center [1317, 245] width 455 height 425
click at [1225, 456] on button "Play" at bounding box center [1297, 447] width 497 height 37
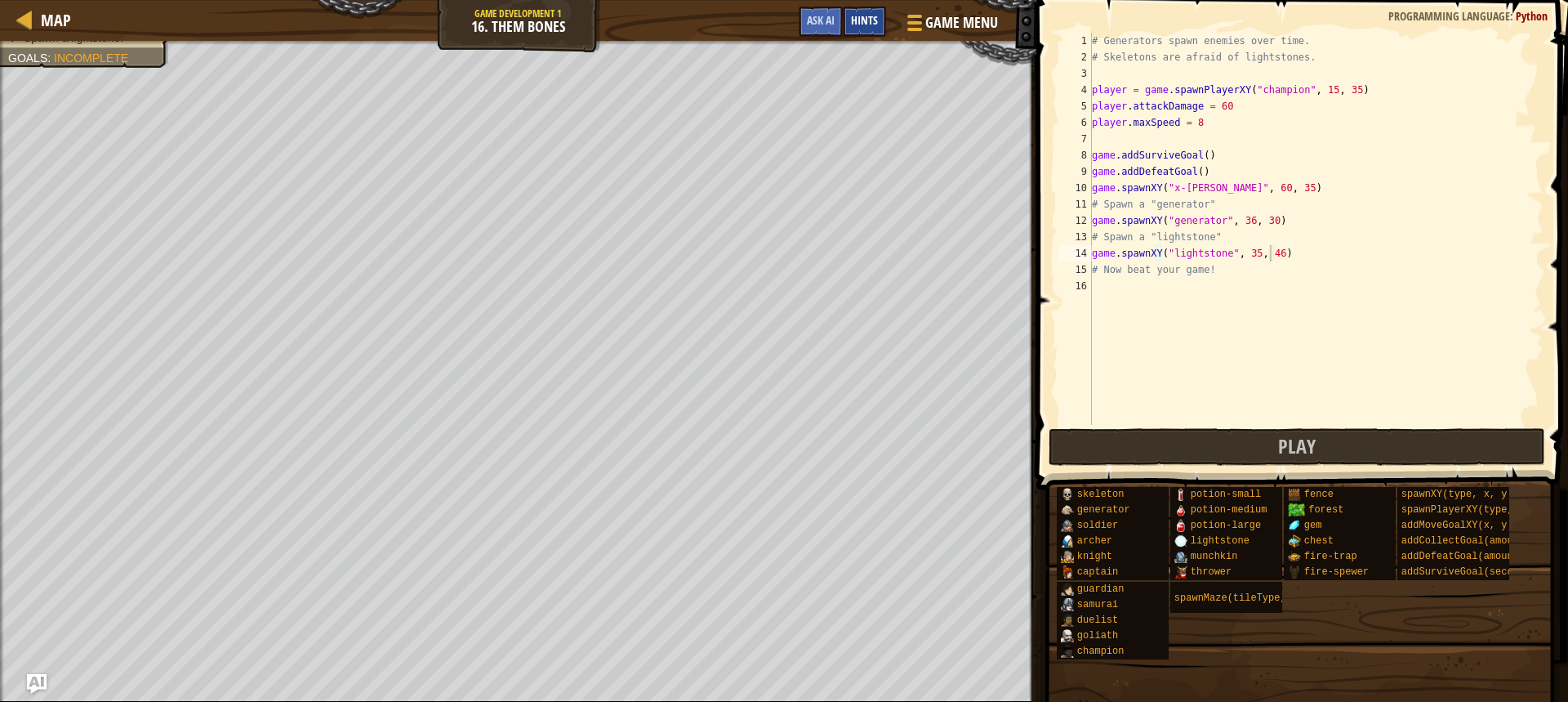
click at [866, 23] on span "Hints" at bounding box center [865, 20] width 27 height 15
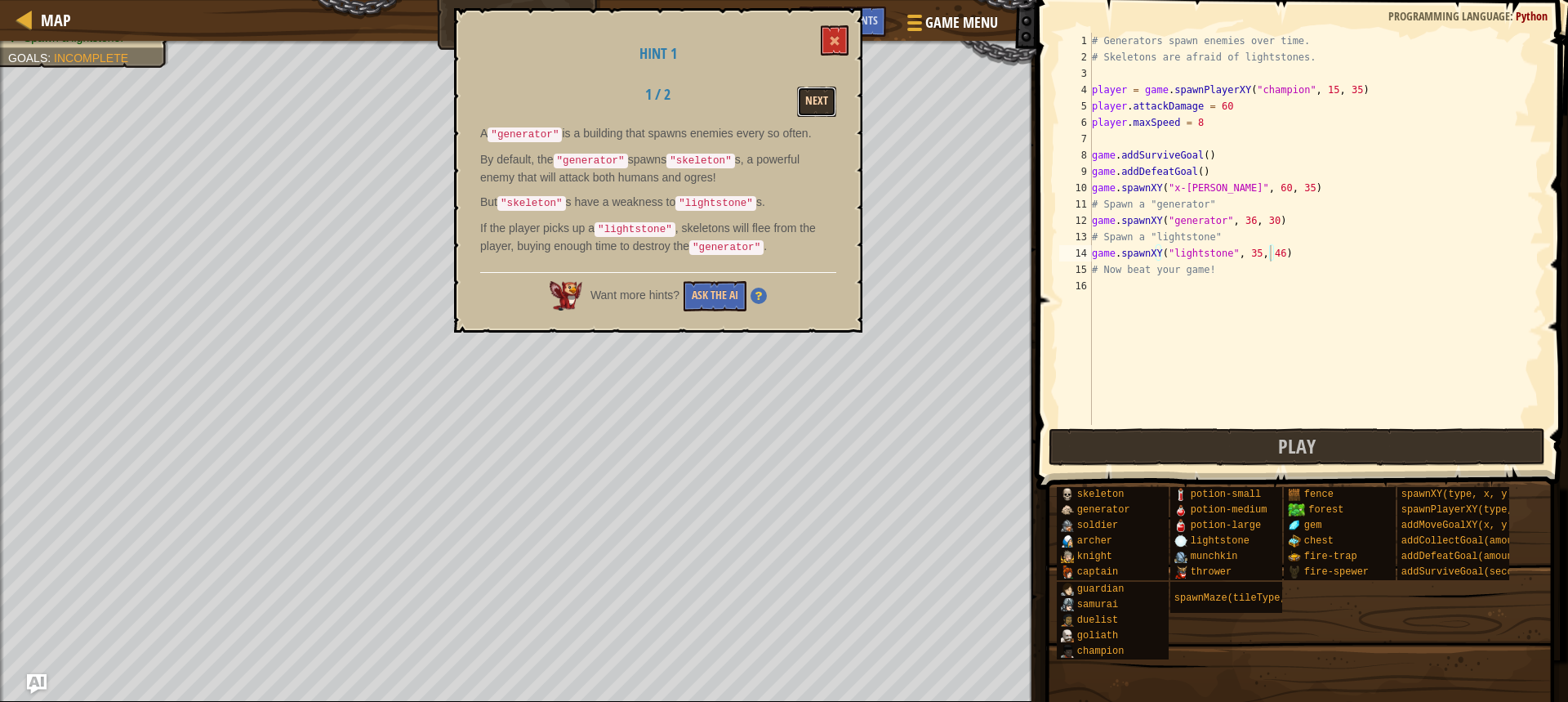
click at [813, 96] on button "Next" at bounding box center [816, 102] width 39 height 31
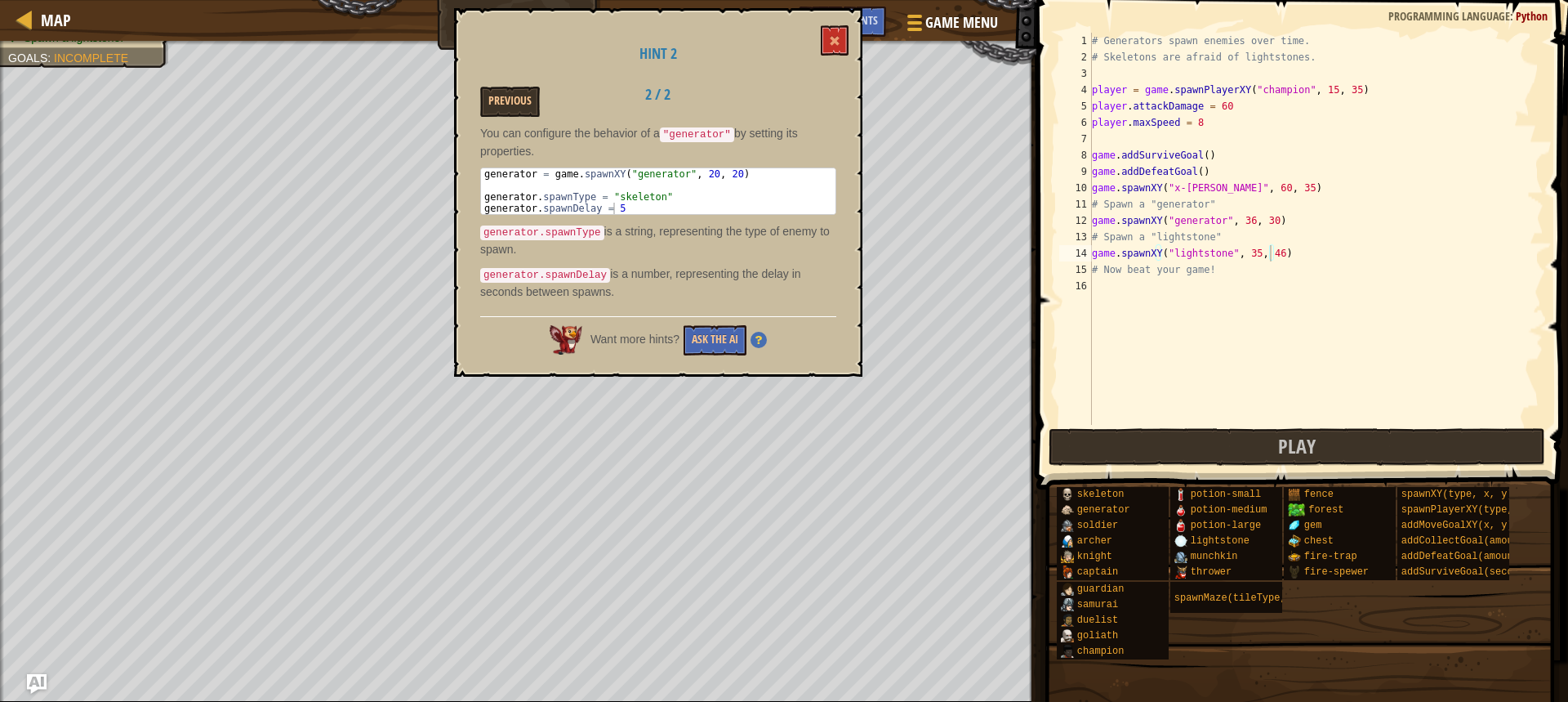
scroll to position [8, 14]
click at [1244, 222] on div "# Generators spawn enemies over time. # Skeletons are afraid of lightstones. pl…" at bounding box center [1317, 245] width 455 height 425
click at [1121, 262] on div "# Generators spawn enemies over time. # Skeletons are afraid of lightstones. pl…" at bounding box center [1317, 245] width 455 height 425
click at [1091, 265] on div "15" at bounding box center [1075, 269] width 32 height 16
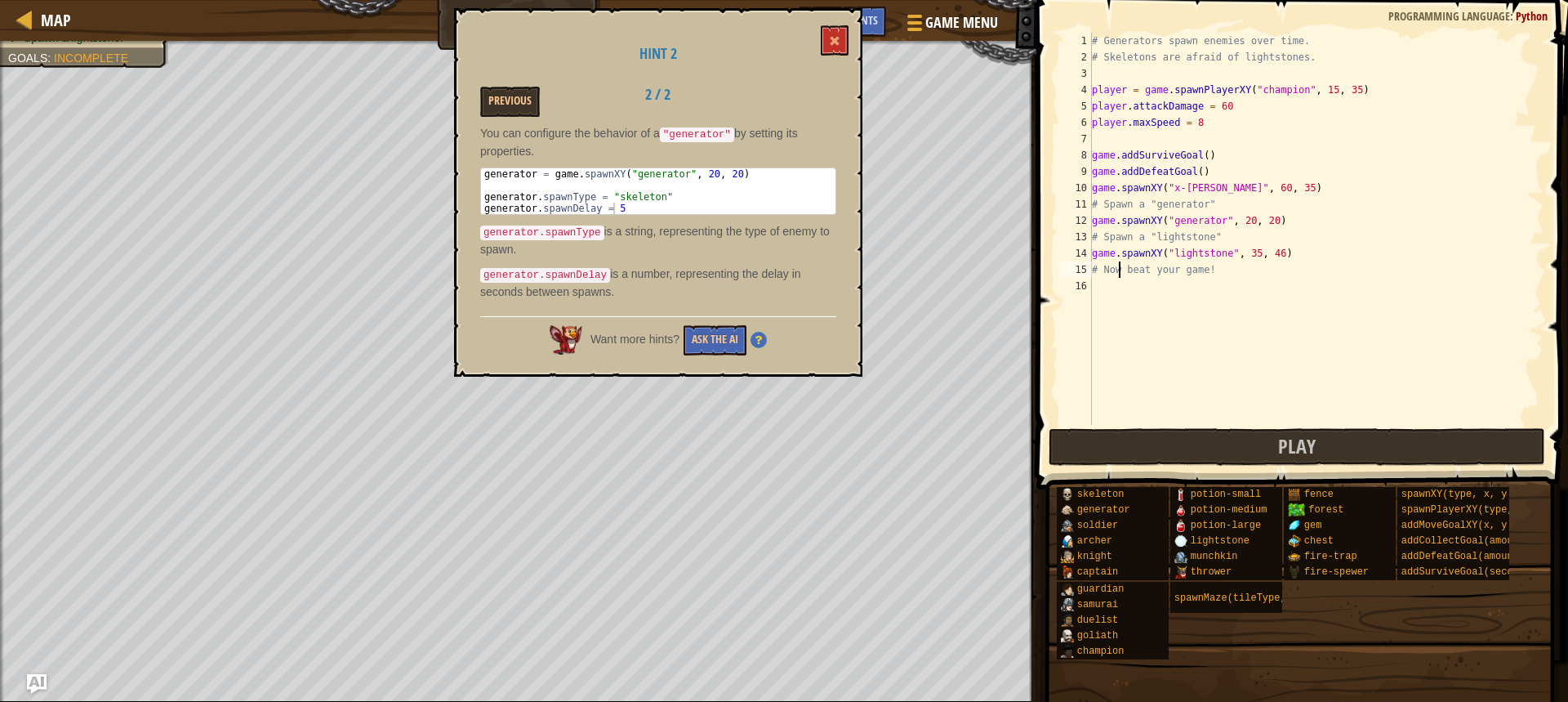
type textarea "# Now beat your game!"
type textarea "generator.spawnType"
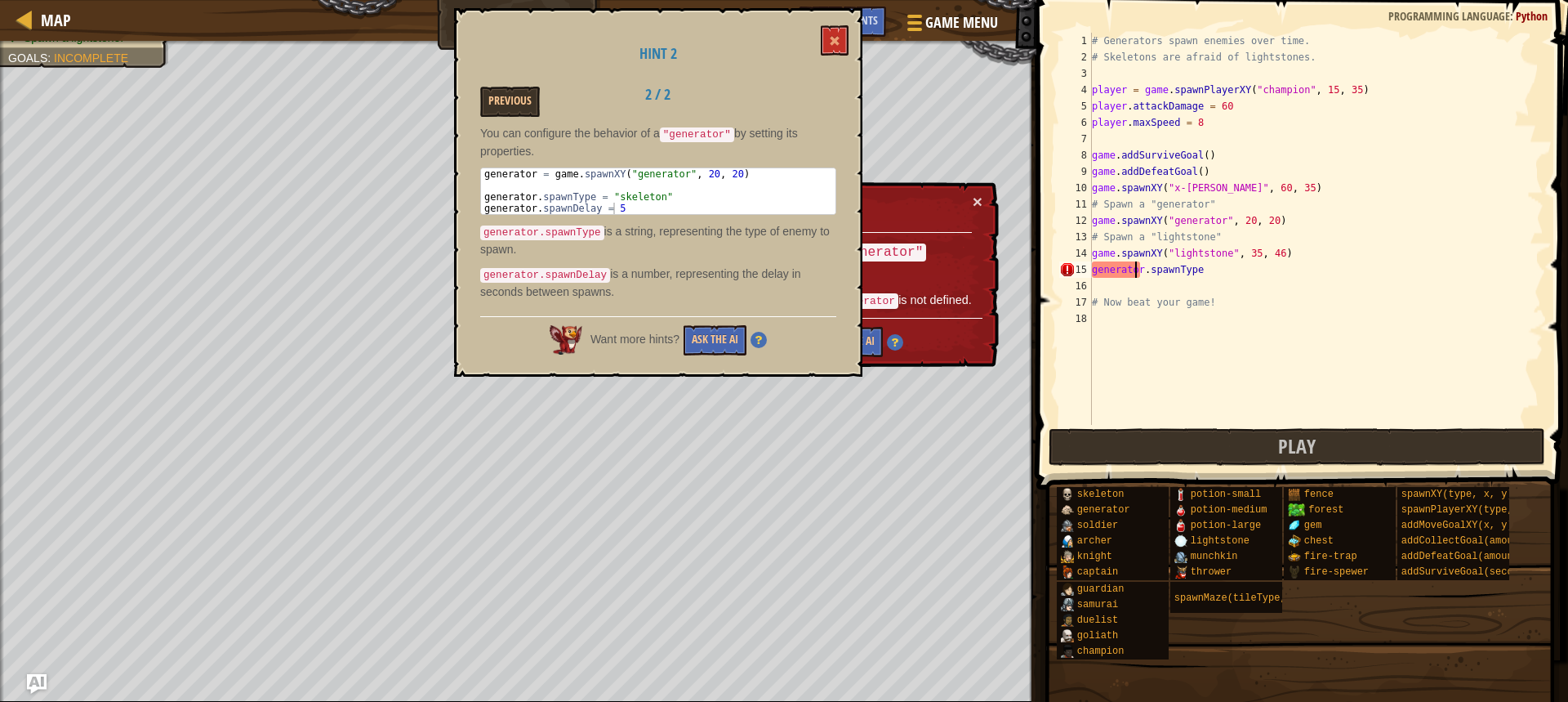
click at [1134, 275] on div "# Generators spawn enemies over time. # Skeletons are afraid of lightstones. pl…" at bounding box center [1317, 245] width 455 height 425
click at [1122, 268] on div "# Generators spawn enemies over time. # Skeletons are afraid of lightstones. pl…" at bounding box center [1317, 245] width 455 height 425
click at [1139, 271] on div "# Generators spawn enemies over time. # Skeletons are afraid of lightstones. pl…" at bounding box center [1317, 245] width 455 height 425
click at [835, 41] on span at bounding box center [834, 40] width 11 height 11
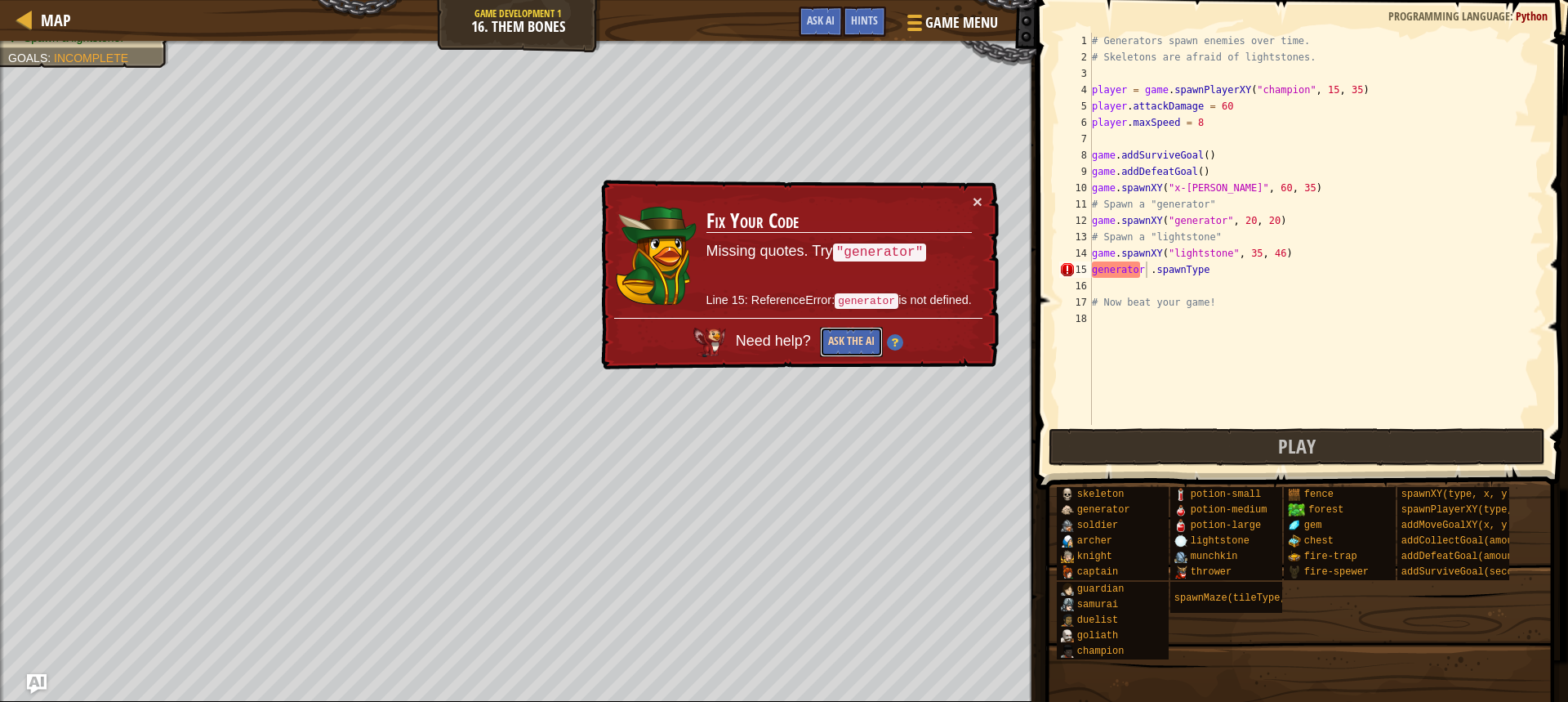
click at [858, 346] on button "Ask the AI" at bounding box center [851, 343] width 63 height 31
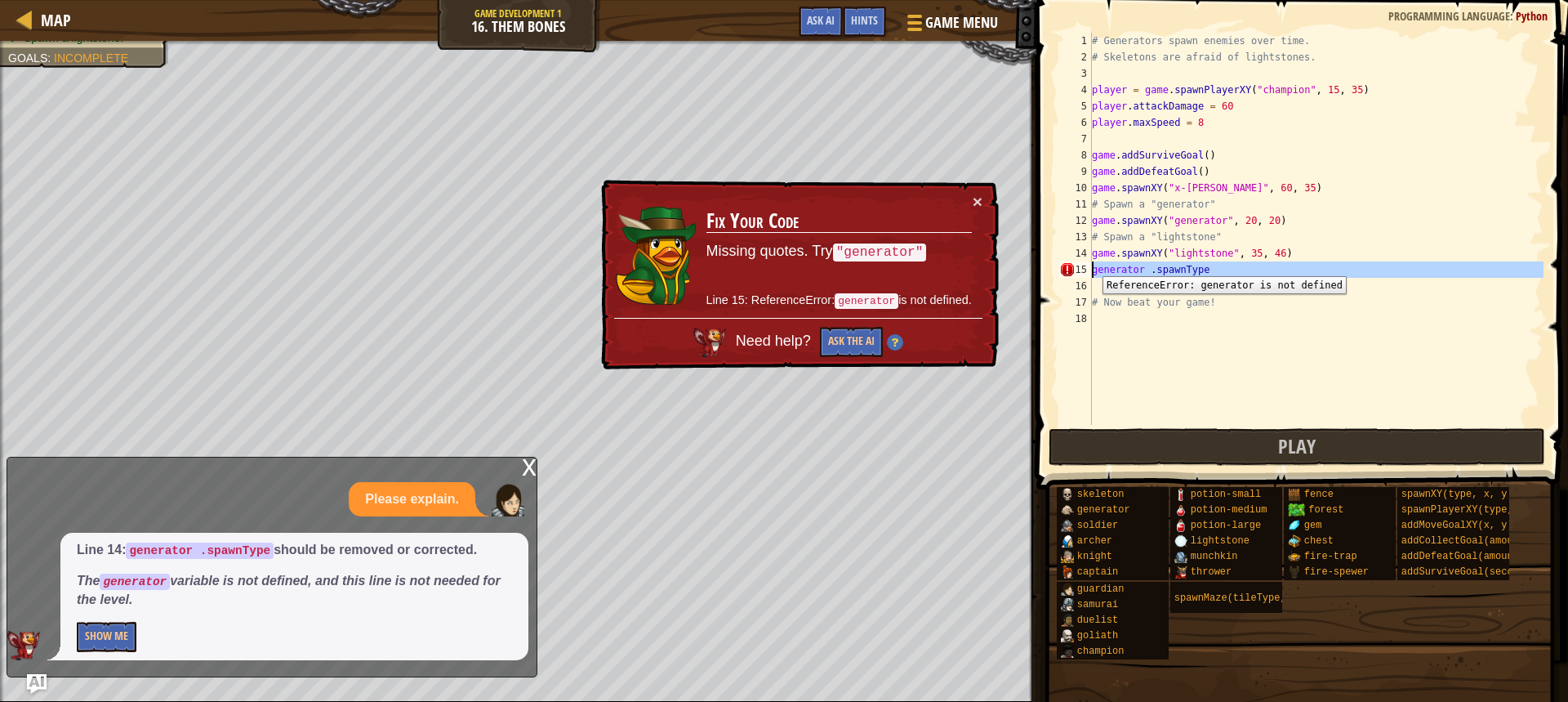
click at [1091, 264] on div "15" at bounding box center [1075, 269] width 32 height 16
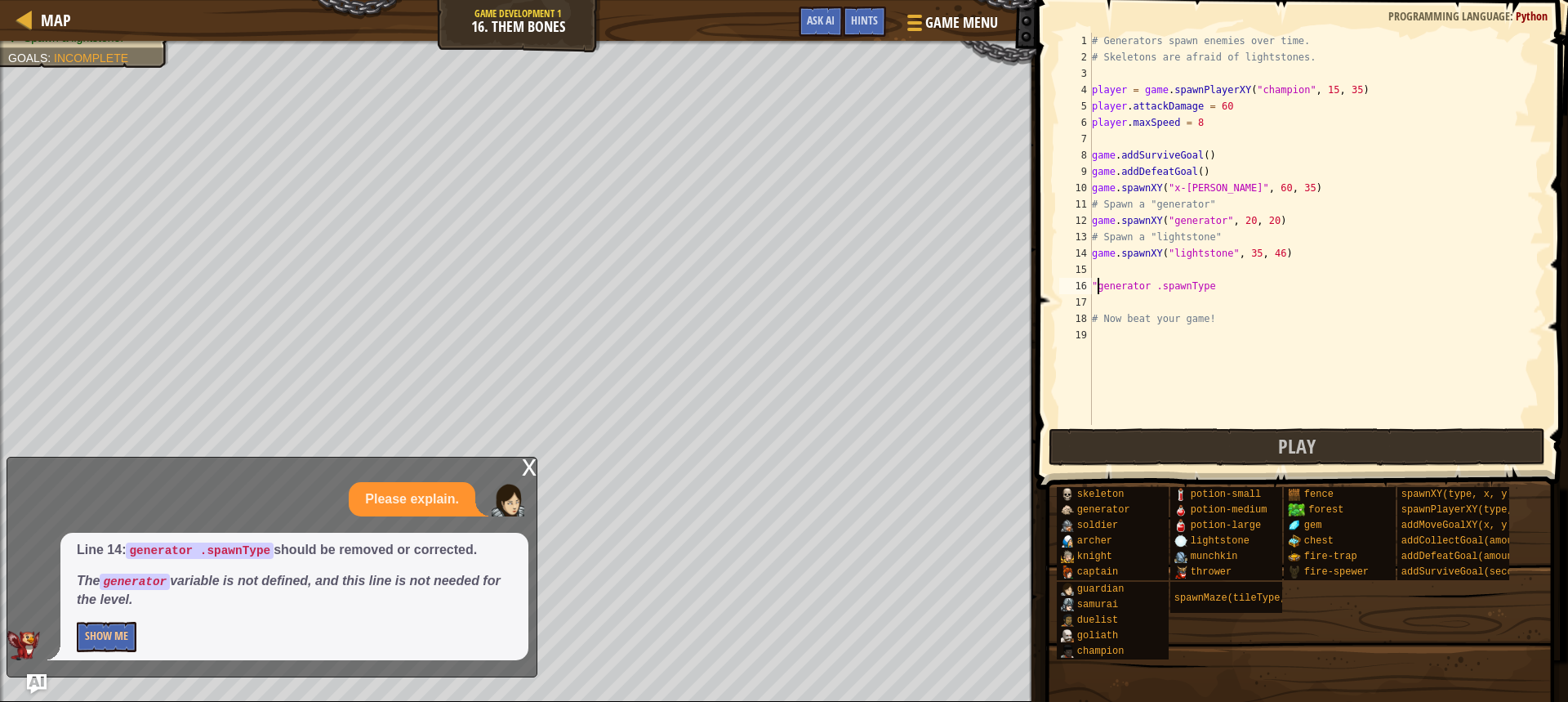
scroll to position [8, 1]
type textarea ""generator" .spawnType"
click at [1137, 298] on div "# Generators spawn enemies over time. # Skeletons are afraid of lightstones. pl…" at bounding box center [1317, 245] width 455 height 425
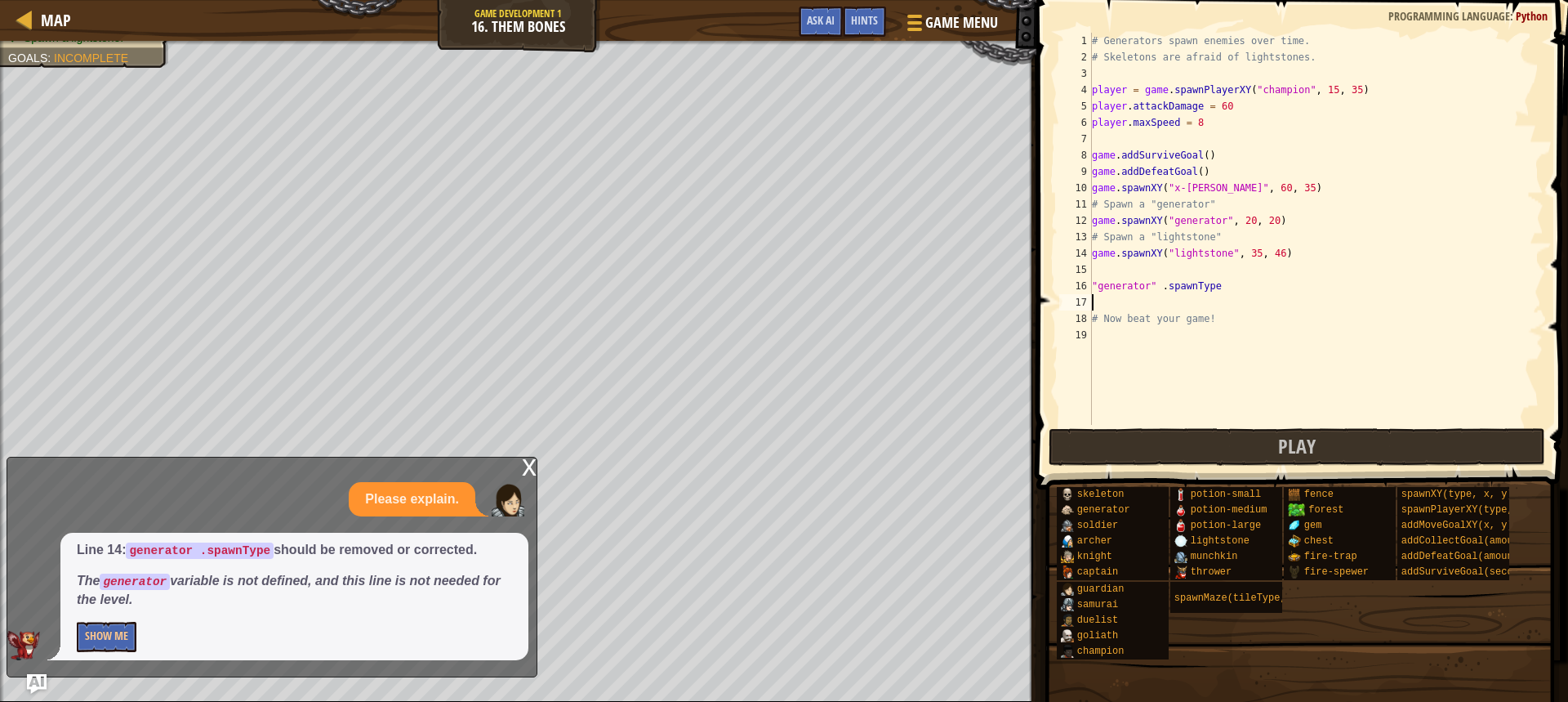
click at [520, 467] on div "x Please explain. Line 14: generator .spawnType should be removed or corrected.…" at bounding box center [272, 567] width 531 height 221
click at [873, 23] on span "Hints" at bounding box center [865, 20] width 27 height 15
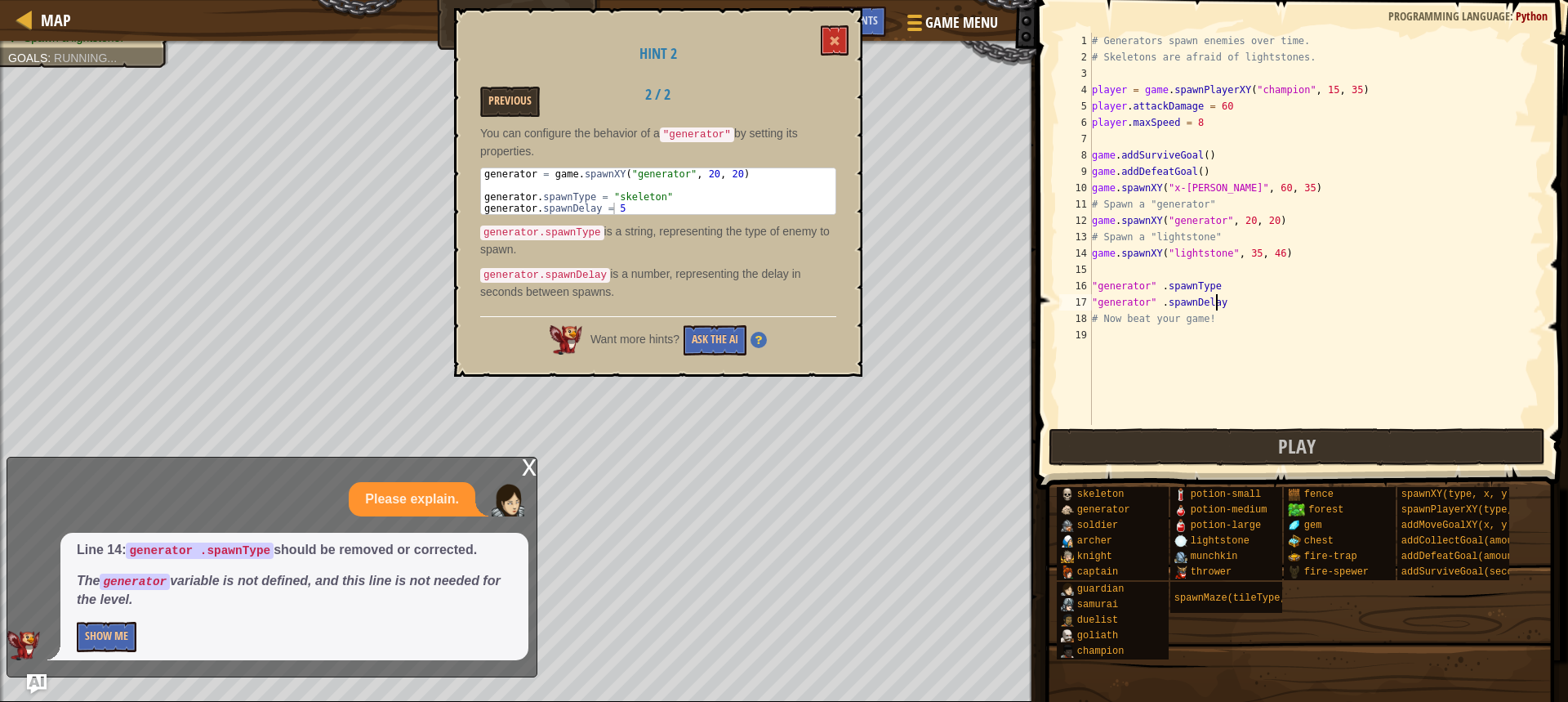
scroll to position [8, 10]
type textarea ""generator" .spawnDelay"
click at [1245, 433] on button "Play" at bounding box center [1297, 447] width 497 height 37
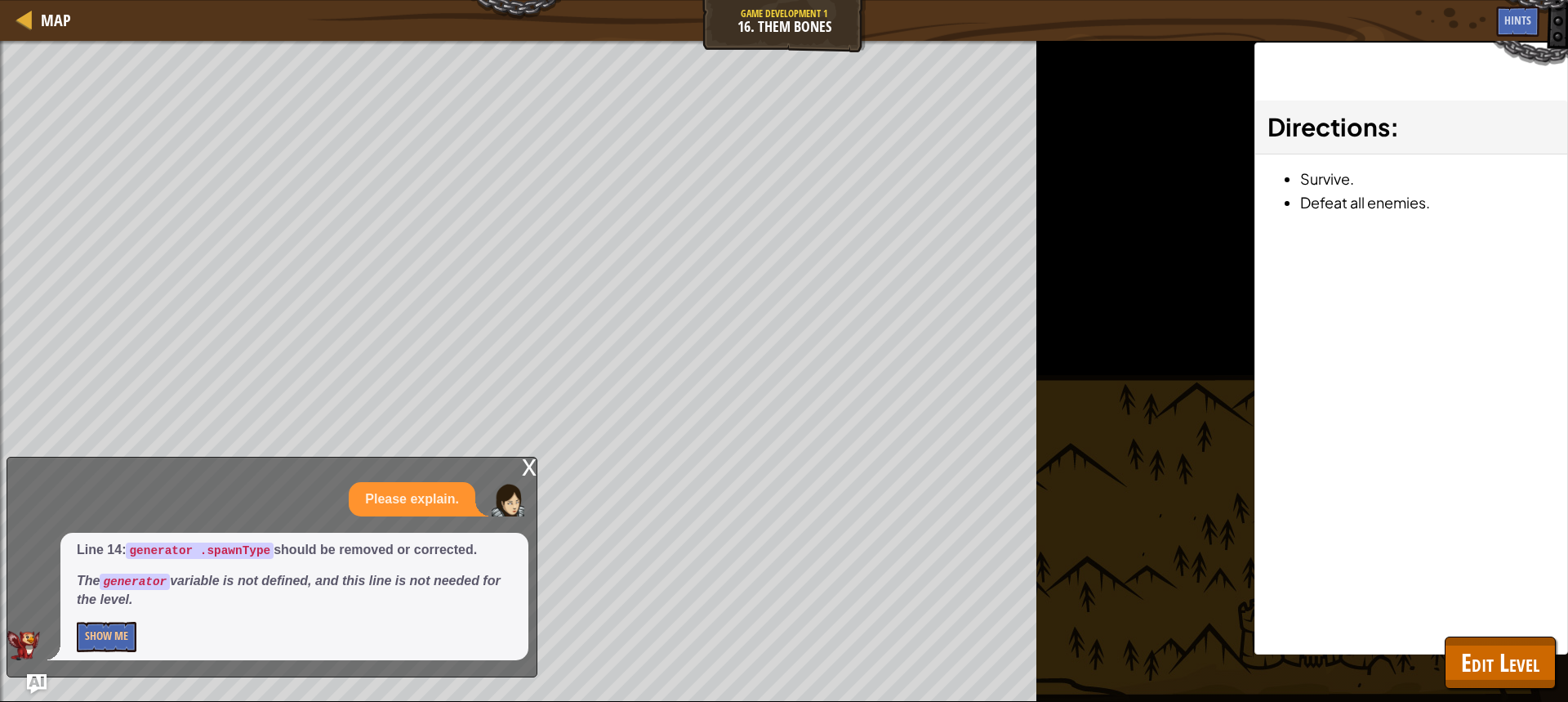
click at [520, 473] on div "x Please explain. Line 14: generator .spawnType should be removed or corrected.…" at bounding box center [272, 567] width 531 height 221
click at [526, 459] on div "x" at bounding box center [528, 465] width 14 height 16
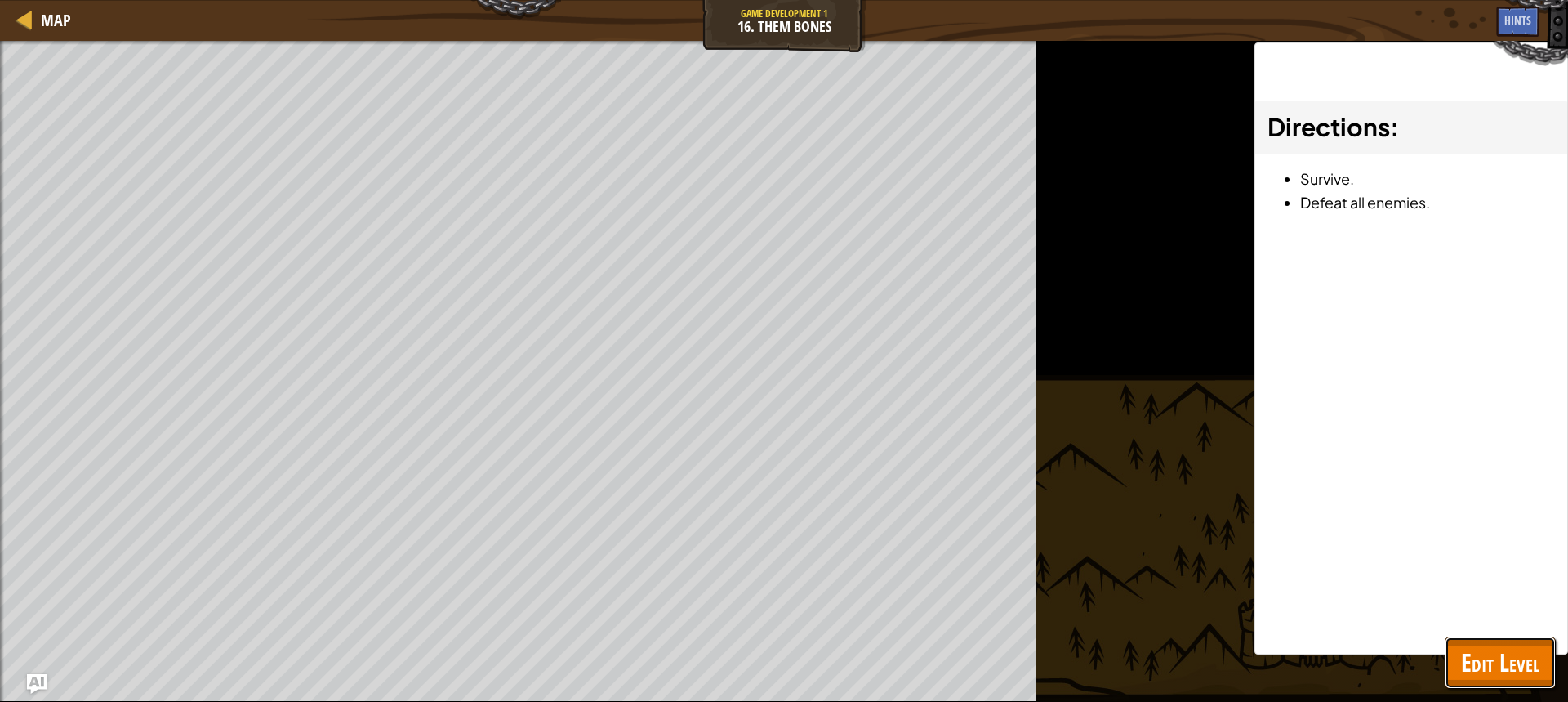
click at [1526, 675] on span "Edit Level" at bounding box center [1500, 662] width 78 height 33
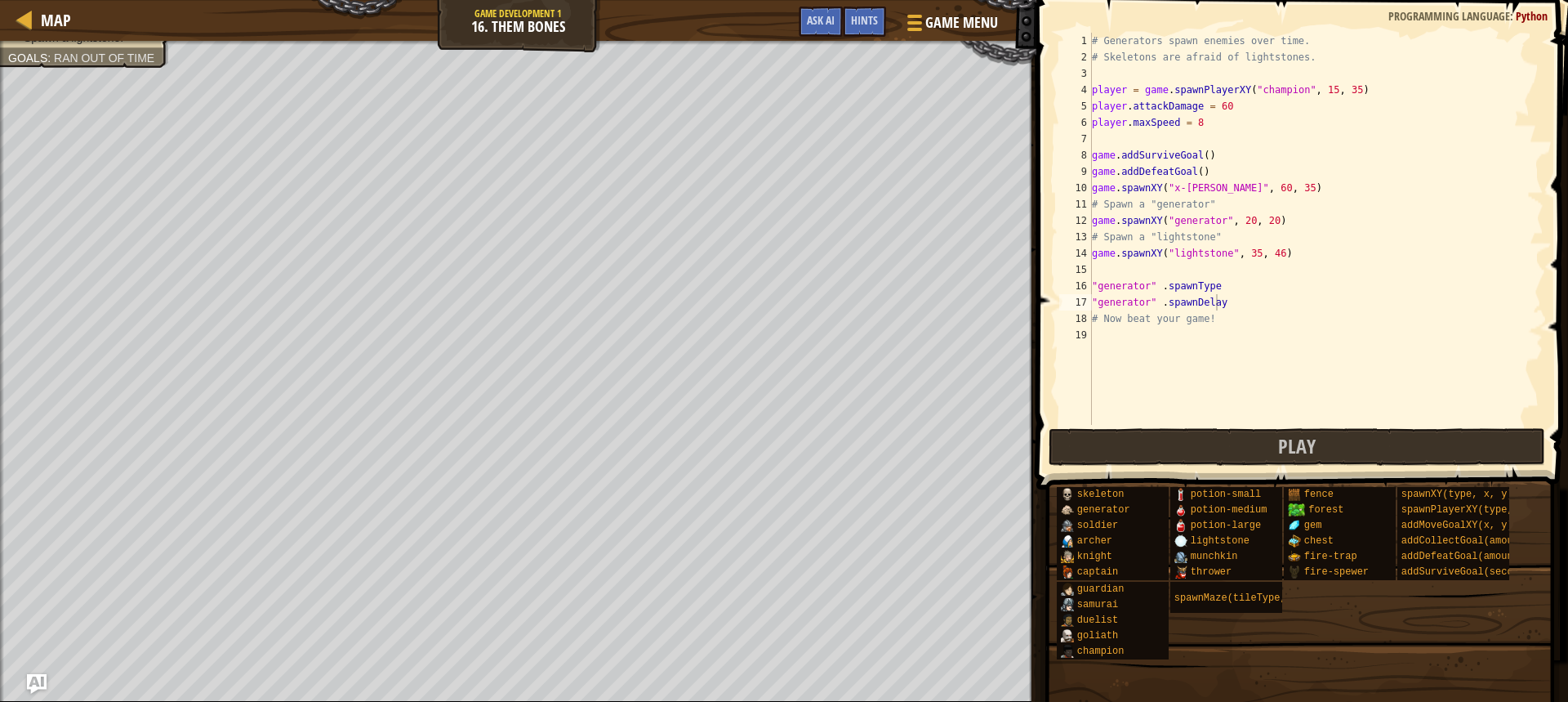
scroll to position [8, 0]
click at [1177, 265] on div "# Generators spawn enemies over time. # Skeletons are afraid of lightstones. pl…" at bounding box center [1317, 245] width 455 height 425
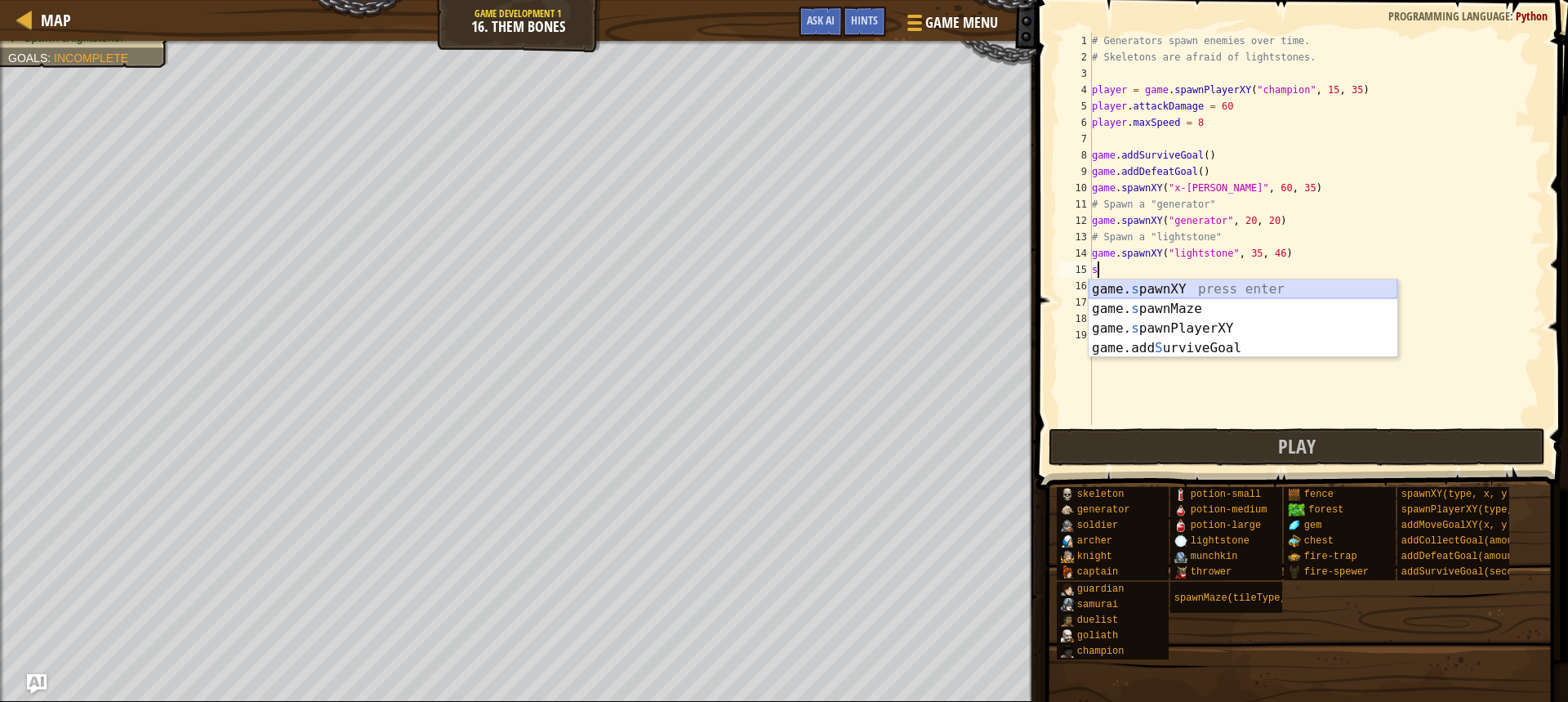
click at [1204, 290] on div "game. s pawnXY press enter game. s pawnMaze press enter game. s pawnPlayerXY pr…" at bounding box center [1243, 338] width 308 height 117
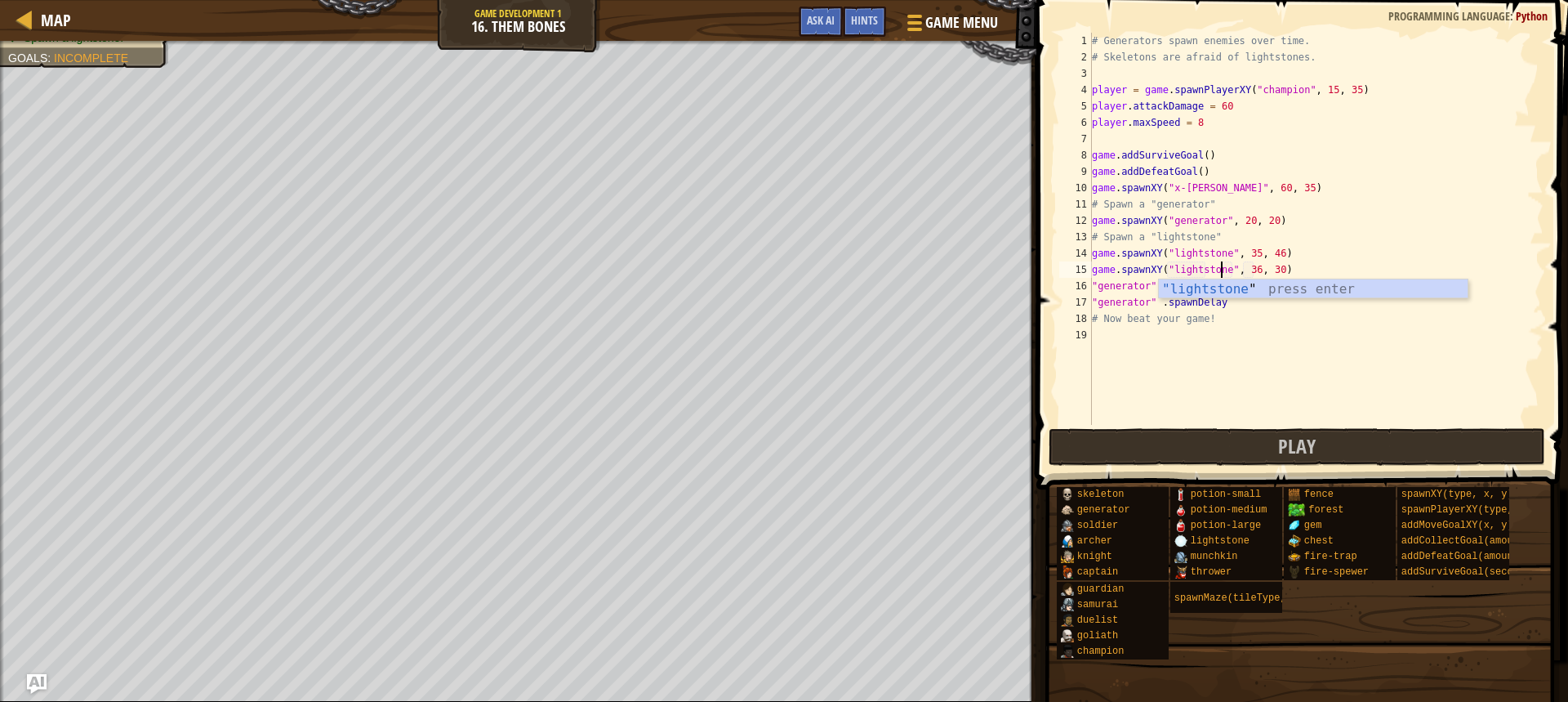
scroll to position [8, 11]
click at [1207, 289] on div ""lightstone " press enter" at bounding box center [1312, 309] width 308 height 59
click at [1247, 272] on div "# Generators spawn enemies over time. # Skeletons are afraid of lightstones. pl…" at bounding box center [1317, 245] width 455 height 425
type textarea "game.spawnXY("lightstone", 60, 31)"
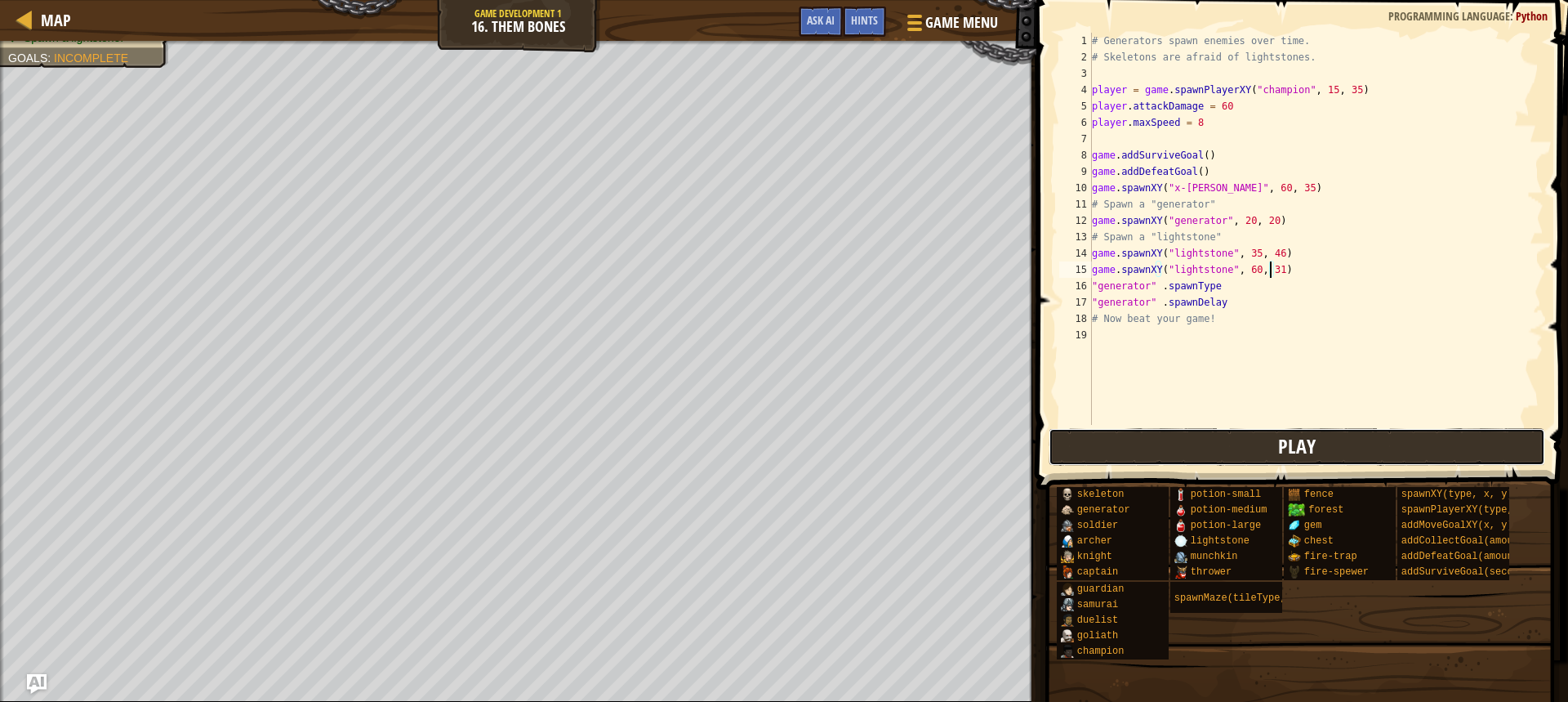
click at [1273, 460] on button "Play" at bounding box center [1297, 447] width 497 height 37
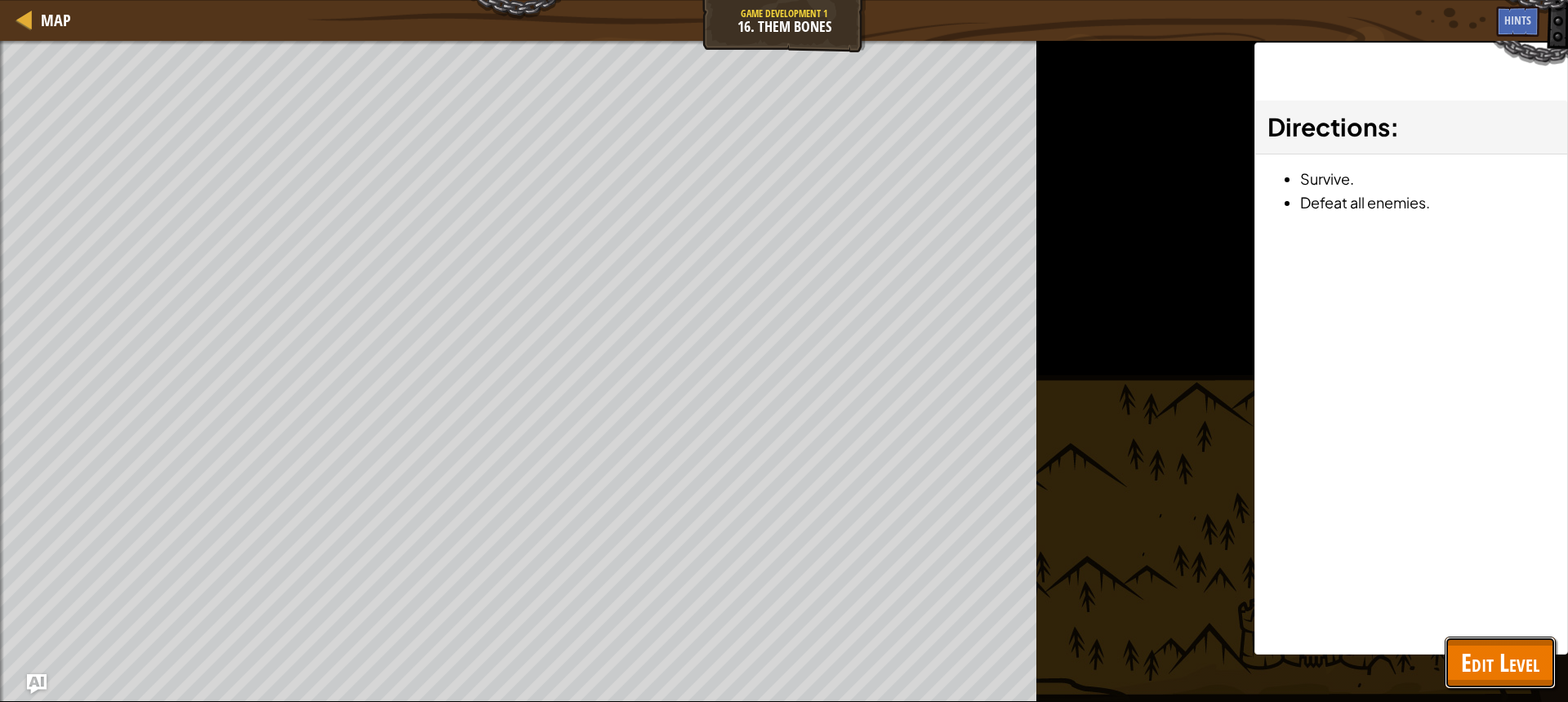
click at [1518, 648] on span "Edit Level" at bounding box center [1500, 662] width 78 height 33
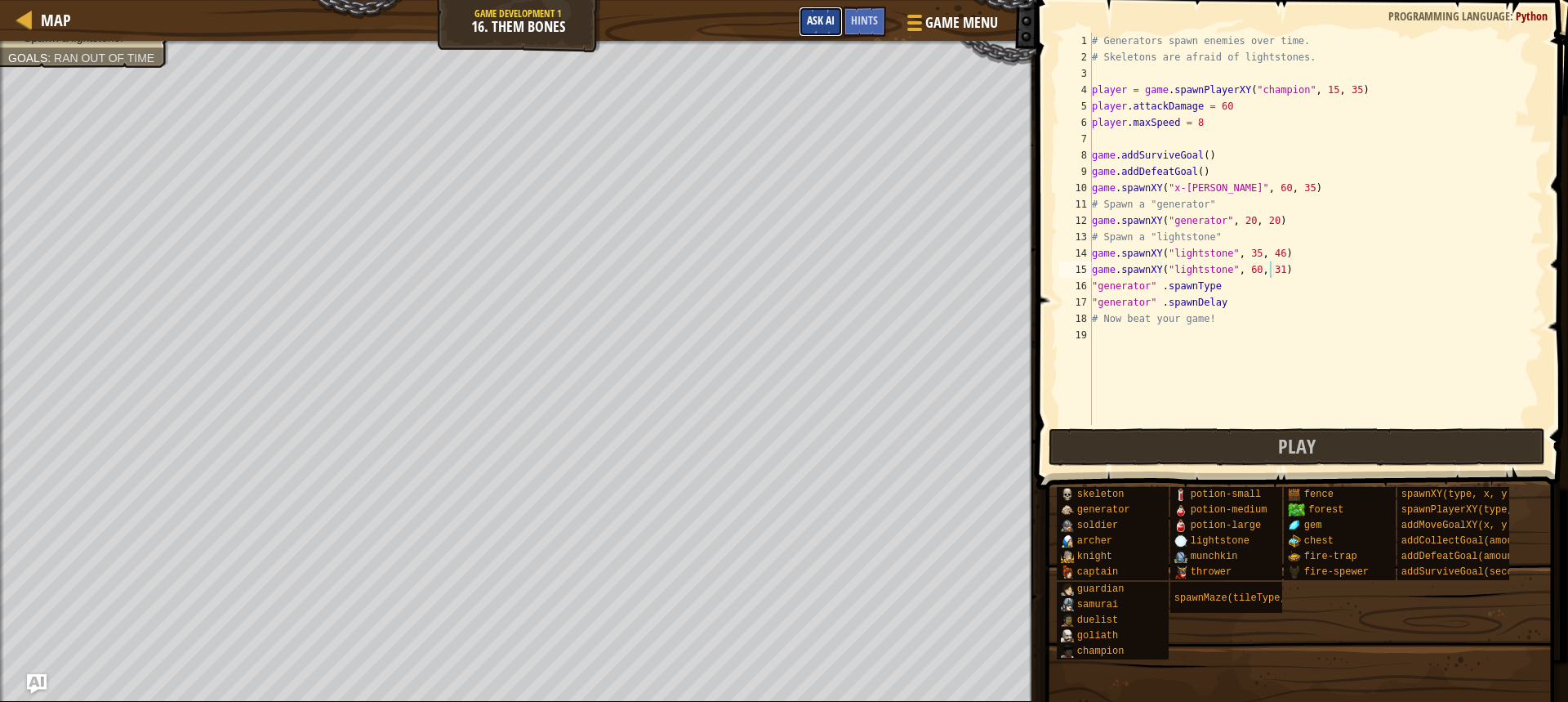
click at [815, 12] on button "Ask AI" at bounding box center [821, 22] width 44 height 31
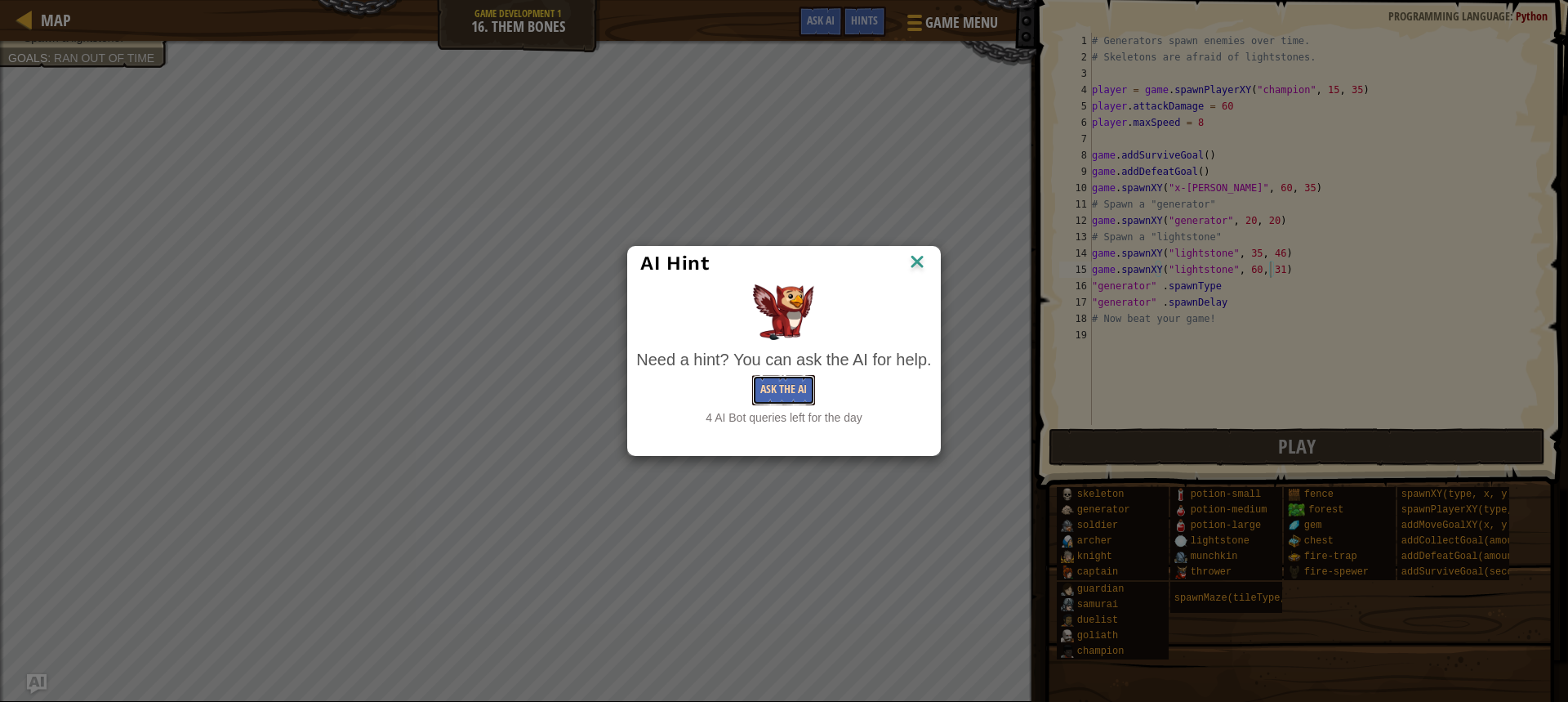
click at [804, 392] on button "Ask the AI" at bounding box center [784, 390] width 63 height 31
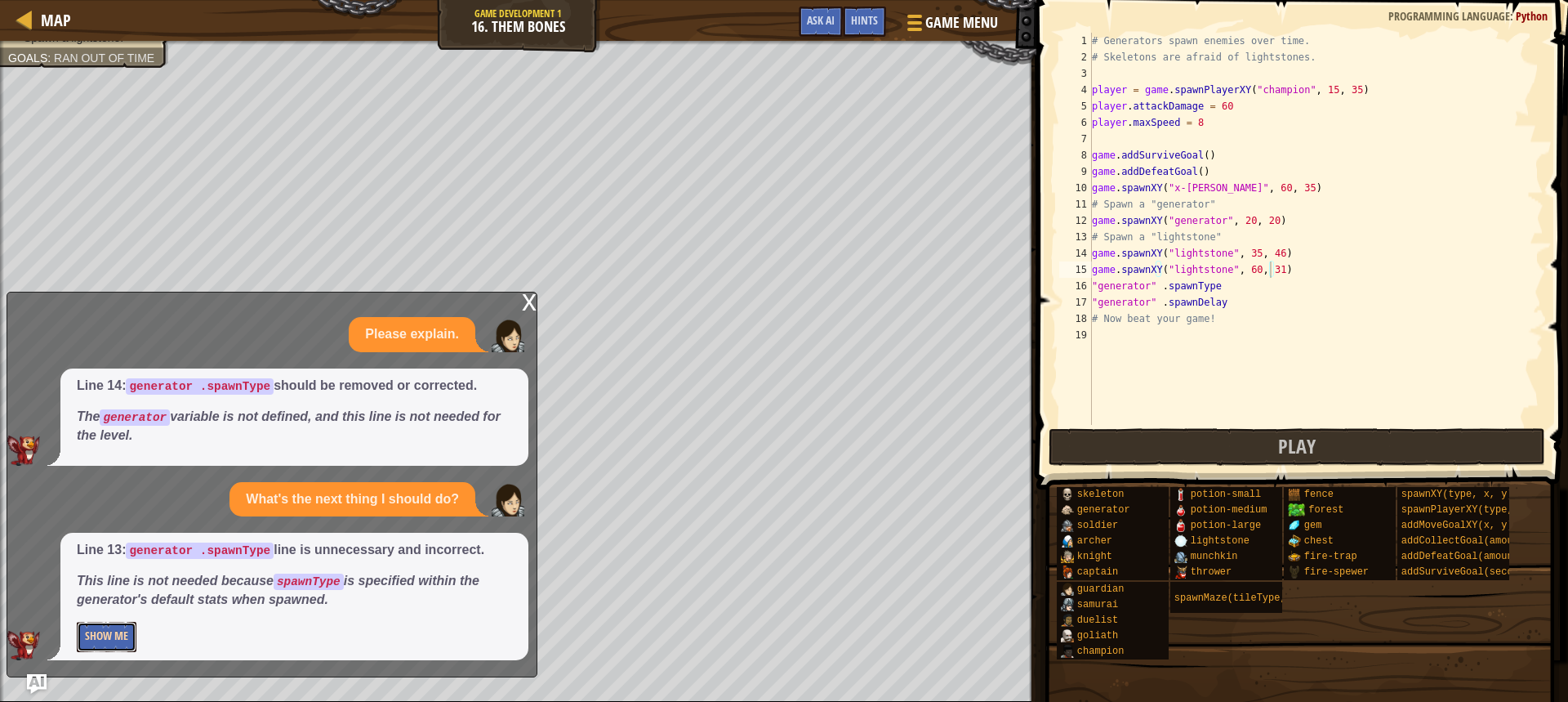
click at [116, 631] on button "Show Me" at bounding box center [106, 637] width 59 height 31
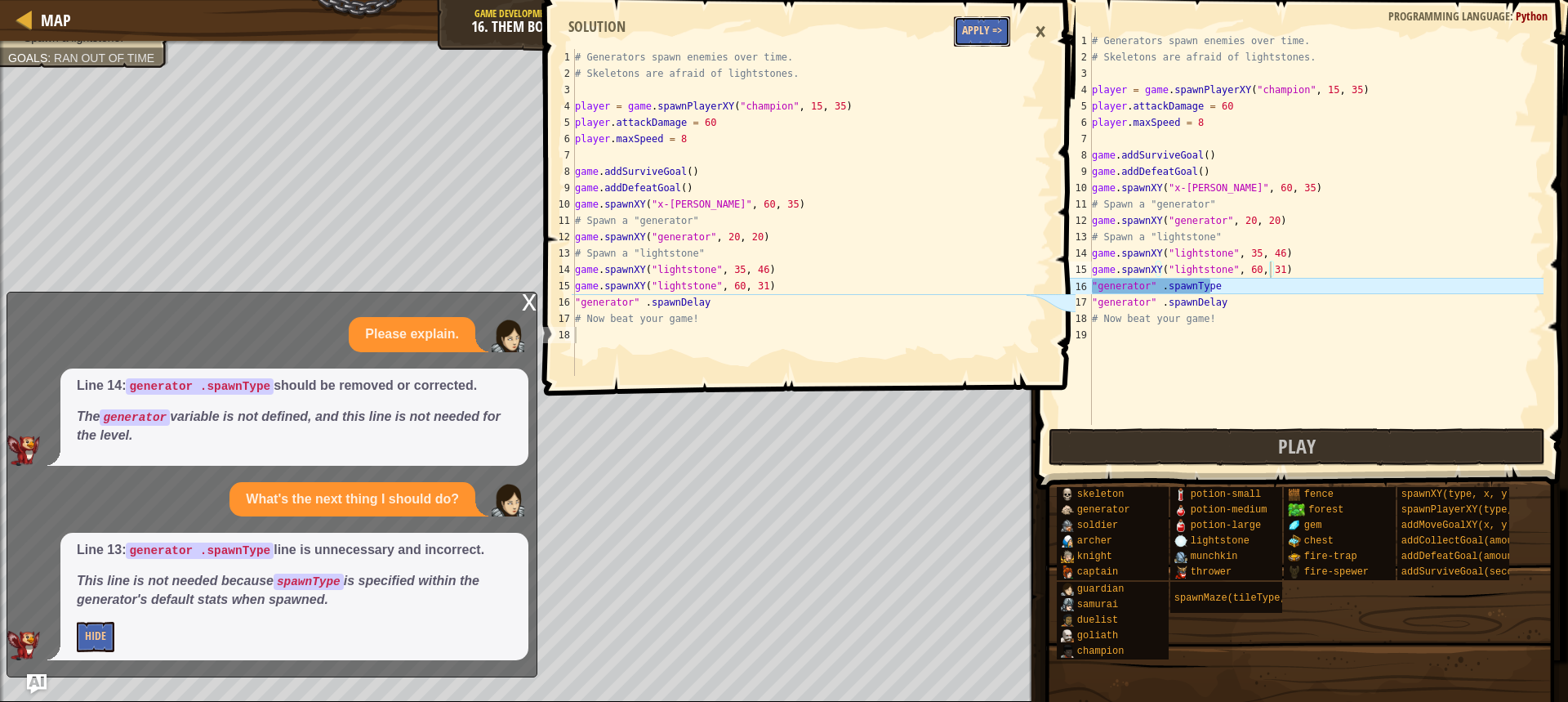
click at [974, 37] on button "Apply =>" at bounding box center [982, 31] width 56 height 31
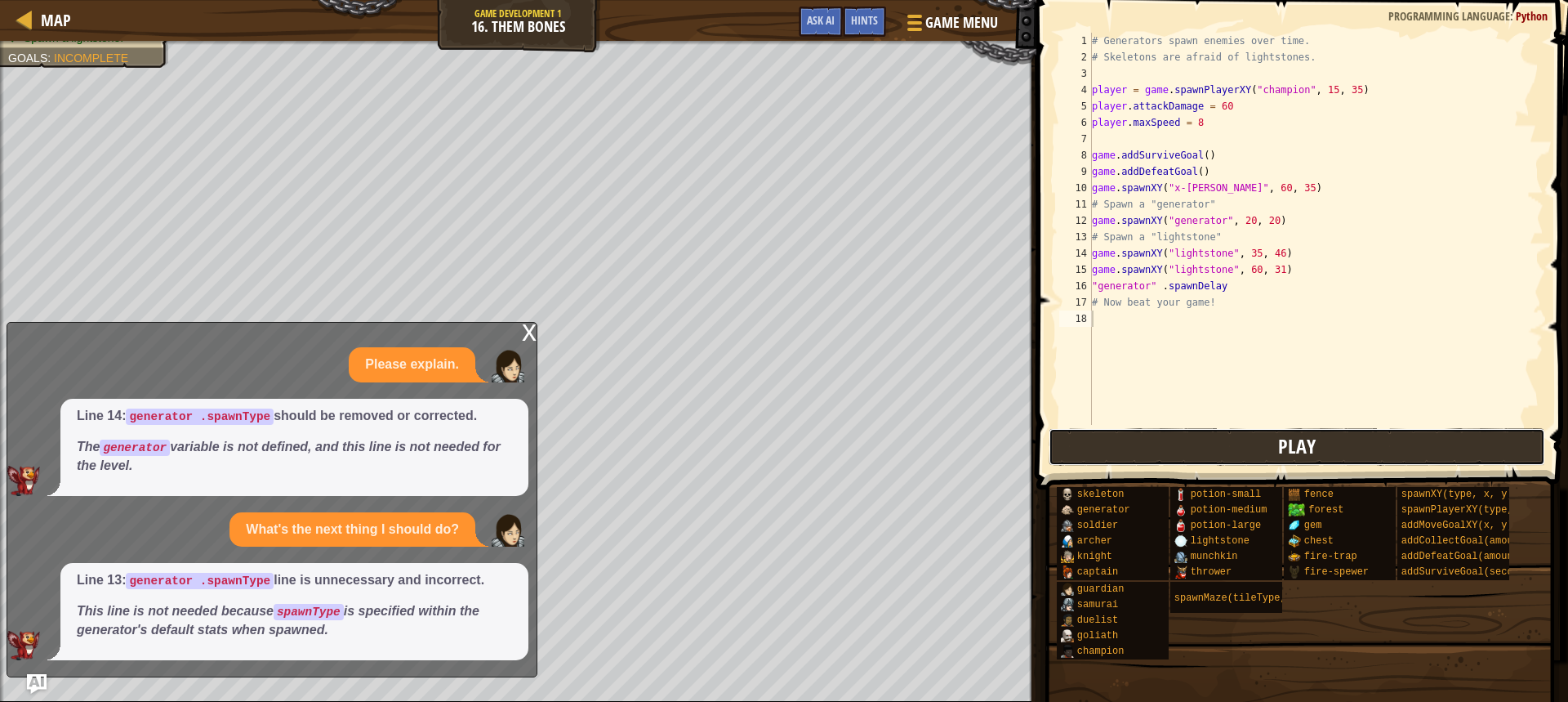
click at [1197, 459] on button "Play" at bounding box center [1297, 447] width 497 height 37
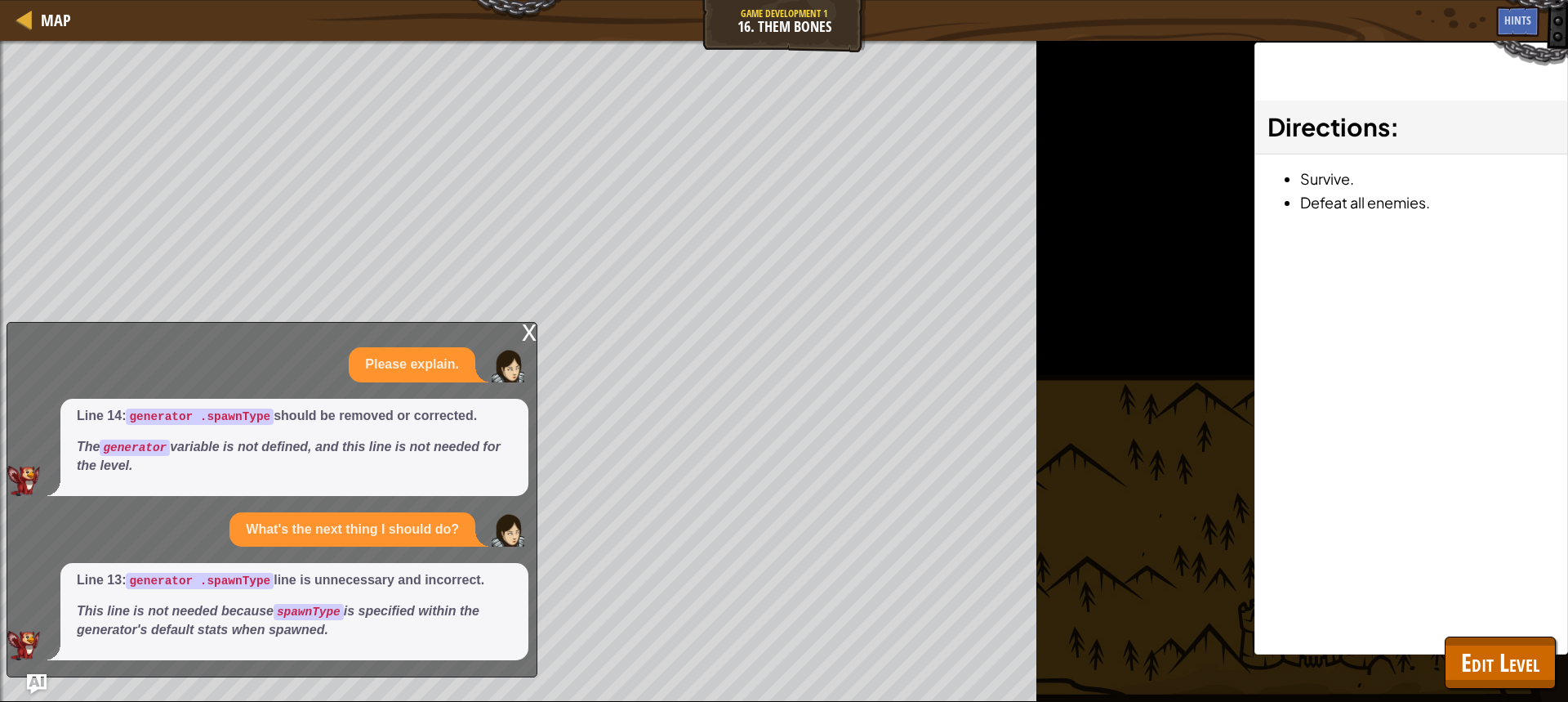
click at [525, 337] on div "x" at bounding box center [528, 331] width 14 height 16
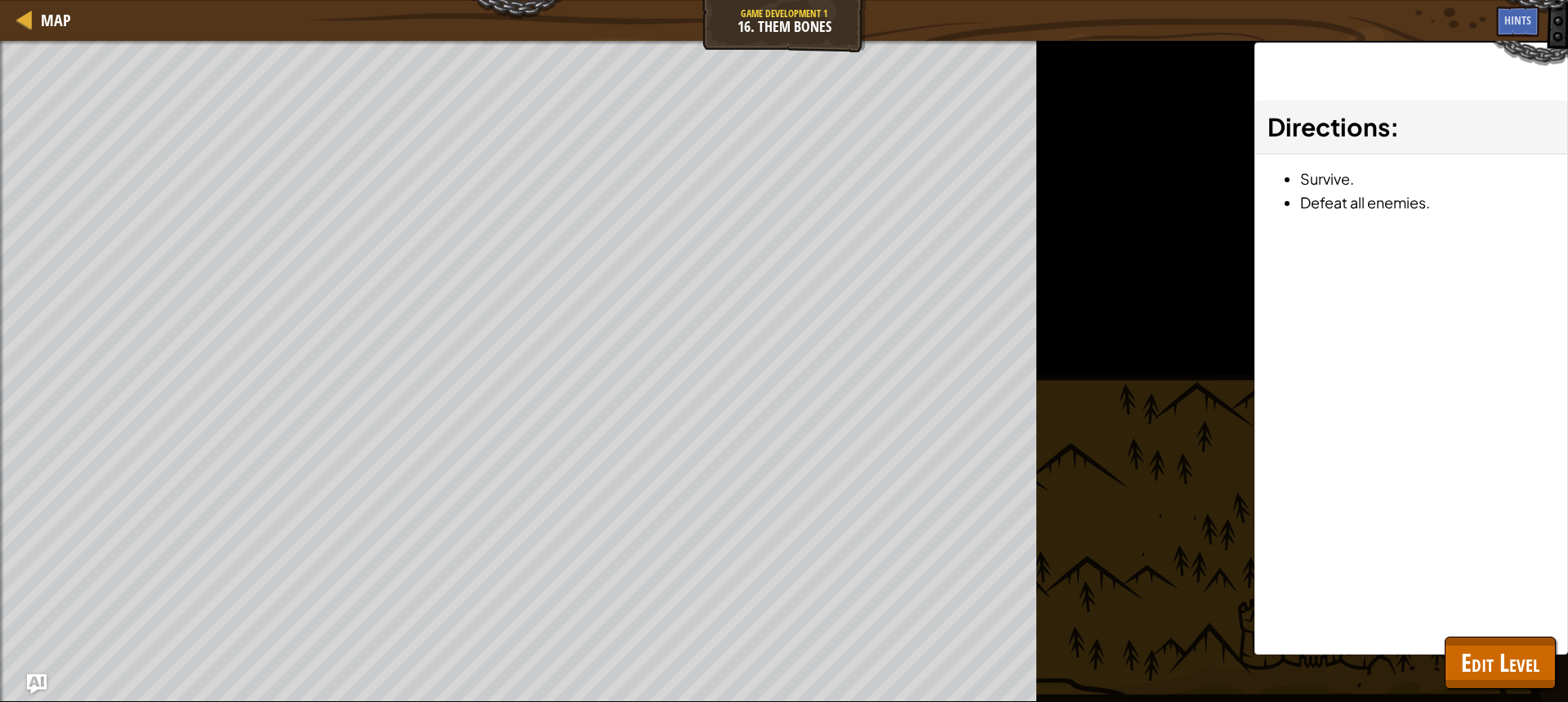
click at [1523, 38] on div "Map Game Development 1 16. Them Bones Game Menu Done Hints Ask AI" at bounding box center [784, 20] width 1568 height 41
click at [1520, 23] on span "Hints" at bounding box center [1518, 20] width 27 height 15
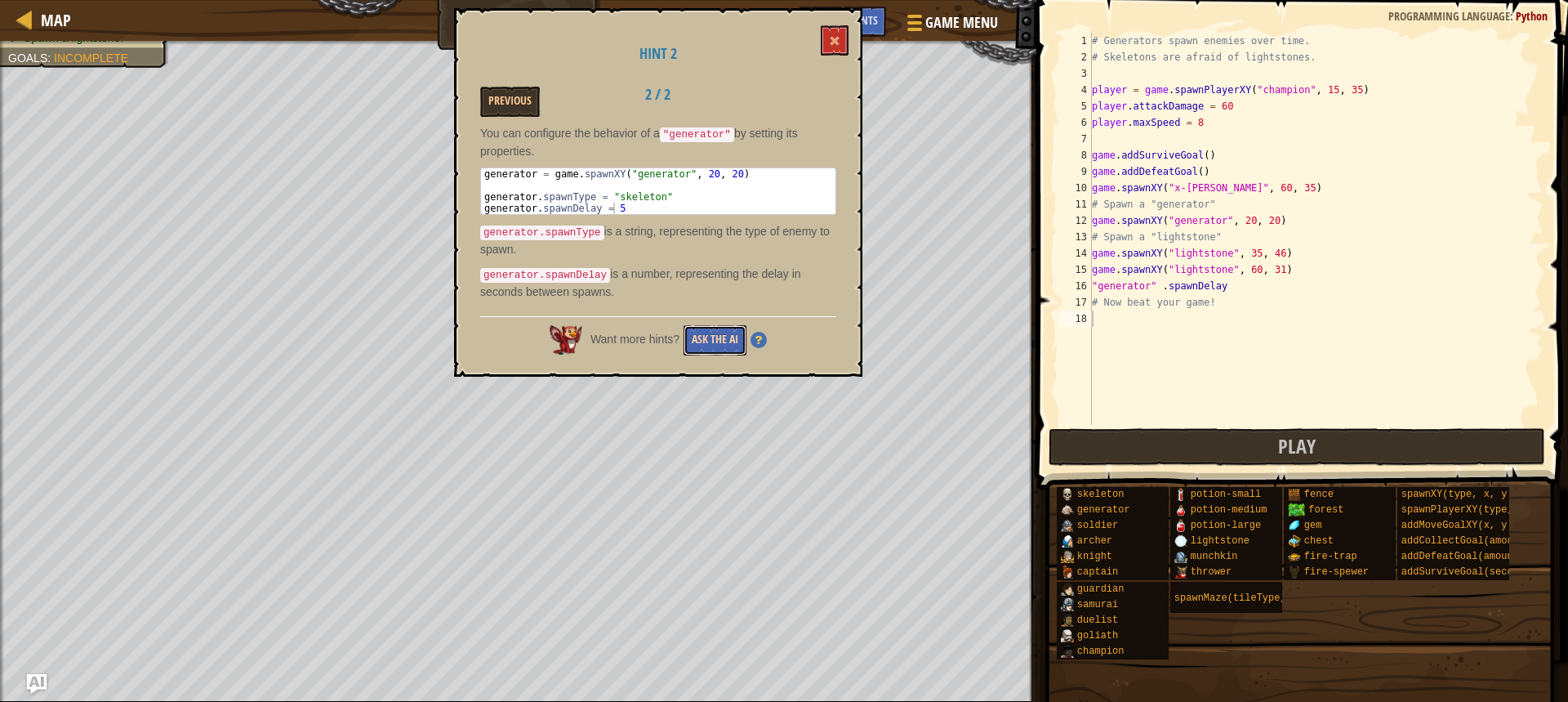
click at [734, 326] on button "Ask the AI" at bounding box center [715, 341] width 63 height 31
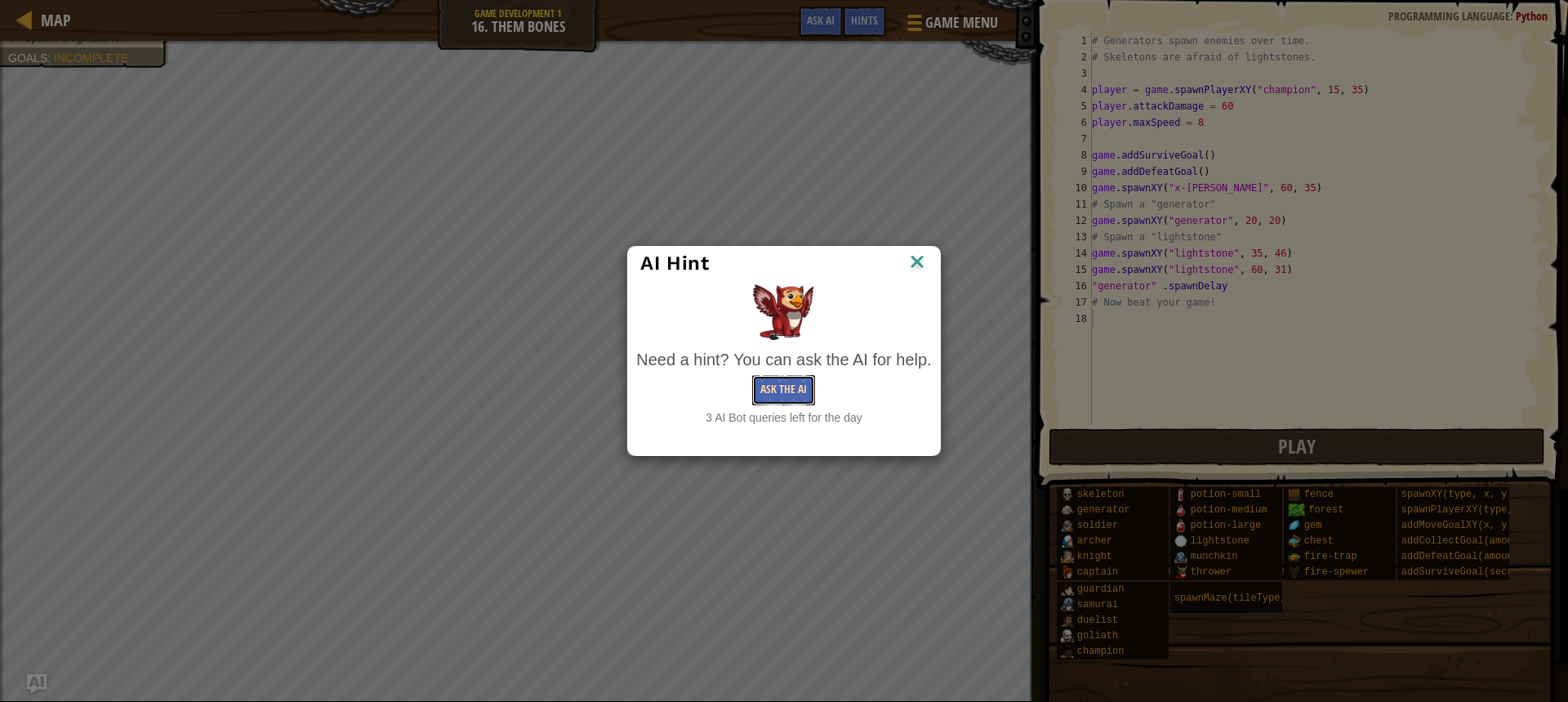
click at [775, 385] on button "Ask the AI" at bounding box center [784, 390] width 63 height 31
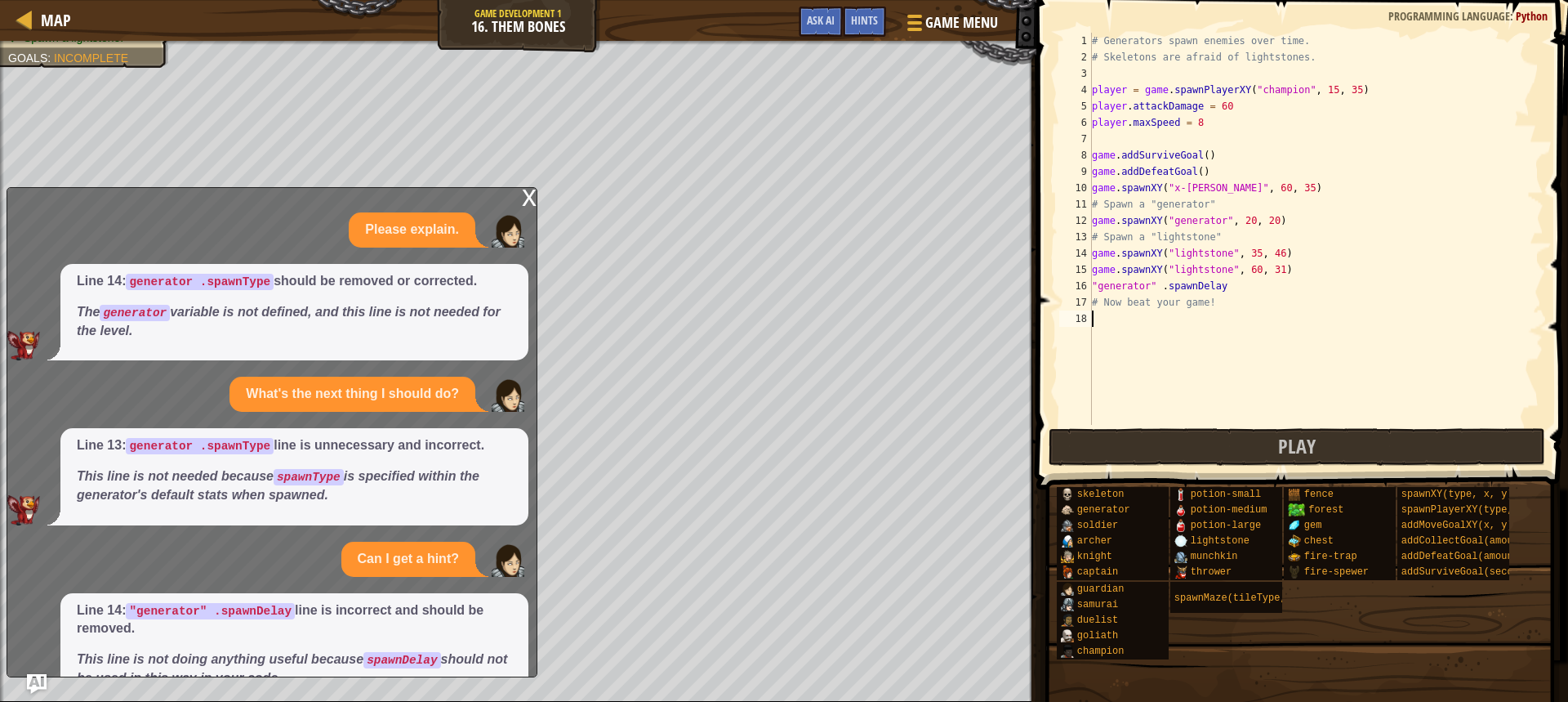
scroll to position [78, 0]
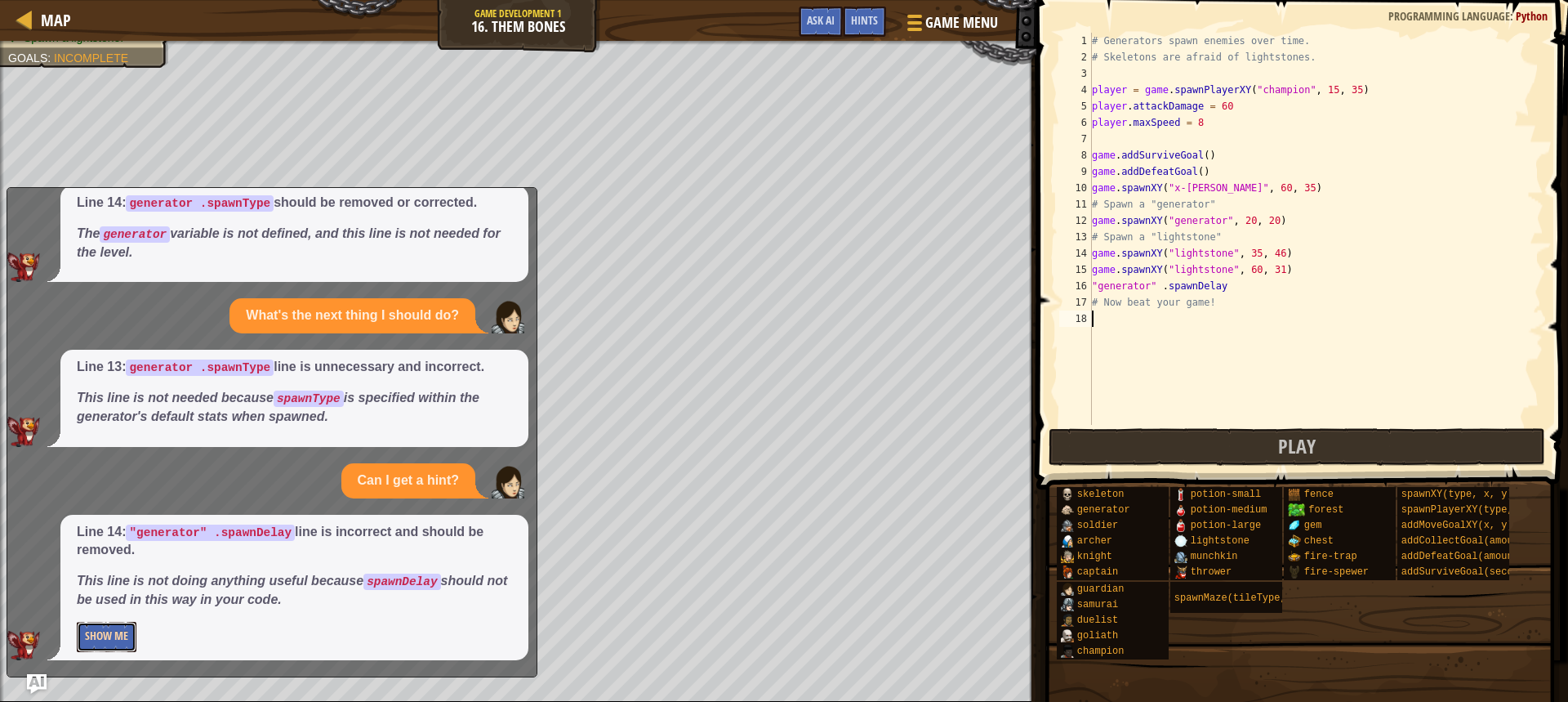
click at [113, 626] on button "Show Me" at bounding box center [106, 637] width 59 height 31
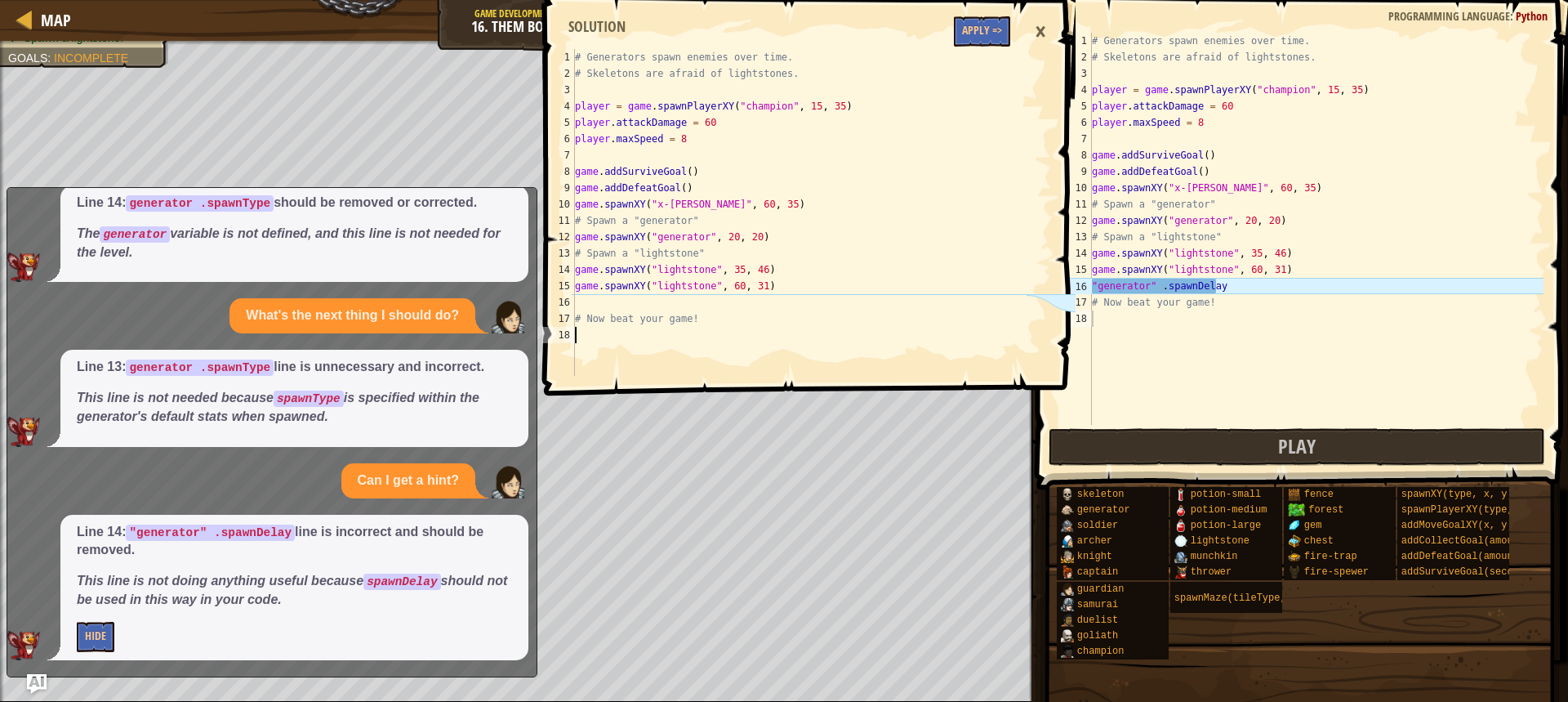
click at [642, 333] on div "# Generators spawn enemies over time. # Skeletons are afraid of lightstones. pl…" at bounding box center [799, 229] width 455 height 359
click at [1236, 270] on div "# Generators spawn enemies over time. # Skeletons are afraid of lightstones. pl…" at bounding box center [1317, 245] width 455 height 425
drag, startPoint x: 1235, startPoint y: 287, endPoint x: 1089, endPoint y: 292, distance: 146.1
click at [1089, 292] on div "game.spawnXY("lightstone", 60, 31) 1 2 3 4 5 6 7 8 9 10 11 12 13 14 15 16 17 18…" at bounding box center [1300, 229] width 488 height 393
type textarea ""generator" .spawnDelay"
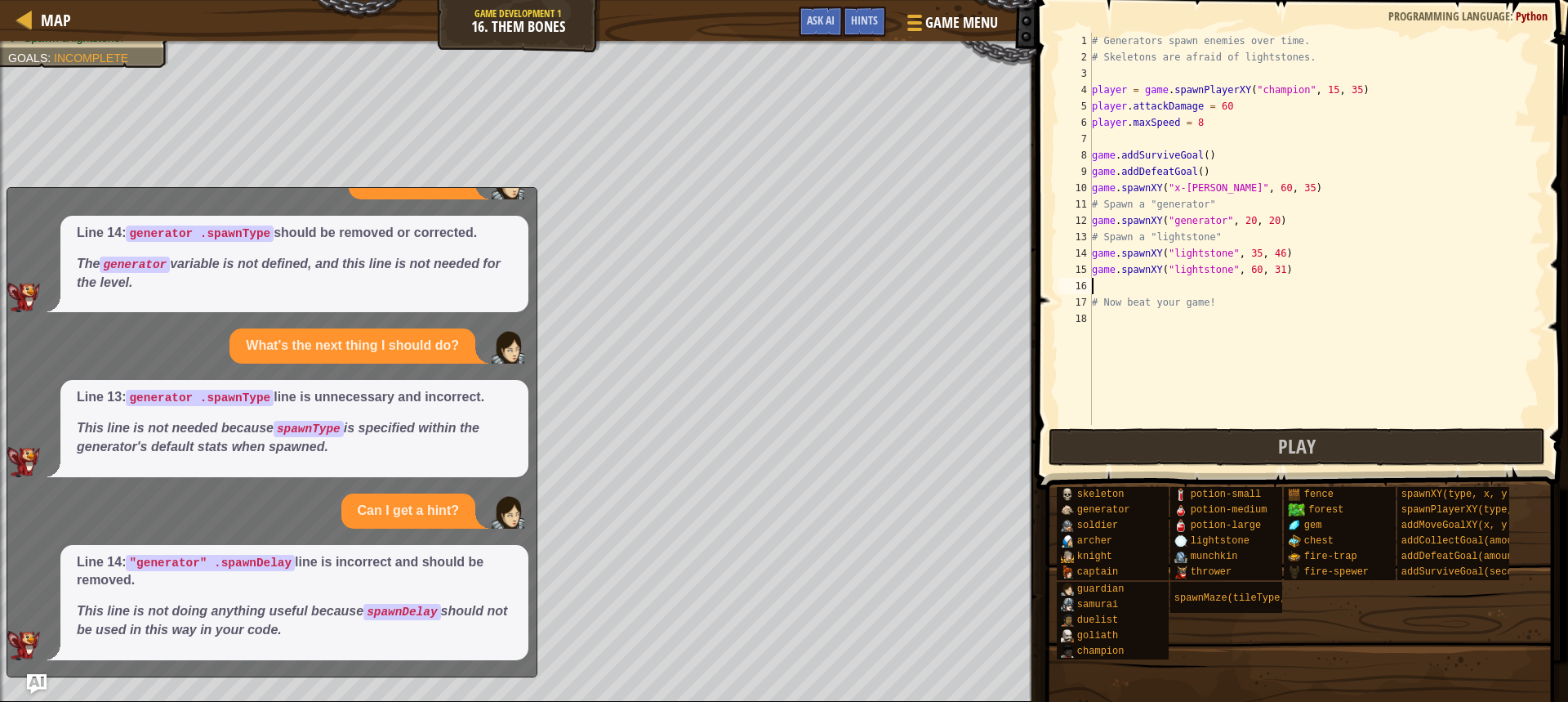
scroll to position [48, 0]
click at [1257, 442] on button "Play" at bounding box center [1297, 447] width 497 height 37
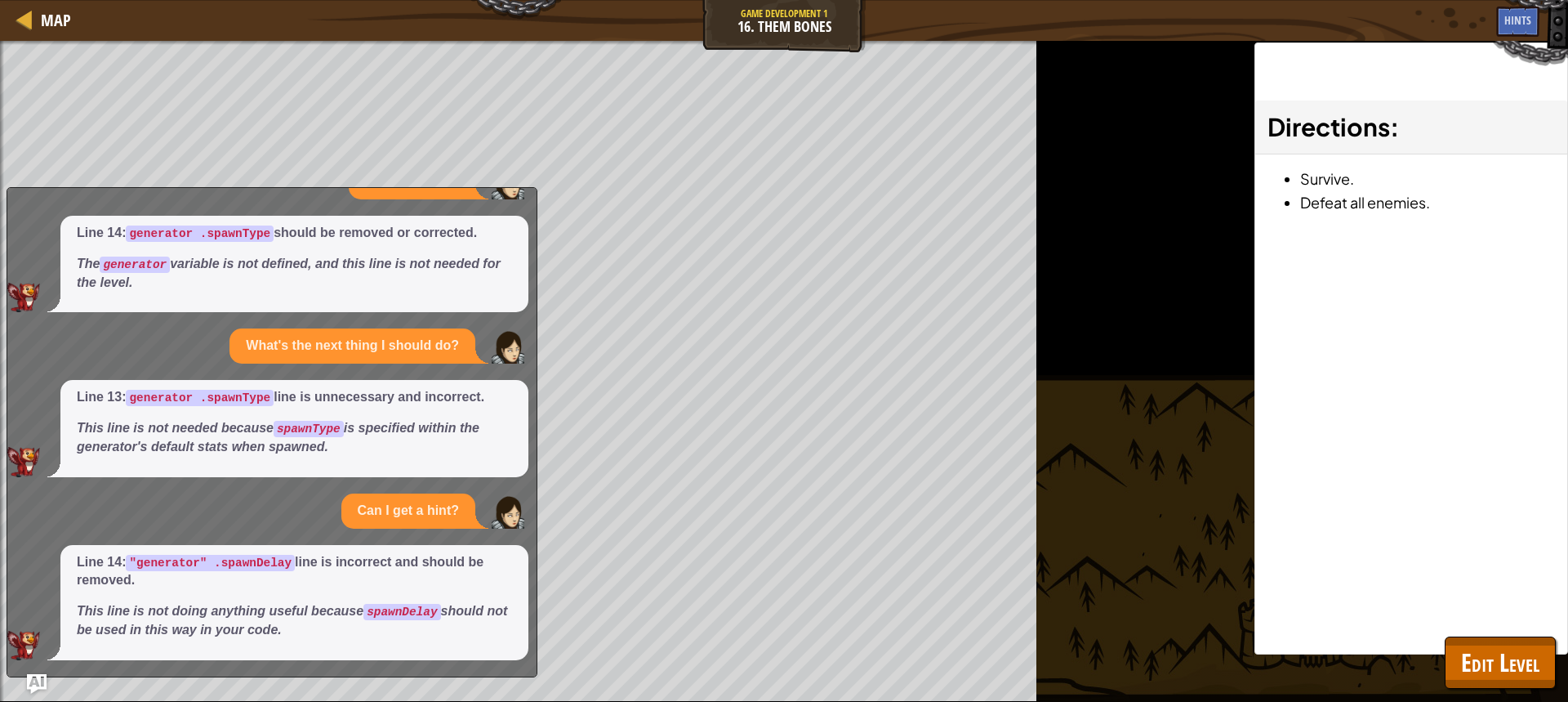
click at [382, 494] on div "Can I get a hint?" at bounding box center [409, 511] width 134 height 35
click at [527, 202] on div "Please explain. Line 14: generator .spawnType should be removed or corrected. T…" at bounding box center [268, 412] width 521 height 496
drag, startPoint x: 1547, startPoint y: 694, endPoint x: 1512, endPoint y: 683, distance: 36.7
click at [1532, 0] on html "Map Game Development 1 16. Them Bones Game Menu Done Hints Ask AI 1 2 3 4 5 6 7…" at bounding box center [784, 0] width 1568 height 0
click at [1508, 672] on span "Edit Level" at bounding box center [1500, 662] width 78 height 33
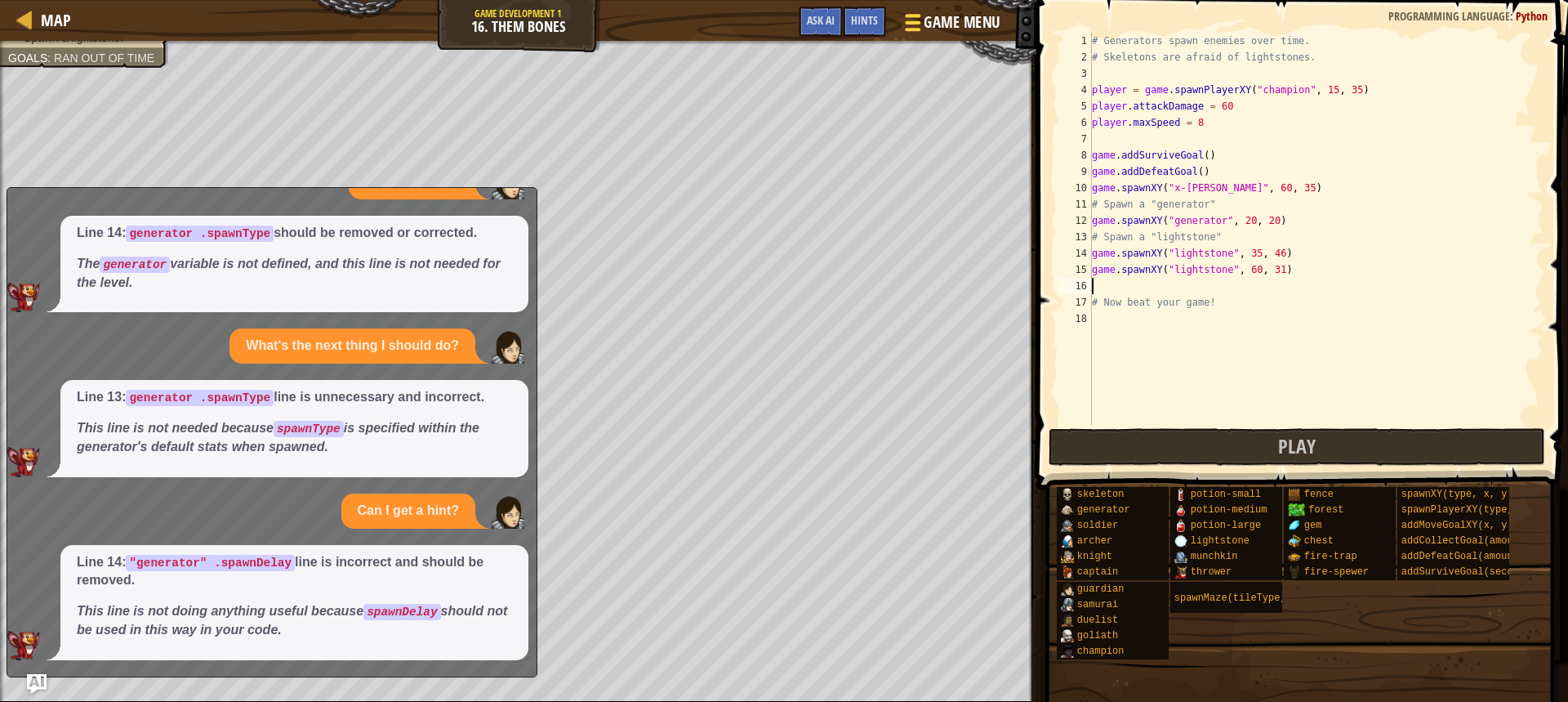
click at [939, 21] on span "Game Menu" at bounding box center [962, 22] width 76 height 22
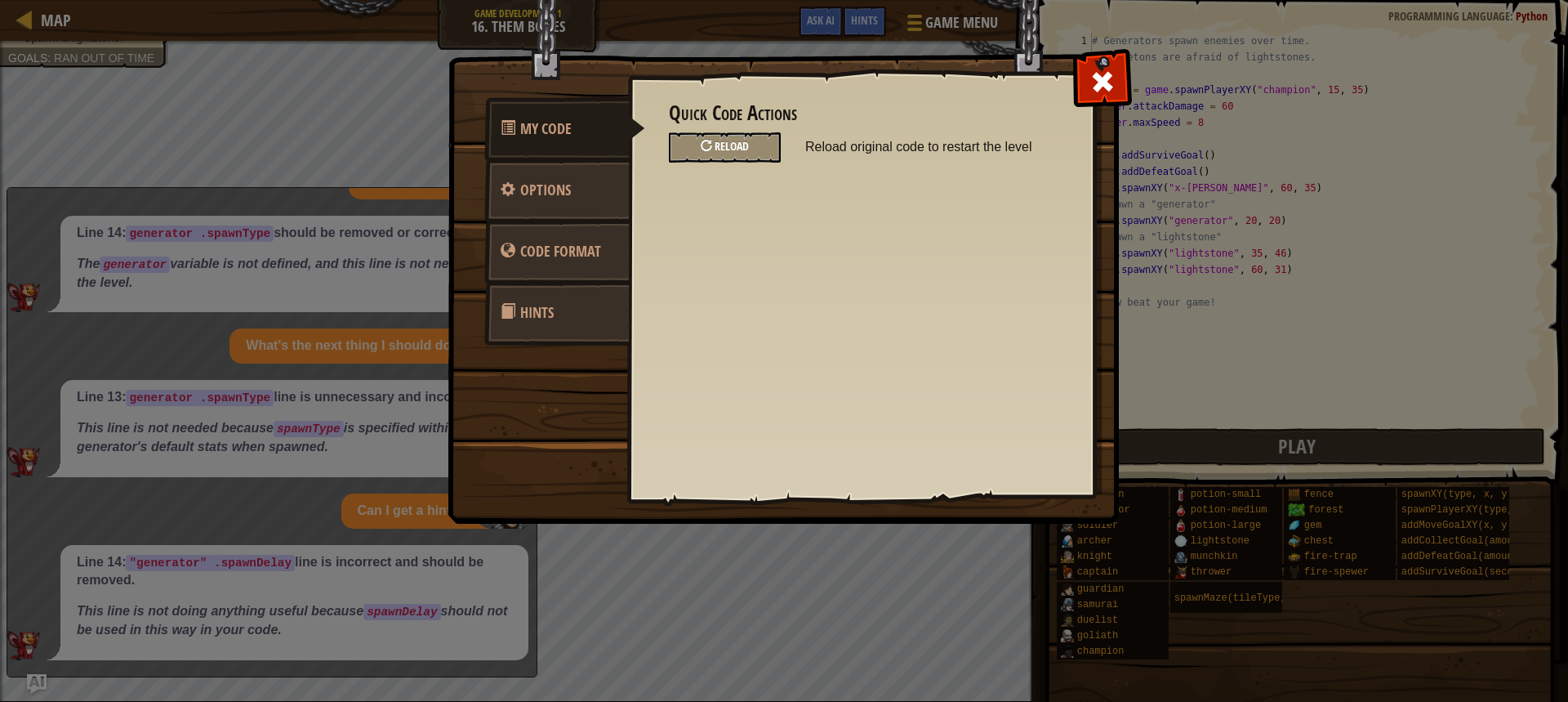
click at [730, 156] on div "Reload" at bounding box center [725, 148] width 112 height 31
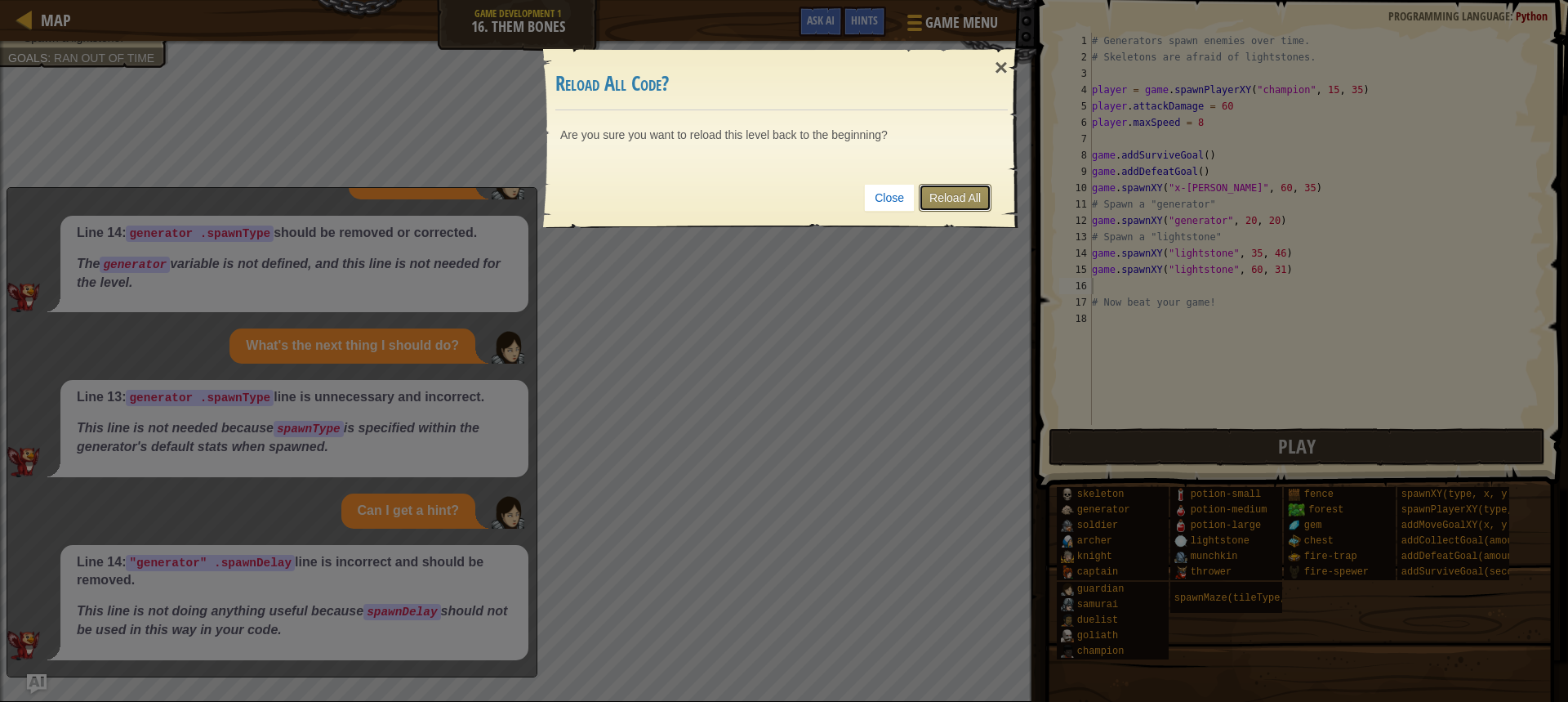
click at [948, 195] on link "Reload All" at bounding box center [956, 197] width 73 height 28
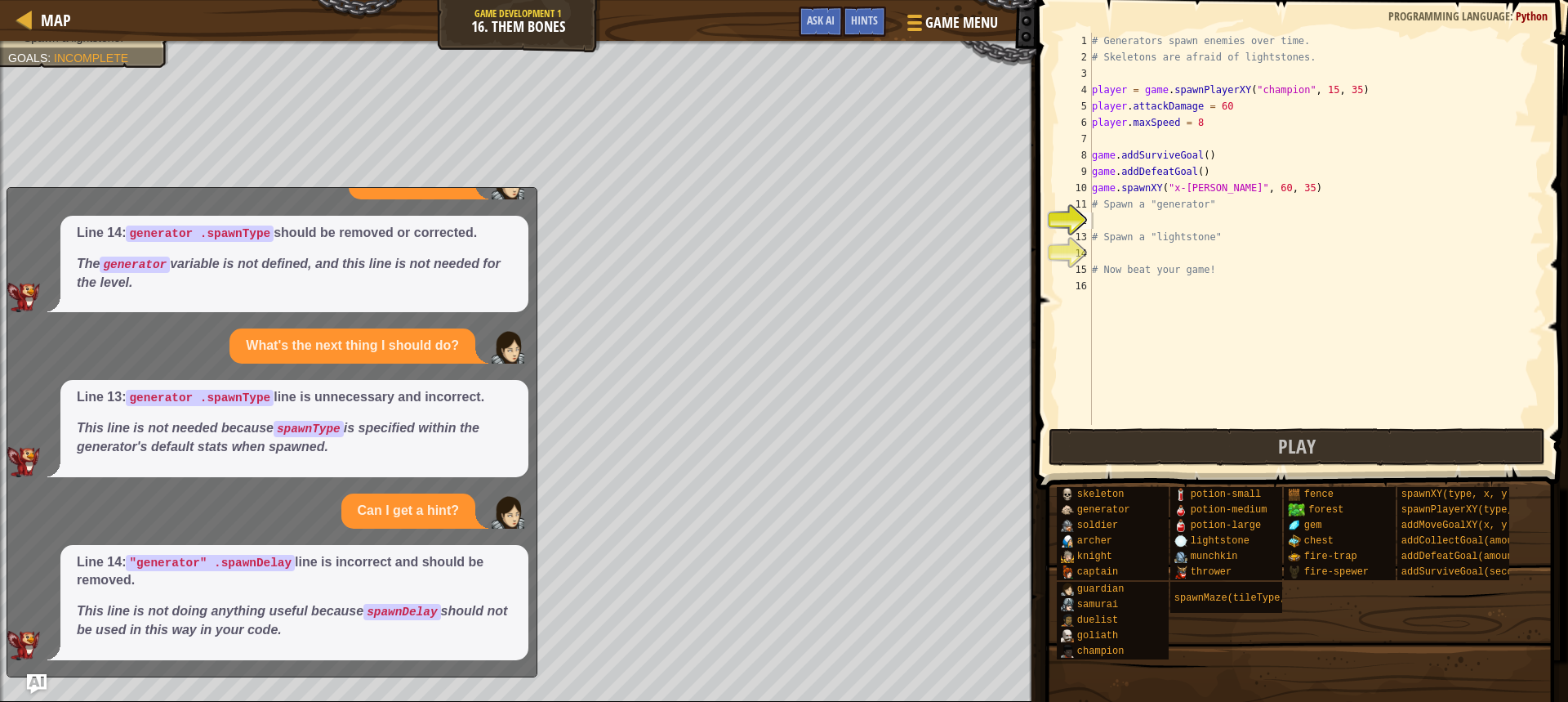
click at [494, 227] on p "Line 14: generator .spawnType should be removed or corrected." at bounding box center [294, 233] width 435 height 19
click at [49, 22] on span "Map" at bounding box center [56, 20] width 31 height 22
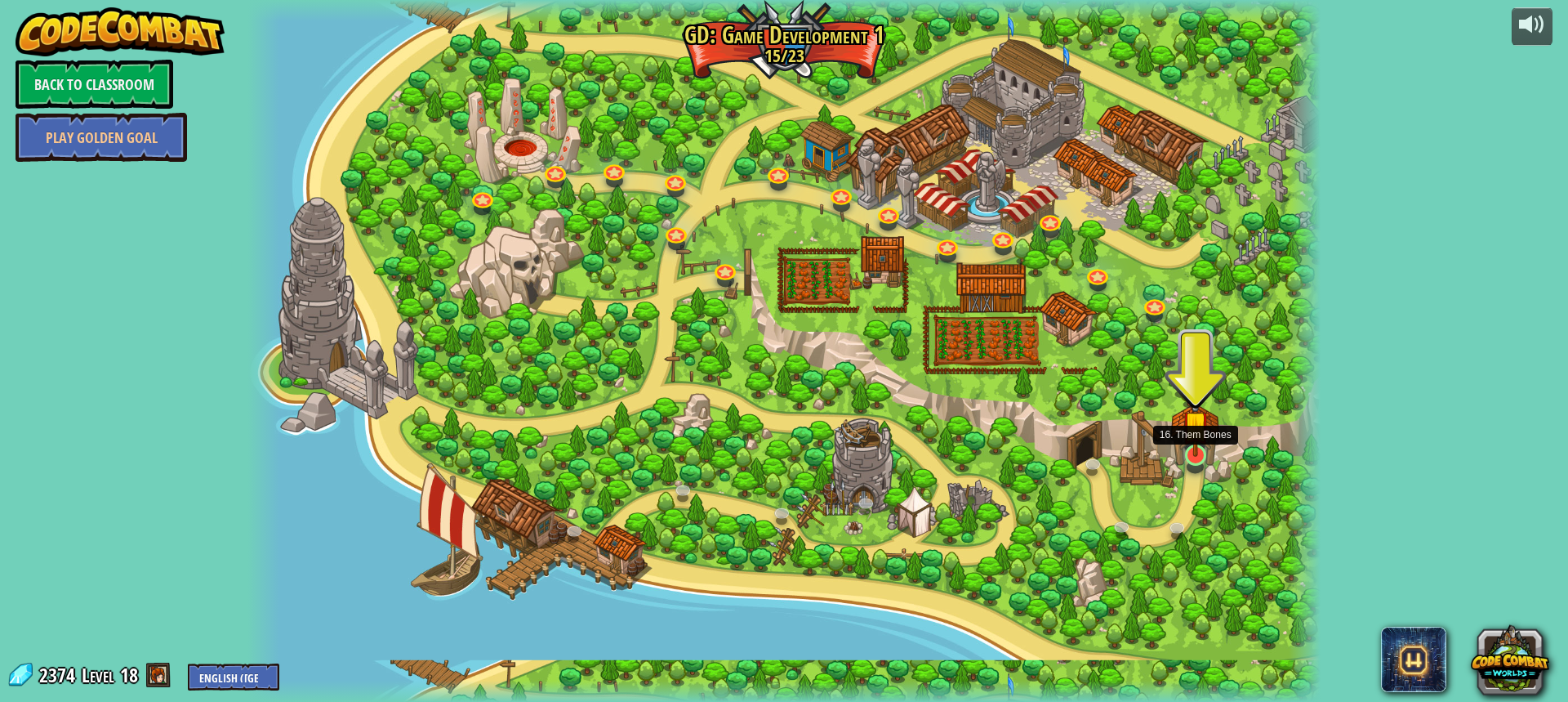
click at [1201, 451] on img at bounding box center [1195, 425] width 28 height 65
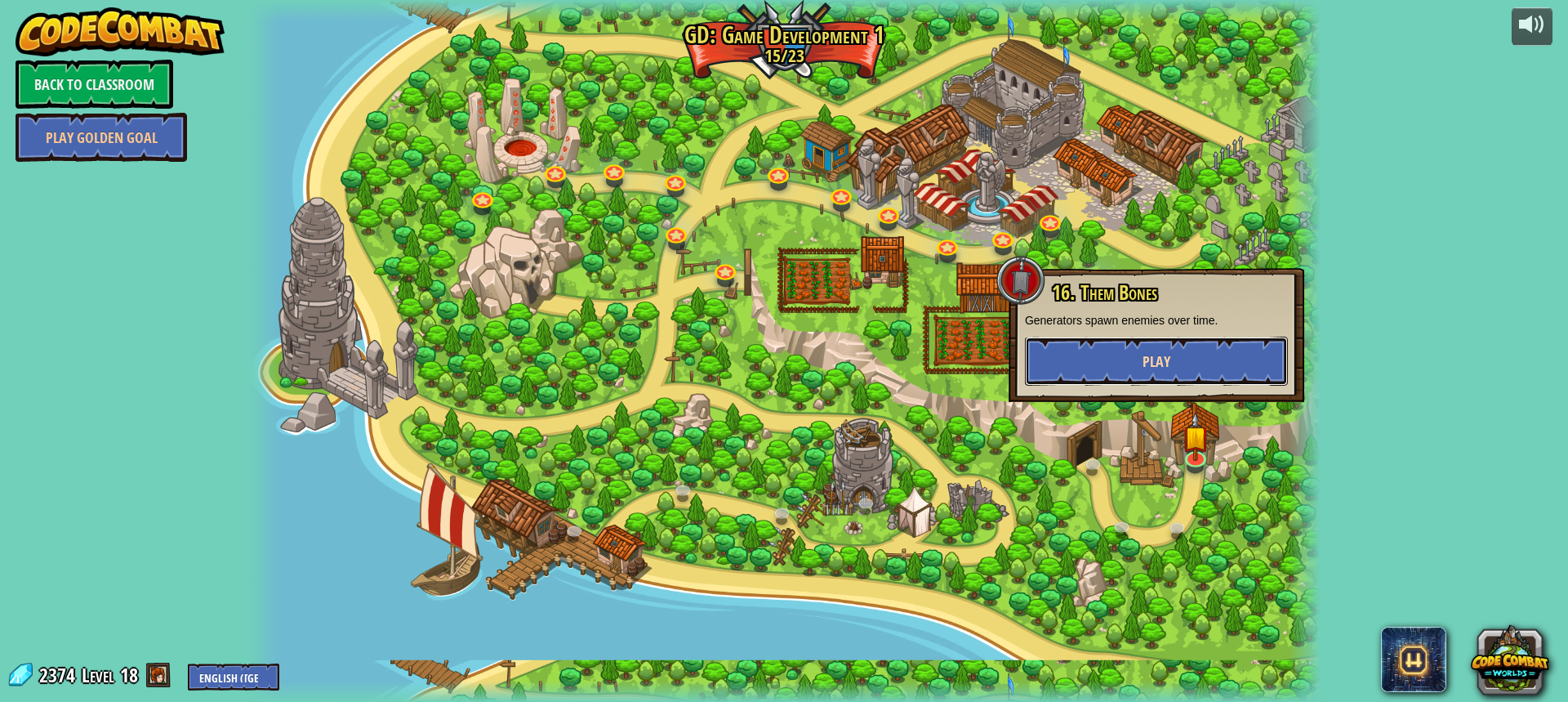
click at [1188, 343] on button "Play" at bounding box center [1157, 361] width 263 height 49
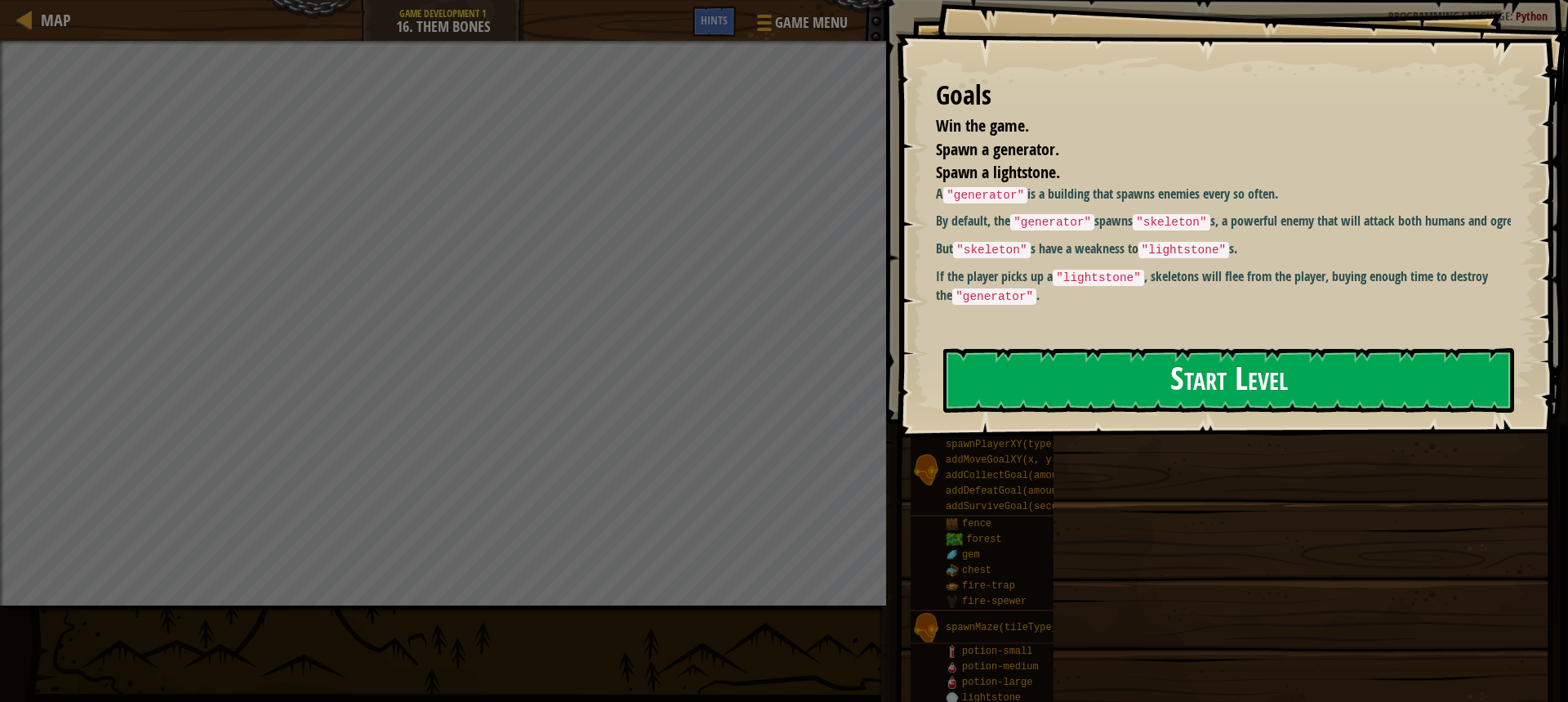
click at [1169, 387] on button "Start Level" at bounding box center [1229, 381] width 571 height 65
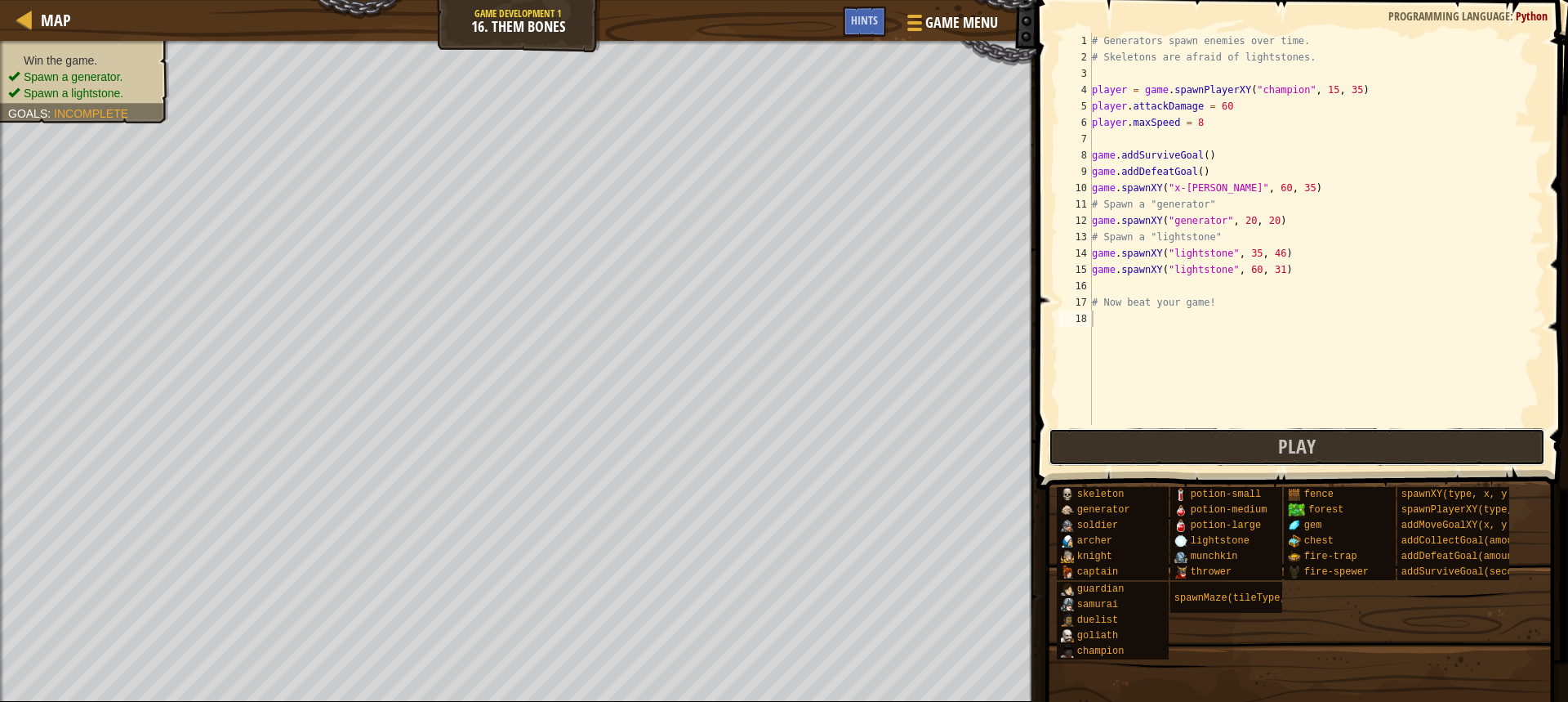
drag, startPoint x: 1252, startPoint y: 448, endPoint x: 1091, endPoint y: 443, distance: 161.1
click at [1251, 448] on button "Play" at bounding box center [1297, 447] width 497 height 37
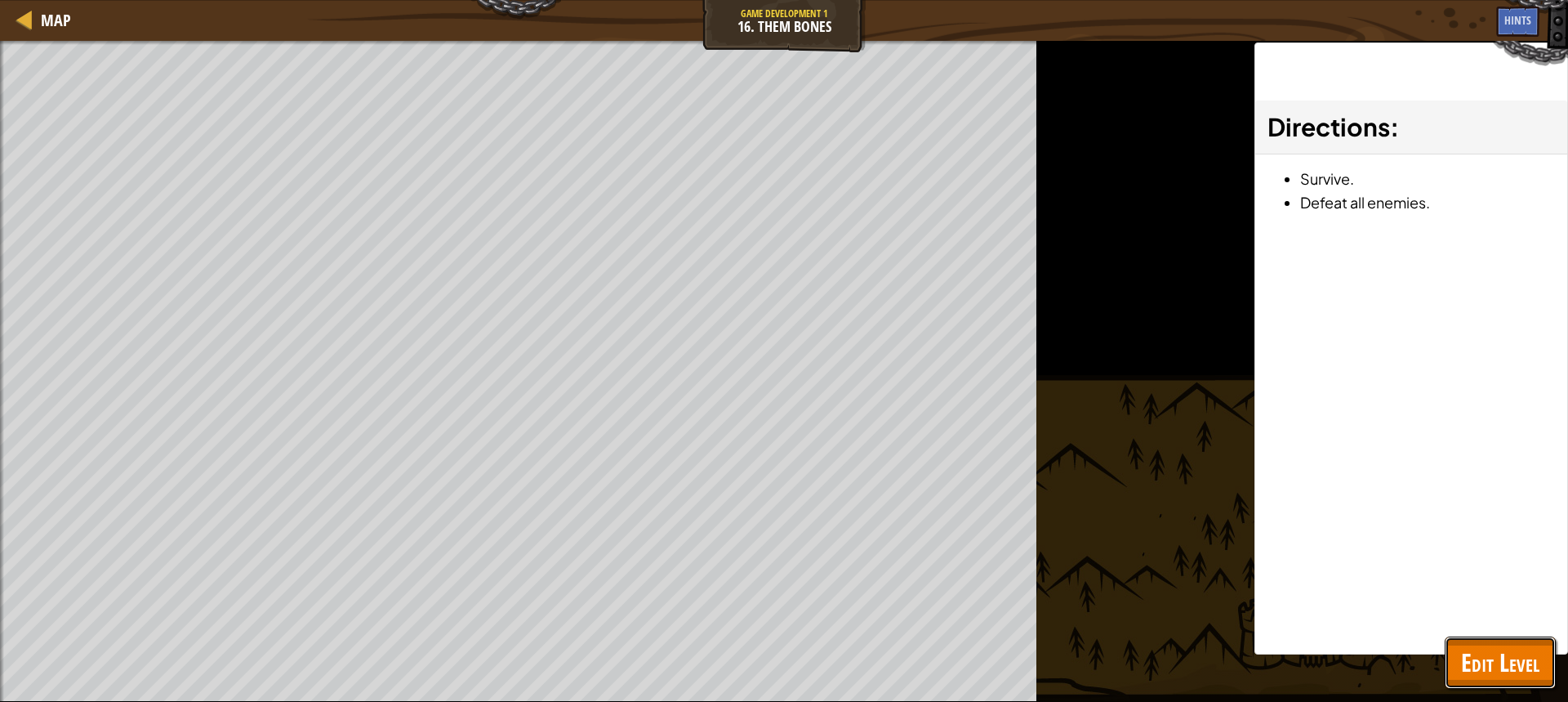
click at [1508, 654] on span "Edit Level" at bounding box center [1500, 662] width 78 height 33
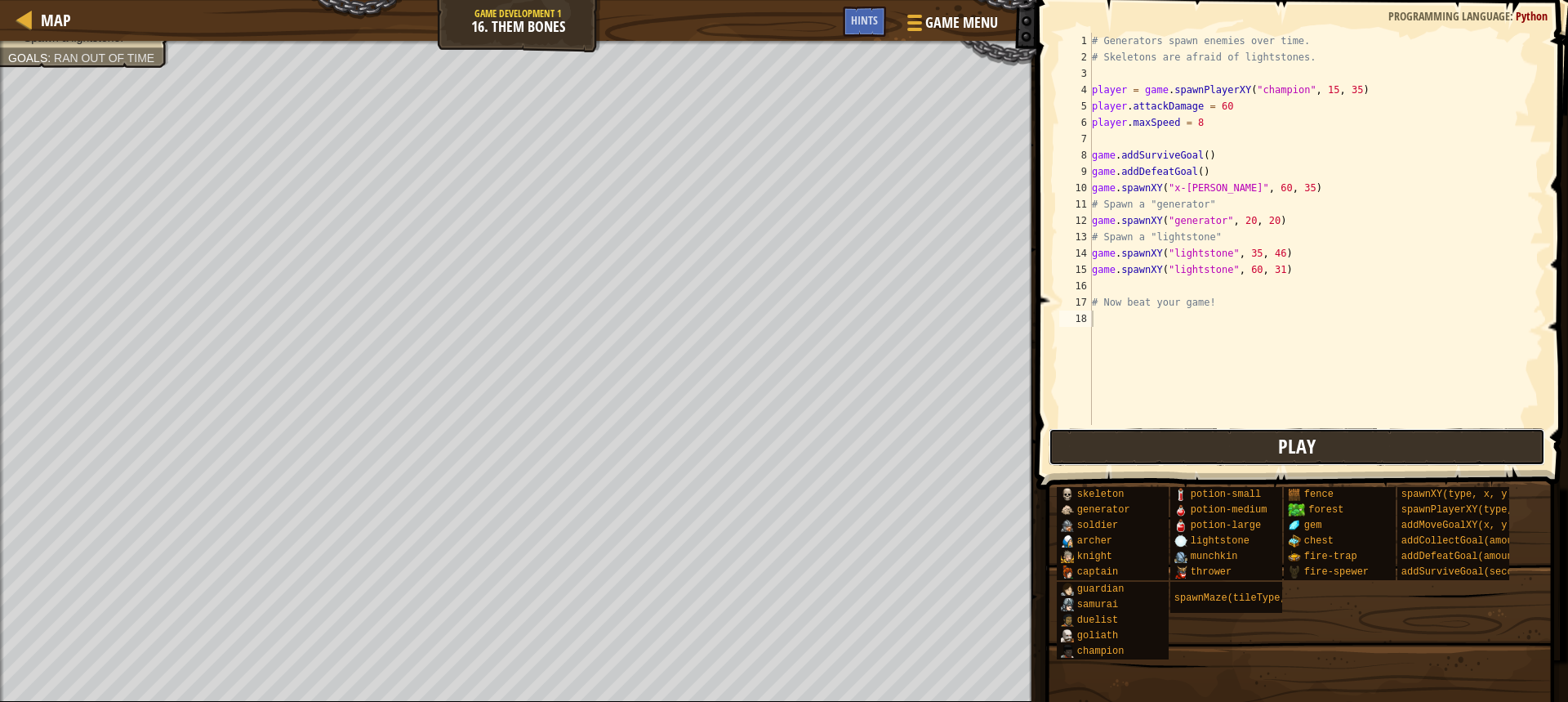
click at [1278, 439] on button "Play" at bounding box center [1297, 447] width 497 height 37
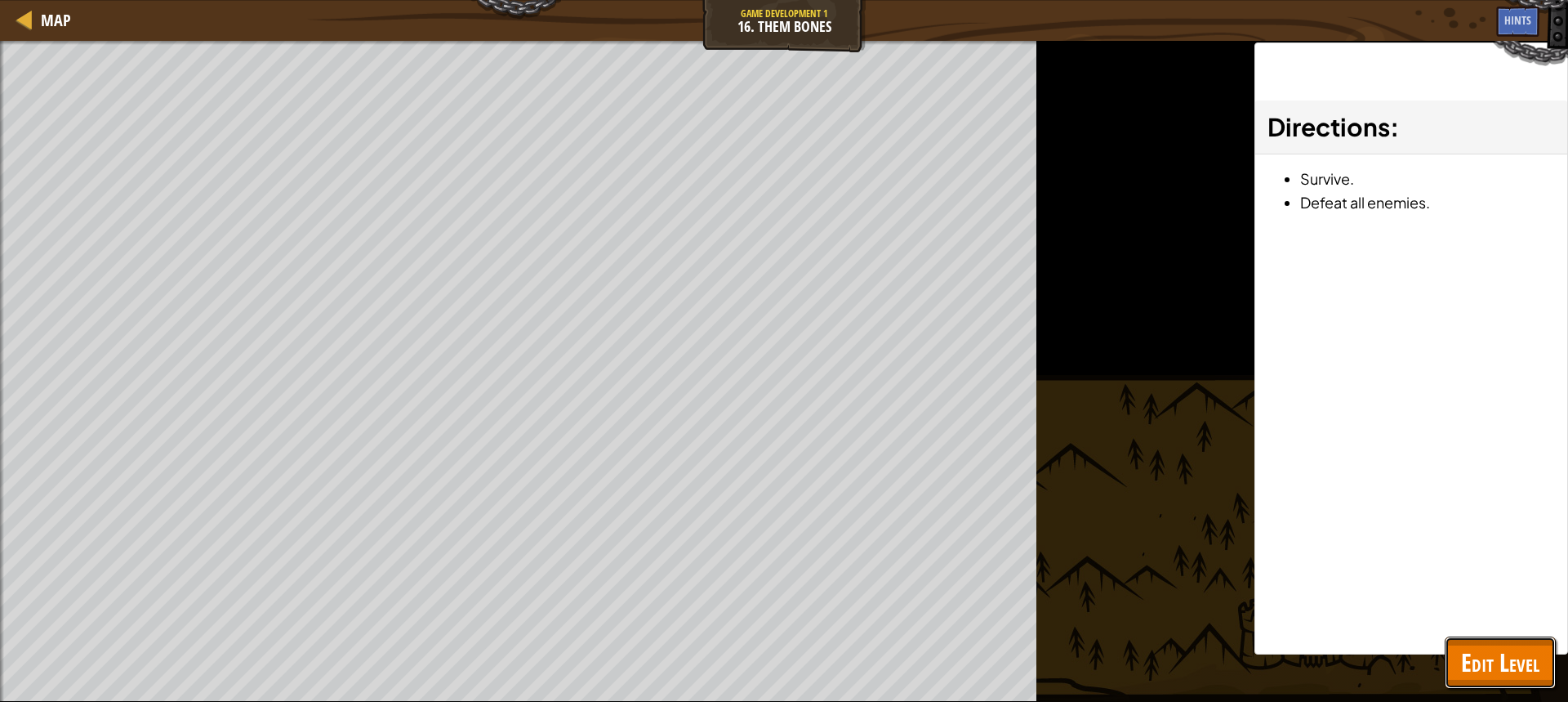
click at [1517, 672] on span "Edit Level" at bounding box center [1500, 662] width 78 height 33
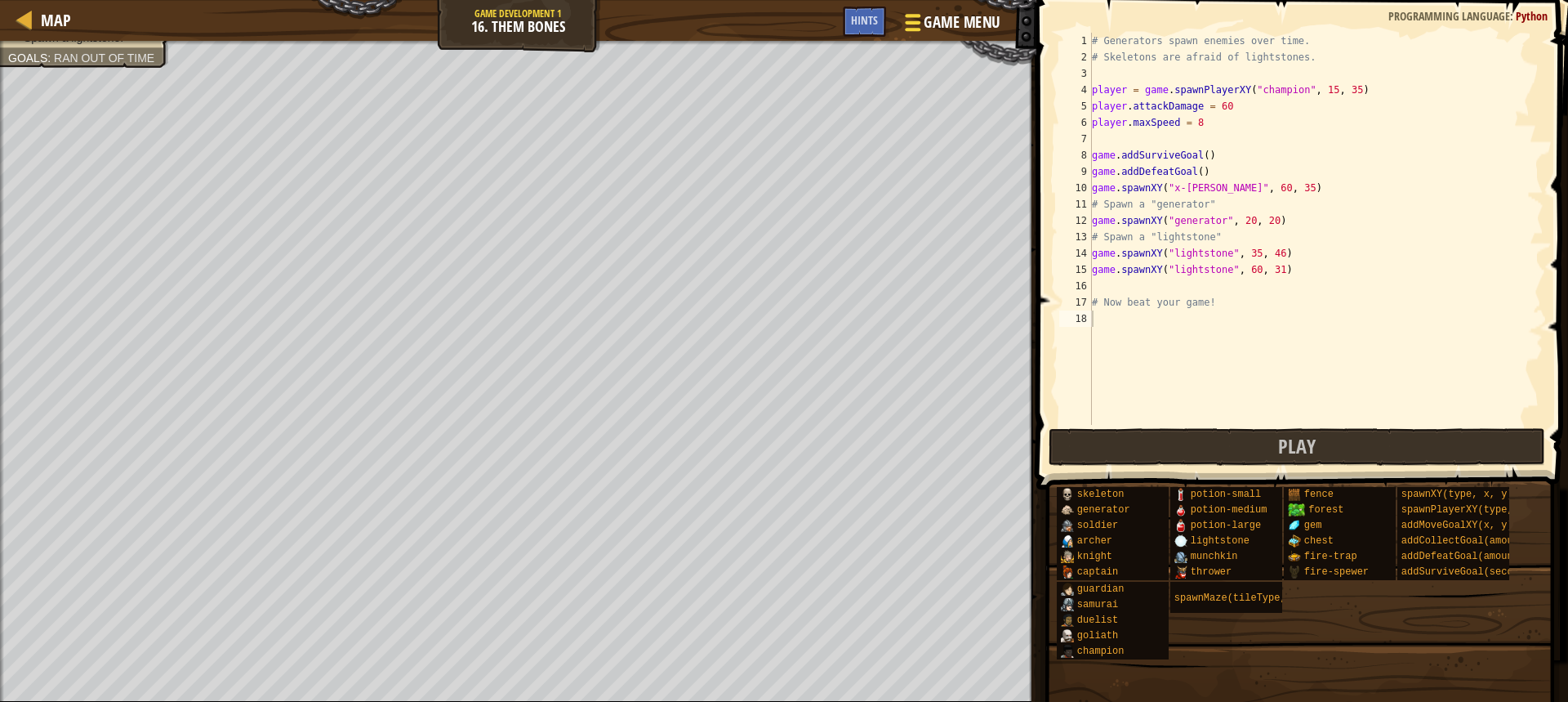
click at [920, 33] on div at bounding box center [912, 22] width 22 height 24
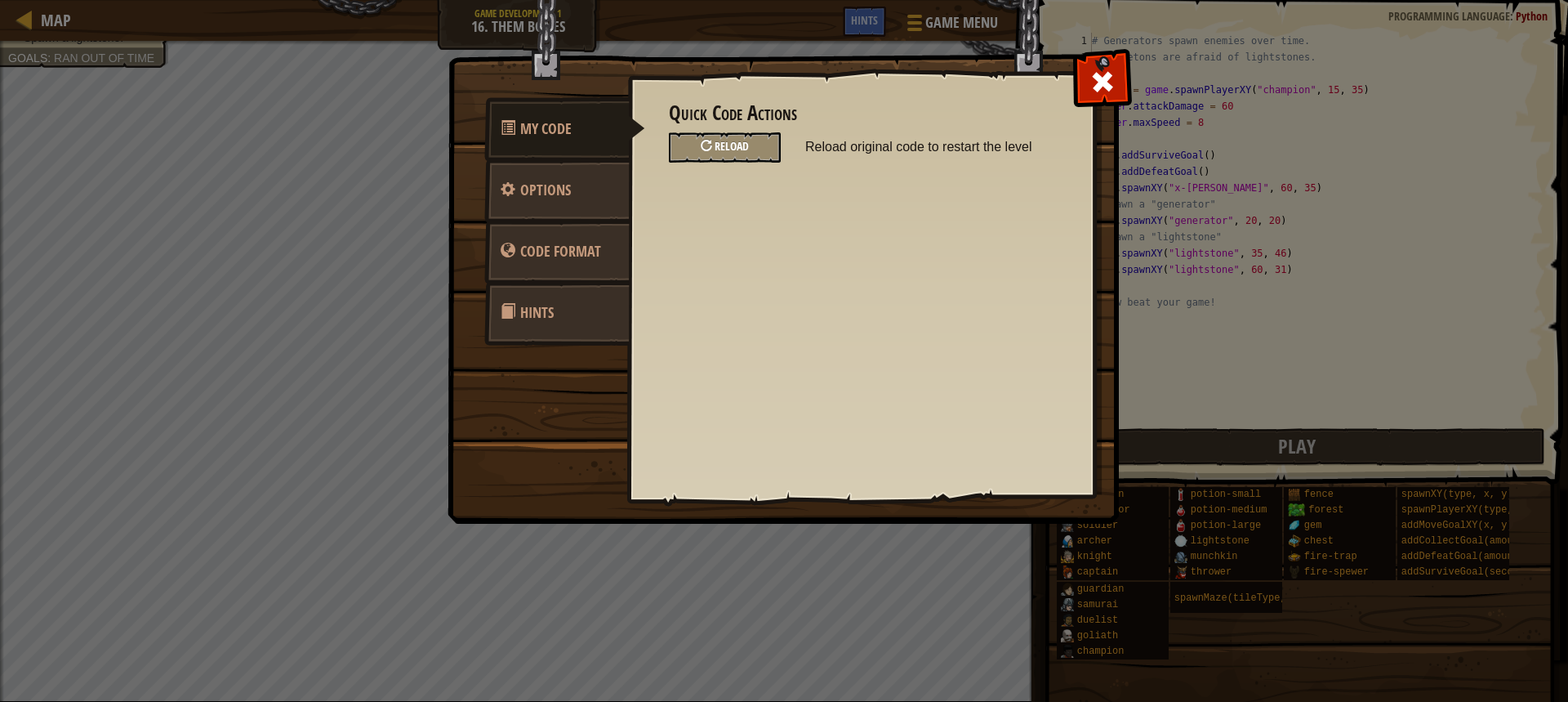
click at [732, 153] on span "Reload" at bounding box center [731, 145] width 34 height 15
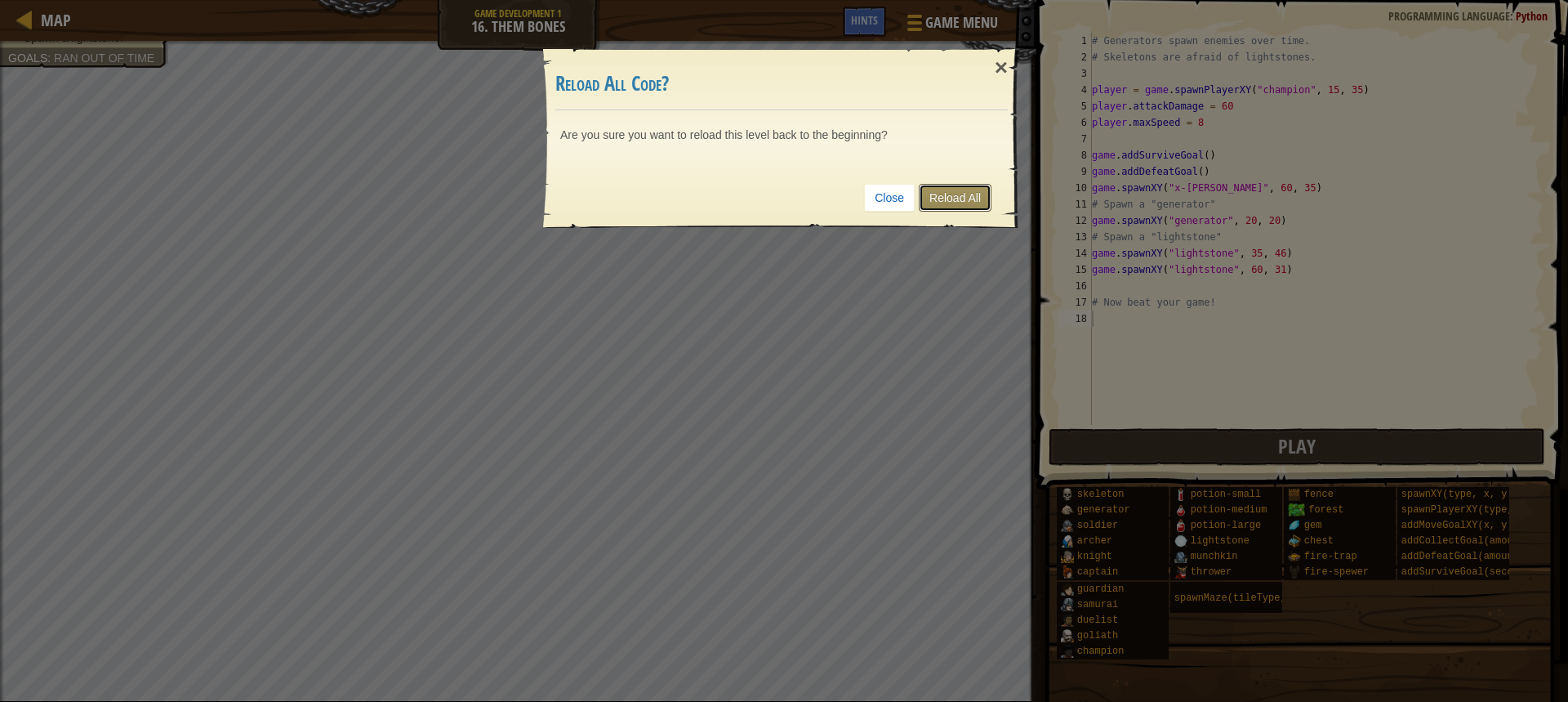
click at [948, 207] on link "Reload All" at bounding box center [956, 197] width 73 height 28
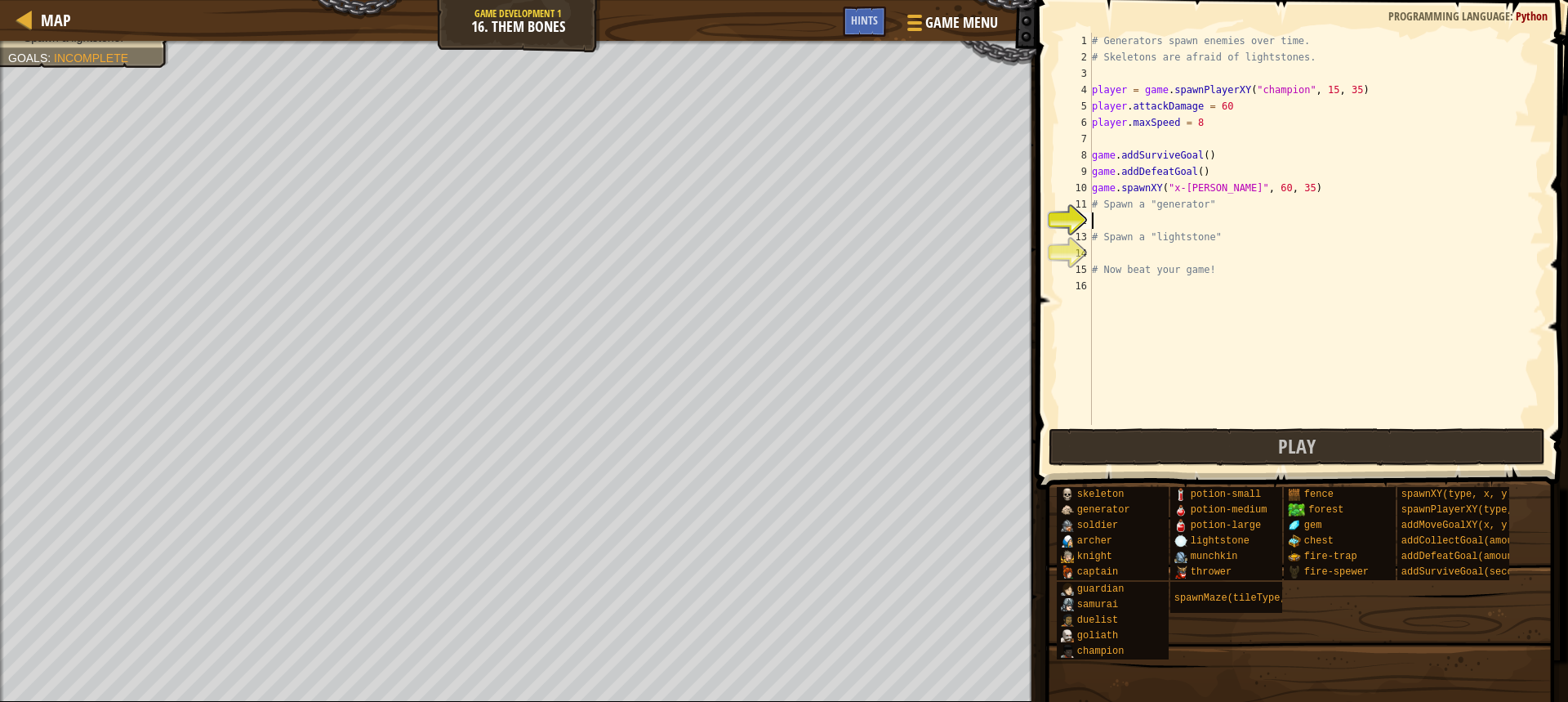
scroll to position [8, 0]
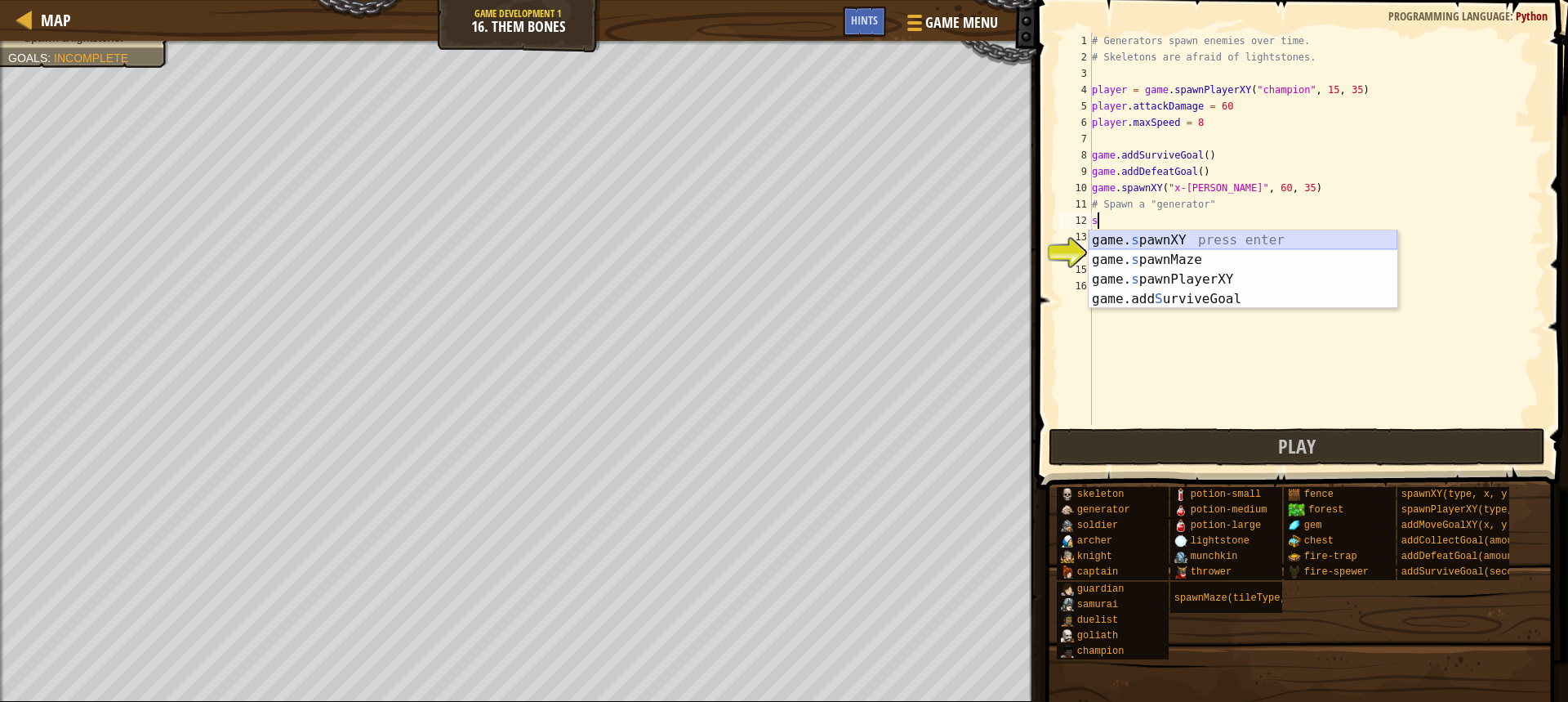
click at [1139, 242] on div "game. s pawnXY press enter game. s pawnMaze press enter game. s pawnPlayerXY pr…" at bounding box center [1243, 289] width 308 height 117
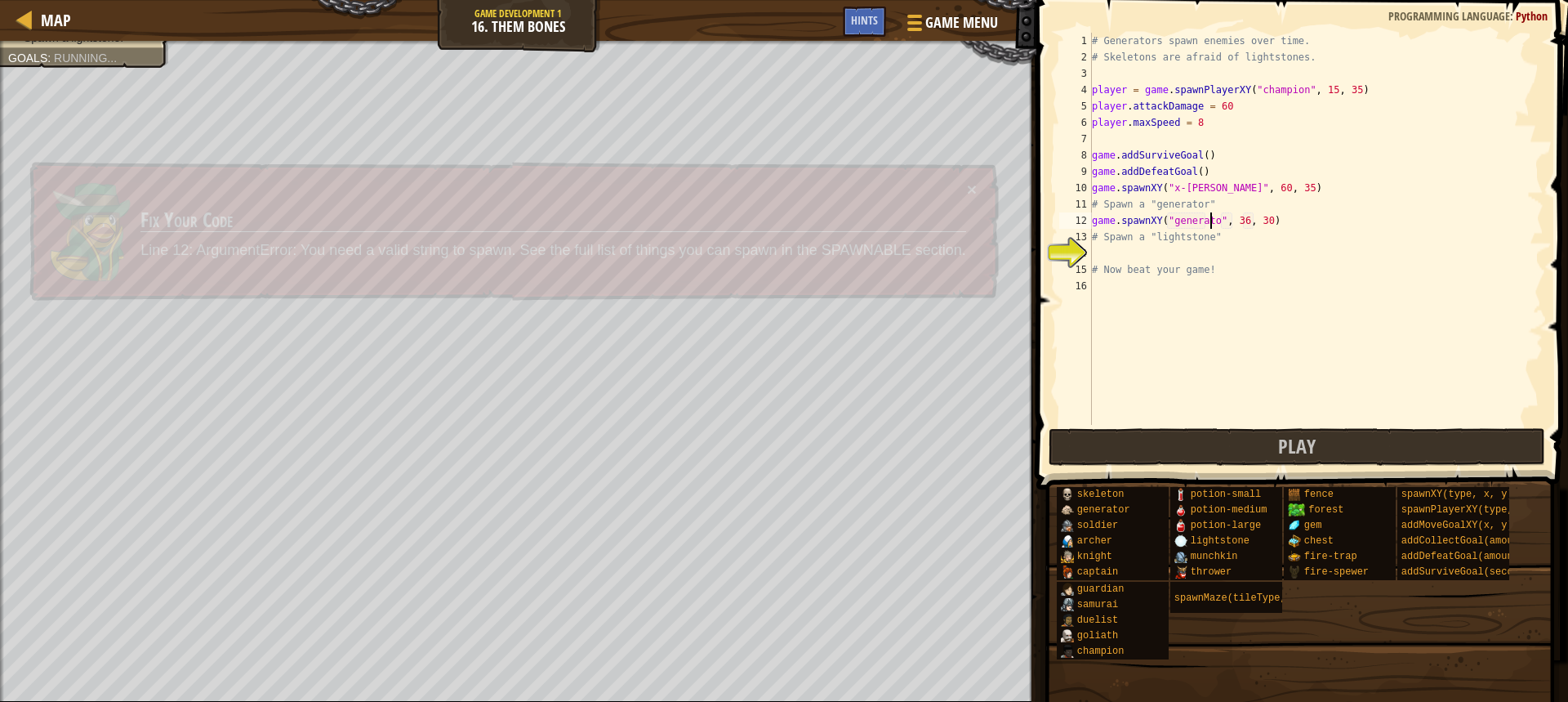
scroll to position [8, 10]
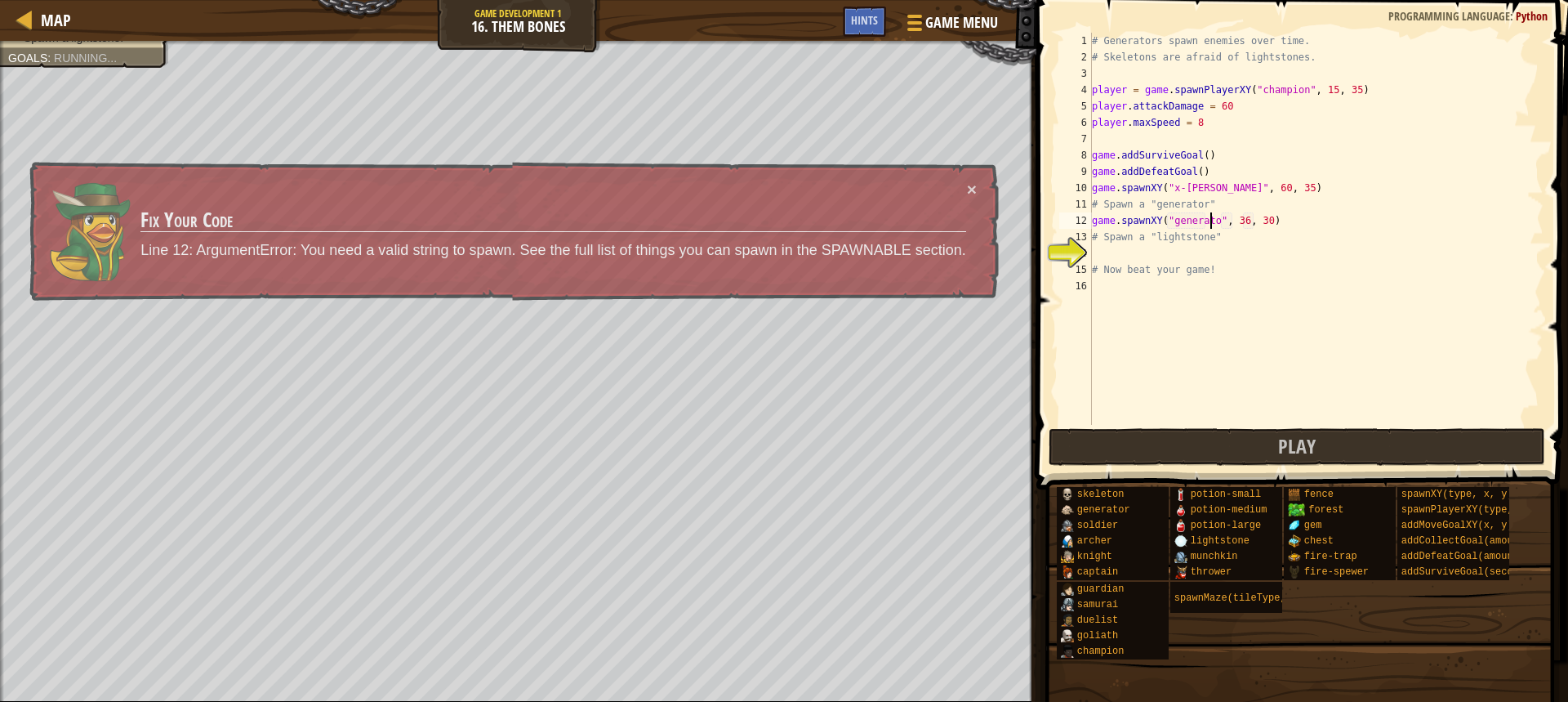
type textarea "game.spawnXY("generator", 36, 30)"
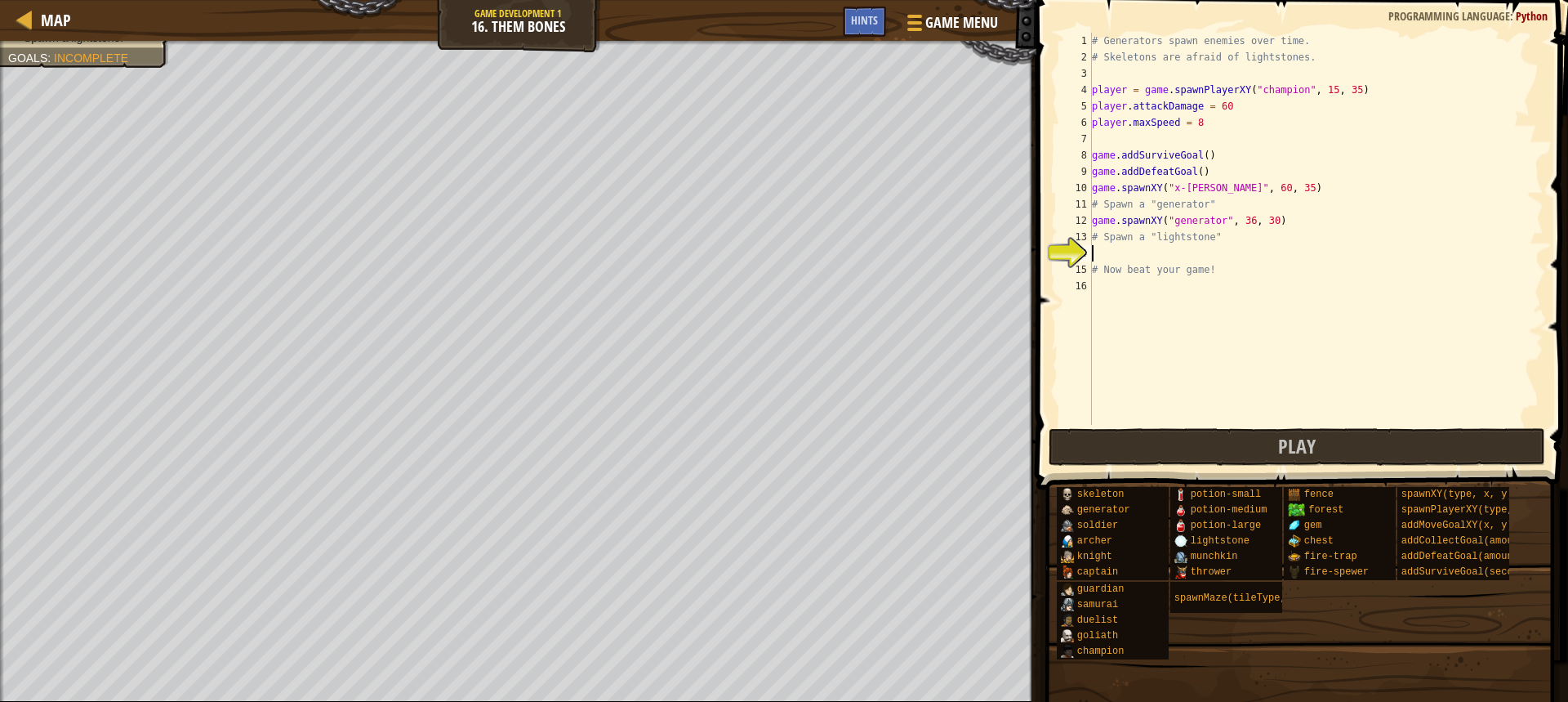
click at [1170, 256] on div "# Generators spawn enemies over time. # Skeletons are afraid of lightstones. pl…" at bounding box center [1317, 245] width 455 height 425
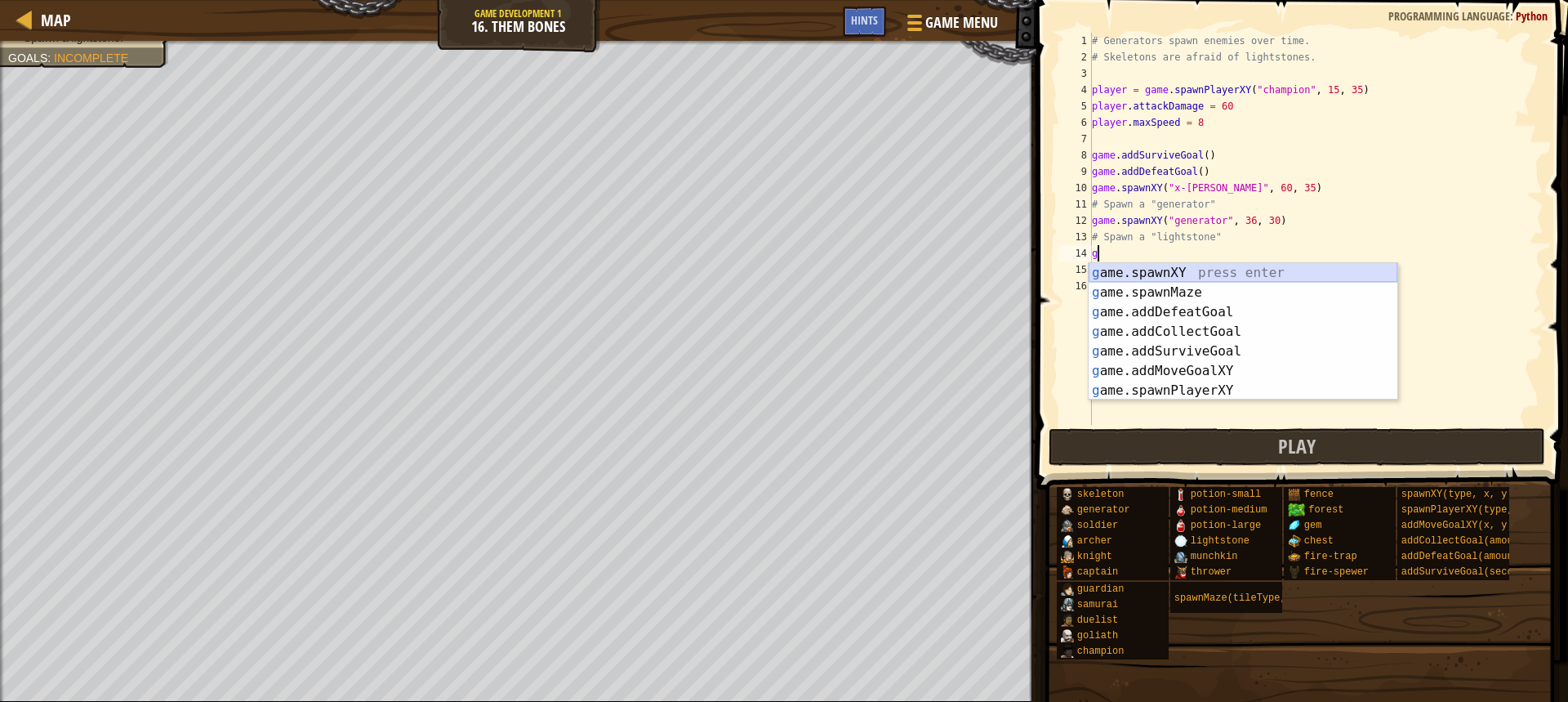
click at [1176, 277] on div "g ame.spawnXY press enter g ame.spawnMaze press enter g ame.addDefeatGoal press…" at bounding box center [1243, 352] width 308 height 177
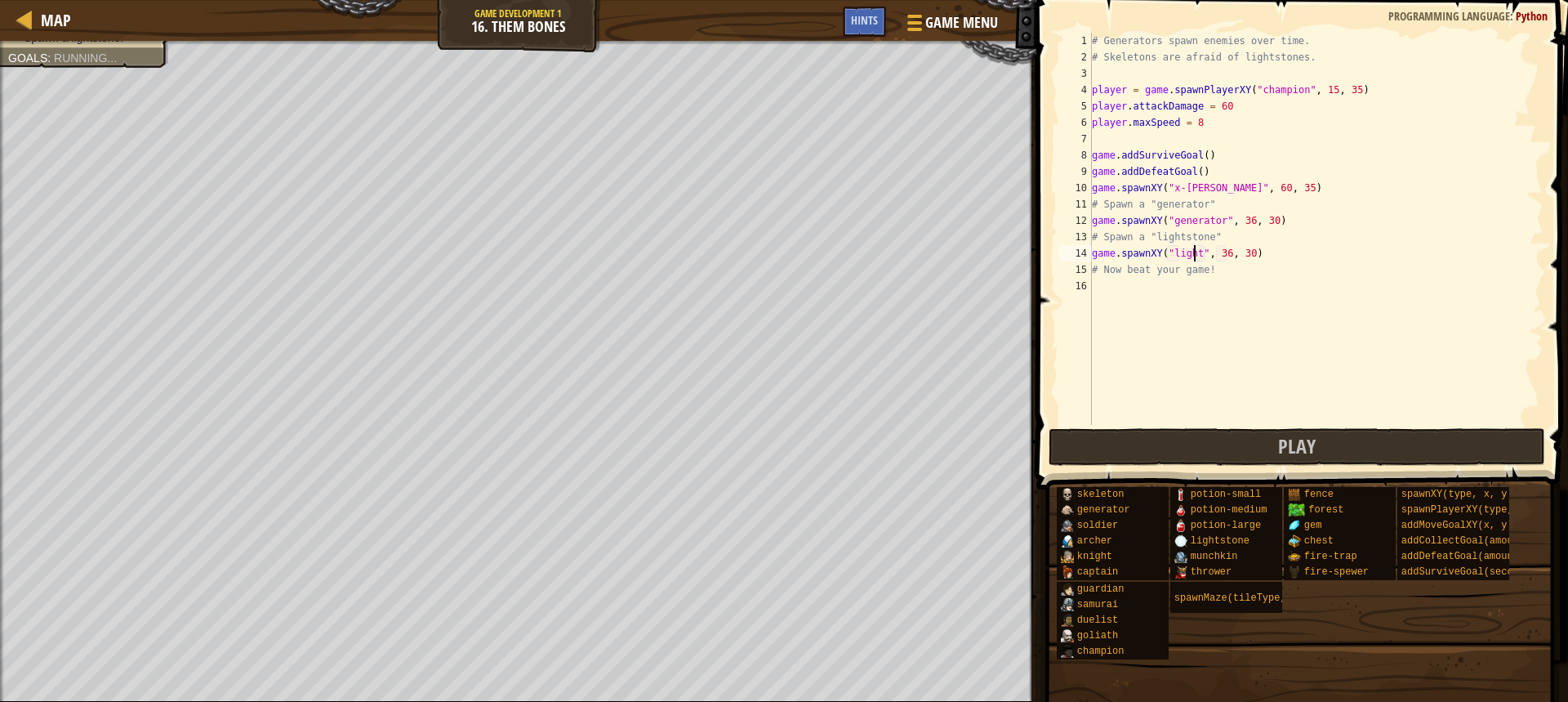
scroll to position [8, 9]
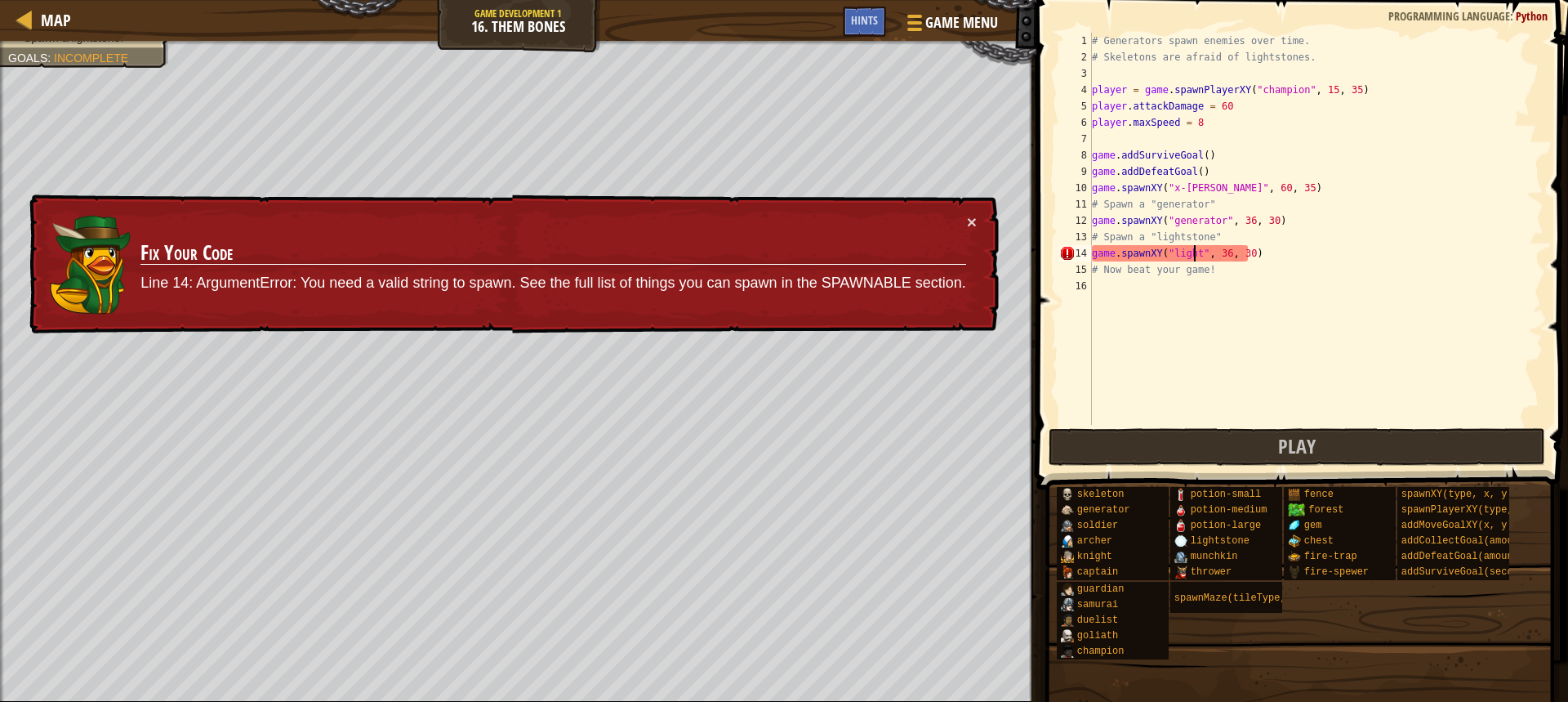
click at [1555, 425] on span at bounding box center [1303, 221] width 544 height 538
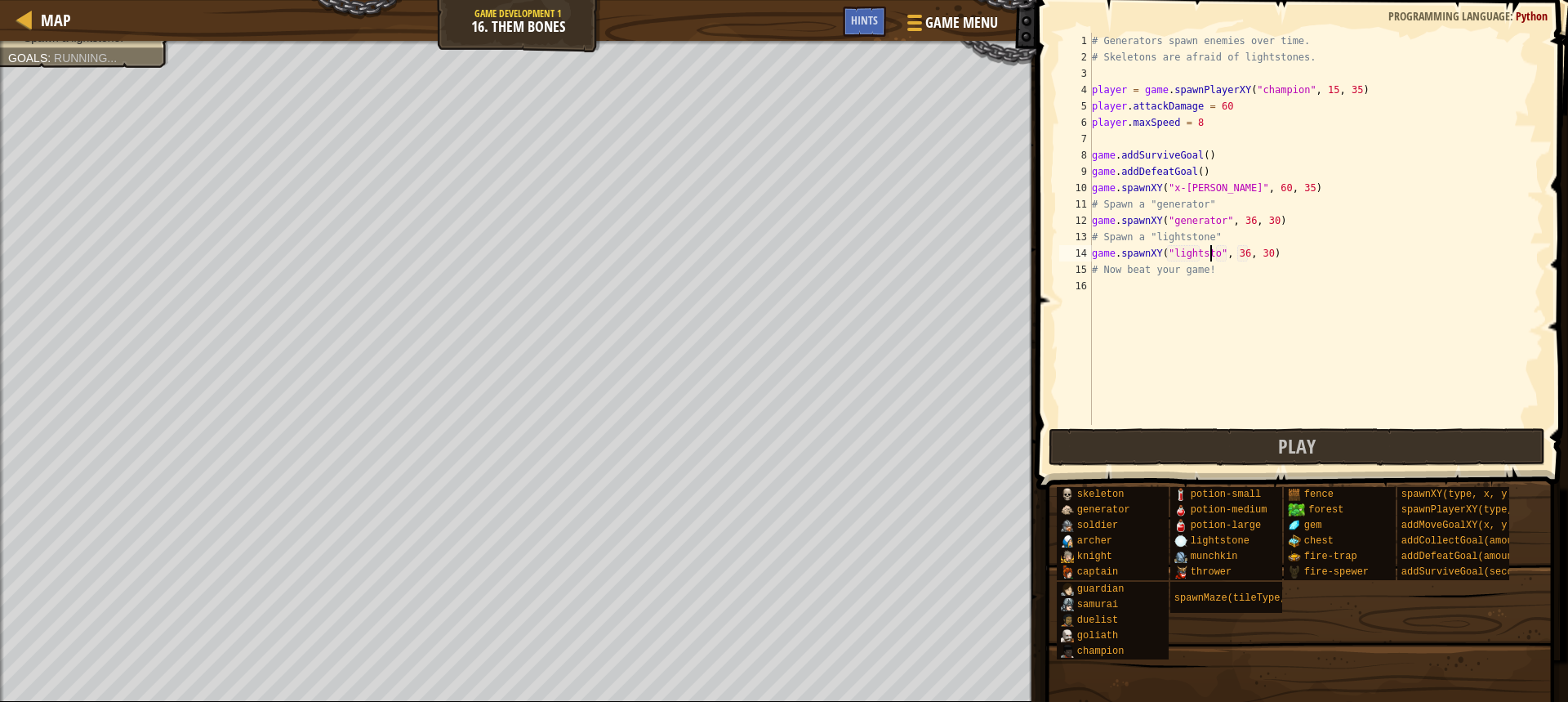
type textarea "game.spawnXY("lightstone", 36, 30)"
click at [1114, 287] on div "# Generators spawn enemies over time. # Skeletons are afraid of lightstones. pl…" at bounding box center [1317, 245] width 455 height 425
type textarea "player.maxHealth = 500"
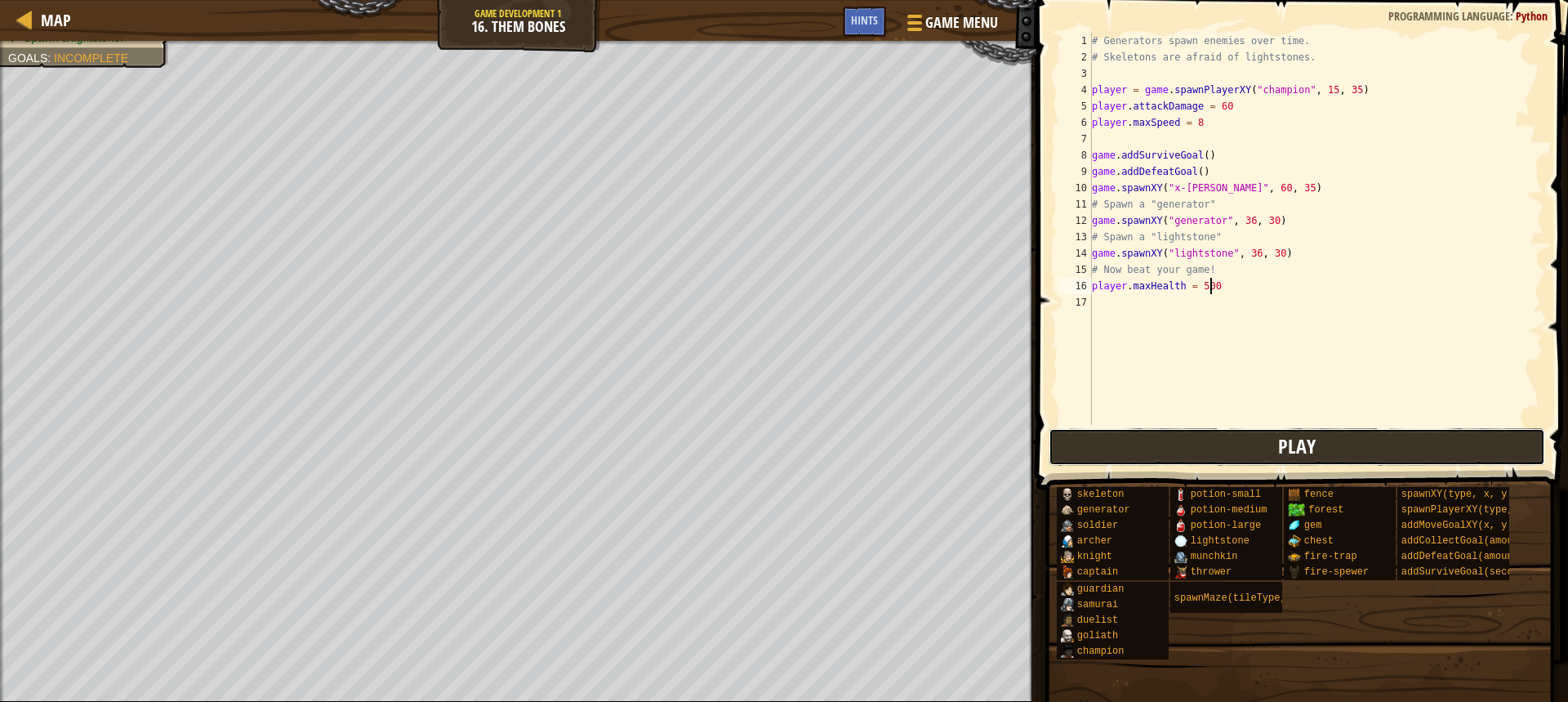
click at [1246, 446] on button "Play" at bounding box center [1297, 447] width 497 height 37
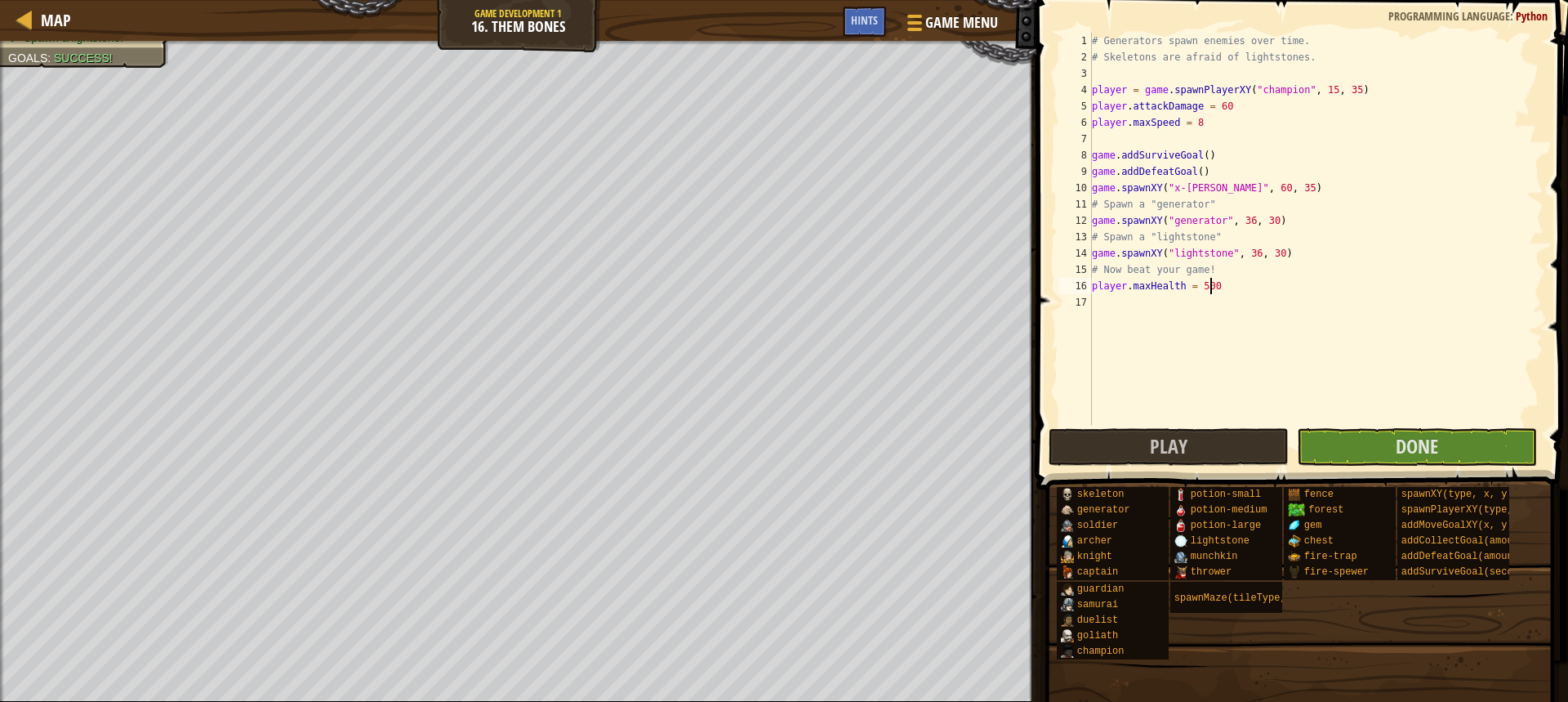
click at [778, 0] on body "Map Game Development 1 16. Them Bones Game Menu Done Hints 1 הההההההההההההההההה…" at bounding box center [784, 0] width 1568 height 0
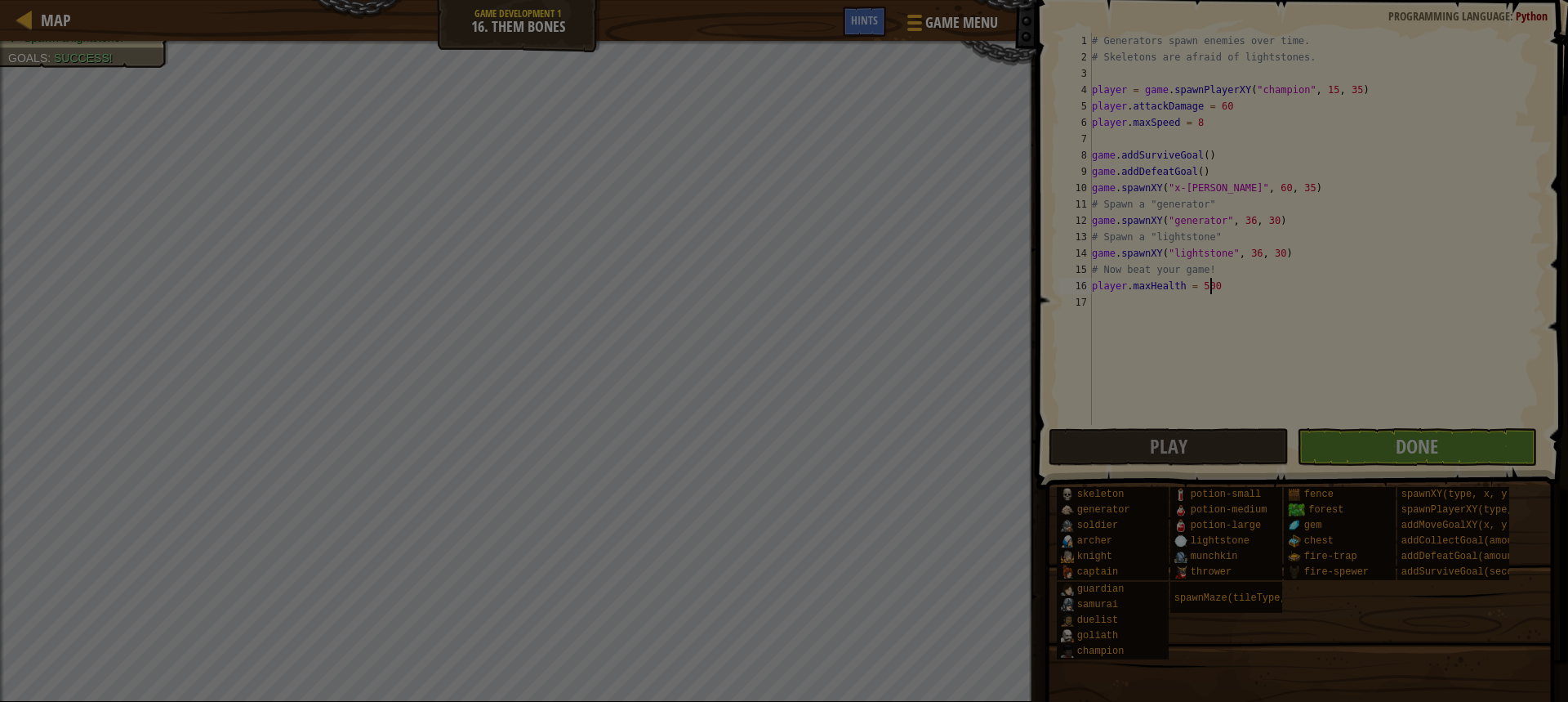
click at [0, 0] on div "Loading..." at bounding box center [0, 0] width 0 height 0
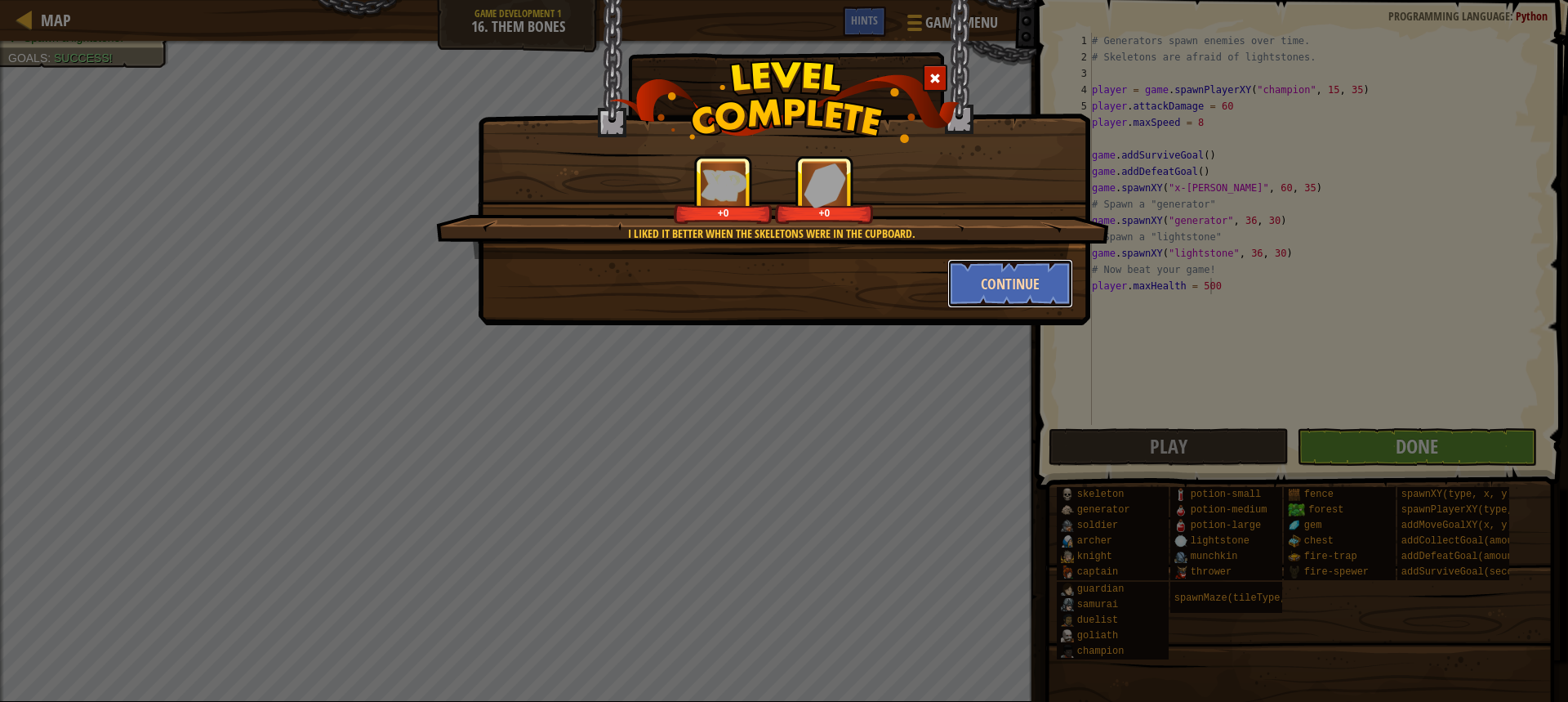
click at [1013, 275] on button "Continue" at bounding box center [1010, 284] width 127 height 49
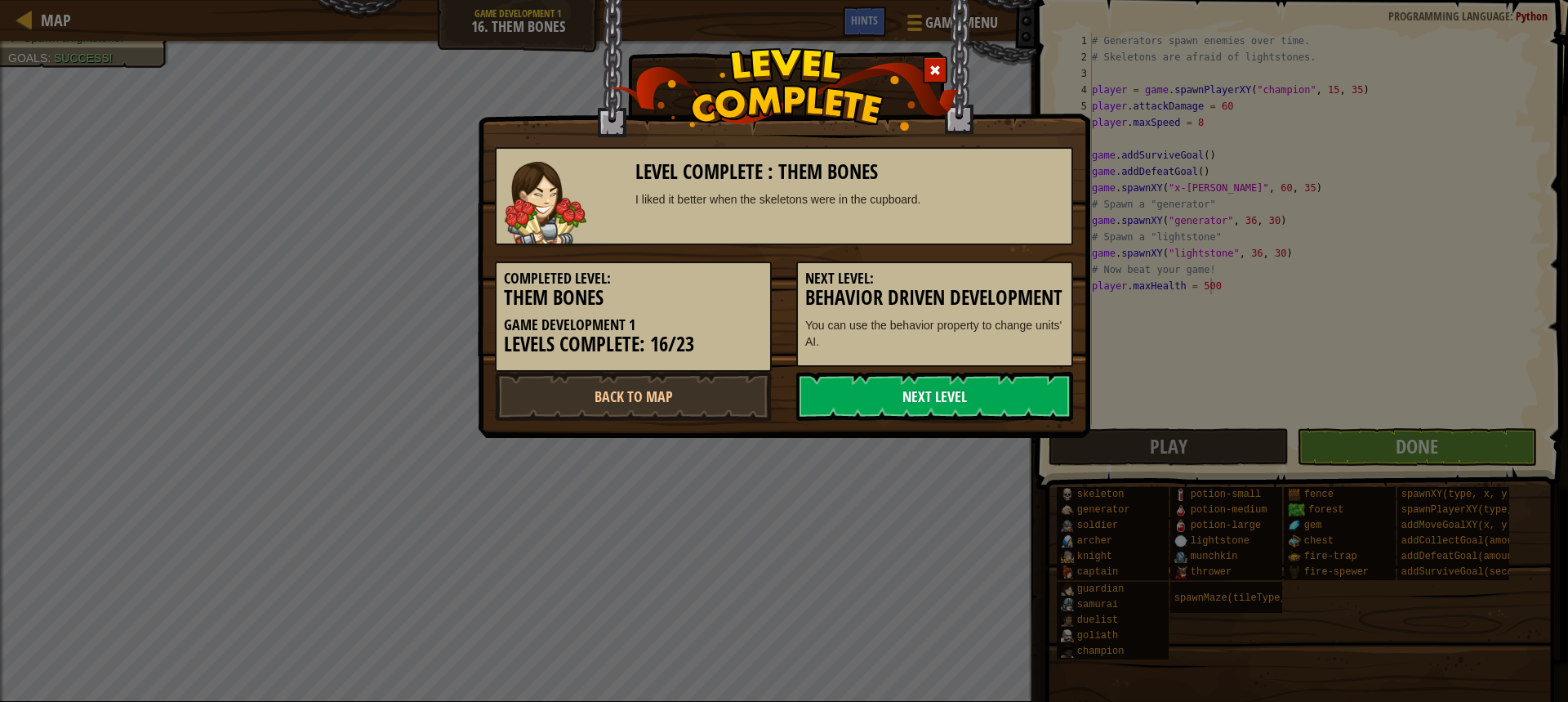
click at [984, 421] on link "Next Level" at bounding box center [934, 396] width 277 height 49
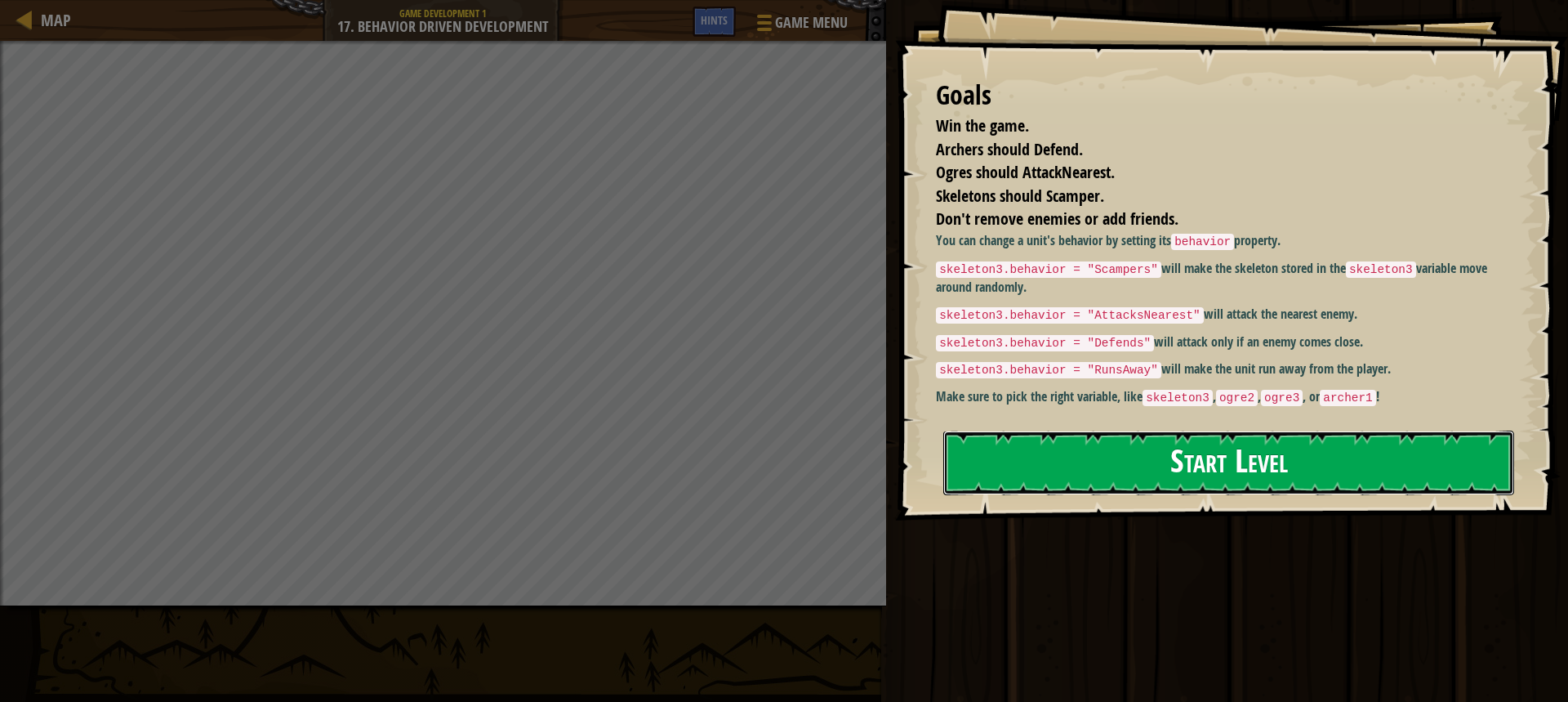
click at [1202, 461] on button "Start Level" at bounding box center [1229, 463] width 571 height 65
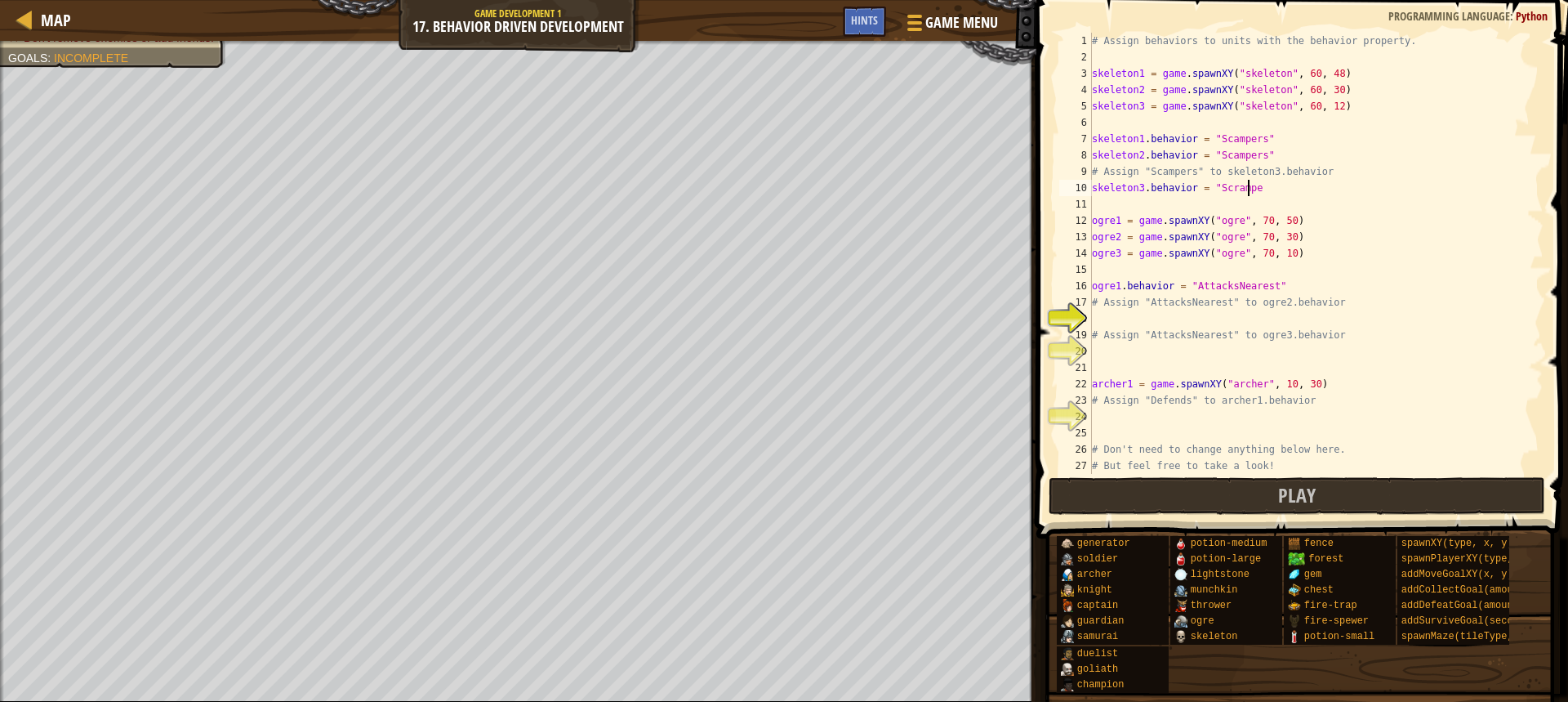
scroll to position [8, 13]
type textarea "skeleton3.behavior = "Scrampers""
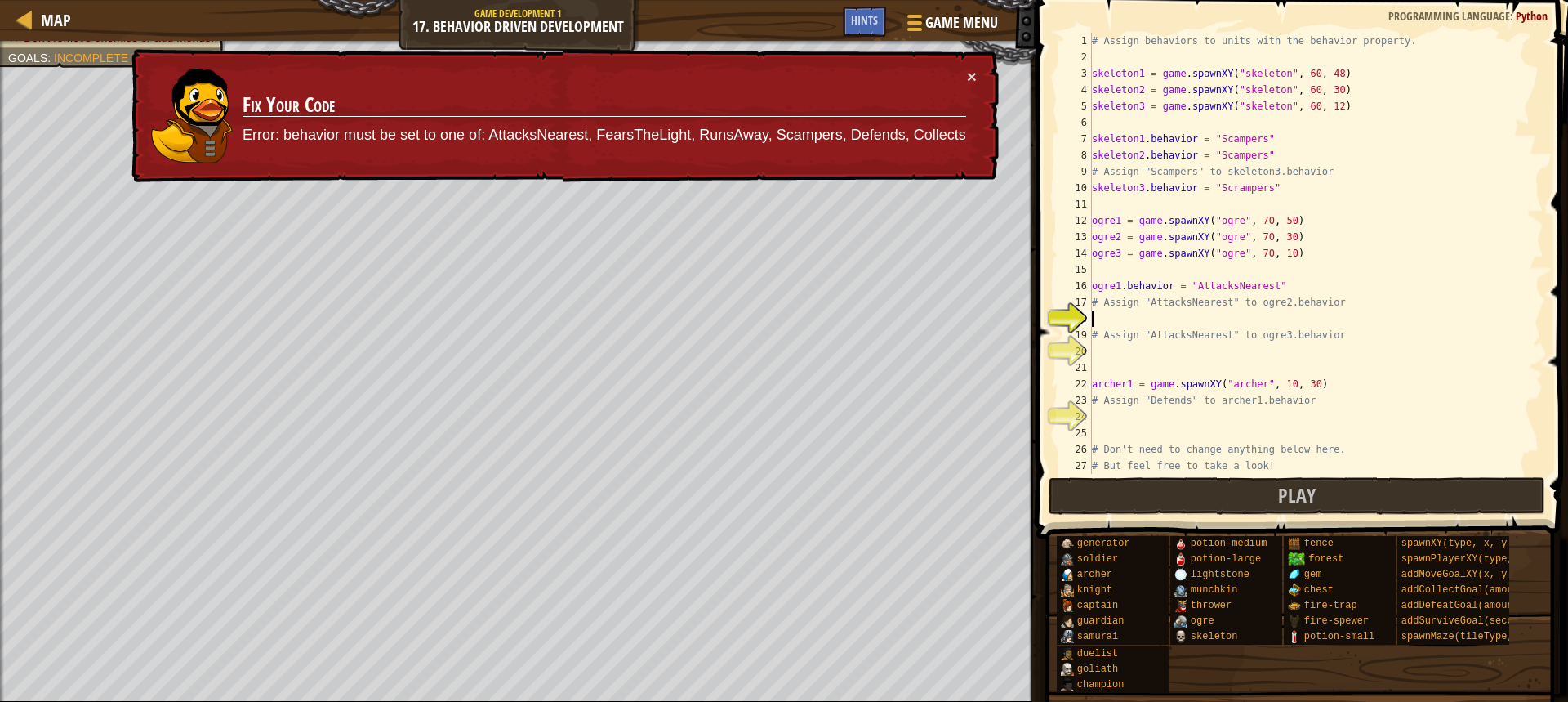
click at [1149, 318] on div "# Assign behaviors to units with the behavior property. skeleton1 = game . spaw…" at bounding box center [1310, 269] width 443 height 474
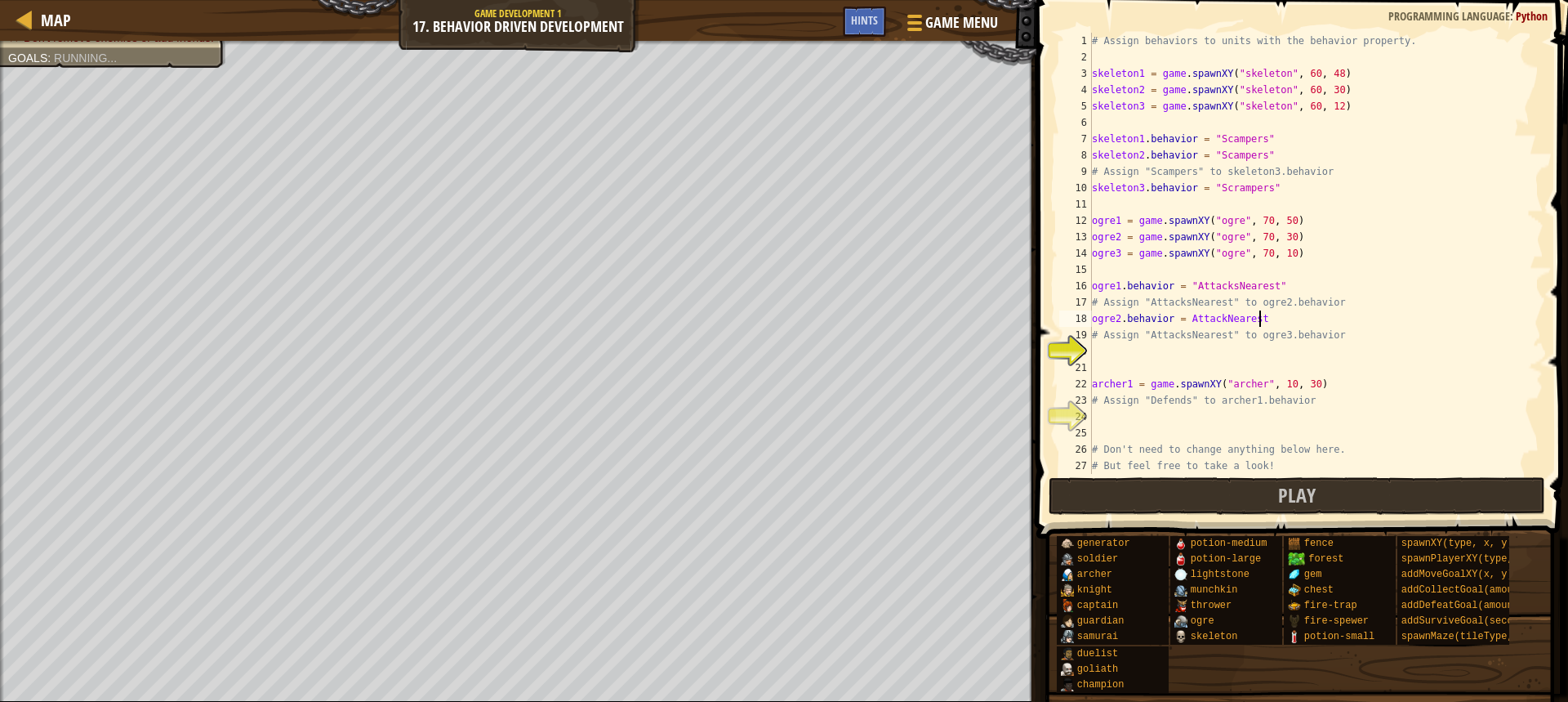
scroll to position [8, 13]
click at [1183, 325] on div "# Assign behaviors to units with the behavior property. skeleton1 = game . spaw…" at bounding box center [1310, 269] width 443 height 474
click at [1185, 324] on div "# Assign behaviors to units with the behavior property. skeleton1 = game . spaw…" at bounding box center [1310, 269] width 443 height 474
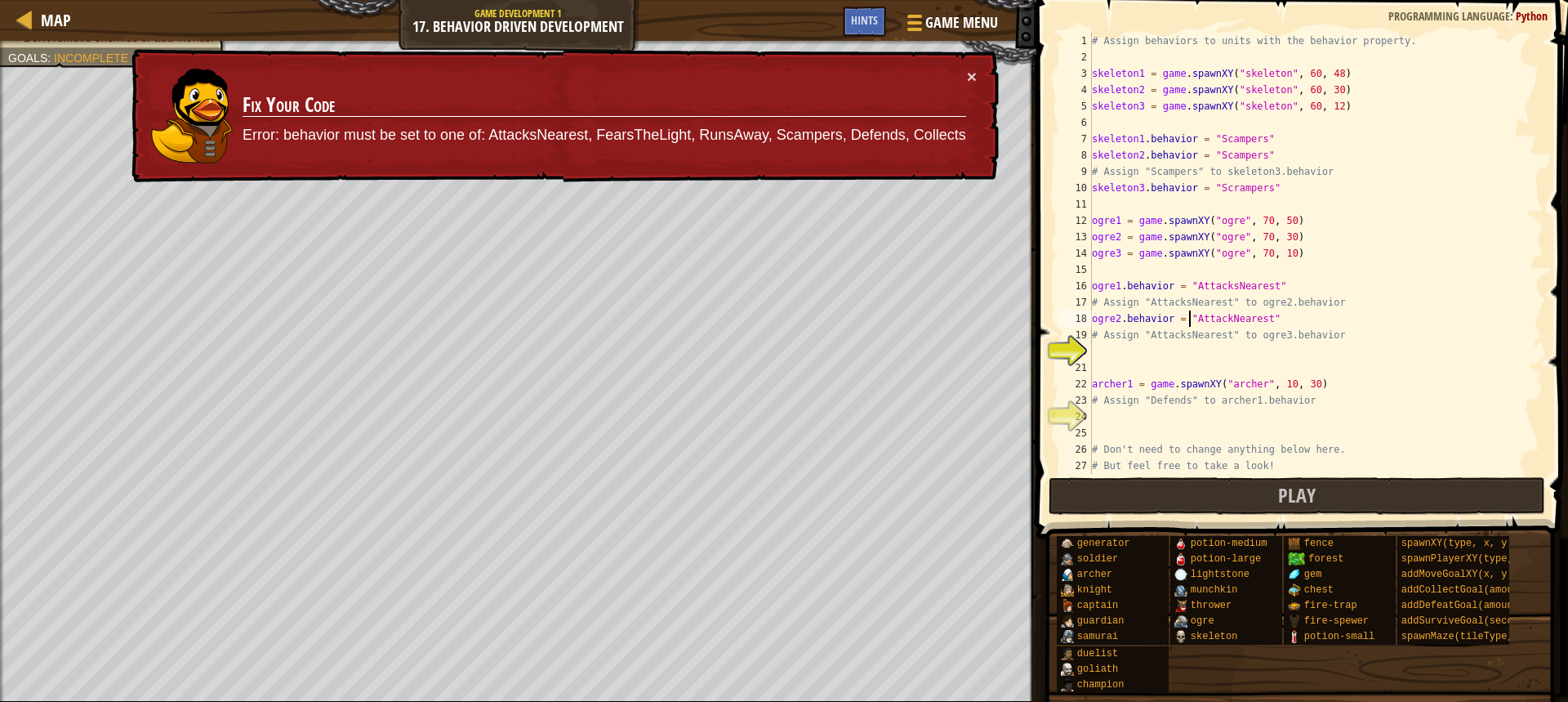
click at [1219, 324] on div "# Assign behaviors to units with the behavior property. skeleton1 = game . spaw…" at bounding box center [1310, 269] width 443 height 474
click at [1221, 325] on div "# Assign behaviors to units with the behavior property. skeleton1 = game . spaw…" at bounding box center [1310, 269] width 443 height 474
type textarea "ogre2.behavior = "AttacksNearest""
click at [1148, 350] on div "# Assign behaviors to units with the behavior property. skeleton1 = game . spaw…" at bounding box center [1310, 269] width 443 height 474
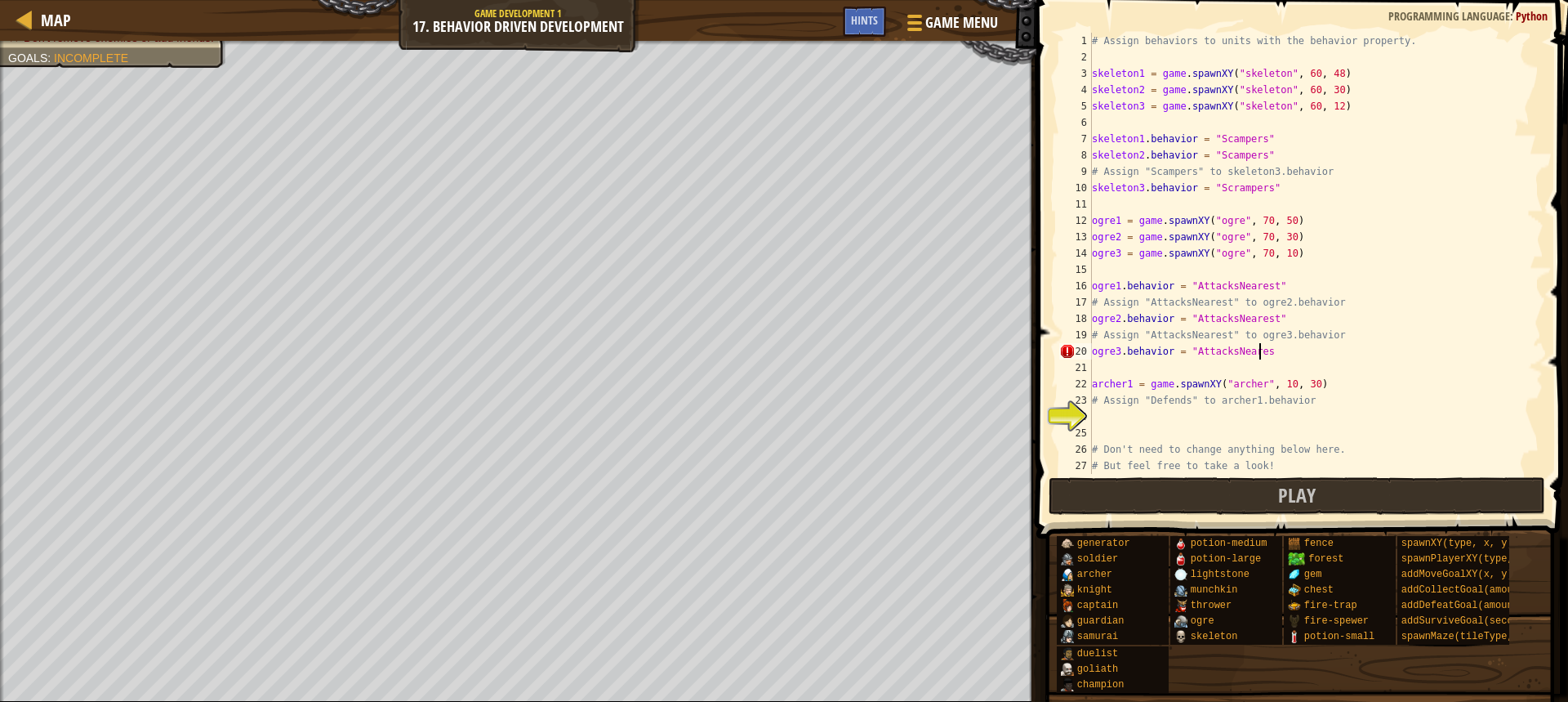
scroll to position [8, 14]
type textarea "ogre3.behavior = "AttacksNearest""
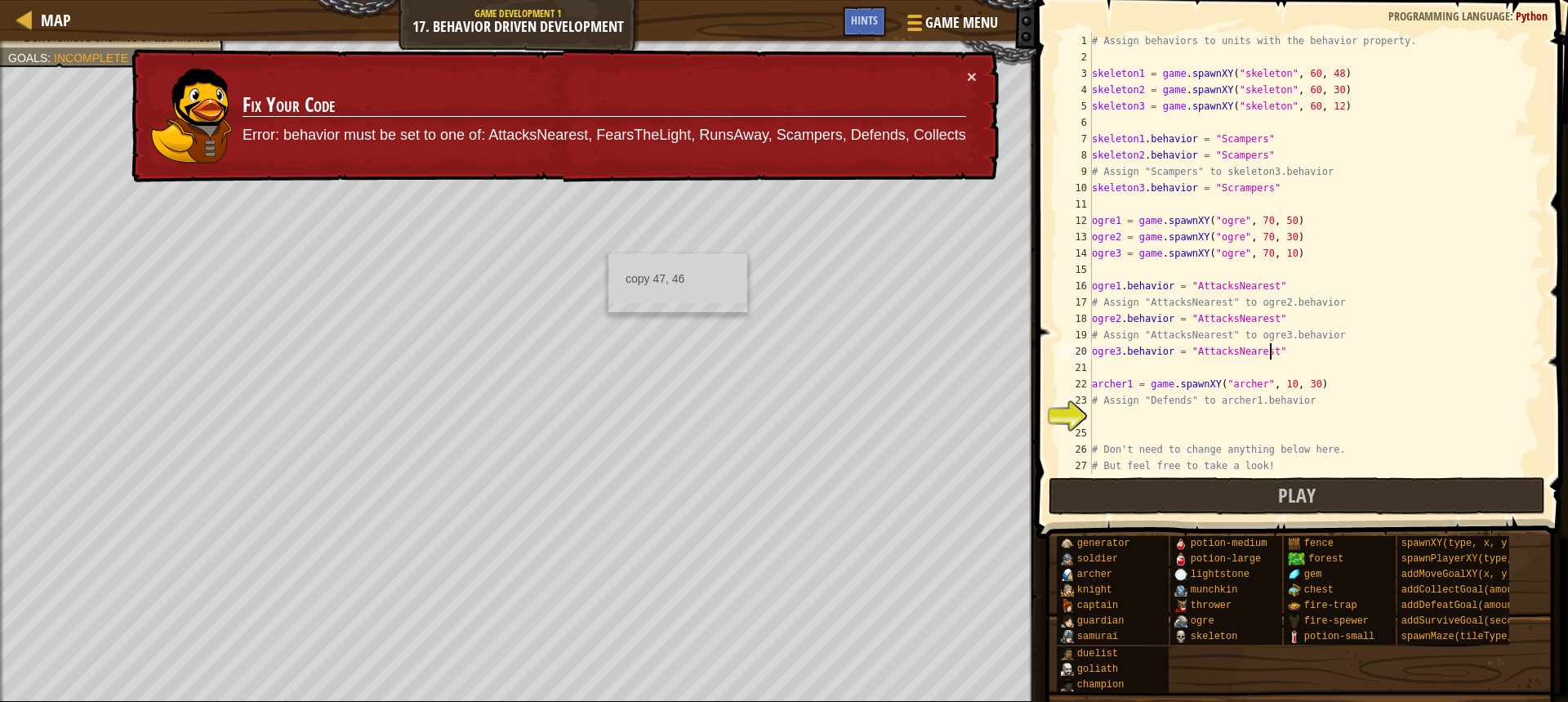
click at [1176, 418] on div "# Assign behaviors to units with the behavior property. skeleton1 = game . spaw…" at bounding box center [1310, 269] width 443 height 474
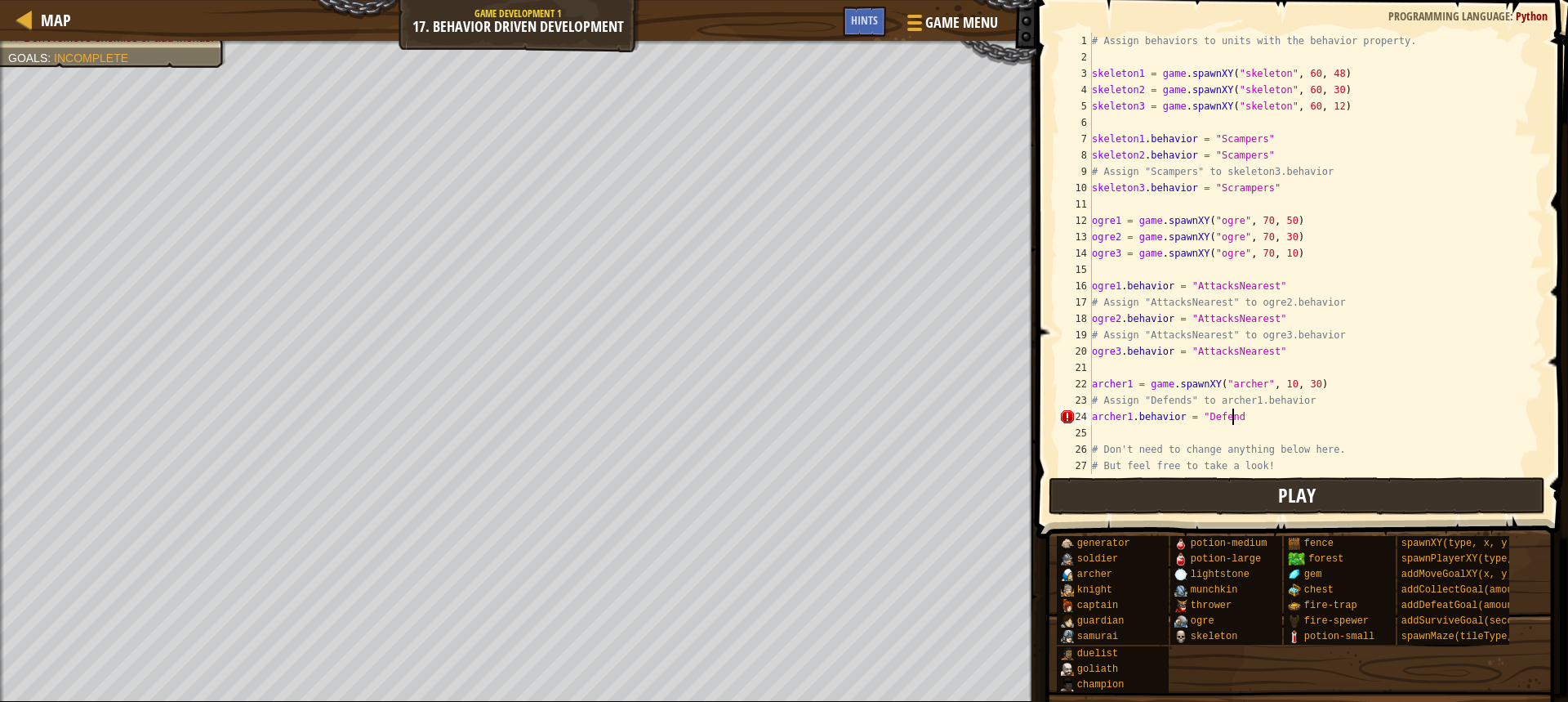
scroll to position [8, 11]
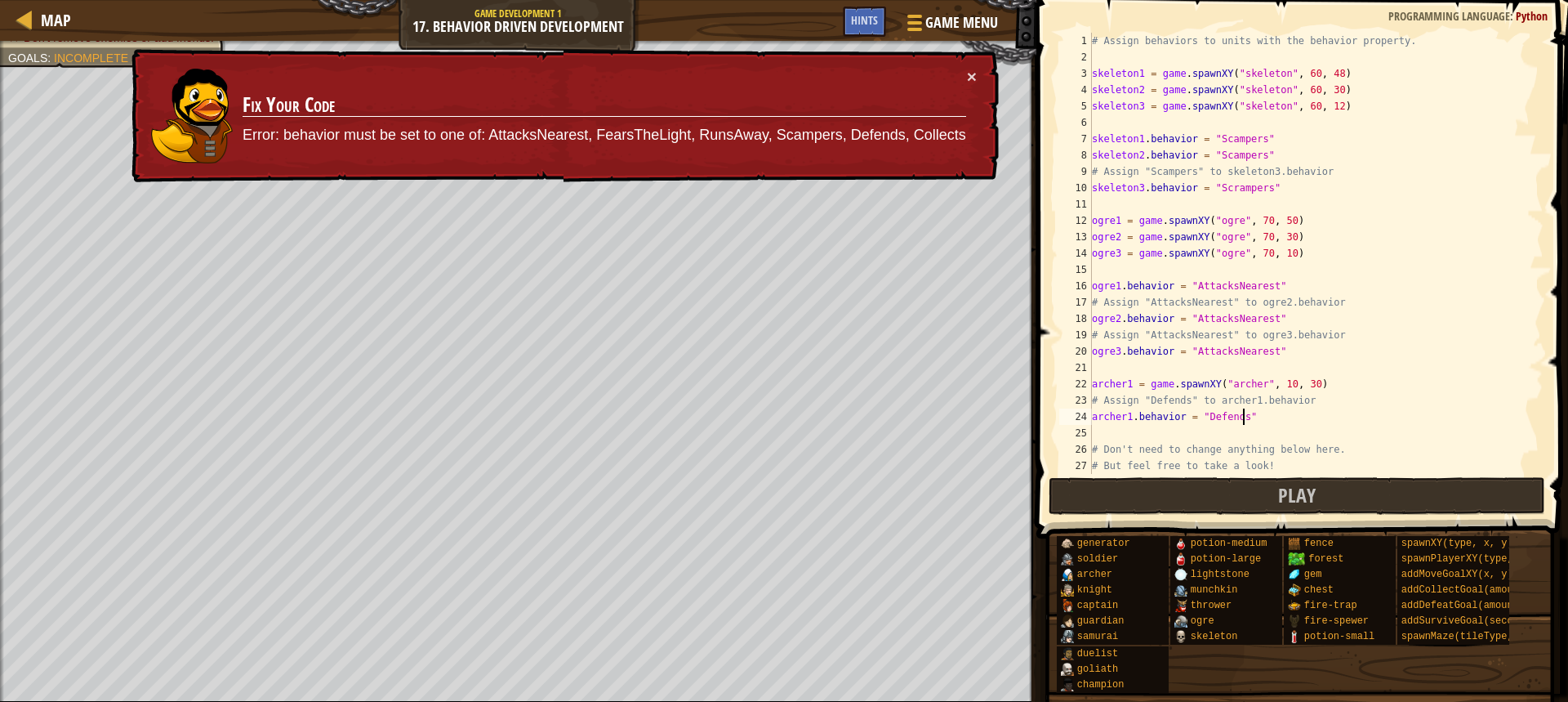
click at [1291, 346] on div "# Assign behaviors to units with the behavior property. skeleton1 = game . spaw…" at bounding box center [1310, 269] width 443 height 474
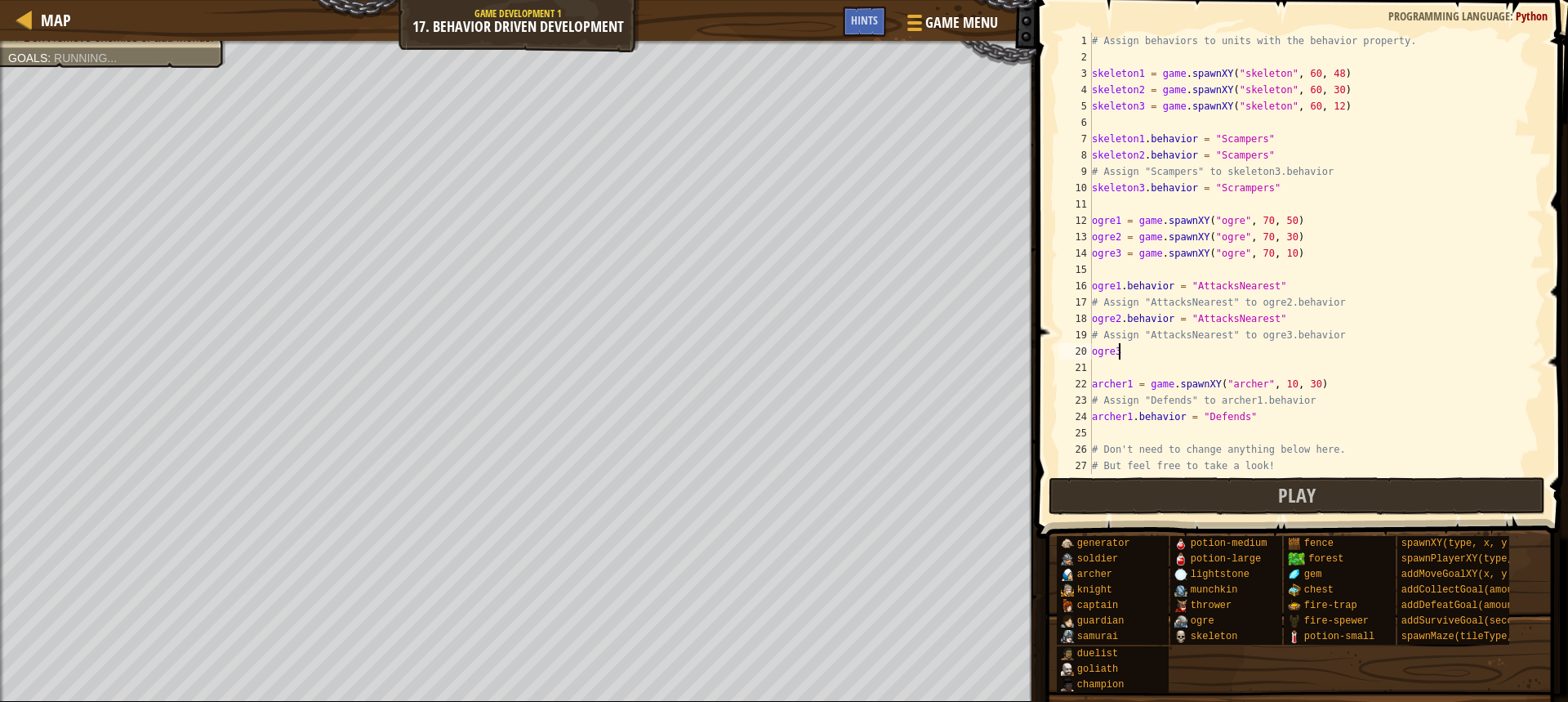
scroll to position [8, 2]
type textarea "o"
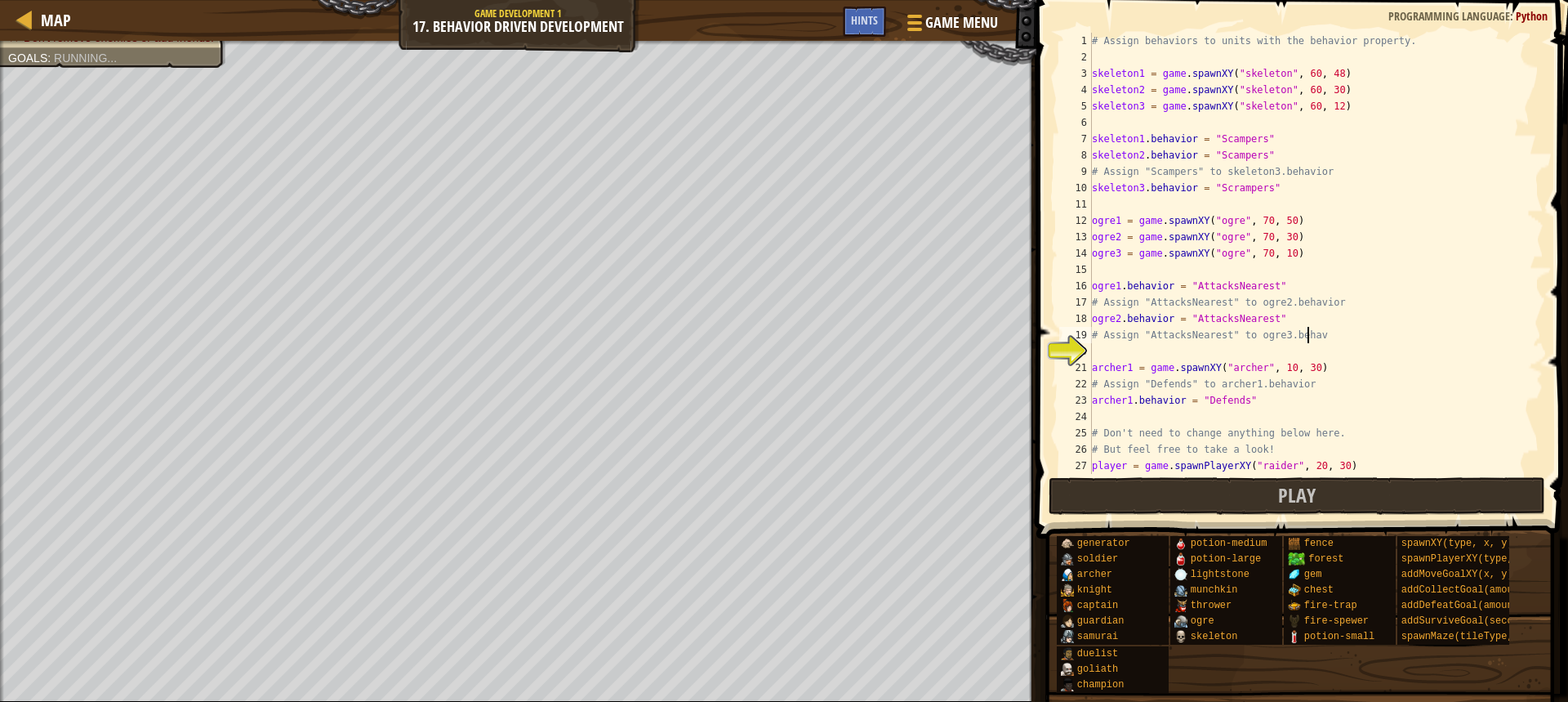
scroll to position [8, 0]
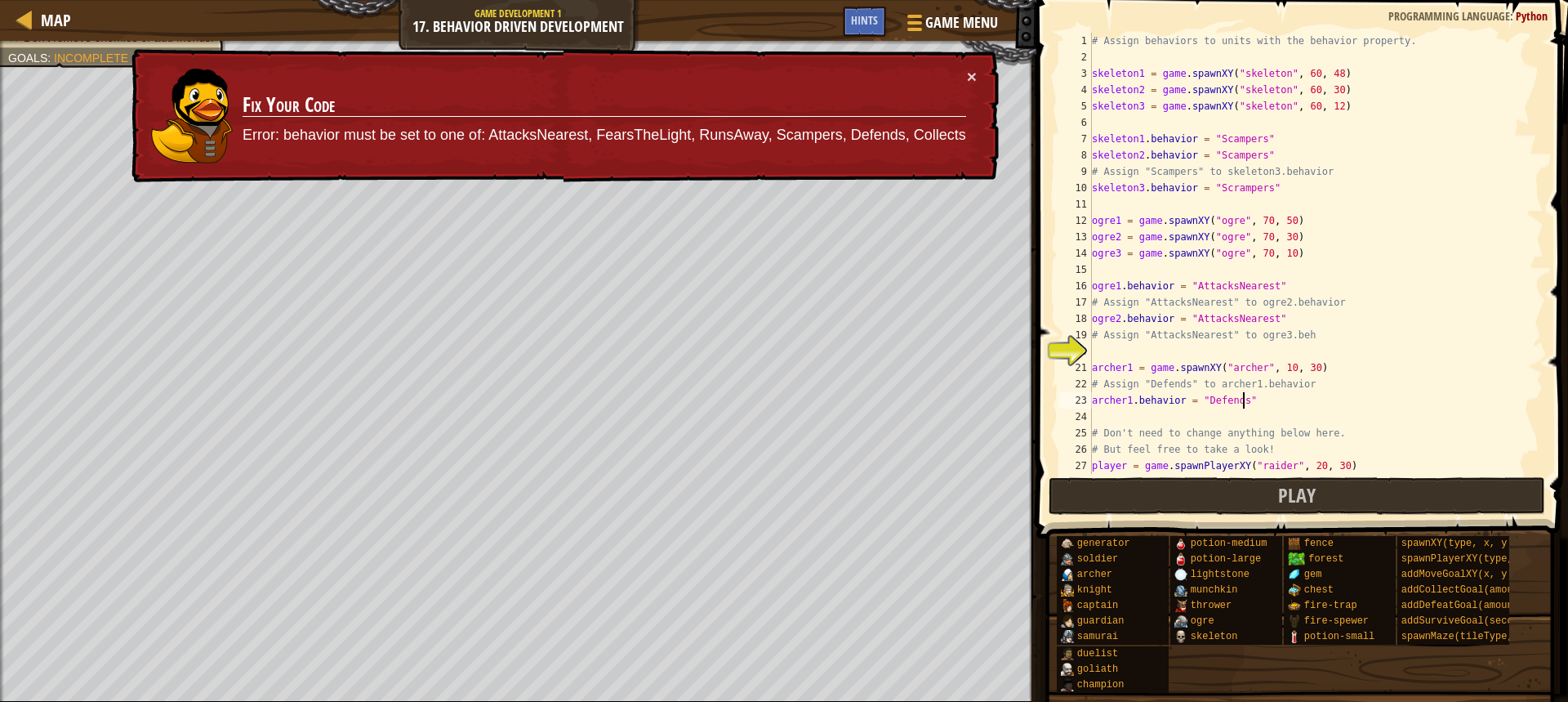
click at [1266, 407] on div "# Assign behaviors to units with the behavior property. skeleton1 = game . spaw…" at bounding box center [1310, 269] width 443 height 474
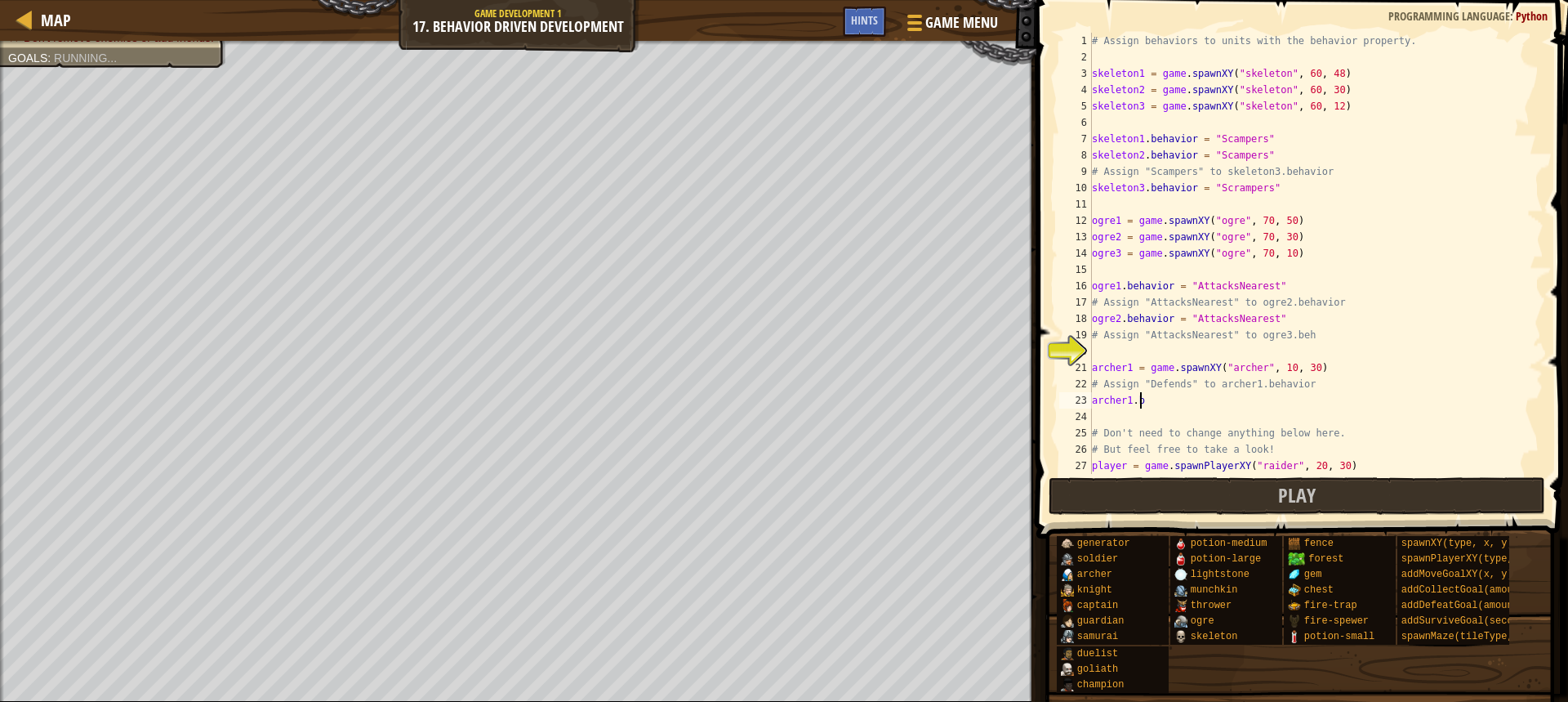
type textarea "a"
type textarea "# Assign "Defends" to archer1.b"
click at [1207, 347] on div "# Assign behaviors to units with the behavior property. skeleton1 = game . spaw…" at bounding box center [1310, 269] width 443 height 474
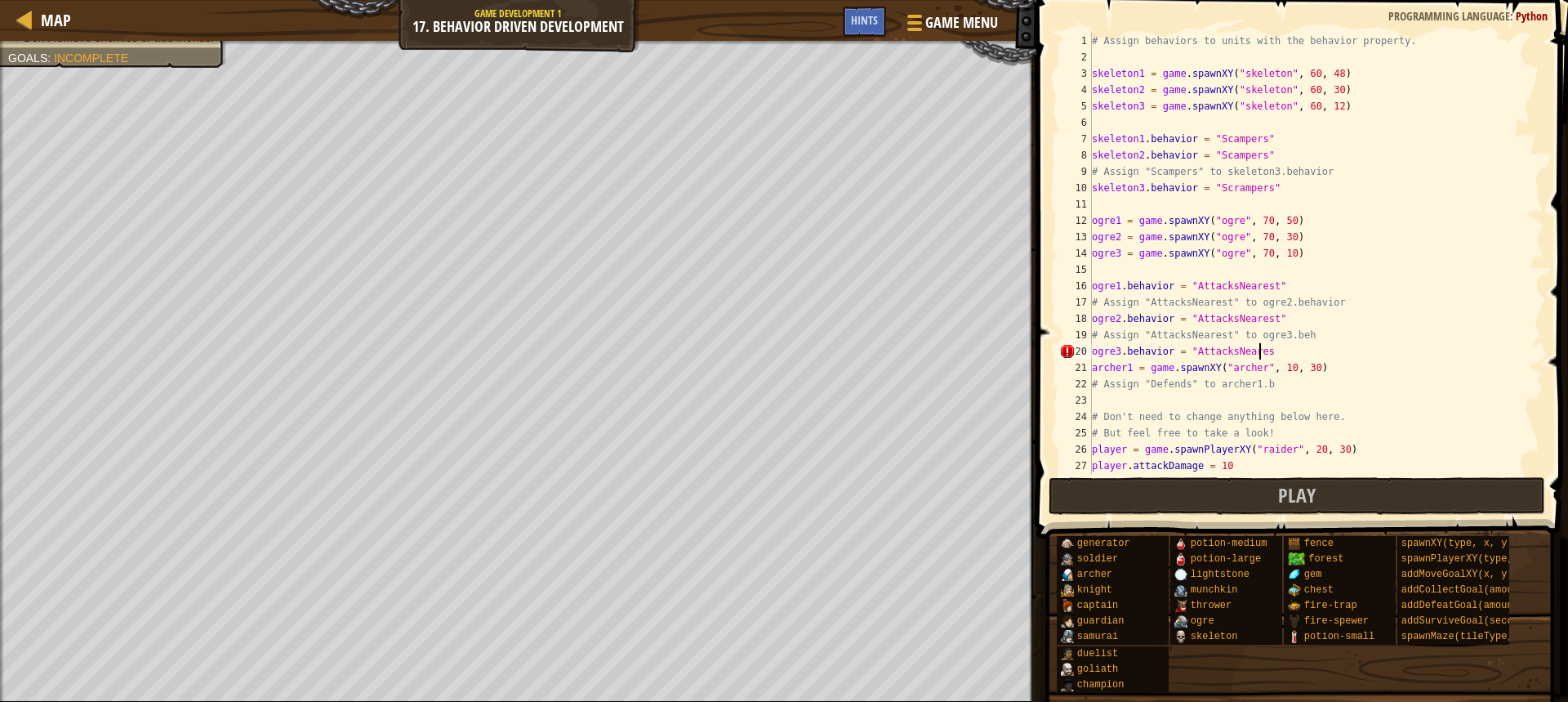
scroll to position [8, 14]
type textarea "ogre3.behavior = "AttacksNearest""
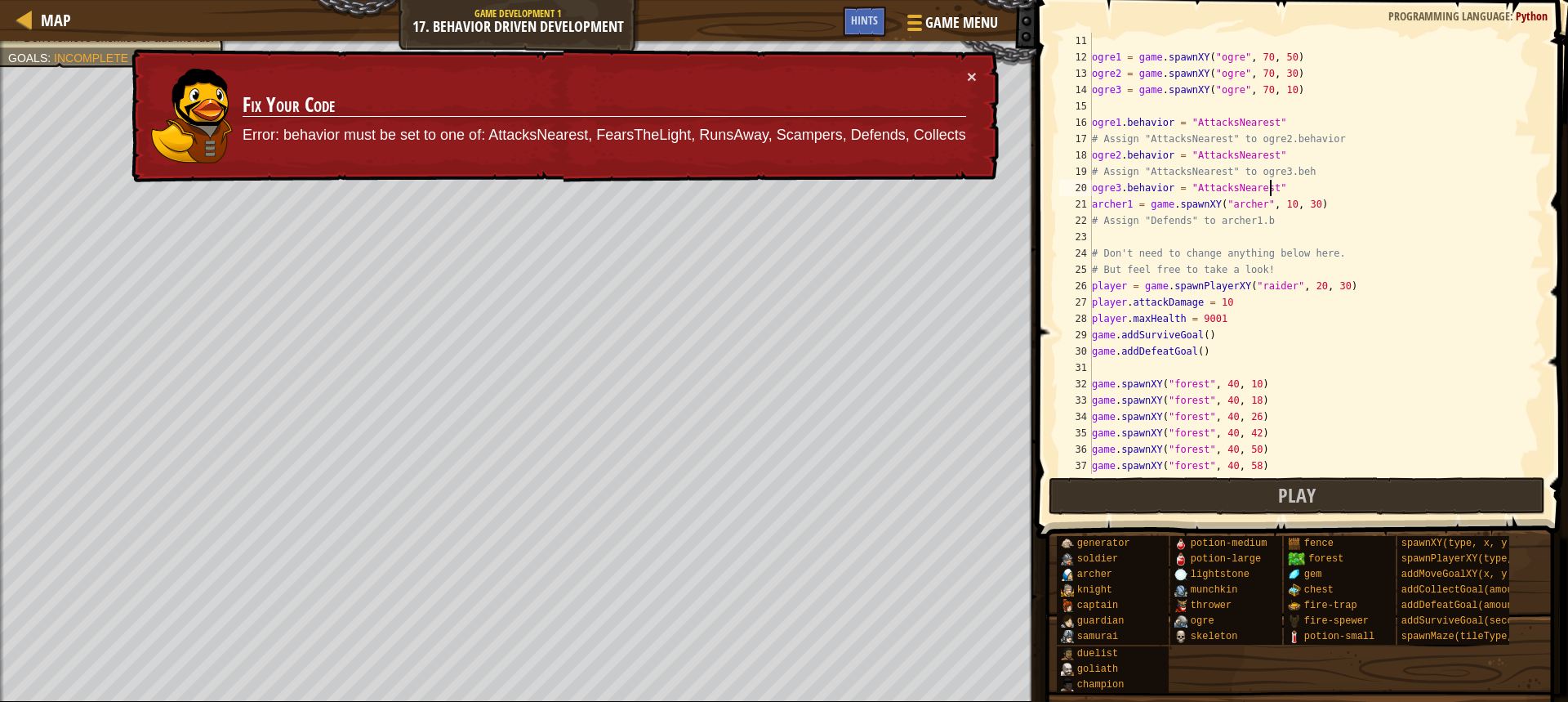
scroll to position [115, 0]
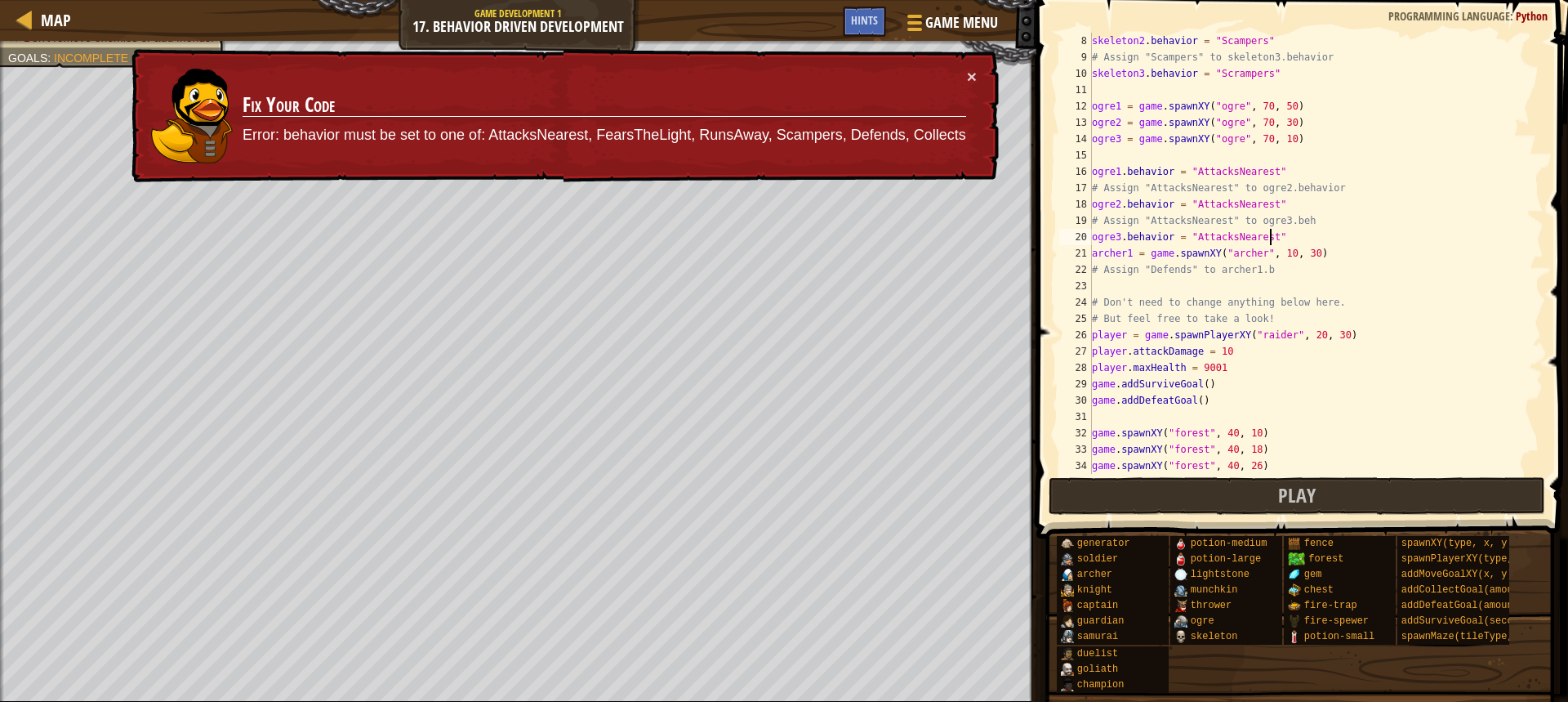
click at [1185, 280] on div "skeleton2 . behavior = "Scampers" # Assign "Scampers" to skeleton3.behavior ske…" at bounding box center [1310, 269] width 443 height 474
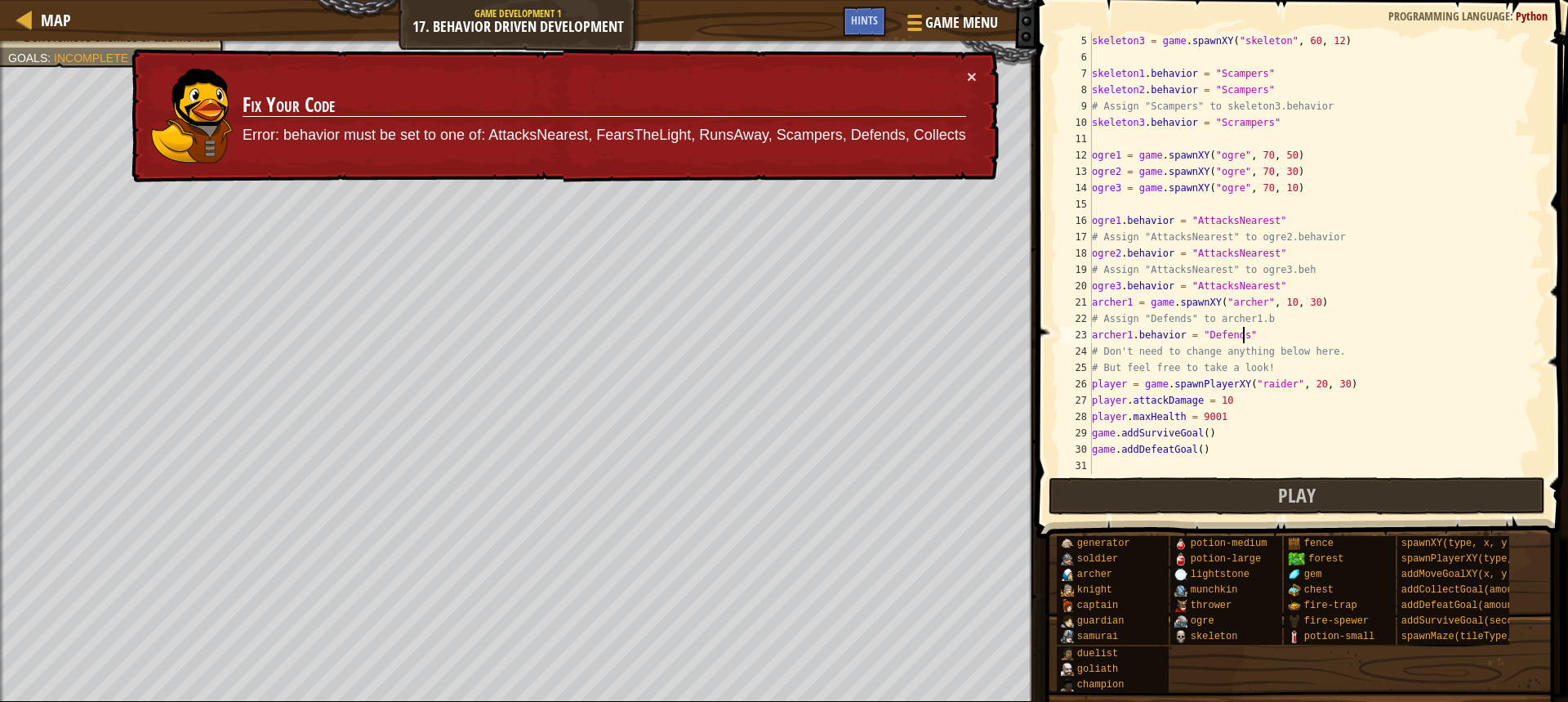
click at [1225, 119] on div "skeleton3 = game . spawnXY ( "skeleton" , 60 , 12 ) skeleton1 . behavior = "Sca…" at bounding box center [1310, 269] width 443 height 474
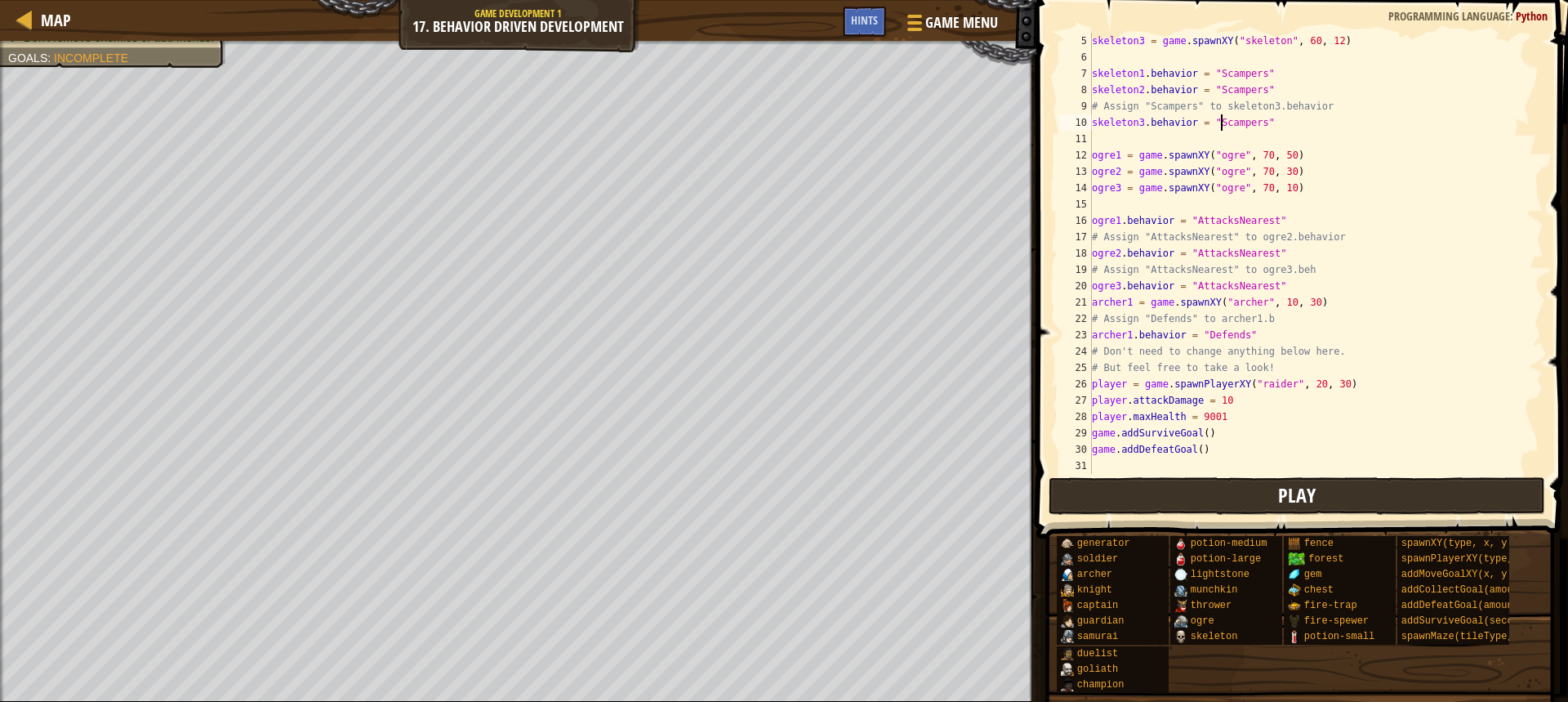
type textarea "skeleton3.behavior = "Scampers""
click at [1217, 498] on button "Play" at bounding box center [1297, 496] width 497 height 37
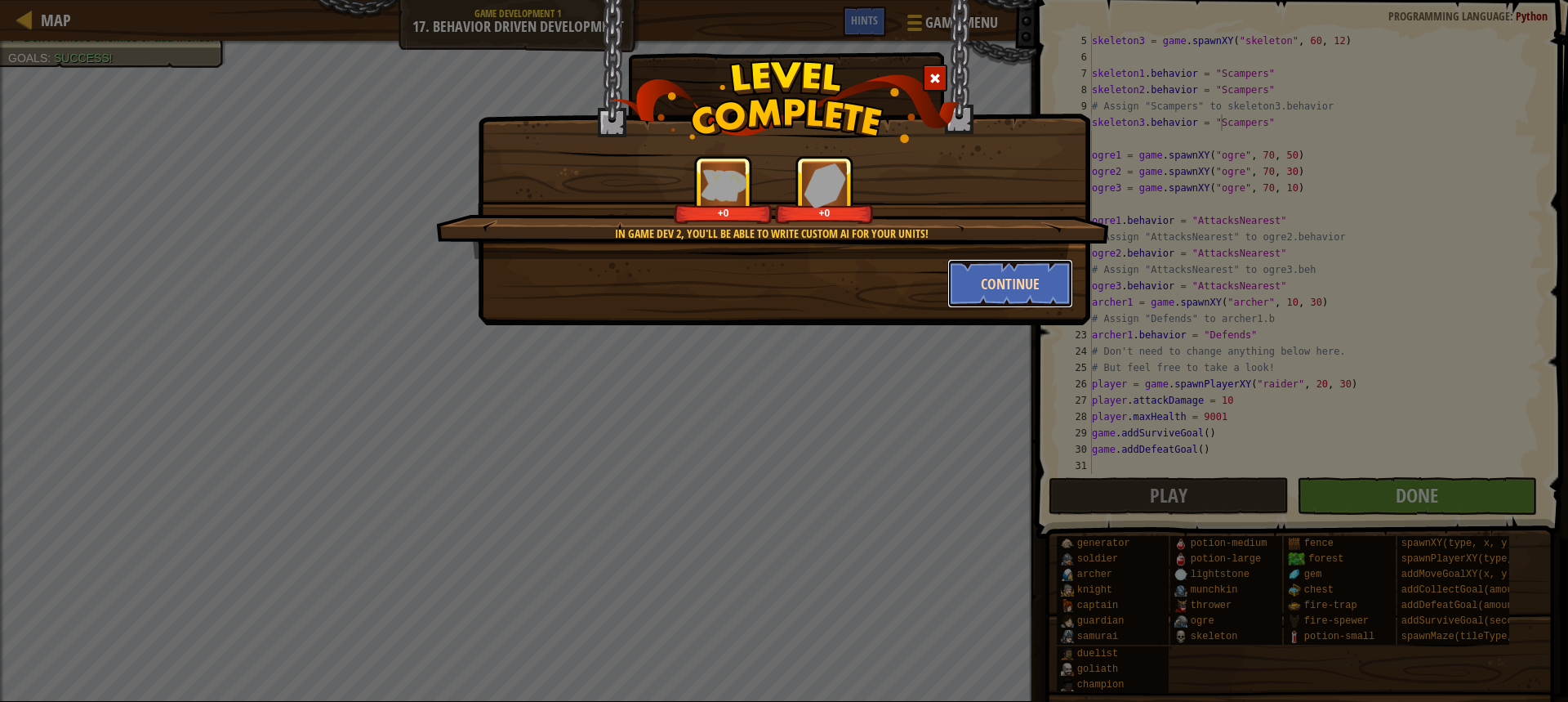
click at [1036, 293] on button "Continue" at bounding box center [1010, 284] width 127 height 49
